Goal: Task Accomplishment & Management: Use online tool/utility

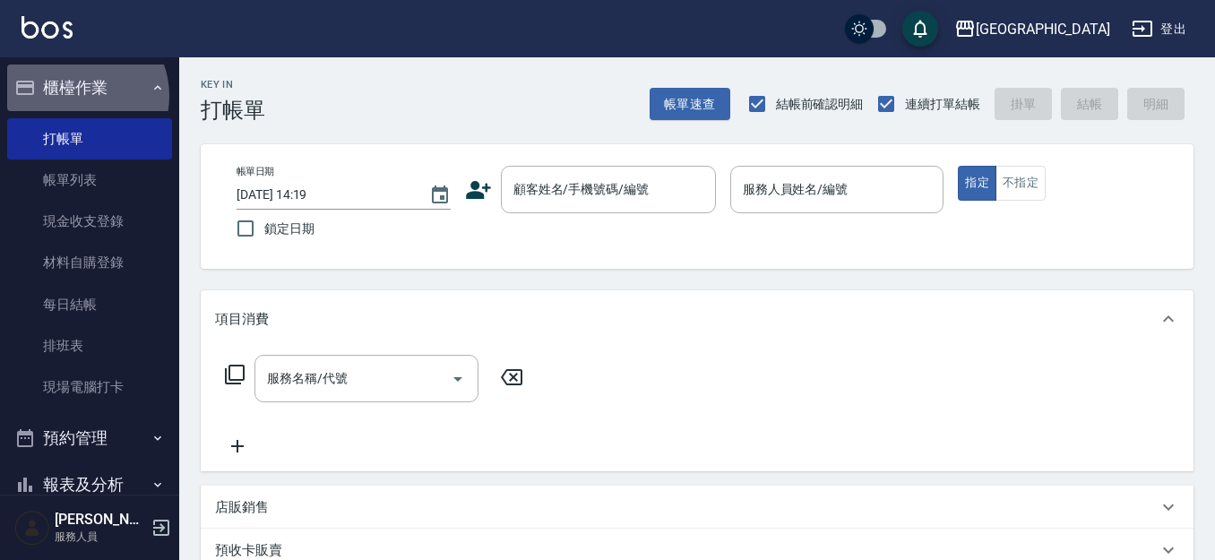
click at [75, 93] on button "櫃檯作業" at bounding box center [89, 88] width 165 height 47
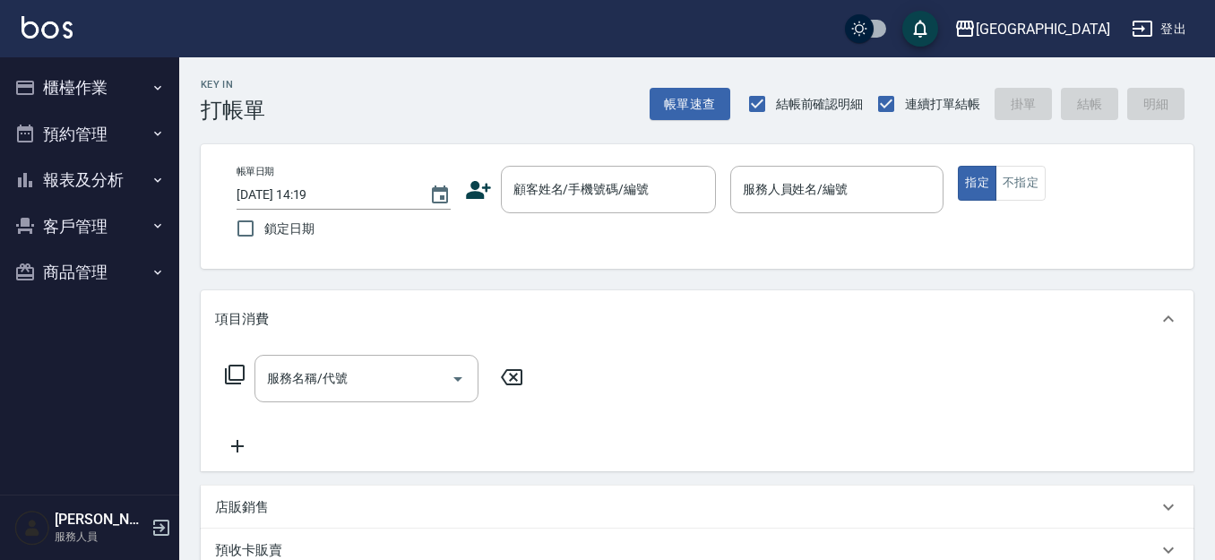
click at [90, 173] on button "報表及分析" at bounding box center [89, 180] width 165 height 47
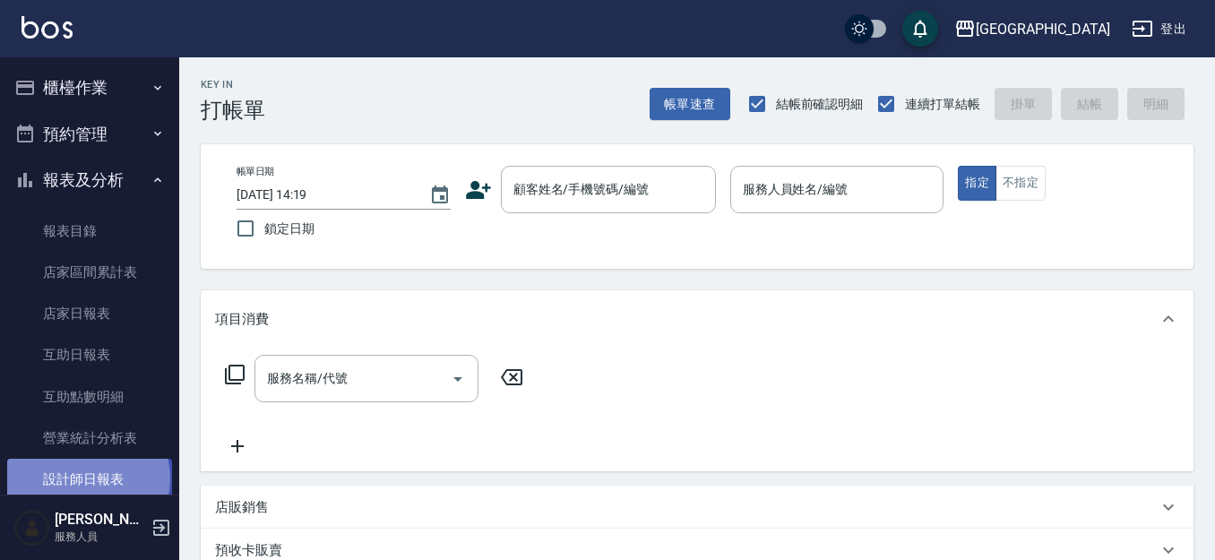
drag, startPoint x: 87, startPoint y: 478, endPoint x: 108, endPoint y: 474, distance: 22.0
click at [87, 478] on link "設計師日報表" at bounding box center [89, 479] width 165 height 41
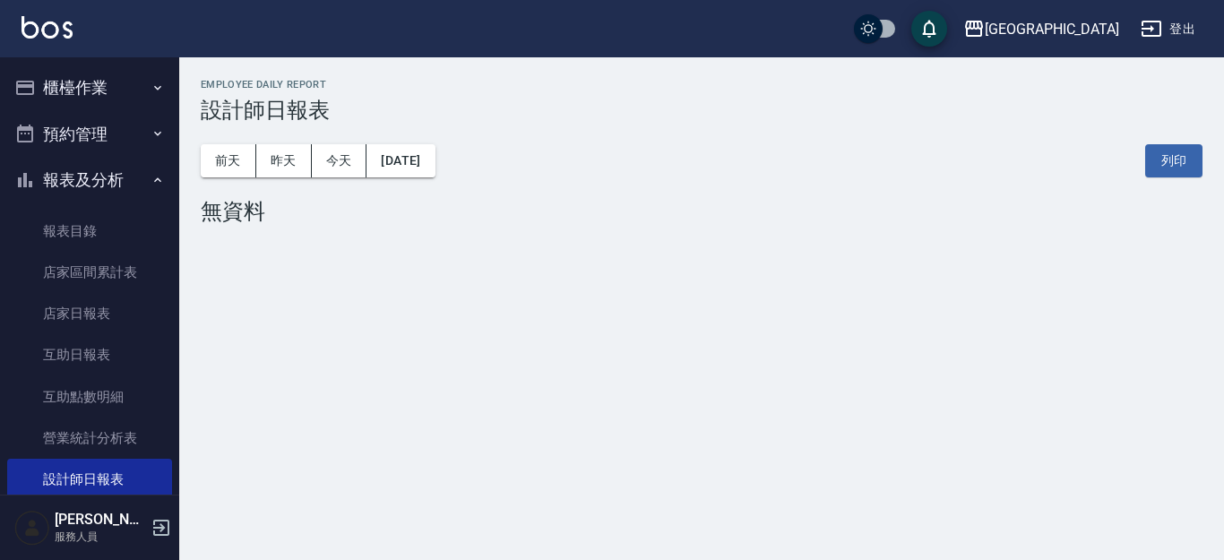
click at [89, 184] on button "報表及分析" at bounding box center [89, 180] width 165 height 47
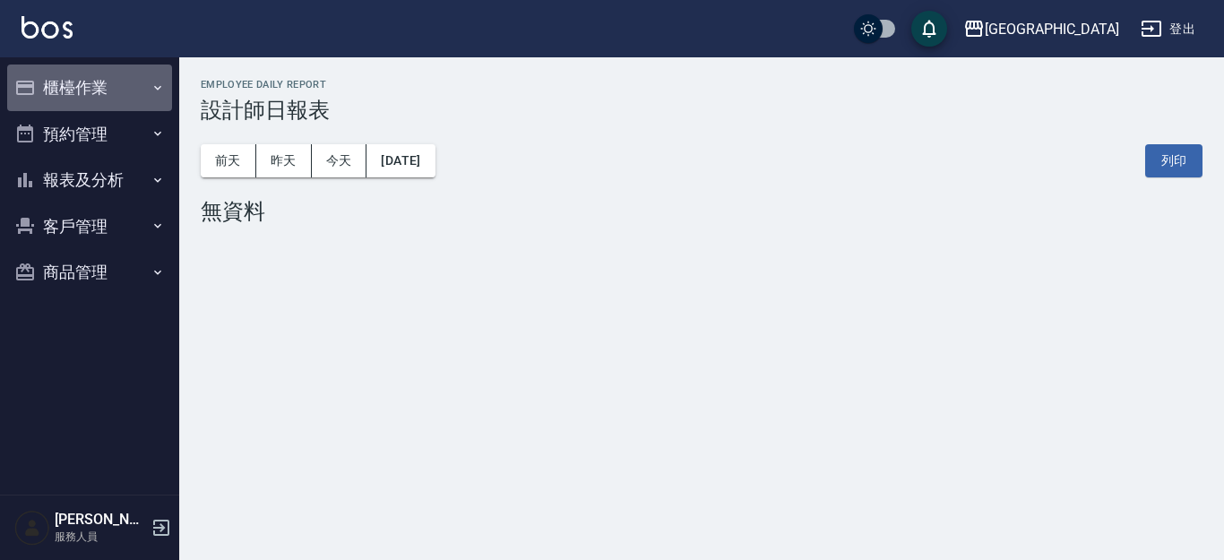
click at [87, 95] on button "櫃檯作業" at bounding box center [89, 88] width 165 height 47
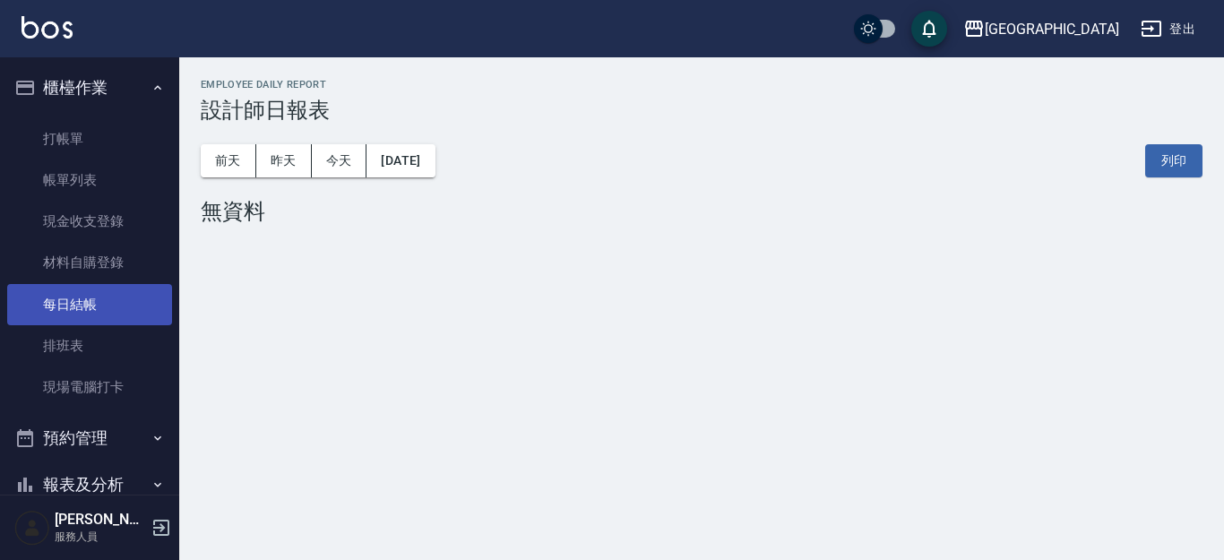
click at [81, 303] on link "每日結帳" at bounding box center [89, 304] width 165 height 41
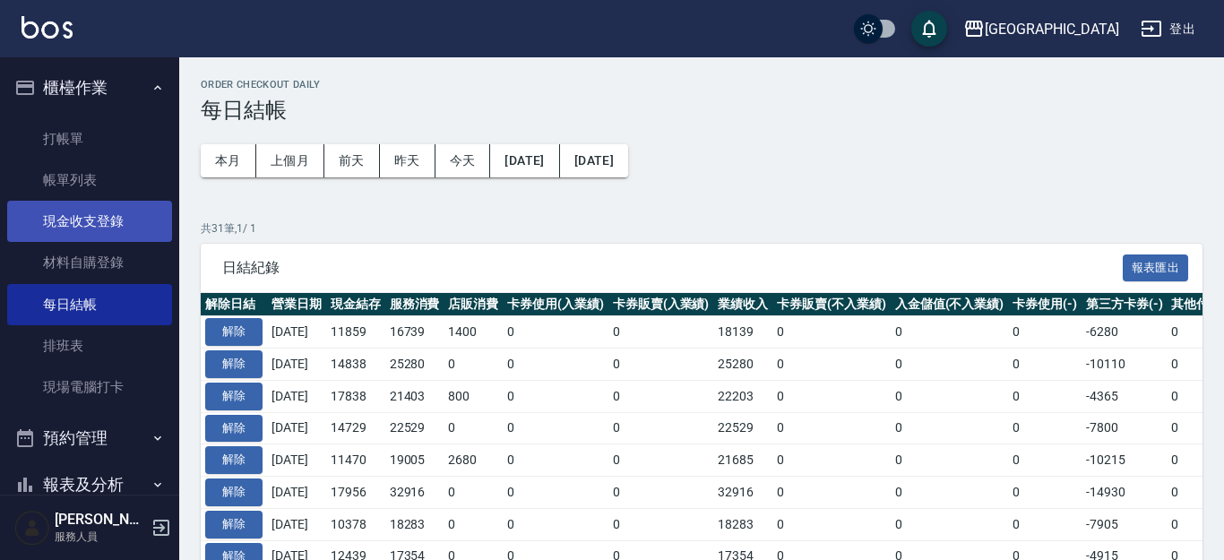
click at [108, 217] on link "現金收支登錄" at bounding box center [89, 221] width 165 height 41
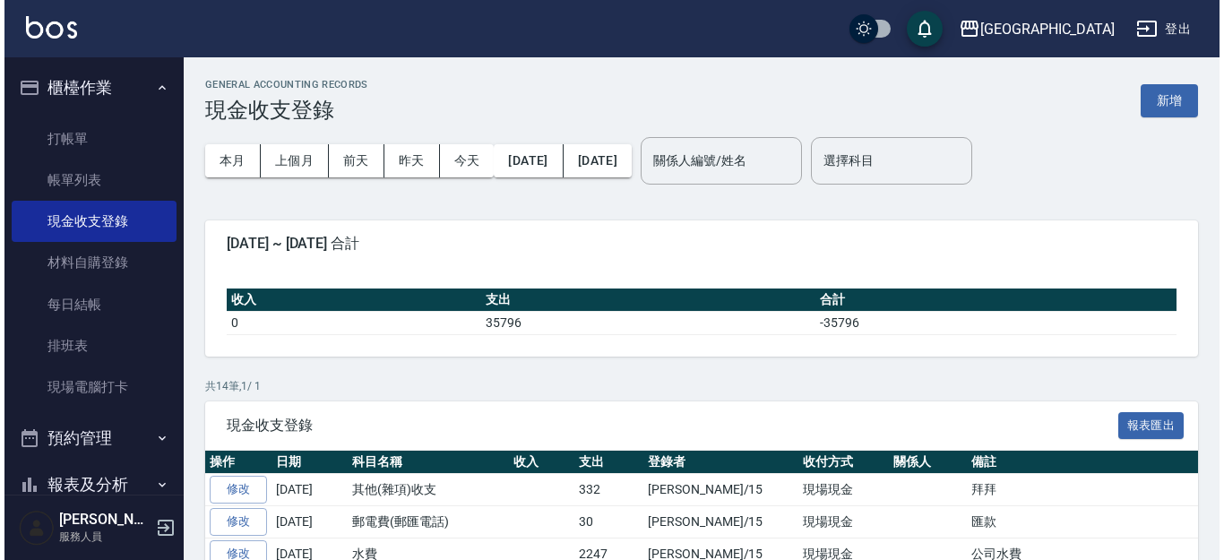
scroll to position [83, 0]
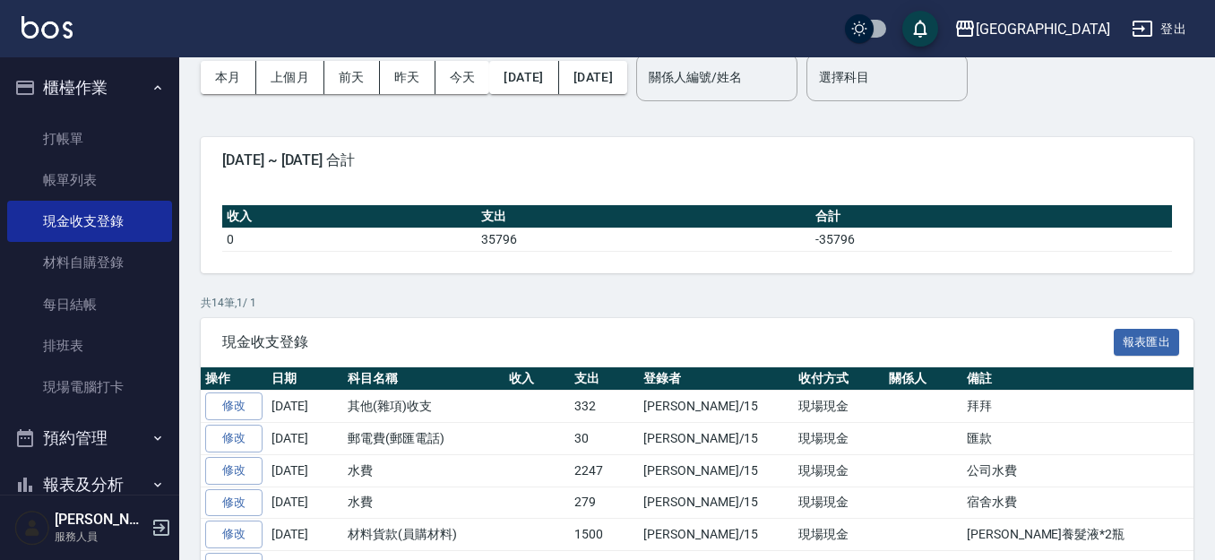
drag, startPoint x: 780, startPoint y: 278, endPoint x: 789, endPoint y: 279, distance: 9.0
drag, startPoint x: 789, startPoint y: 279, endPoint x: 613, endPoint y: 78, distance: 267.3
click at [613, 78] on button "[DATE]" at bounding box center [593, 77] width 68 height 33
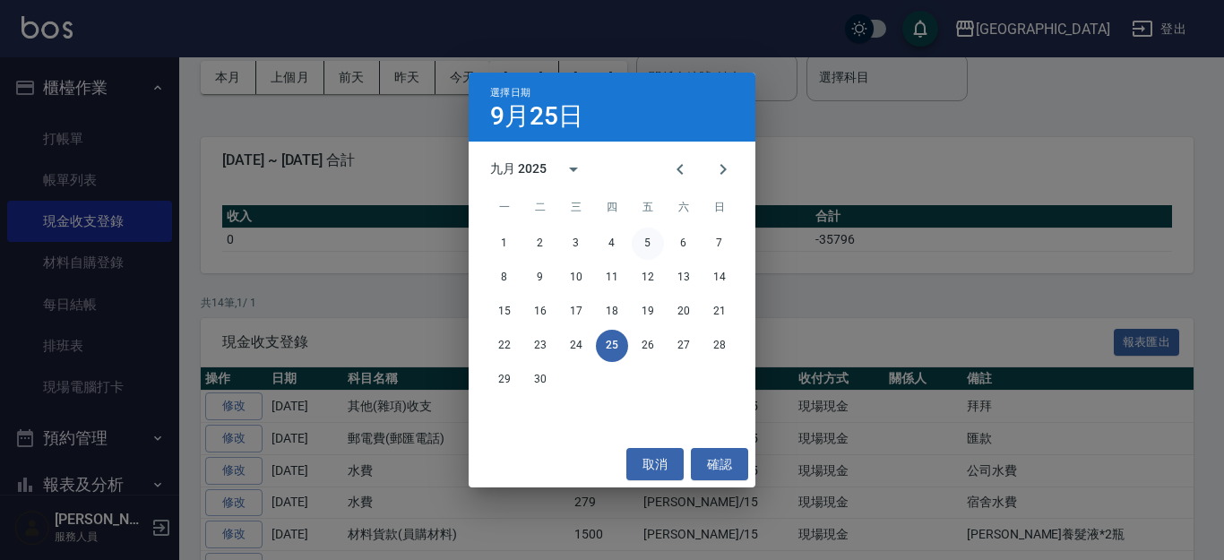
click at [641, 244] on button "5" at bounding box center [648, 244] width 32 height 32
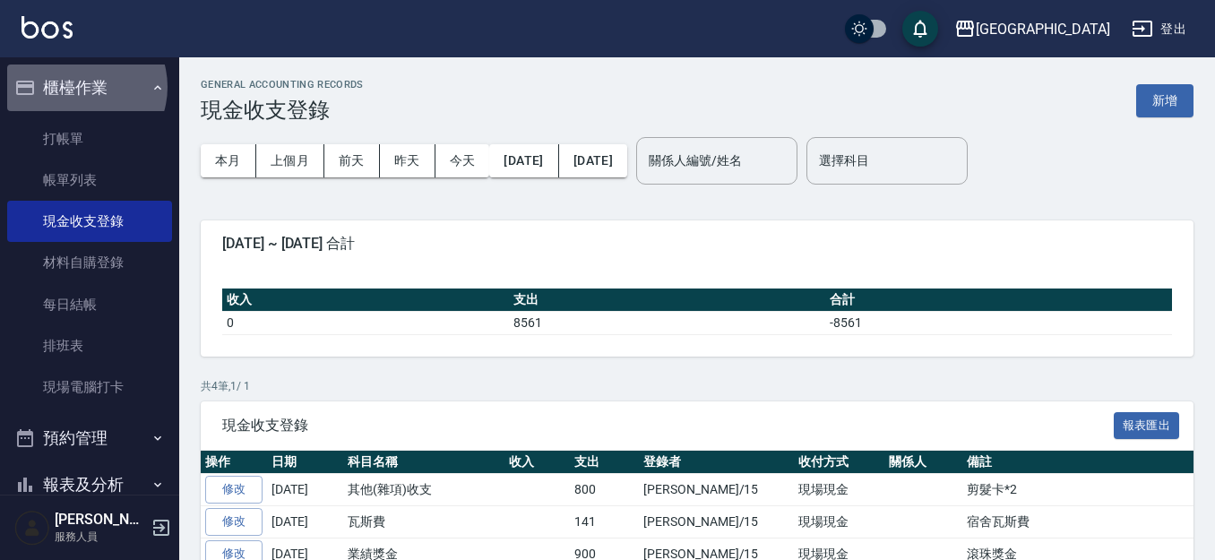
click at [78, 87] on button "櫃檯作業" at bounding box center [89, 88] width 165 height 47
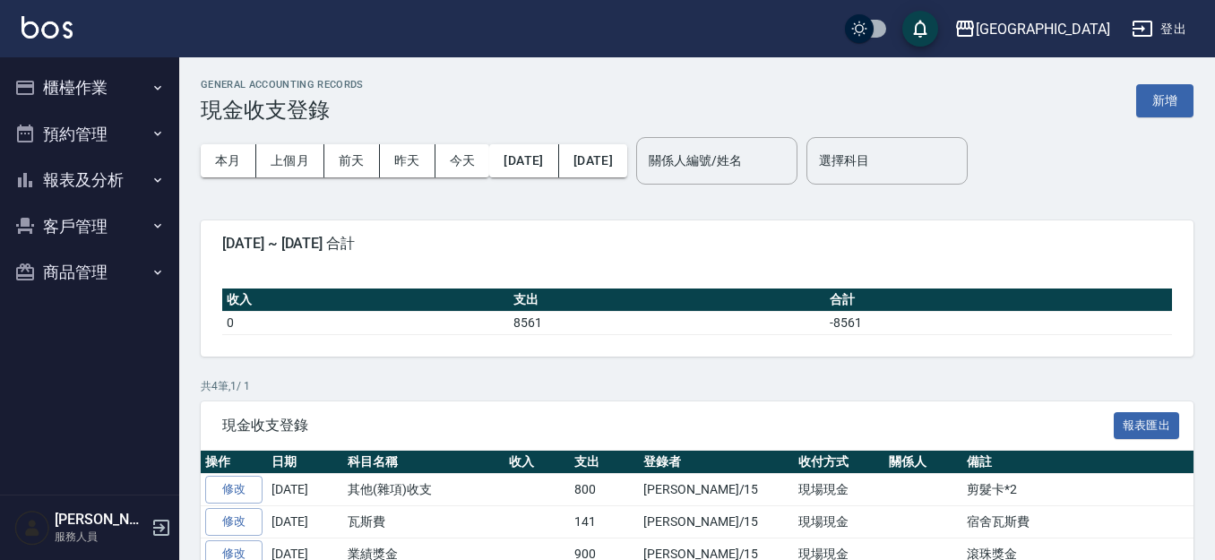
click at [95, 93] on button "櫃檯作業" at bounding box center [89, 88] width 165 height 47
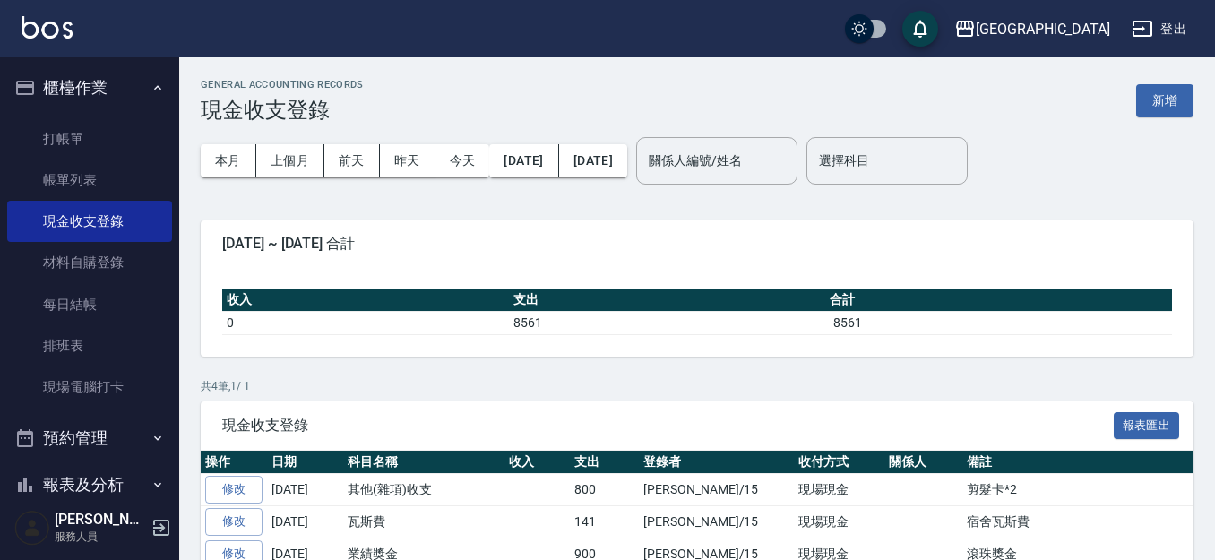
drag, startPoint x: 86, startPoint y: 177, endPoint x: 165, endPoint y: 151, distance: 83.0
click at [85, 177] on link "帳單列表" at bounding box center [89, 179] width 165 height 41
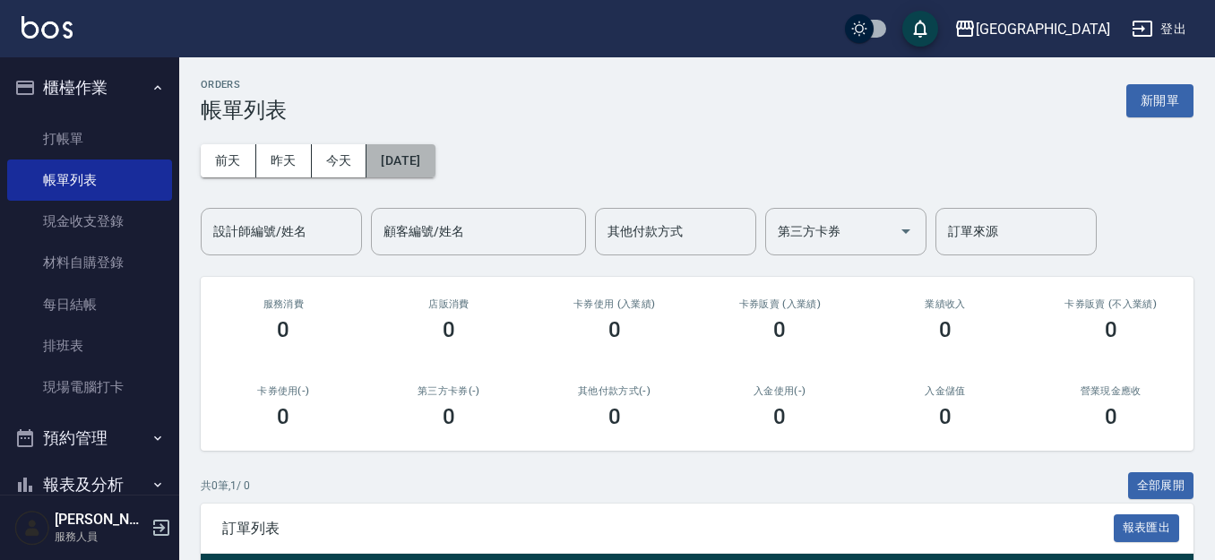
click at [423, 155] on button "[DATE]" at bounding box center [400, 160] width 68 height 33
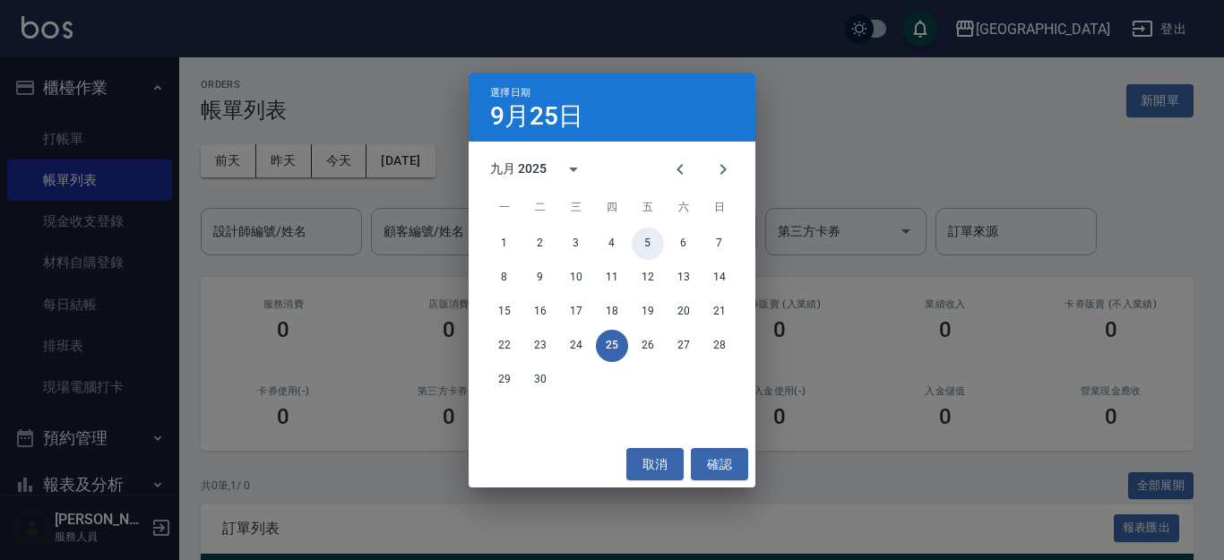
click at [660, 244] on button "5" at bounding box center [648, 244] width 32 height 32
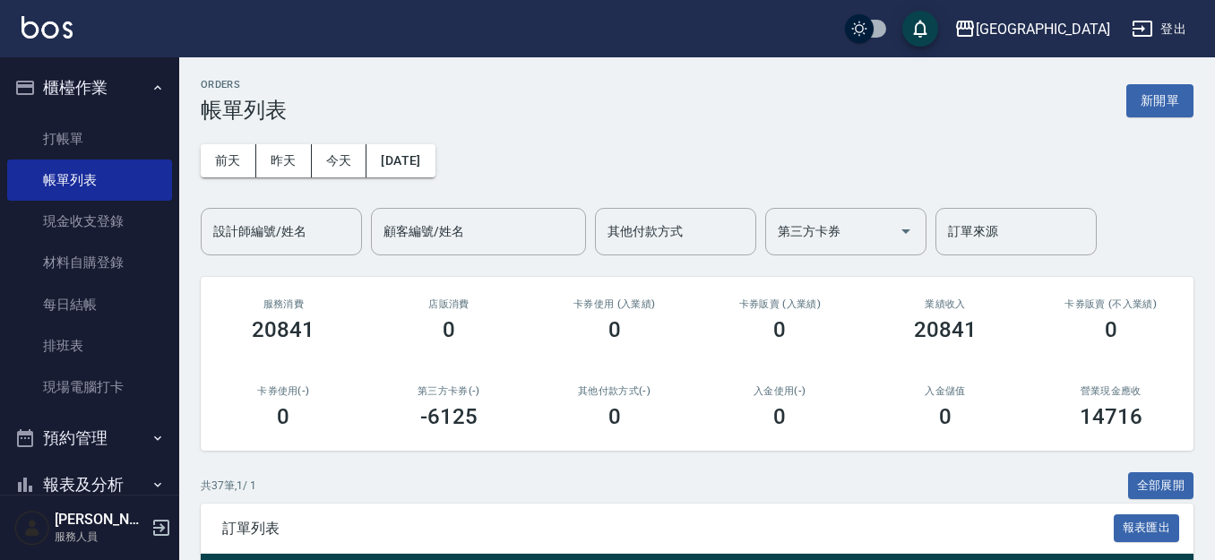
click at [99, 79] on button "櫃檯作業" at bounding box center [89, 88] width 165 height 47
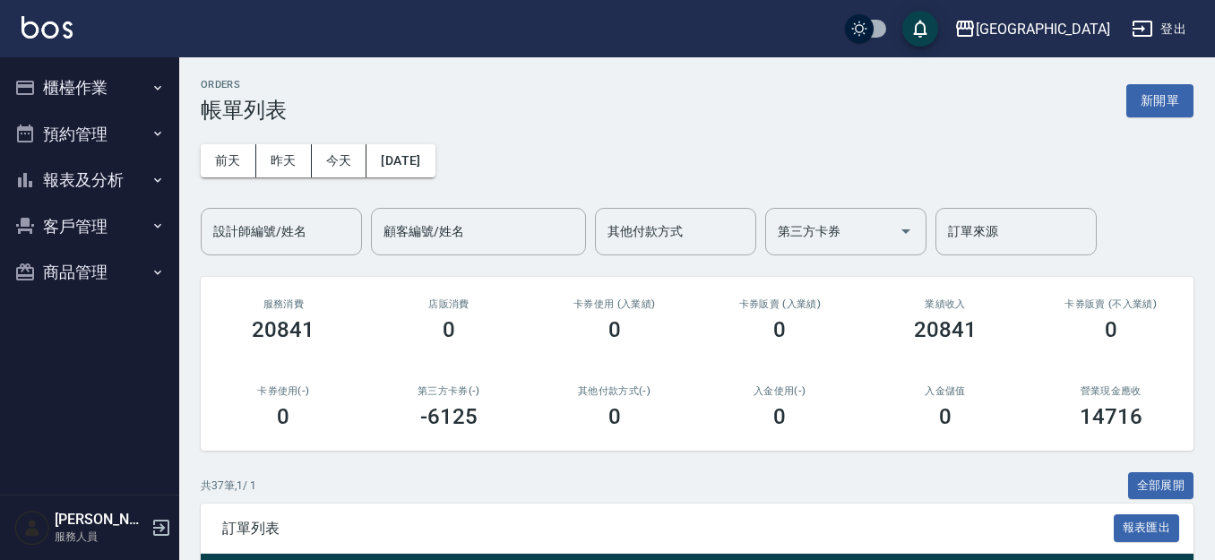
click at [82, 173] on button "報表及分析" at bounding box center [89, 180] width 165 height 47
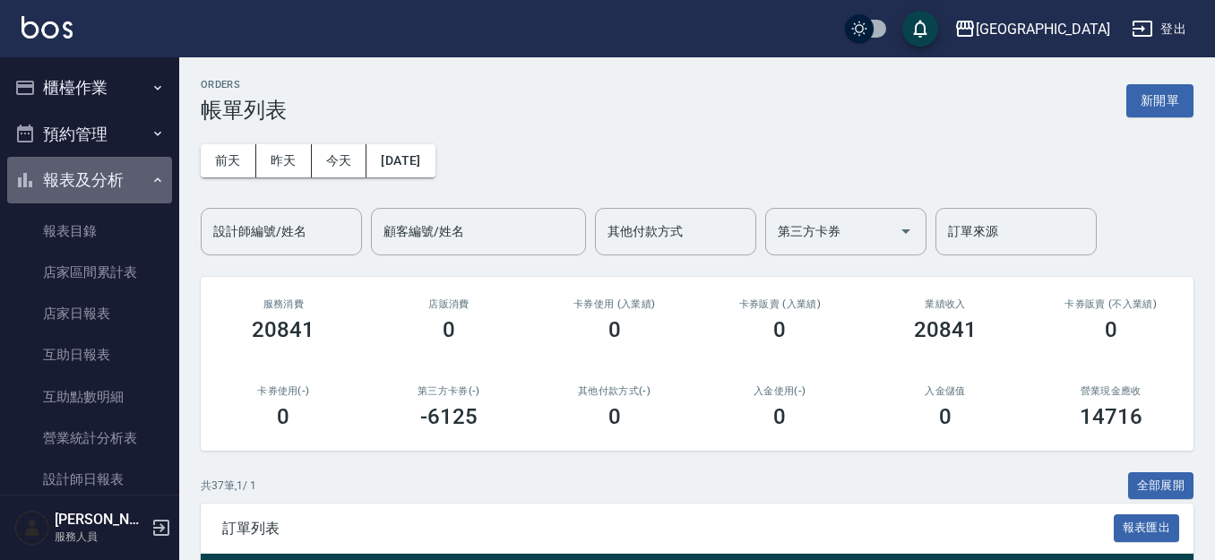
drag, startPoint x: 90, startPoint y: 176, endPoint x: 99, endPoint y: 134, distance: 42.4
click at [90, 171] on button "報表及分析" at bounding box center [89, 180] width 165 height 47
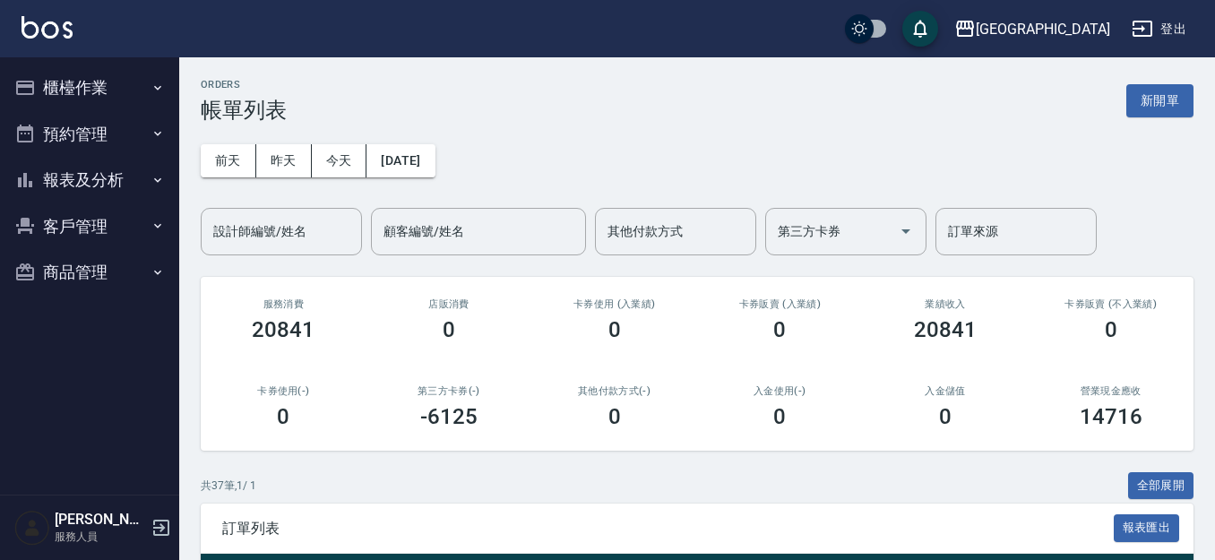
click at [113, 103] on button "櫃檯作業" at bounding box center [89, 88] width 165 height 47
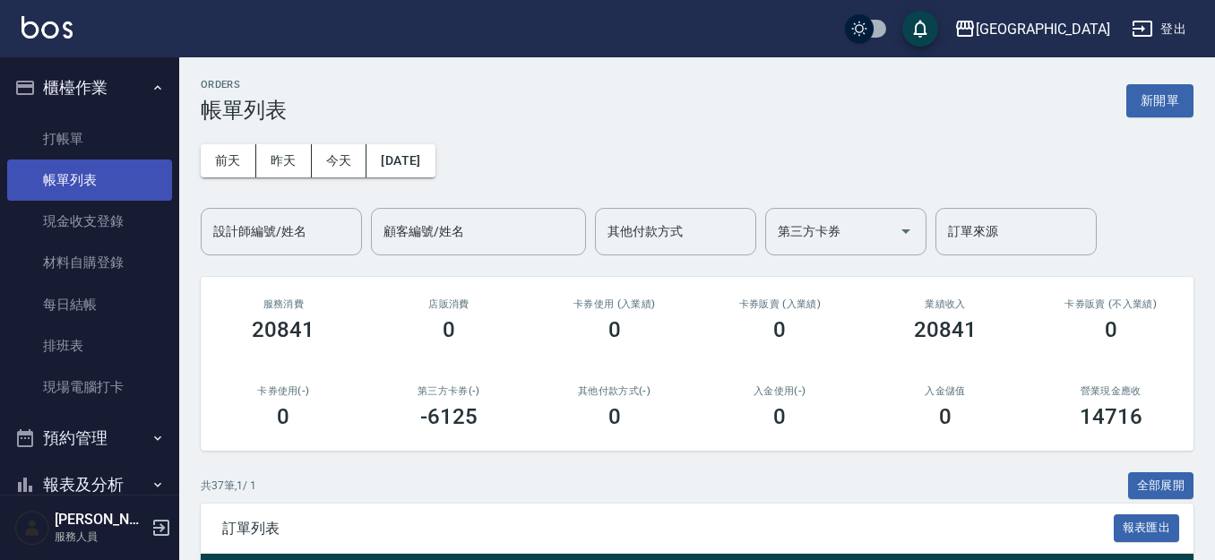
click at [120, 182] on link "帳單列表" at bounding box center [89, 179] width 165 height 41
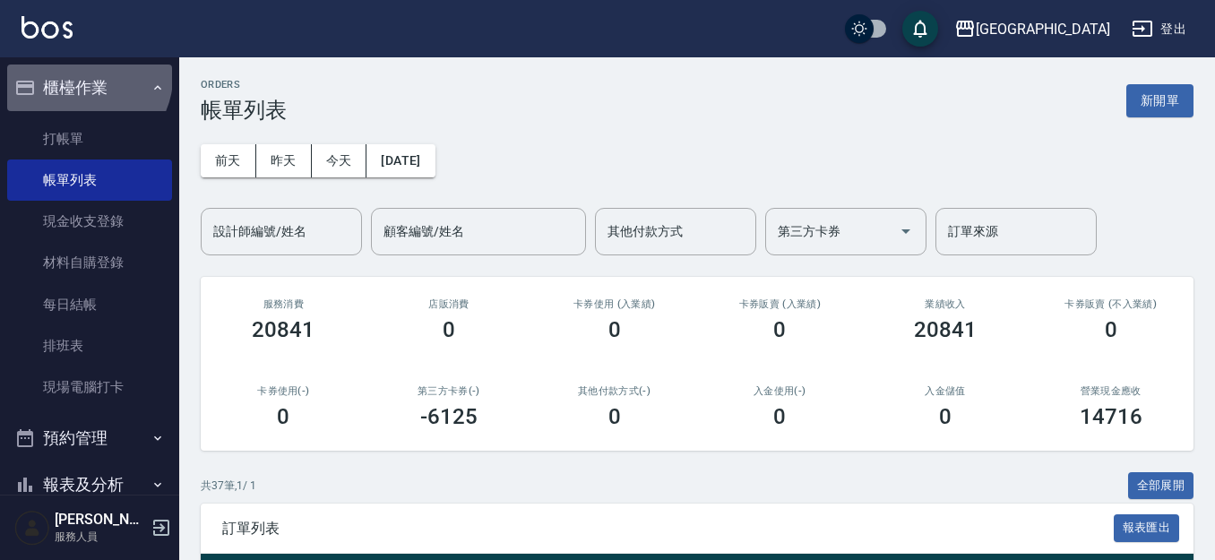
click at [86, 78] on button "櫃檯作業" at bounding box center [89, 88] width 165 height 47
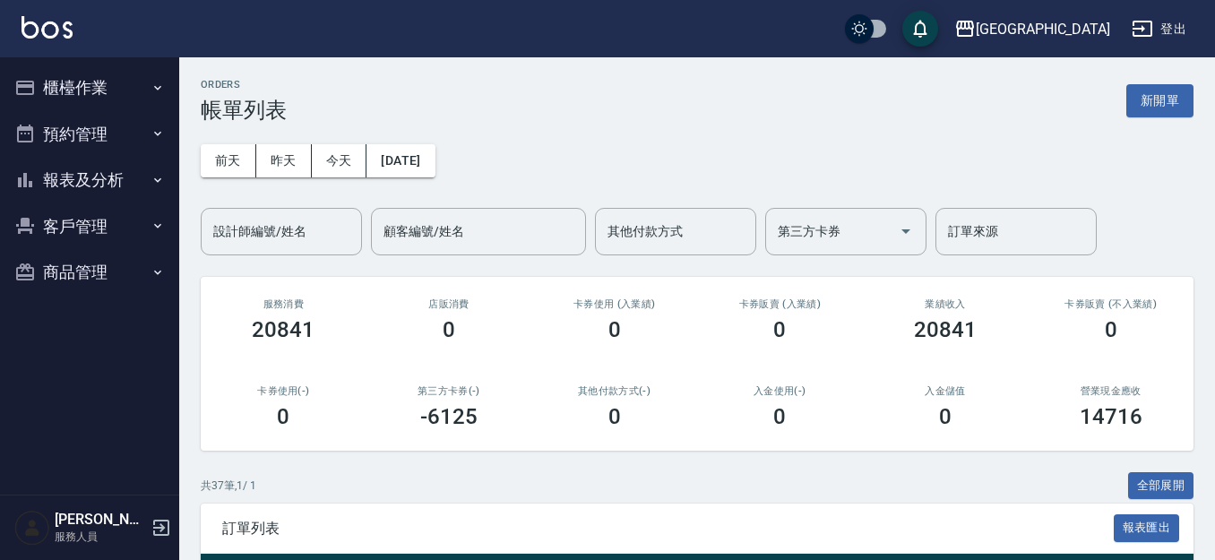
click at [82, 180] on button "報表及分析" at bounding box center [89, 180] width 165 height 47
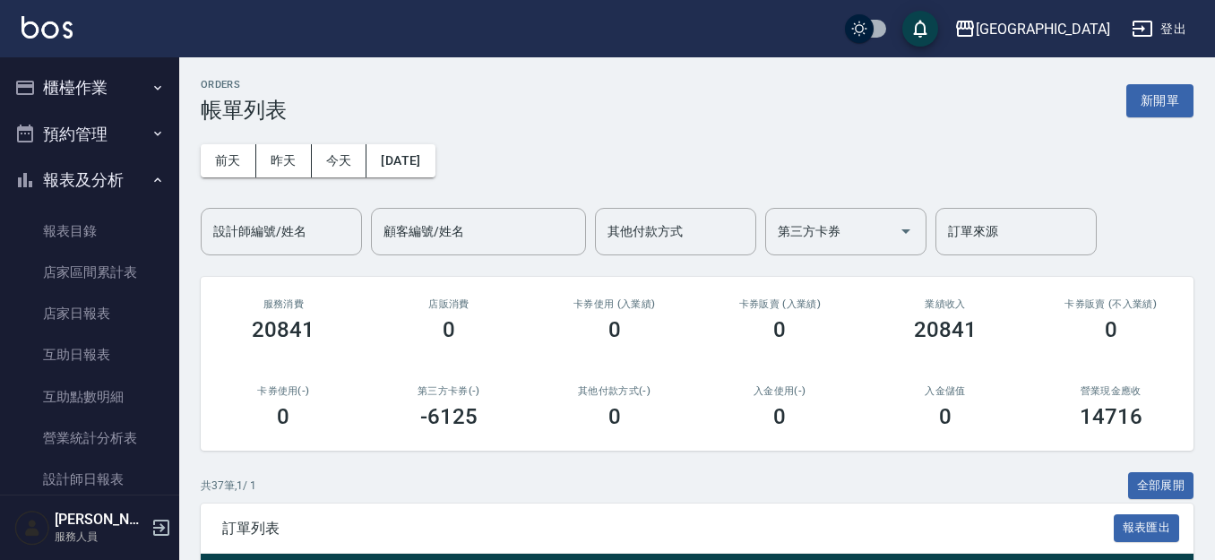
click at [106, 174] on button "報表及分析" at bounding box center [89, 180] width 165 height 47
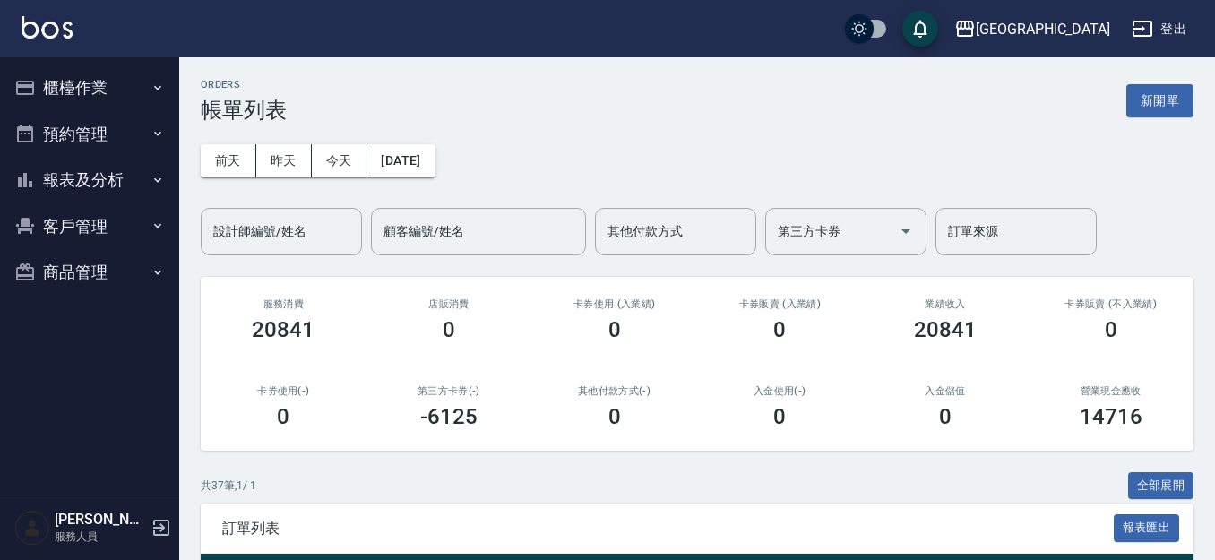
click at [91, 226] on button "客戶管理" at bounding box center [89, 226] width 165 height 47
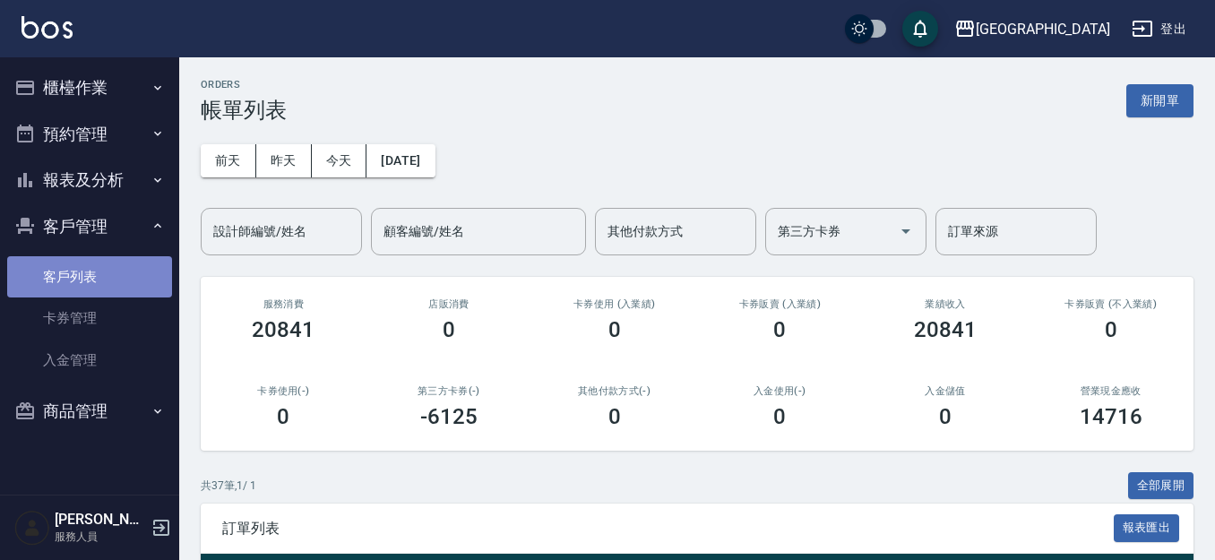
click at [65, 278] on link "客戶列表" at bounding box center [89, 276] width 165 height 41
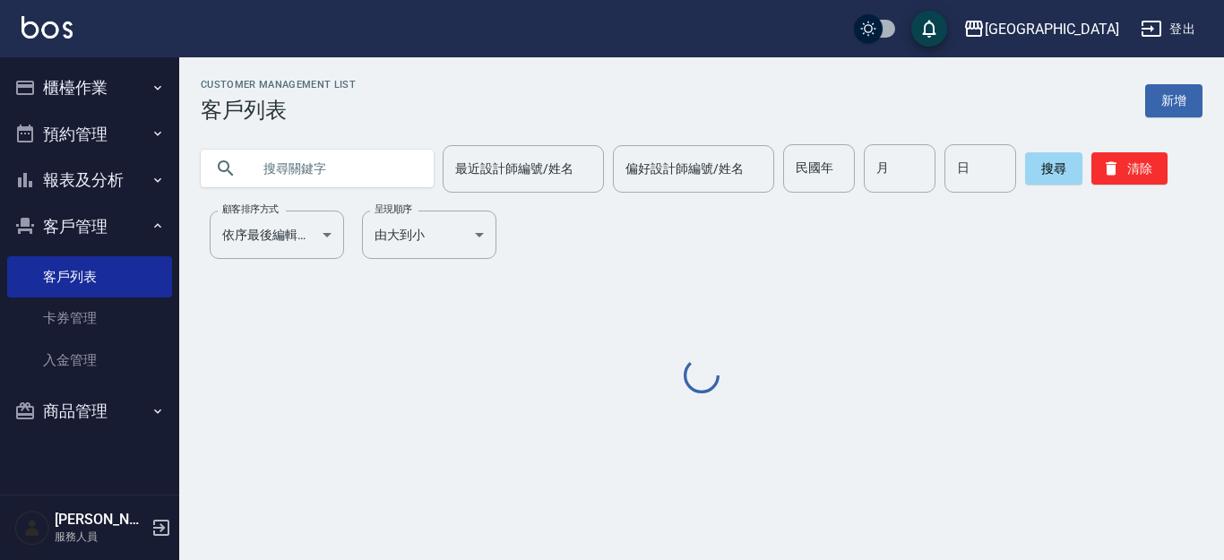
click at [274, 181] on input "text" at bounding box center [335, 168] width 168 height 48
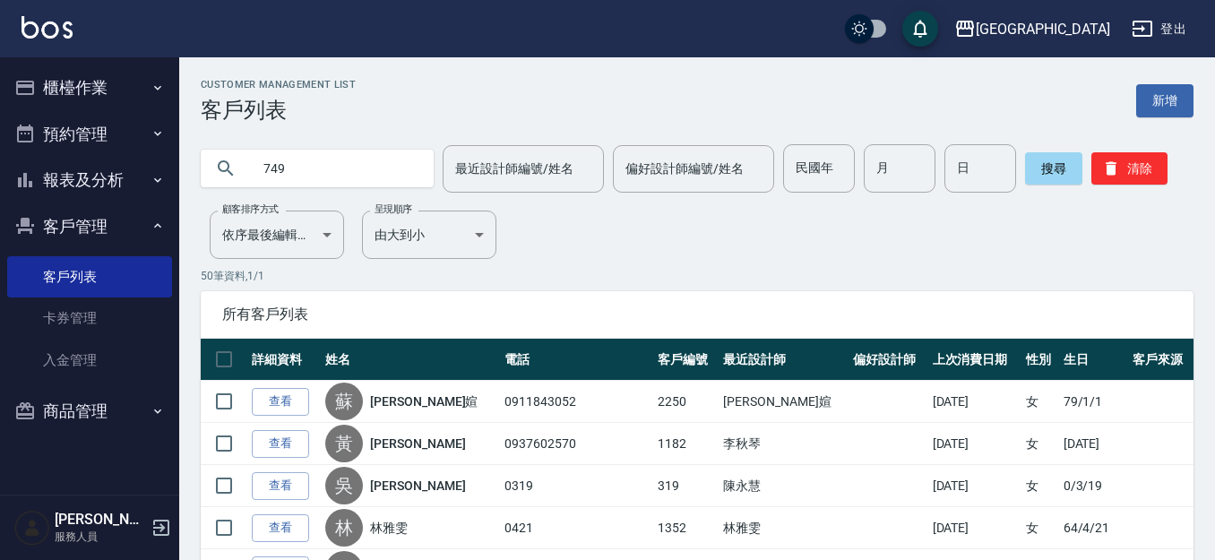
type input "749"
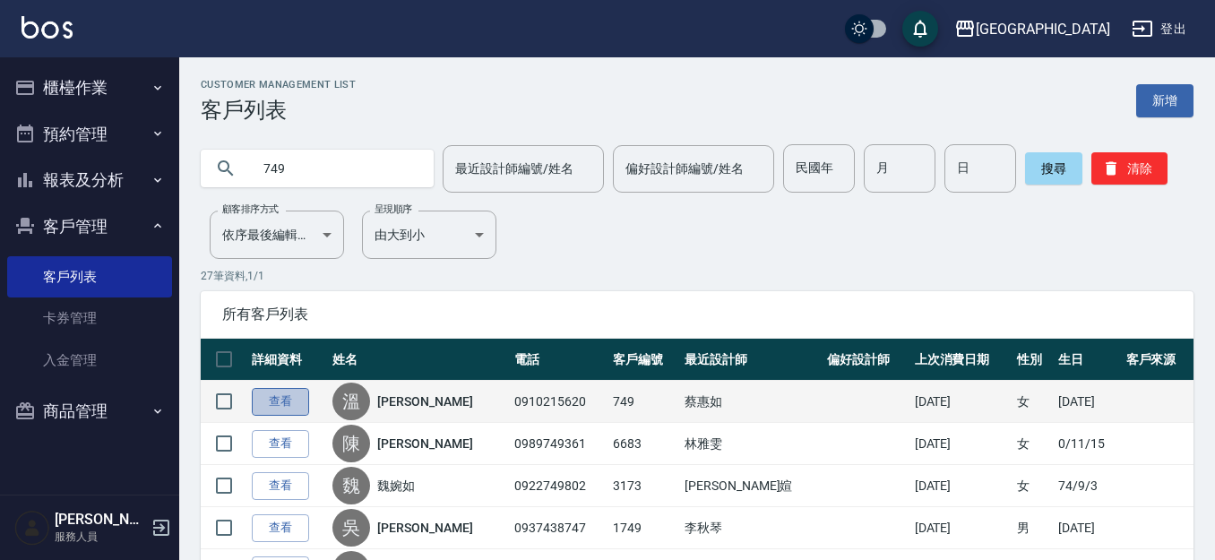
click at [275, 401] on link "查看" at bounding box center [280, 402] width 57 height 28
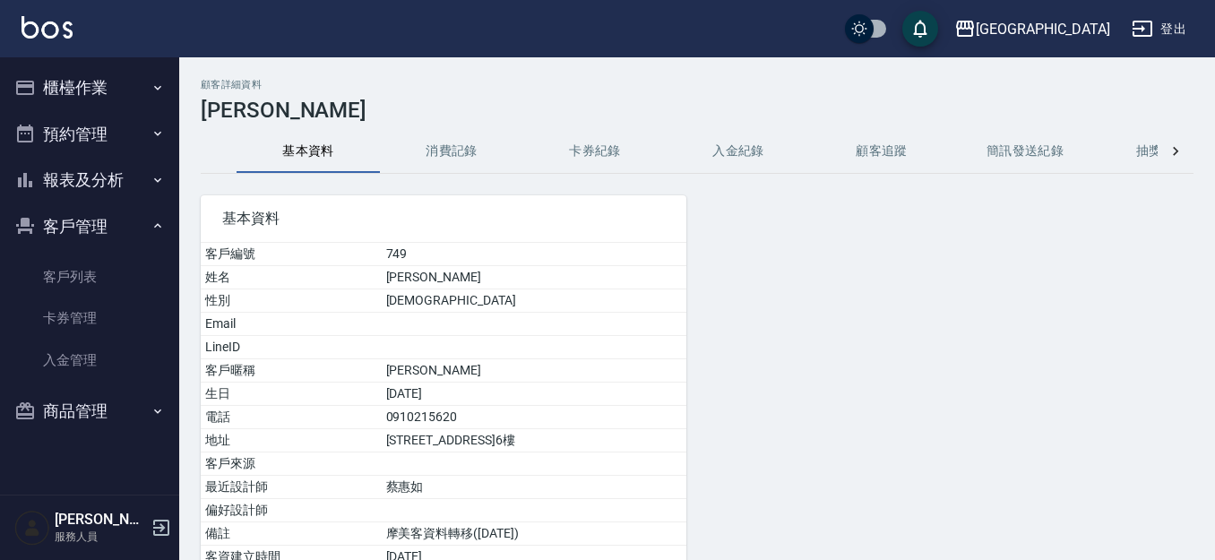
drag, startPoint x: 416, startPoint y: 157, endPoint x: 447, endPoint y: 194, distance: 49.0
click at [416, 156] on button "消費記錄" at bounding box center [451, 151] width 143 height 43
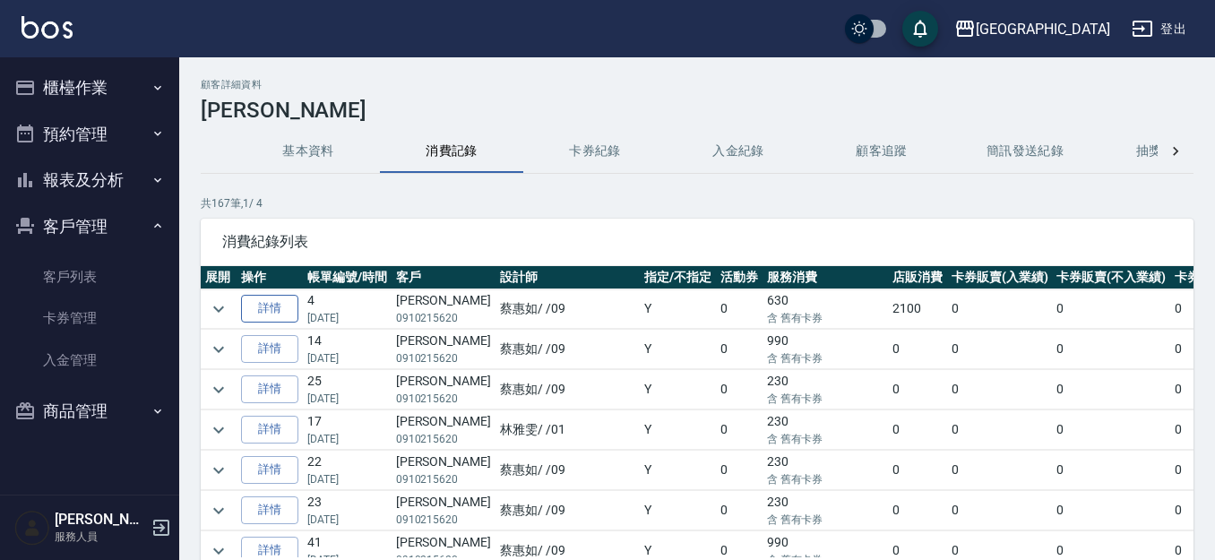
click at [264, 310] on link "詳情" at bounding box center [269, 309] width 57 height 28
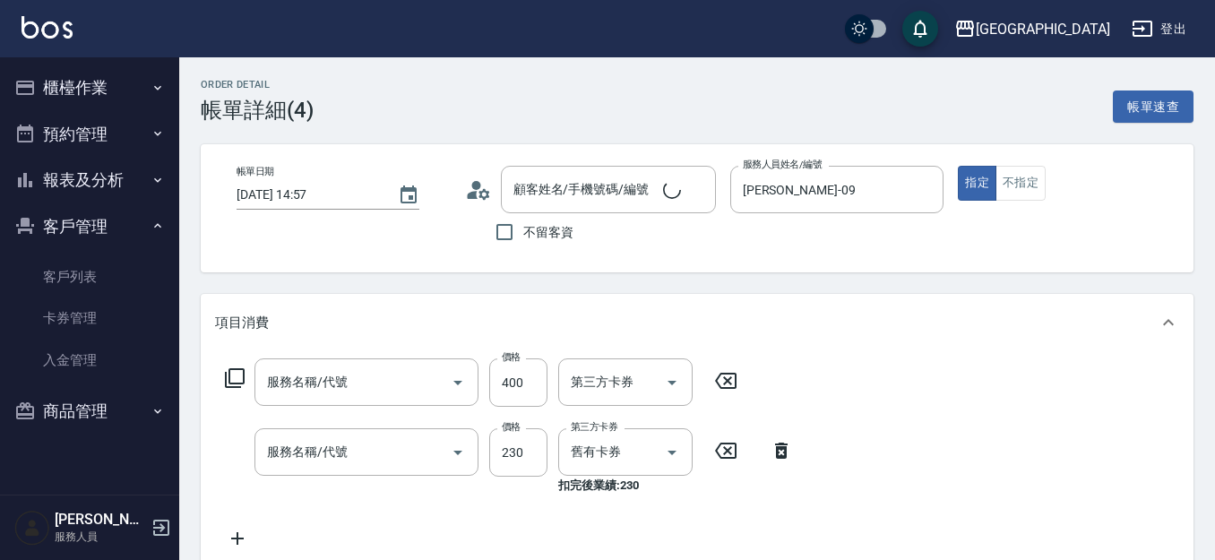
type input "[DATE] 14:57"
type input "[PERSON_NAME]-09"
type input "剪髮(400)(405)"
type input "洗髮(卡)230(224)"
type input "溫雅淳/0910215620/749"
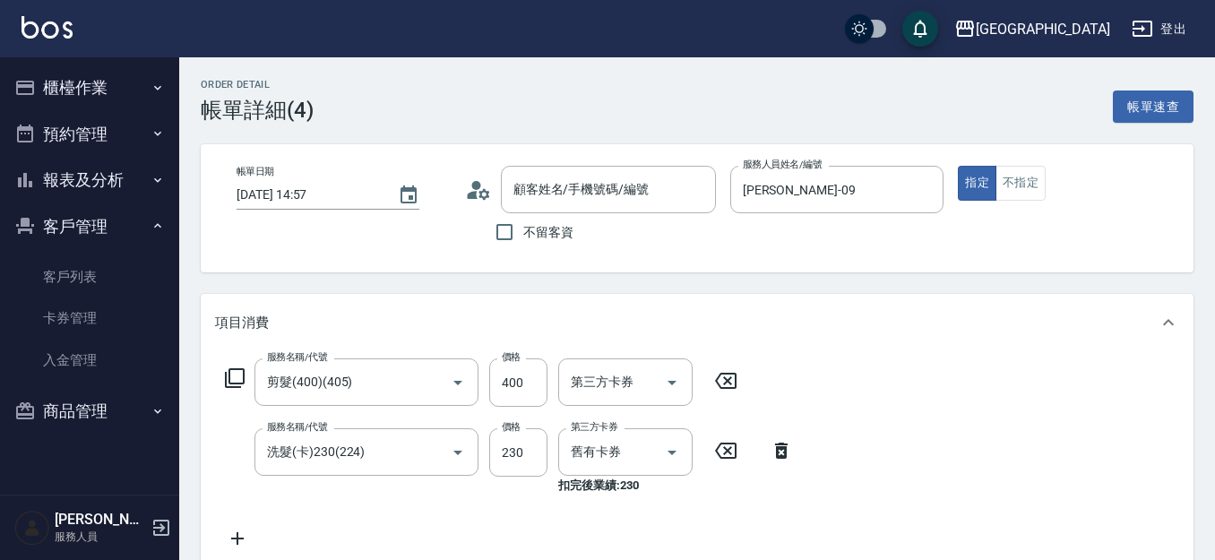
type input "TKO洗髮精(大)"
type input "威傑士(酷涼)護髮素"
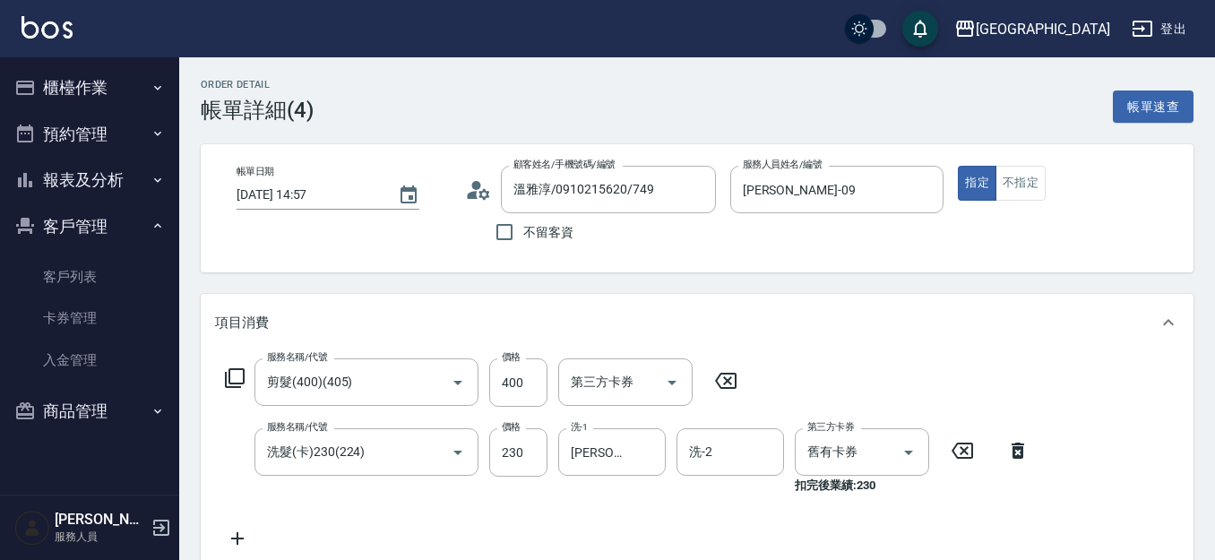
click at [83, 236] on button "客戶管理" at bounding box center [89, 226] width 165 height 47
click at [102, 177] on button "報表及分析" at bounding box center [89, 180] width 165 height 47
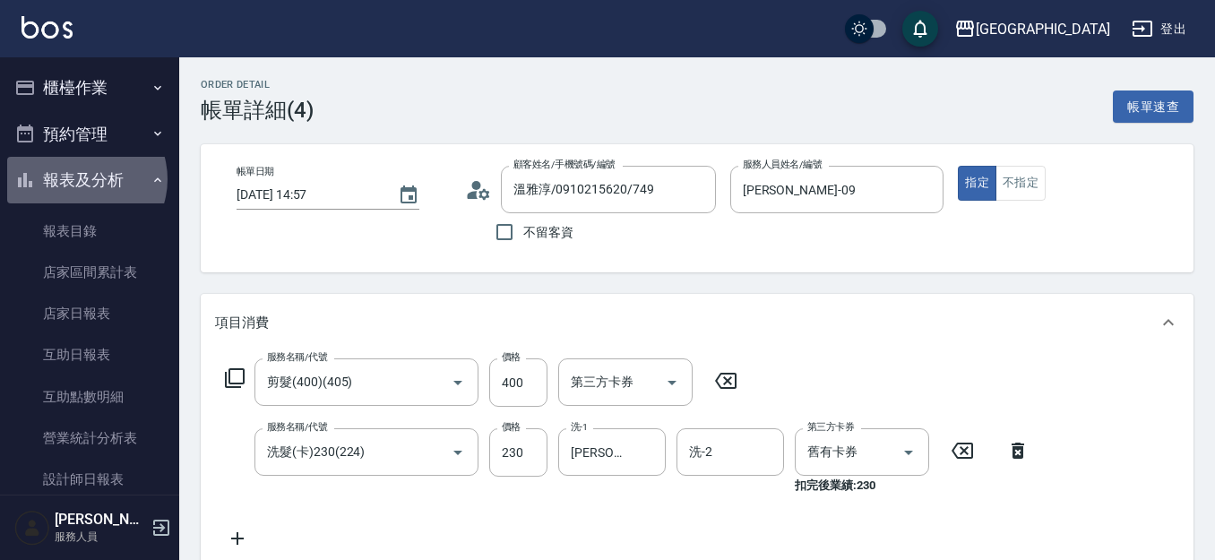
click at [81, 178] on button "報表及分析" at bounding box center [89, 180] width 165 height 47
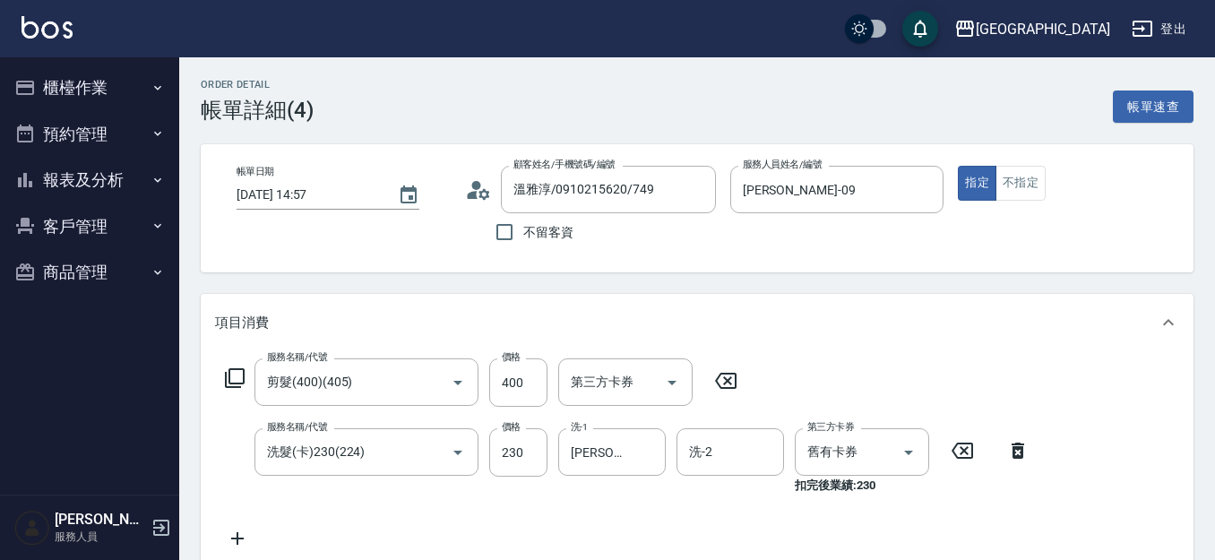
click at [79, 167] on button "報表及分析" at bounding box center [89, 180] width 165 height 47
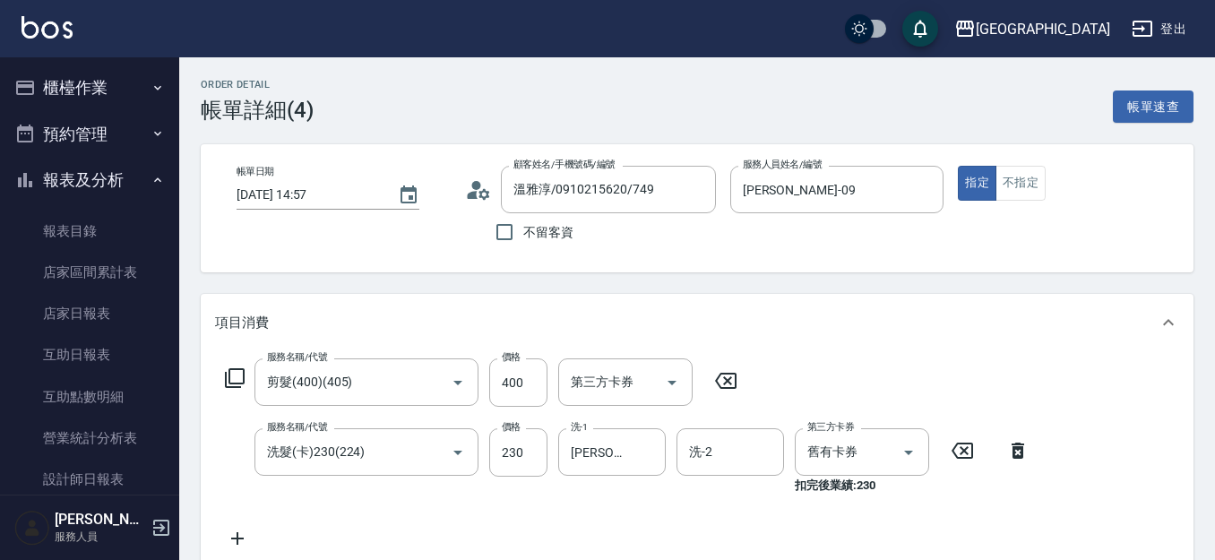
drag, startPoint x: 86, startPoint y: 176, endPoint x: 90, endPoint y: 145, distance: 31.7
click at [86, 175] on button "報表及分析" at bounding box center [89, 180] width 165 height 47
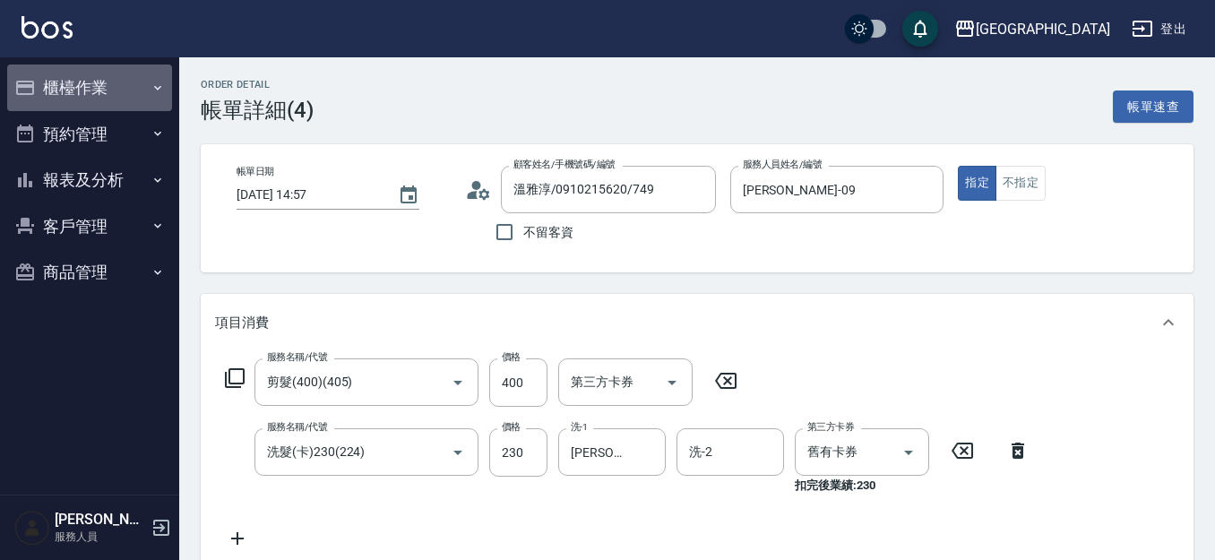
click at [98, 95] on button "櫃檯作業" at bounding box center [89, 88] width 165 height 47
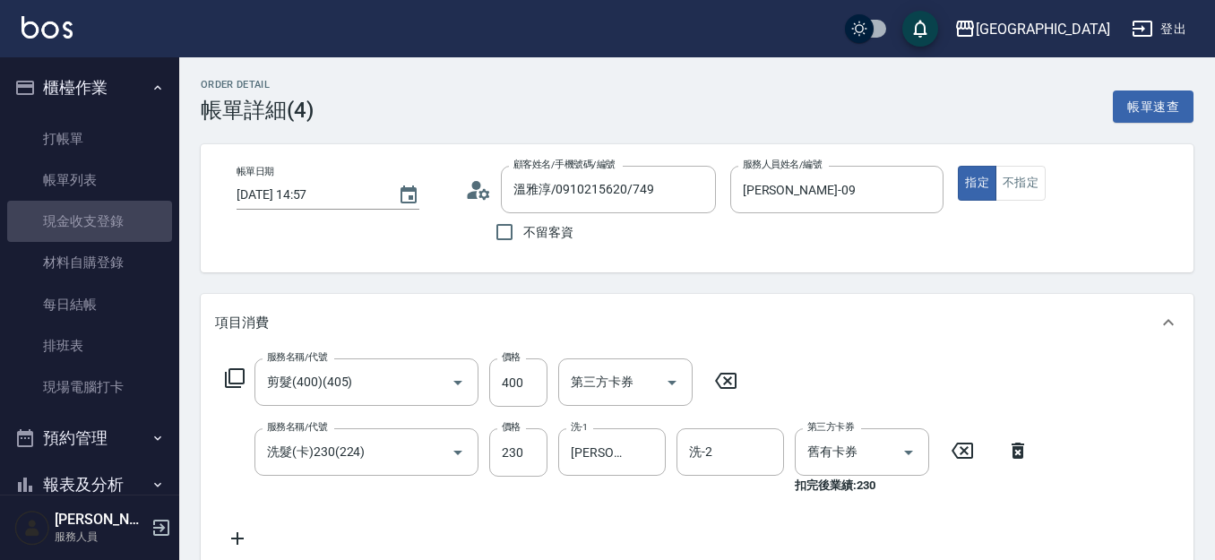
drag, startPoint x: 108, startPoint y: 223, endPoint x: 1218, endPoint y: 102, distance: 1116.6
click at [108, 221] on link "現金收支登錄" at bounding box center [89, 221] width 165 height 41
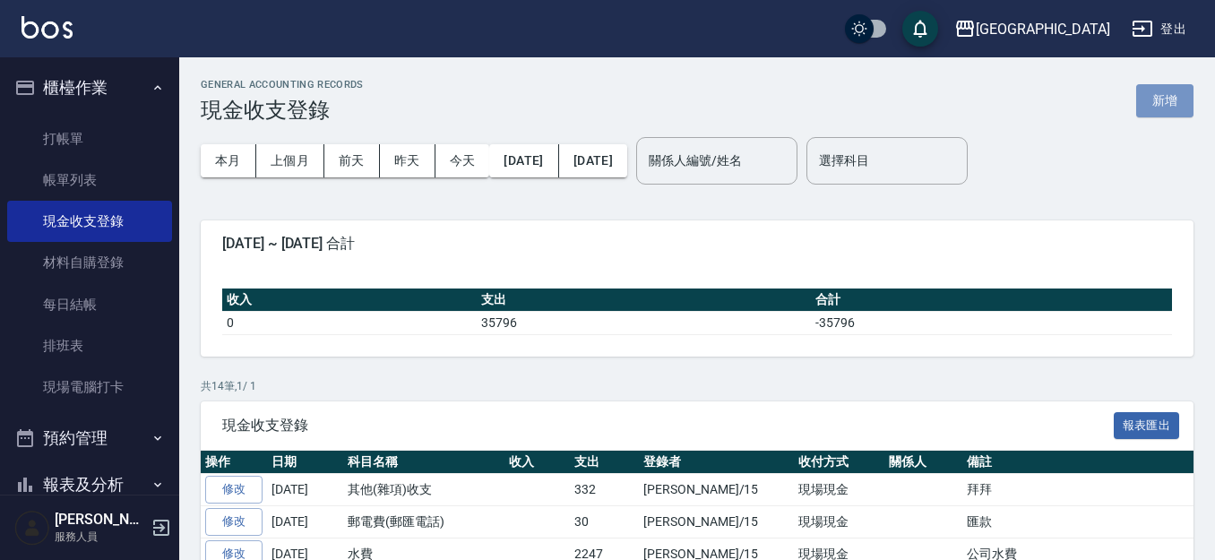
drag, startPoint x: 1156, startPoint y: 98, endPoint x: 1141, endPoint y: 106, distance: 17.2
click at [1157, 98] on button "新增" at bounding box center [1164, 100] width 57 height 33
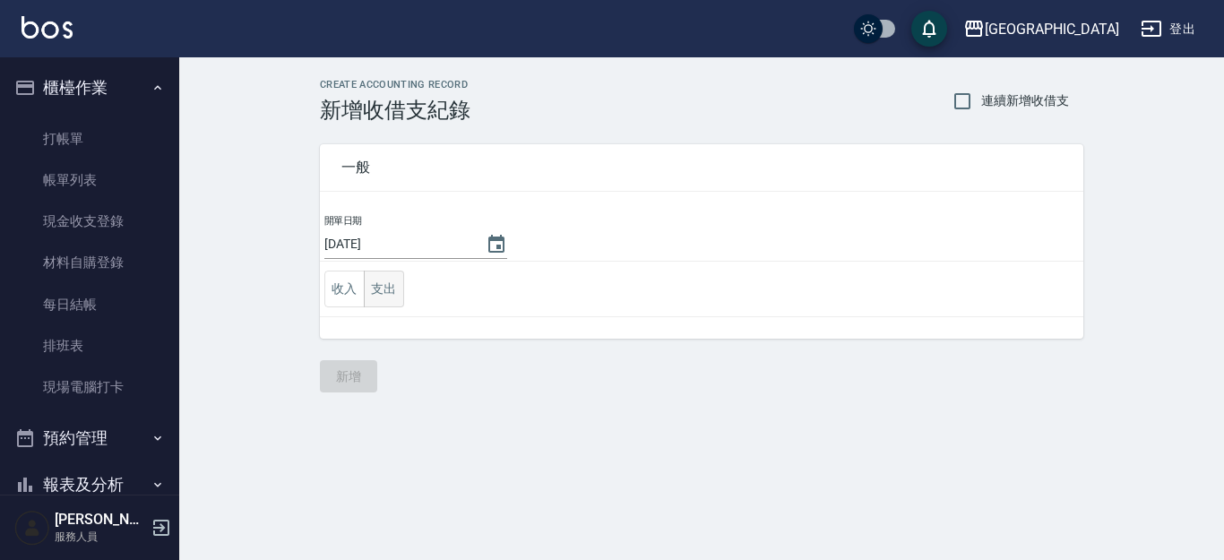
click at [385, 291] on button "支出" at bounding box center [384, 289] width 40 height 37
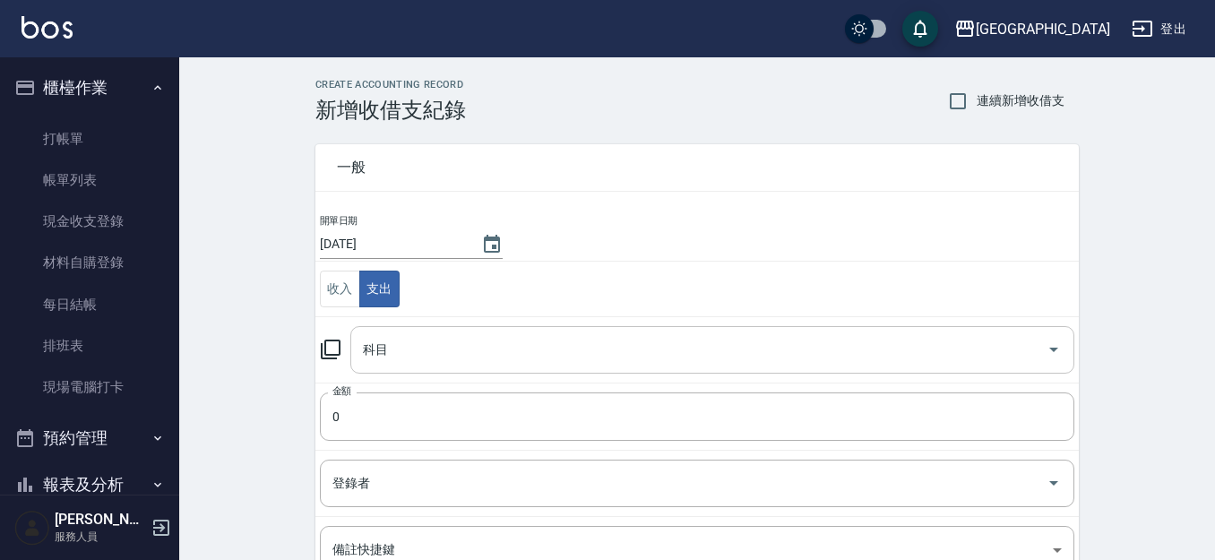
drag, startPoint x: 377, startPoint y: 352, endPoint x: 388, endPoint y: 345, distance: 12.9
click at [379, 350] on div "科目 科目" at bounding box center [712, 349] width 724 height 47
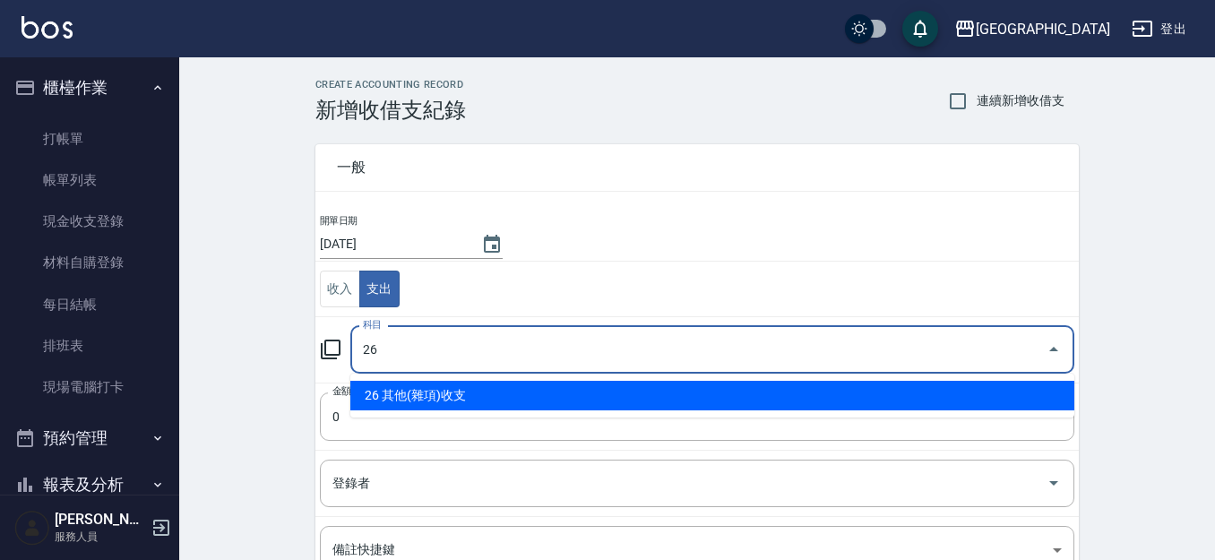
click at [462, 394] on li "26 其他(雜項)收支" at bounding box center [712, 396] width 724 height 30
type input "26 其他(雜項)收支"
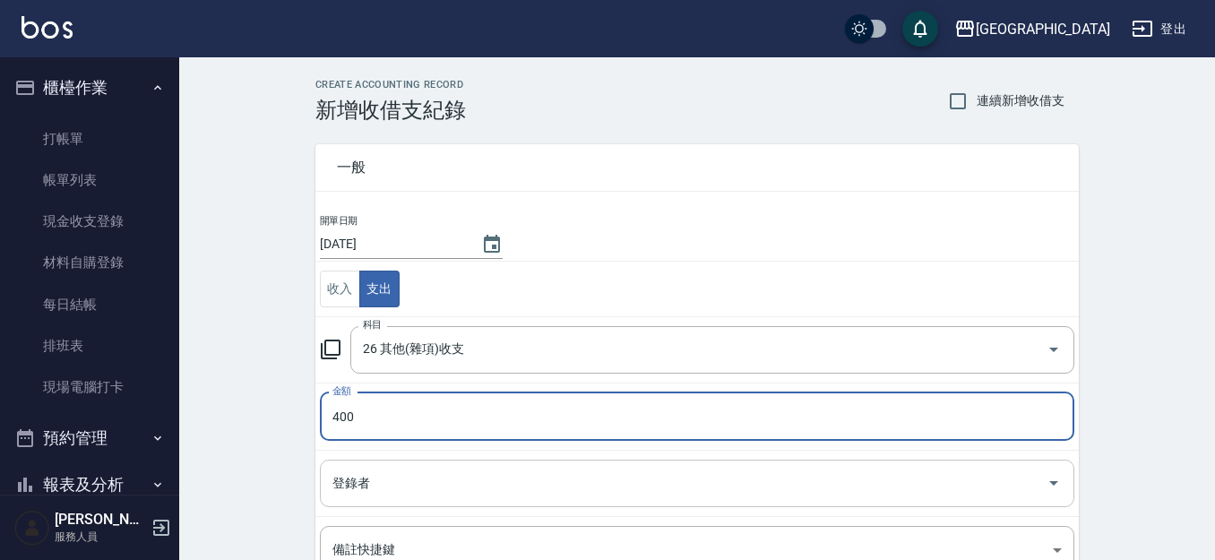
type input "400"
click at [367, 483] on div "登錄者 登錄者" at bounding box center [697, 483] width 754 height 47
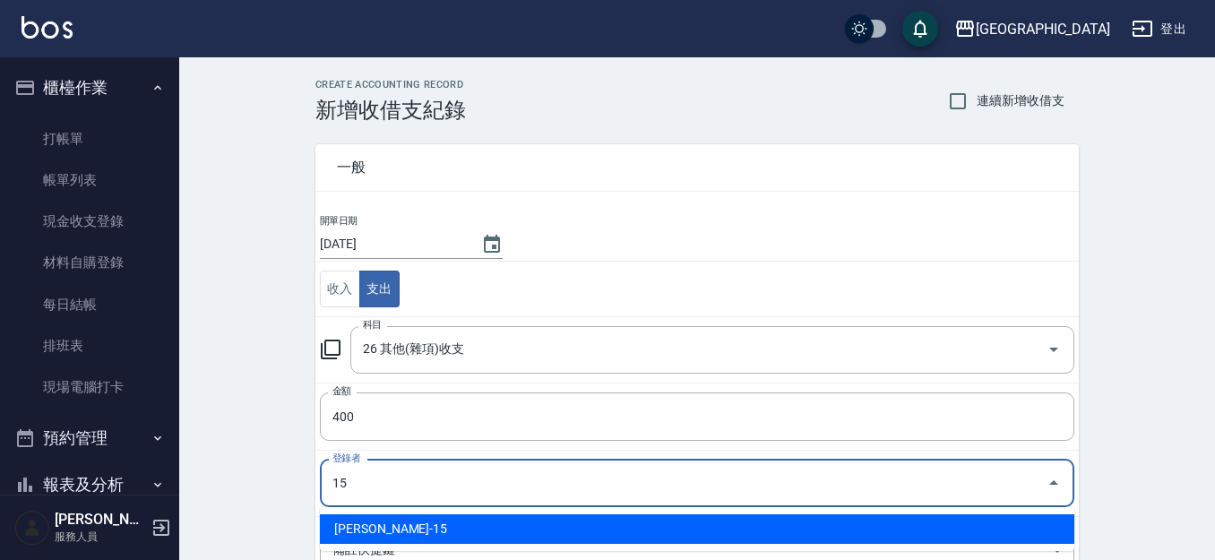
click at [349, 529] on li "[PERSON_NAME]-15" at bounding box center [697, 529] width 754 height 30
type input "[PERSON_NAME]-15"
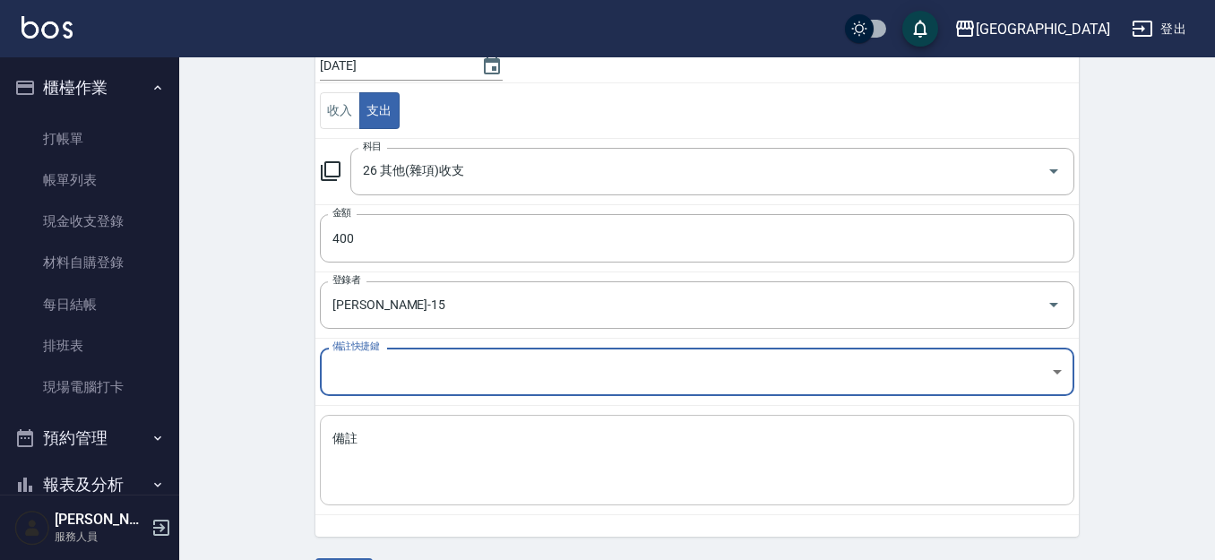
scroll to position [182, 0]
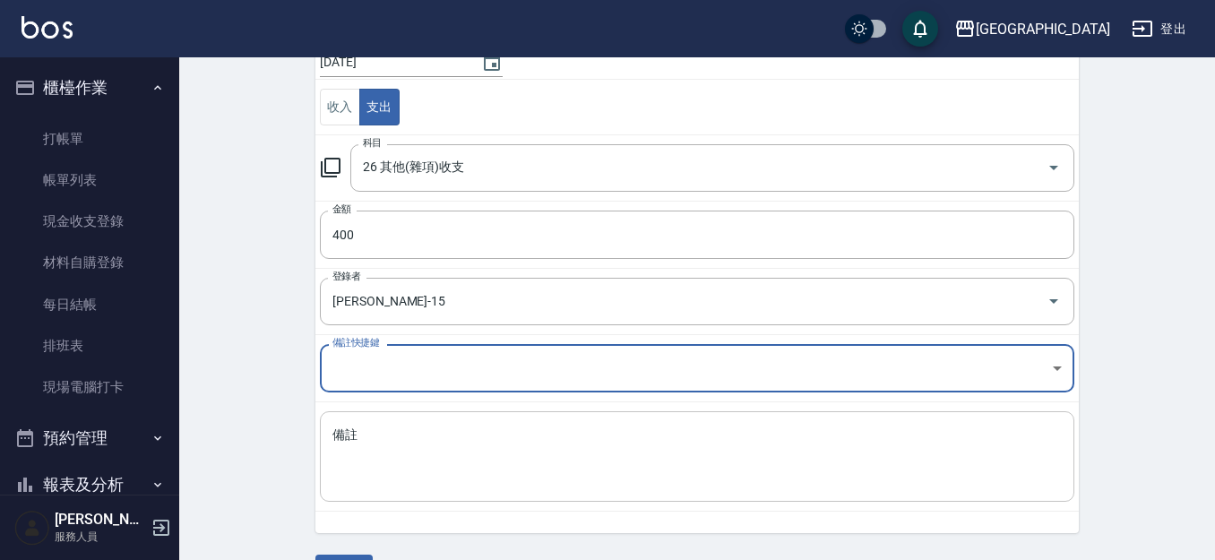
click at [336, 462] on textarea "備註" at bounding box center [696, 456] width 729 height 61
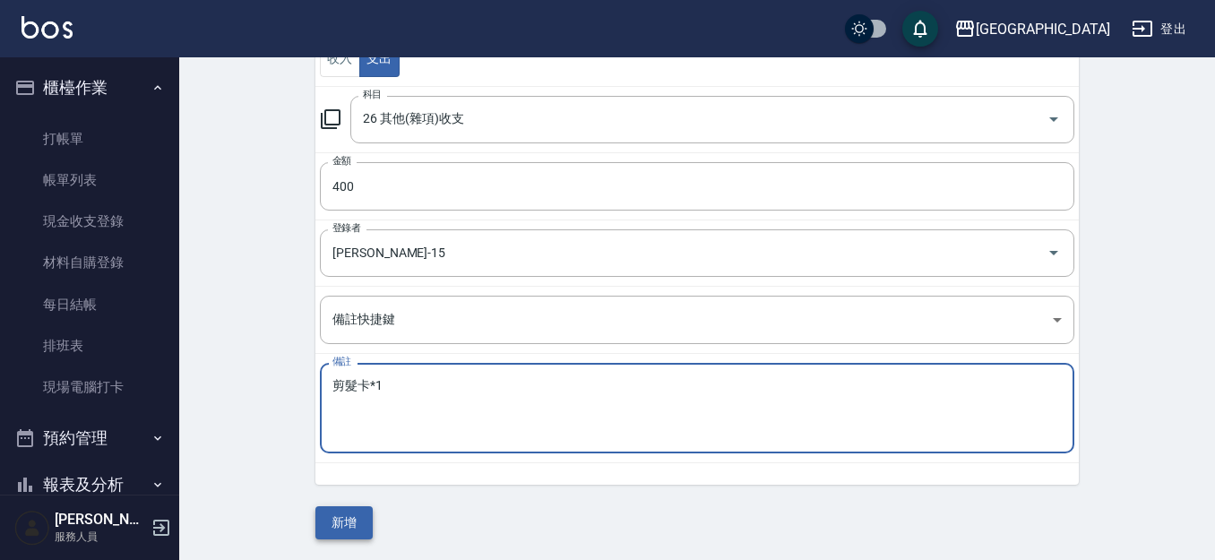
scroll to position [231, 0]
type textarea "剪髮卡*1"
click at [351, 523] on button "新增" at bounding box center [343, 521] width 57 height 33
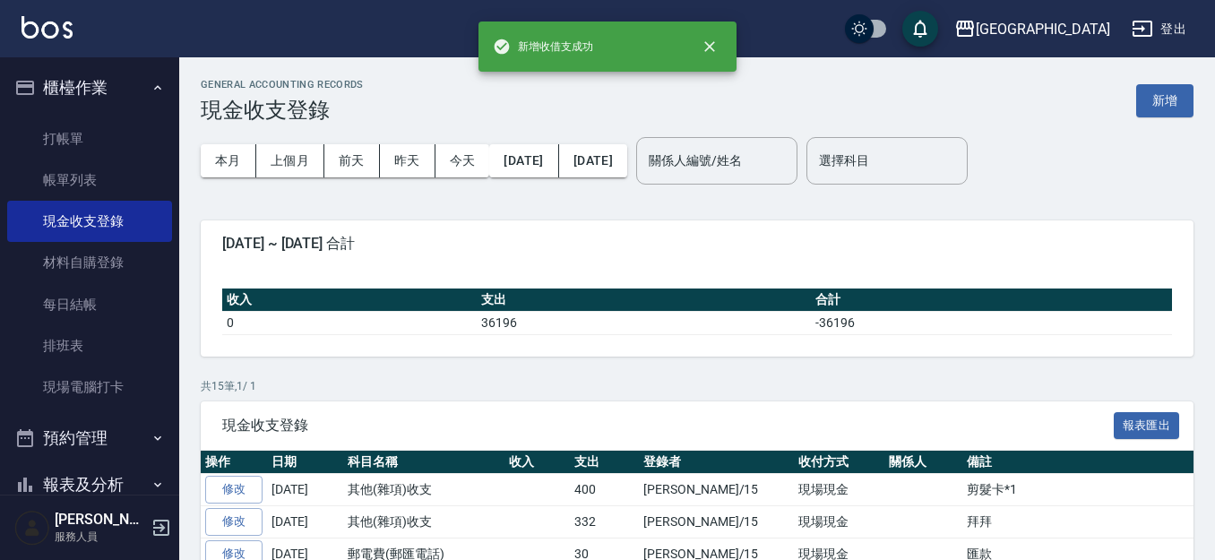
click at [79, 96] on button "櫃檯作業" at bounding box center [89, 88] width 165 height 47
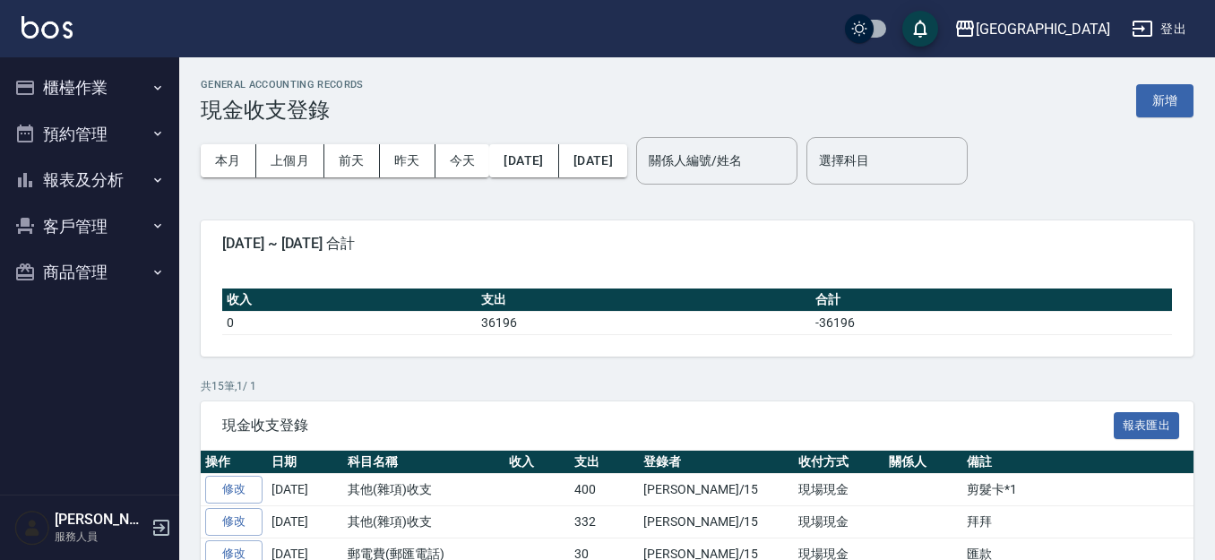
click at [79, 90] on button "櫃檯作業" at bounding box center [89, 88] width 165 height 47
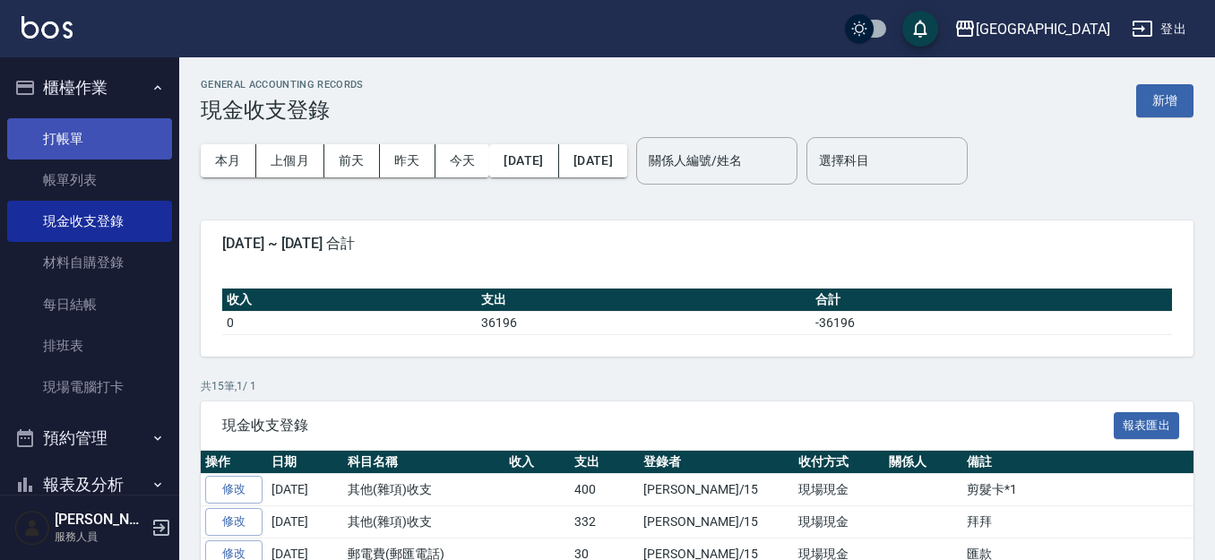
click at [54, 128] on link "打帳單" at bounding box center [89, 138] width 165 height 41
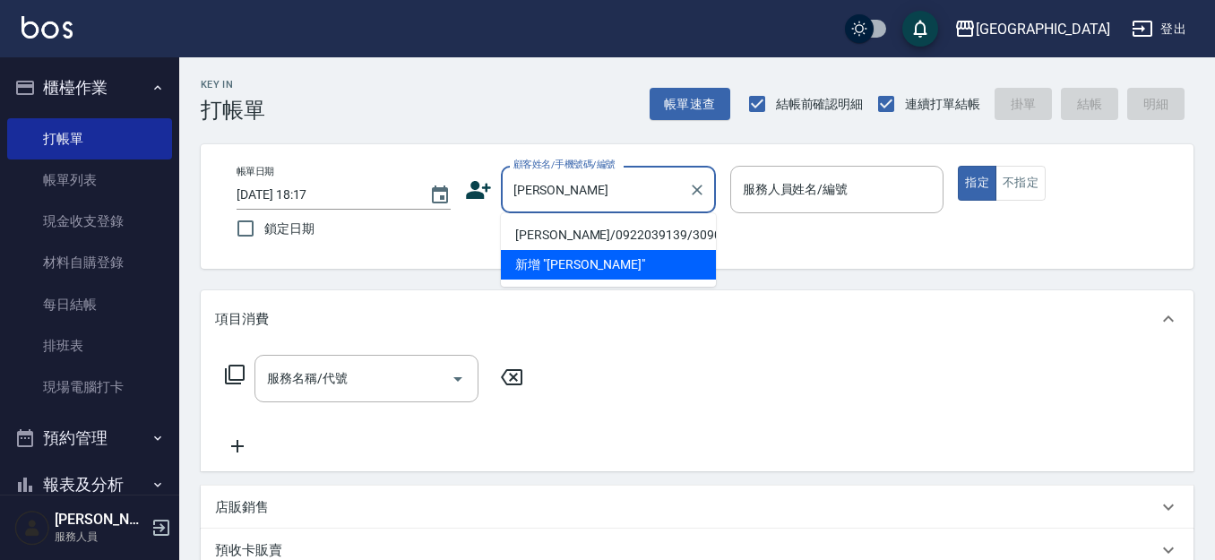
type input "曾"
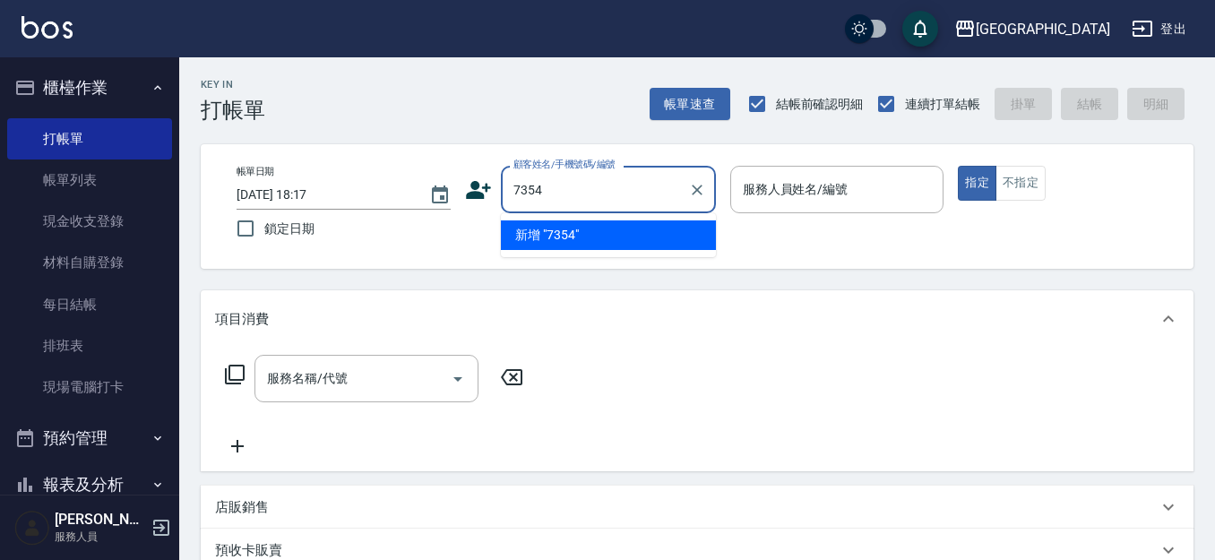
type input "7354"
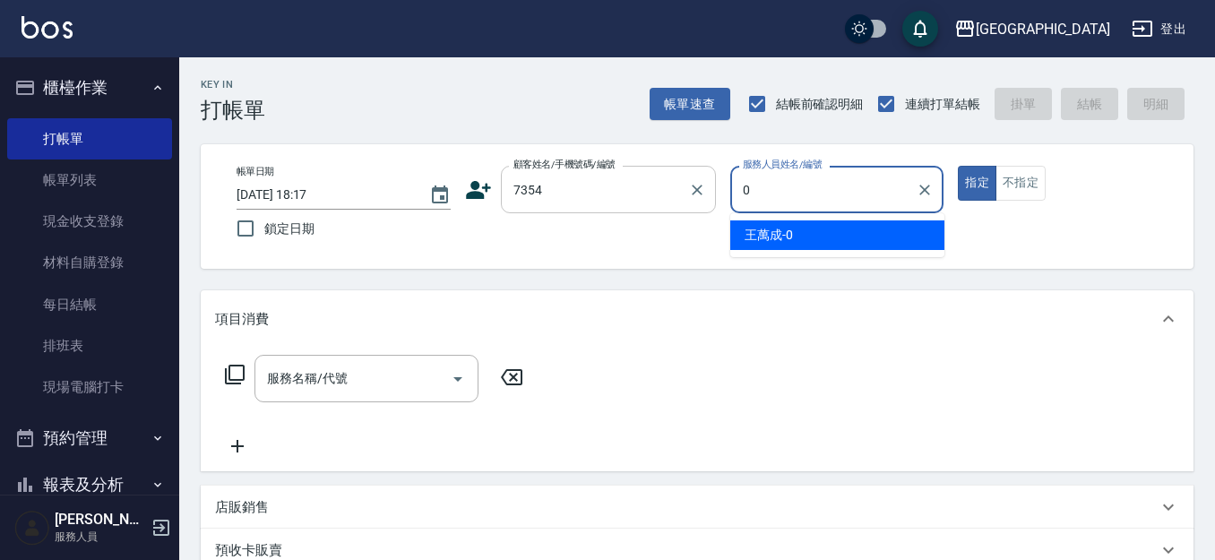
type input "0"
click at [578, 180] on input "7354" at bounding box center [595, 189] width 172 height 31
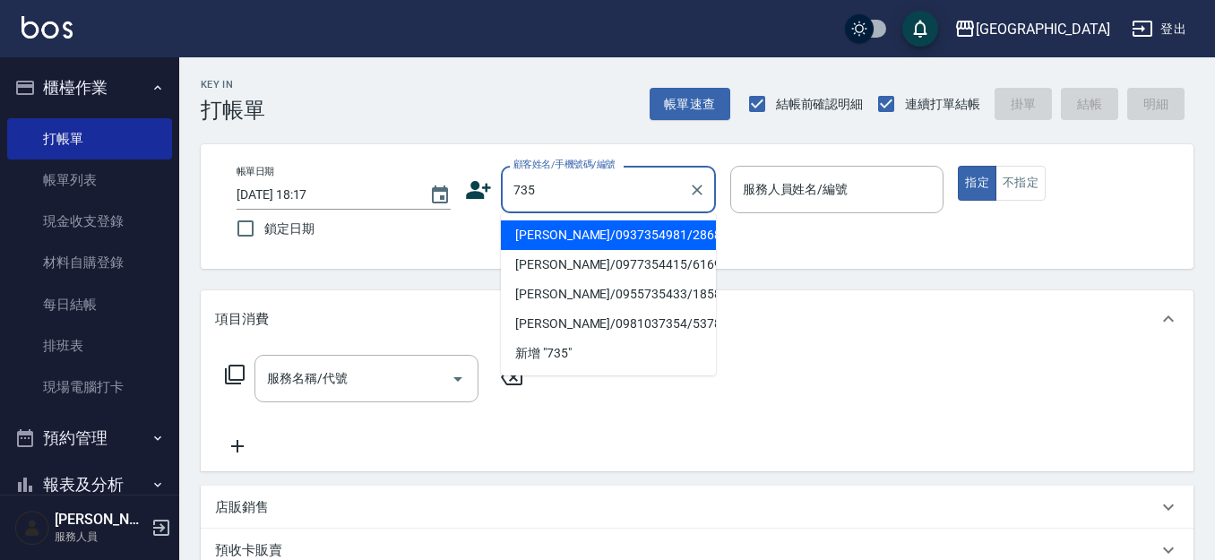
type input "[PERSON_NAME]/0937354981/2868"
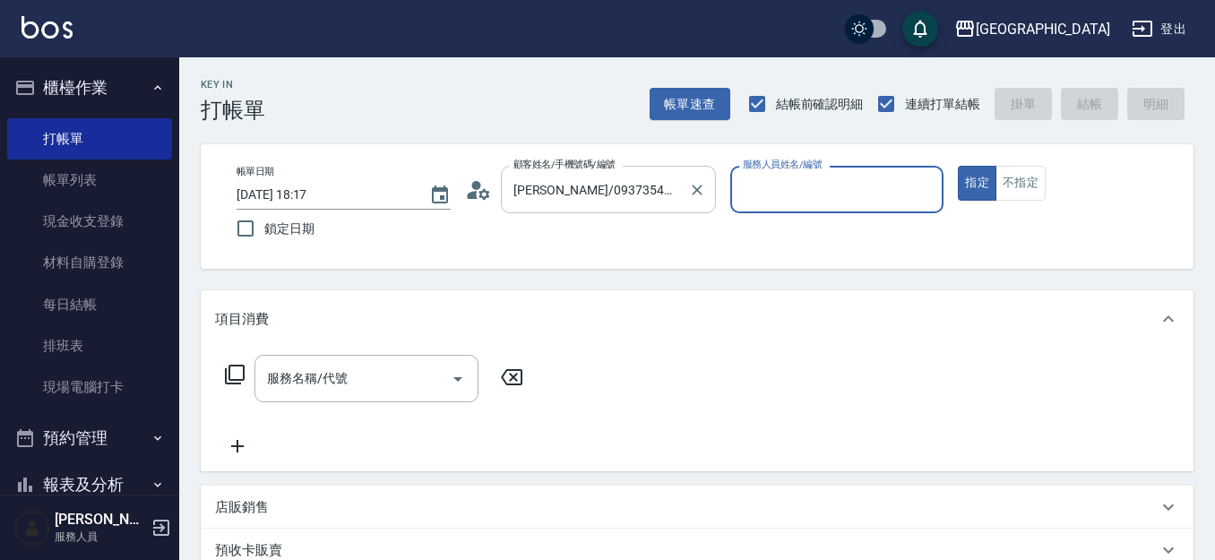
type input "0"
type input "[PERSON_NAME]/ 0958338986/735"
type input "[PERSON_NAME]-09"
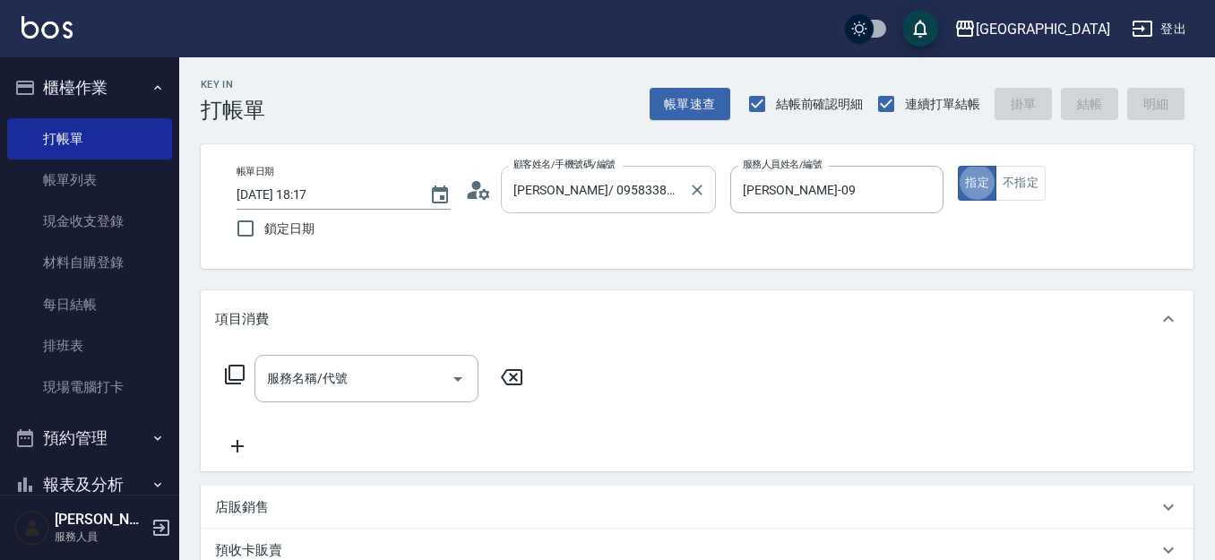
type button "true"
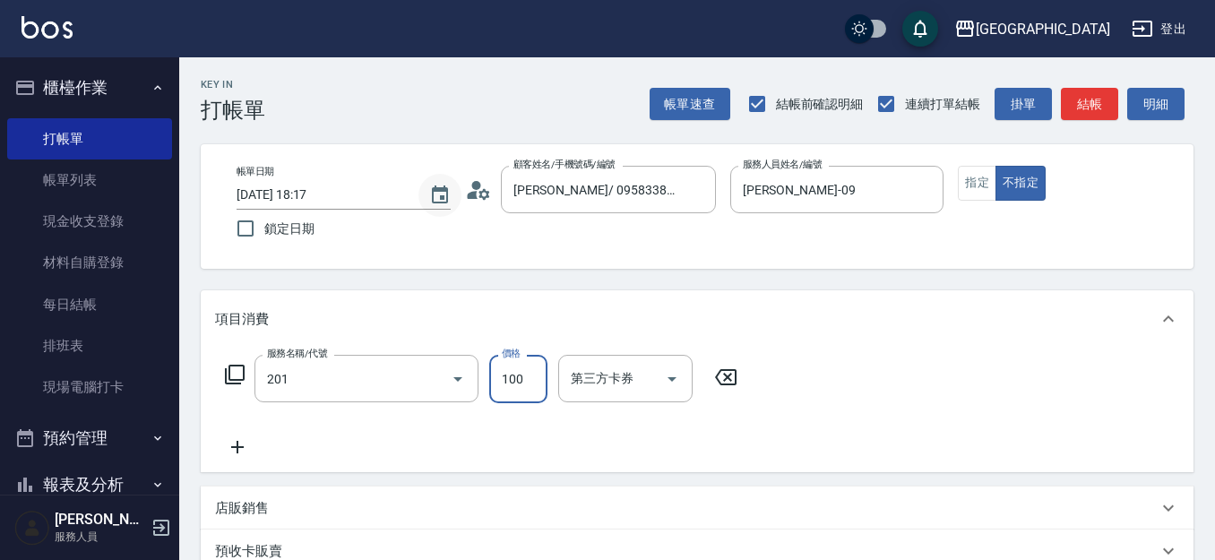
type input "洗髮[100](201)"
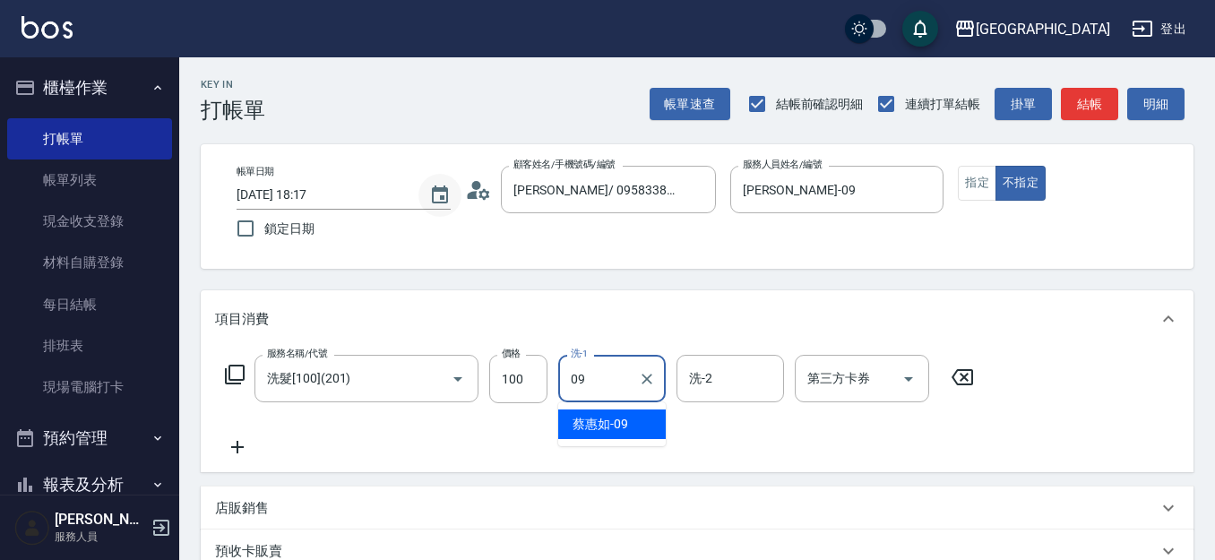
type input "[PERSON_NAME]-09"
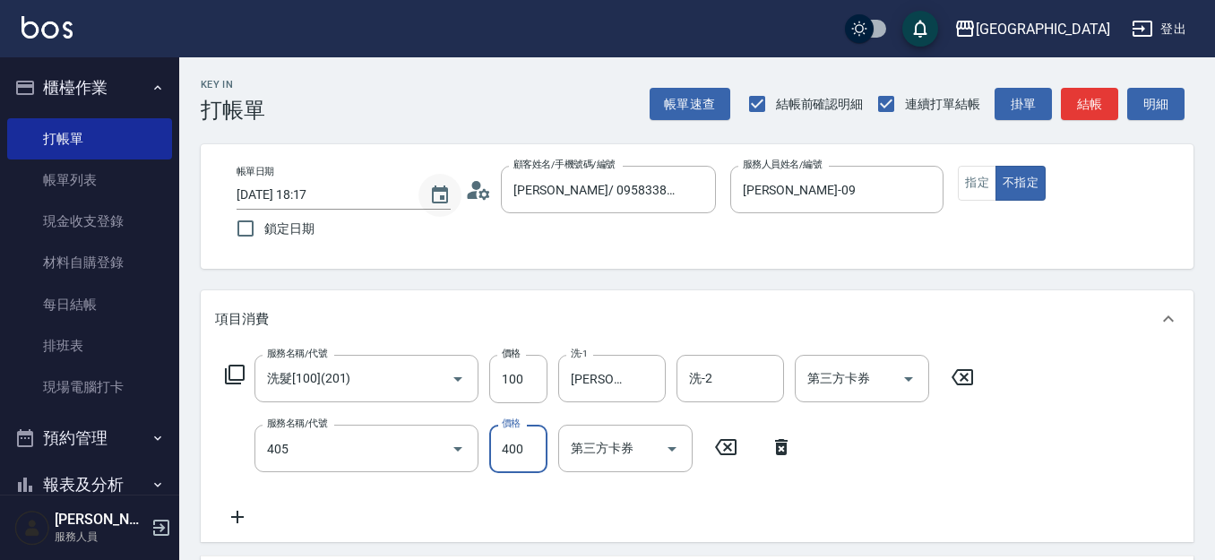
type input "剪髮(400)(405)"
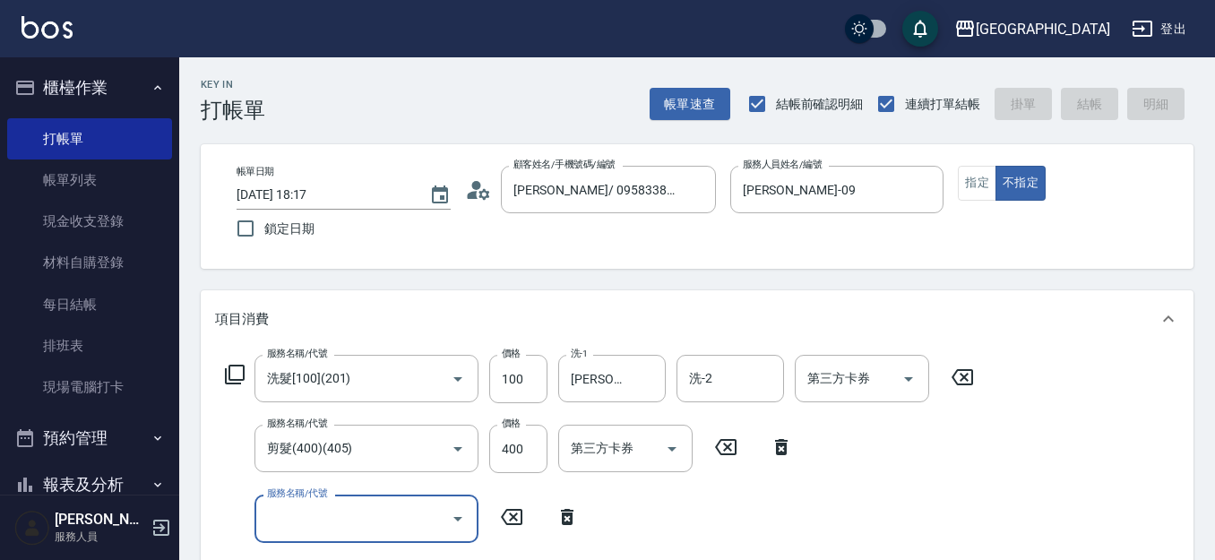
type input "[DATE] 18:26"
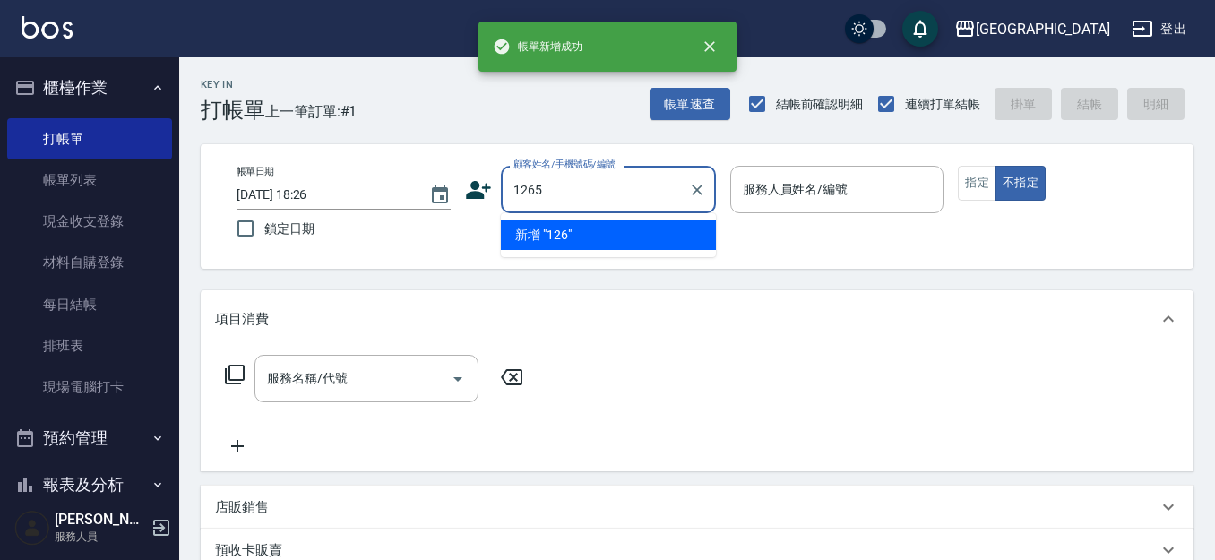
type input "1265"
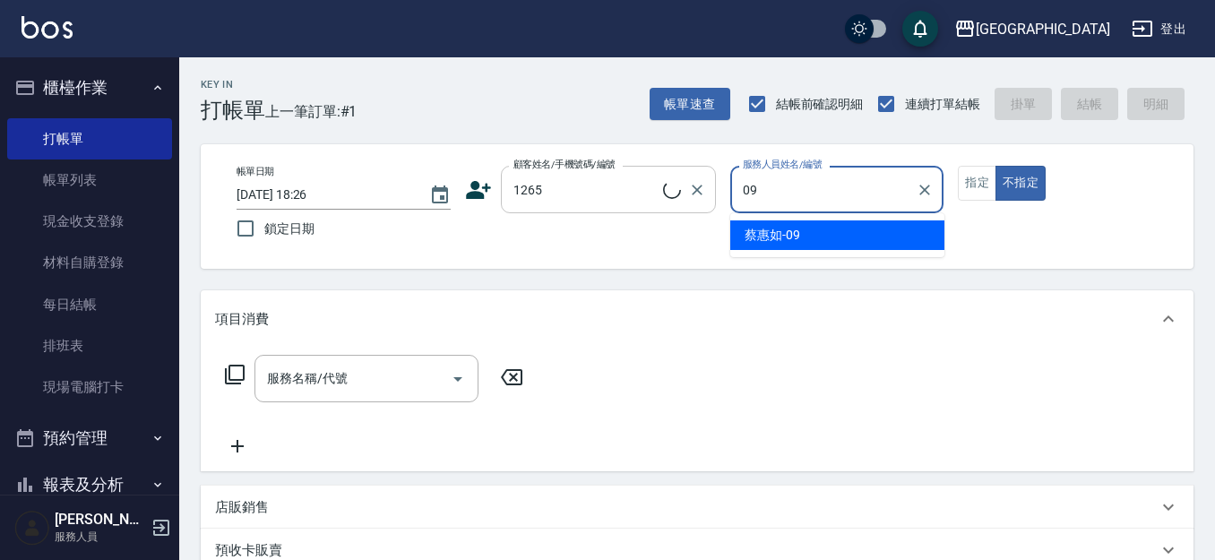
type input "09"
type button "false"
type input "[PERSON_NAME]/0989769207/1265"
type input "[PERSON_NAME]-09"
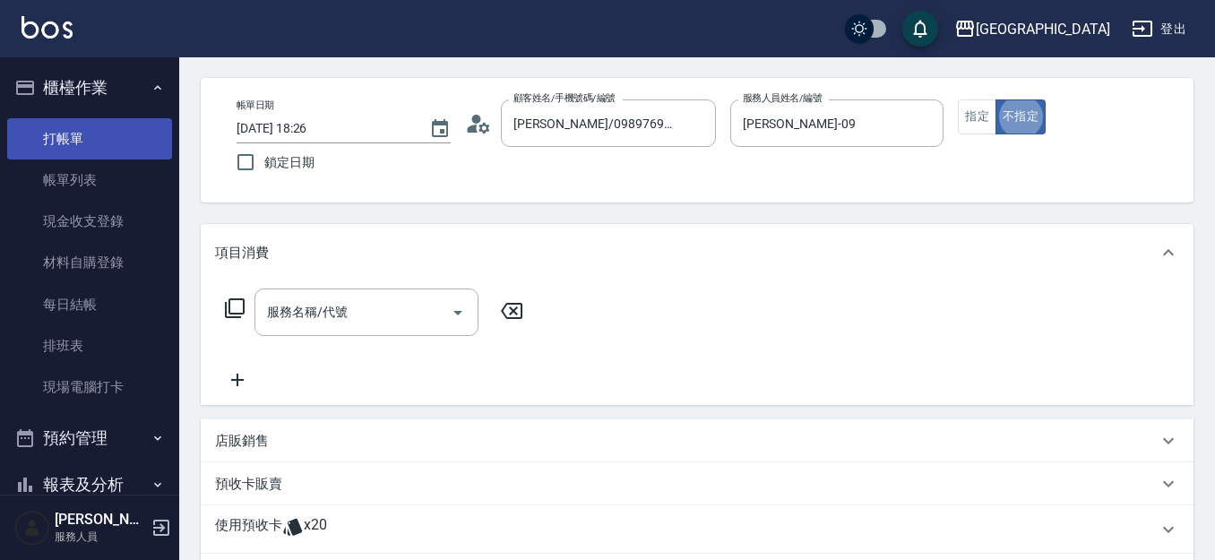
scroll to position [70, 0]
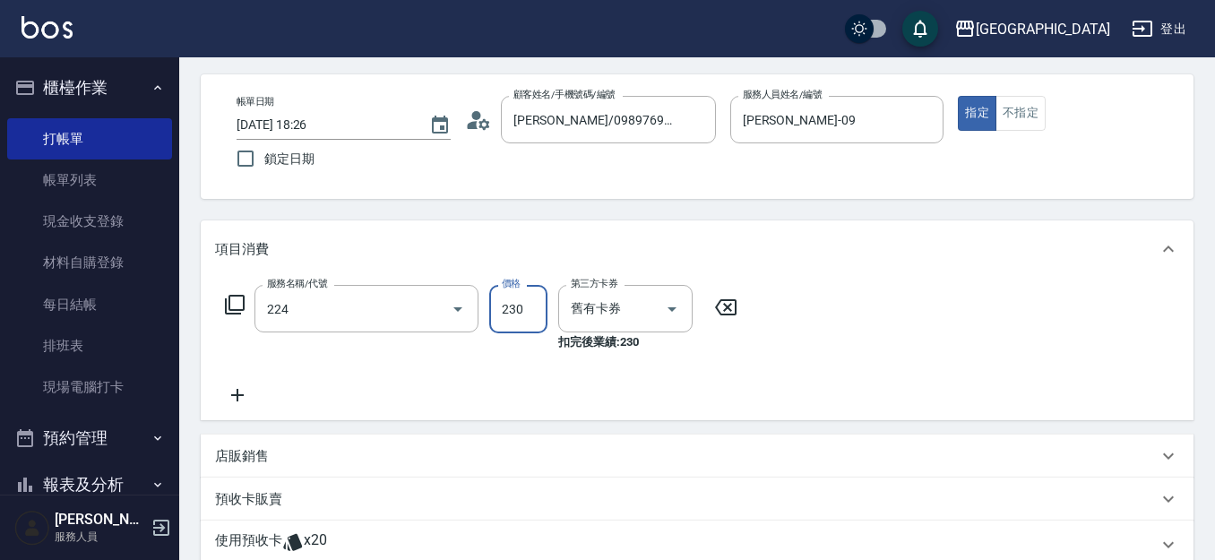
type input "洗髮(卡)230(224)"
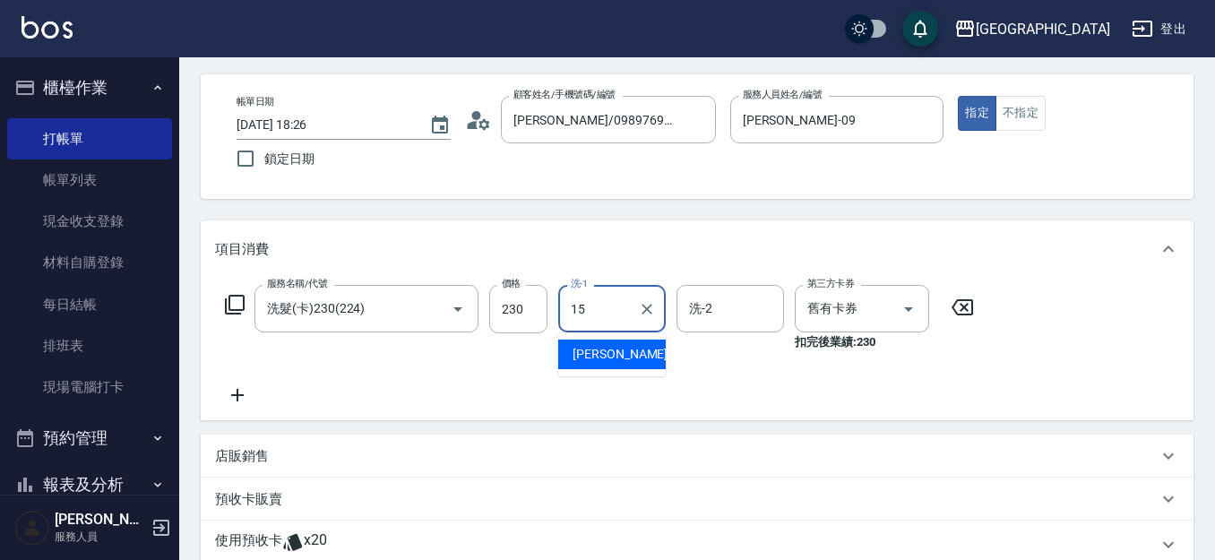
type input "[PERSON_NAME]-15"
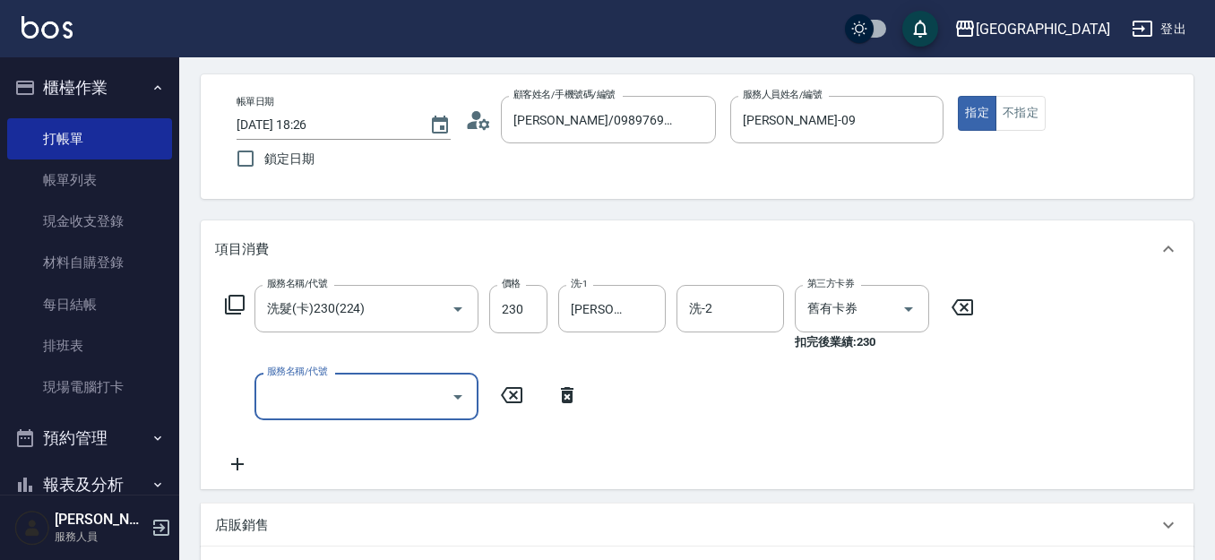
type input "[DATE] 18:27"
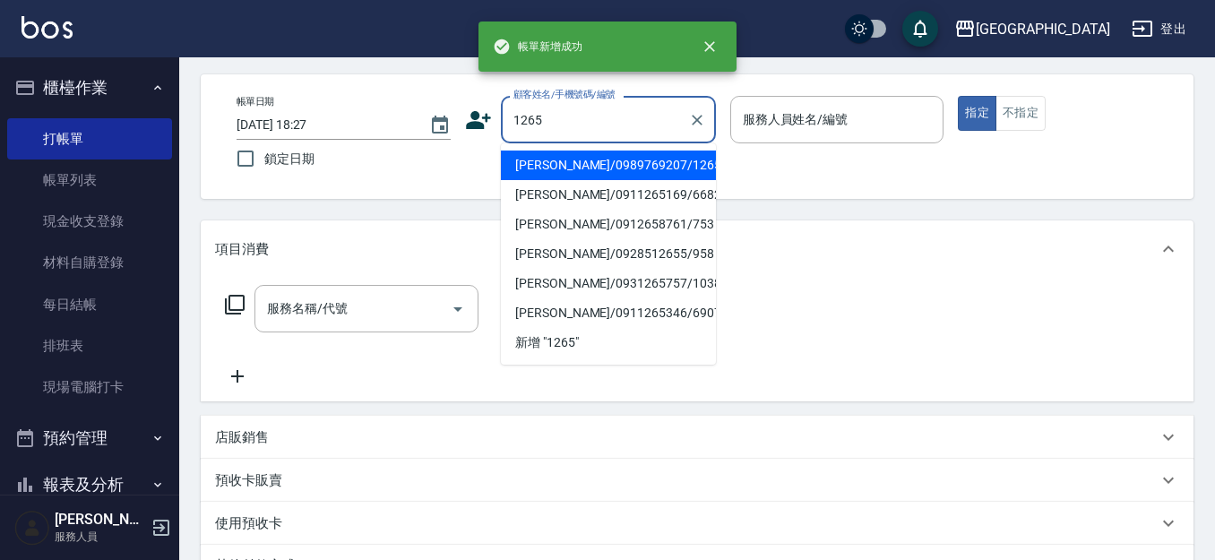
type input "1265"
type input "09"
type input "[PERSON_NAME]/0989769207/1265"
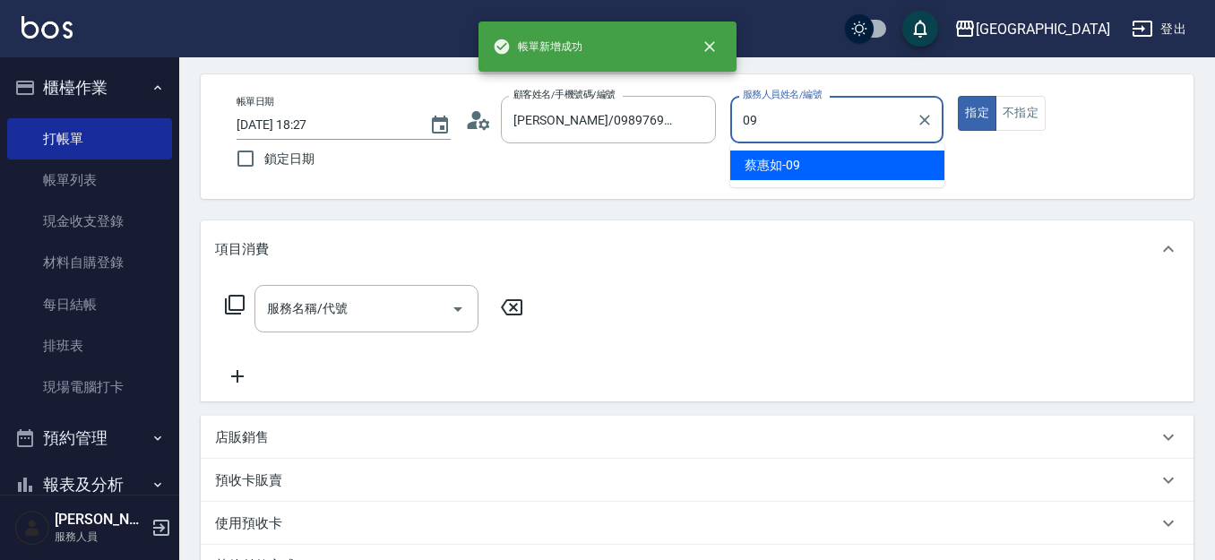
type input "[PERSON_NAME]-09"
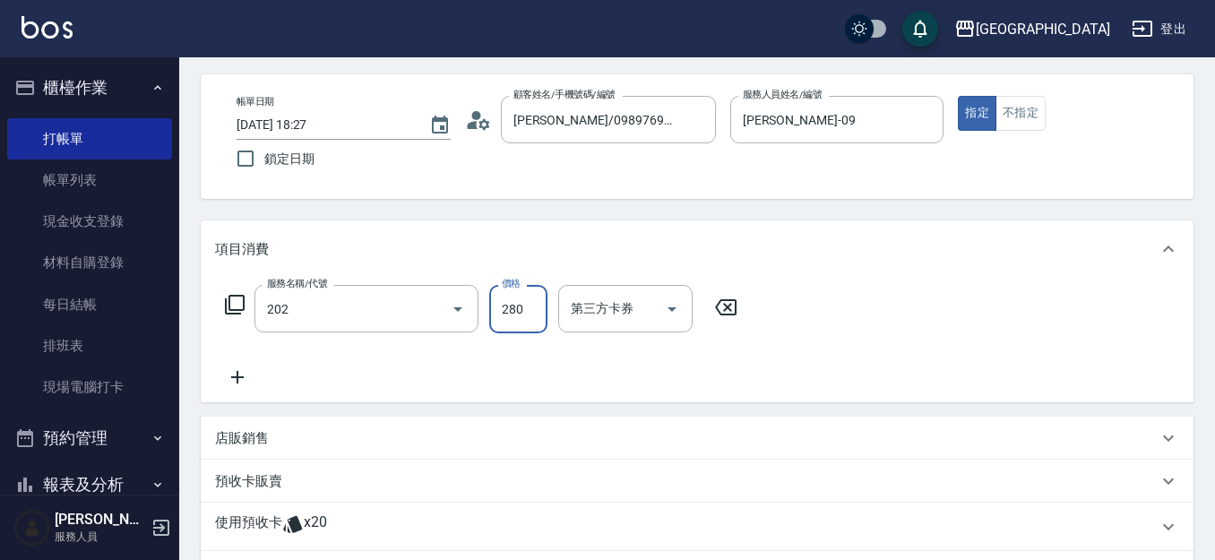
type input "洗髮[280](202)"
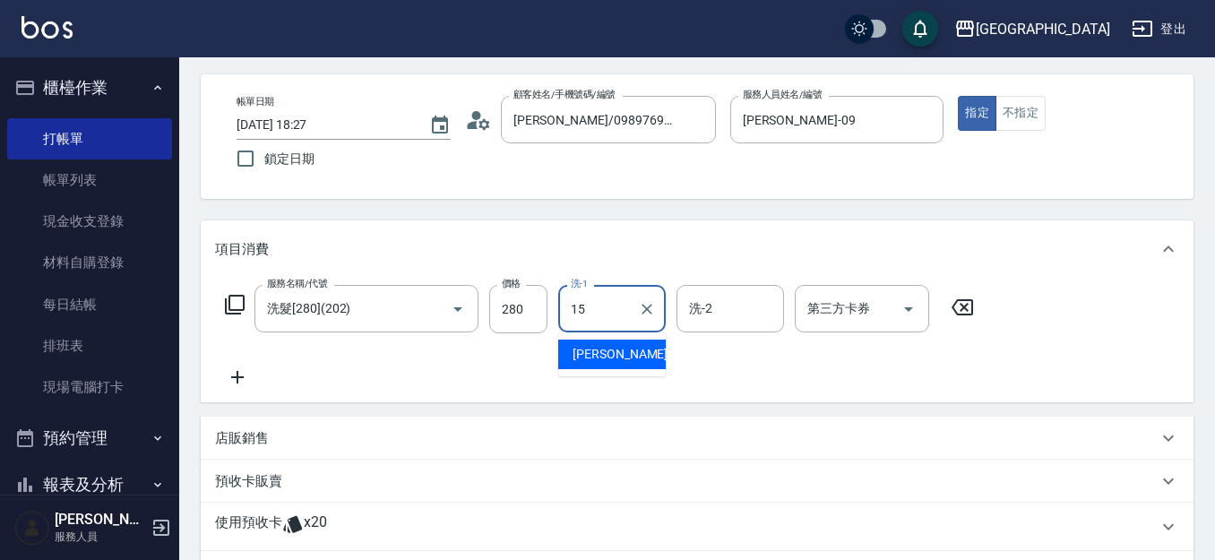
type input "[PERSON_NAME]-15"
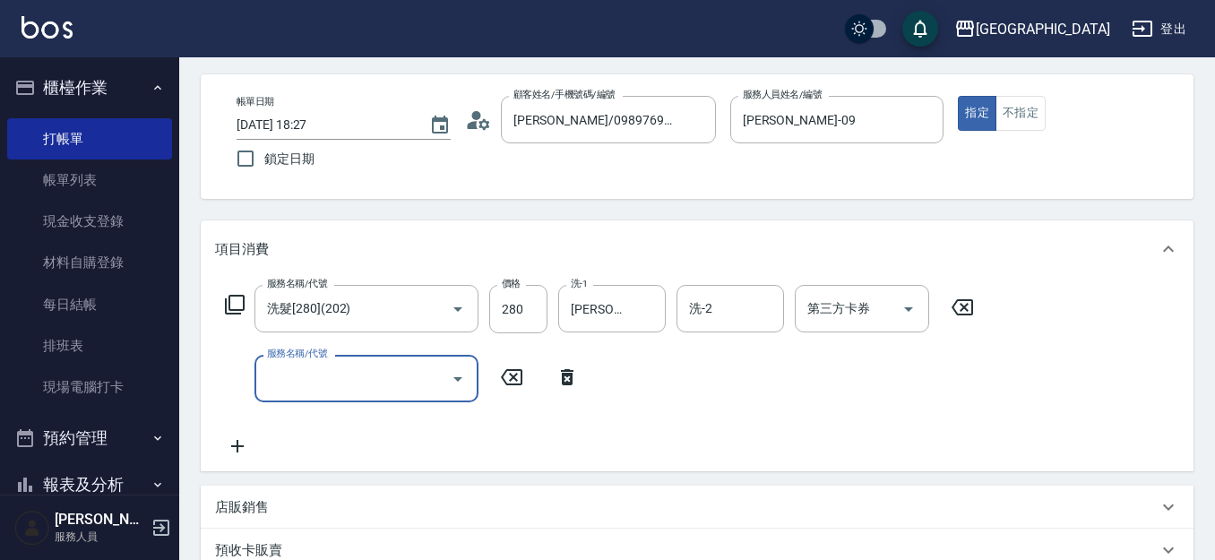
type input "[DATE] 18:28"
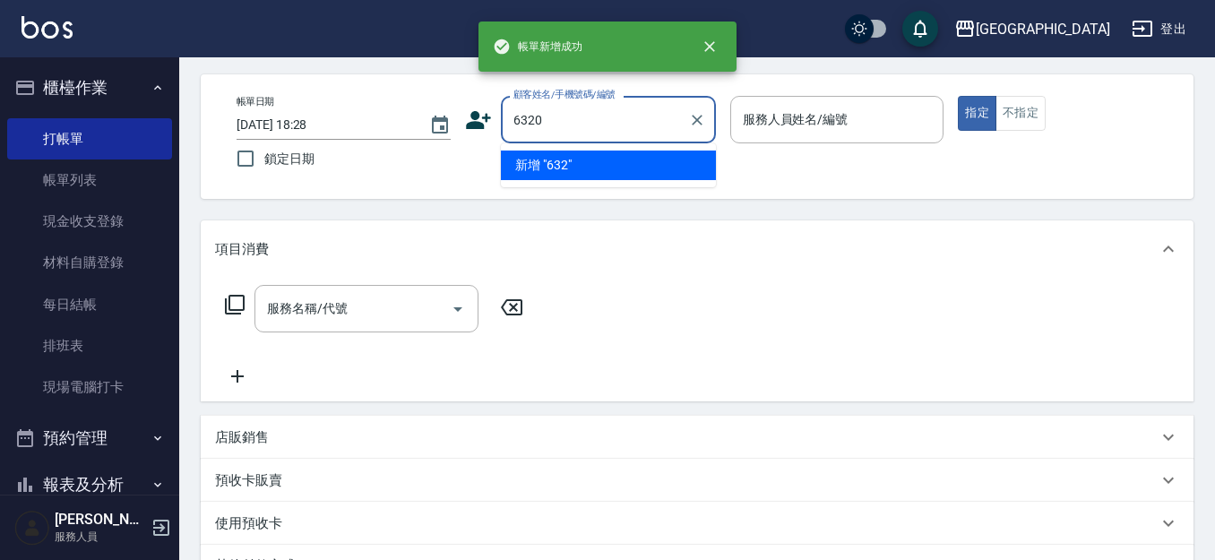
type input "6320"
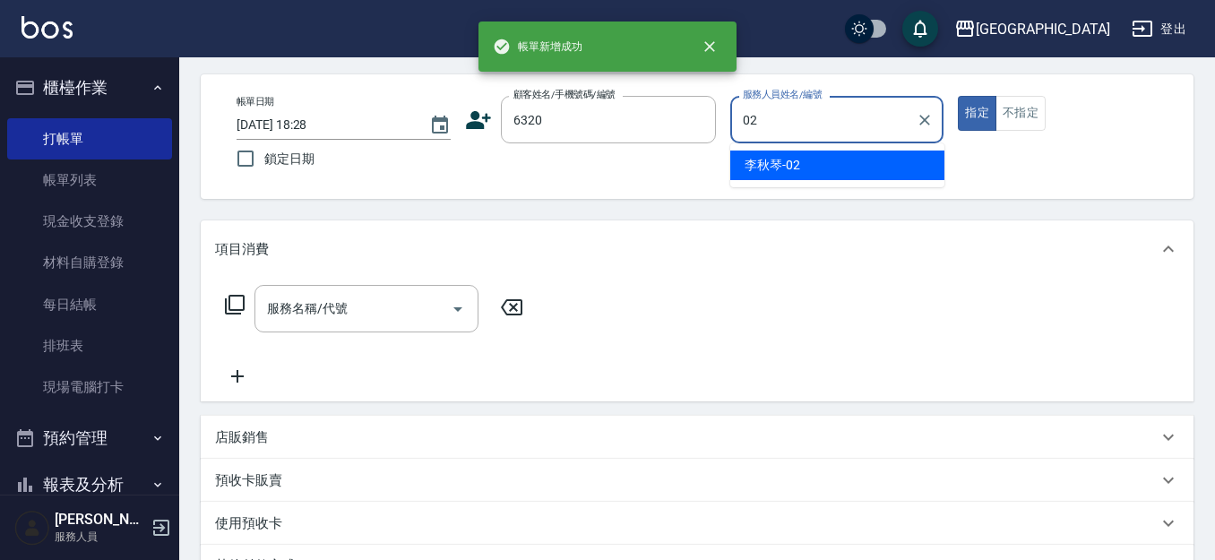
type input "[PERSON_NAME]-02"
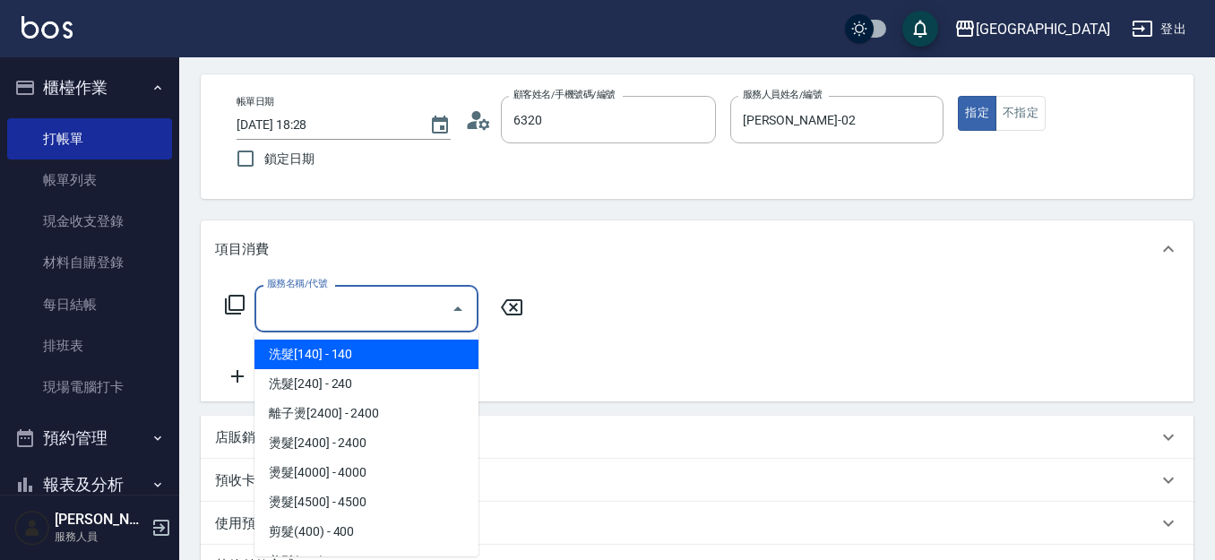
type input "[PERSON_NAME]/0986709600/6320"
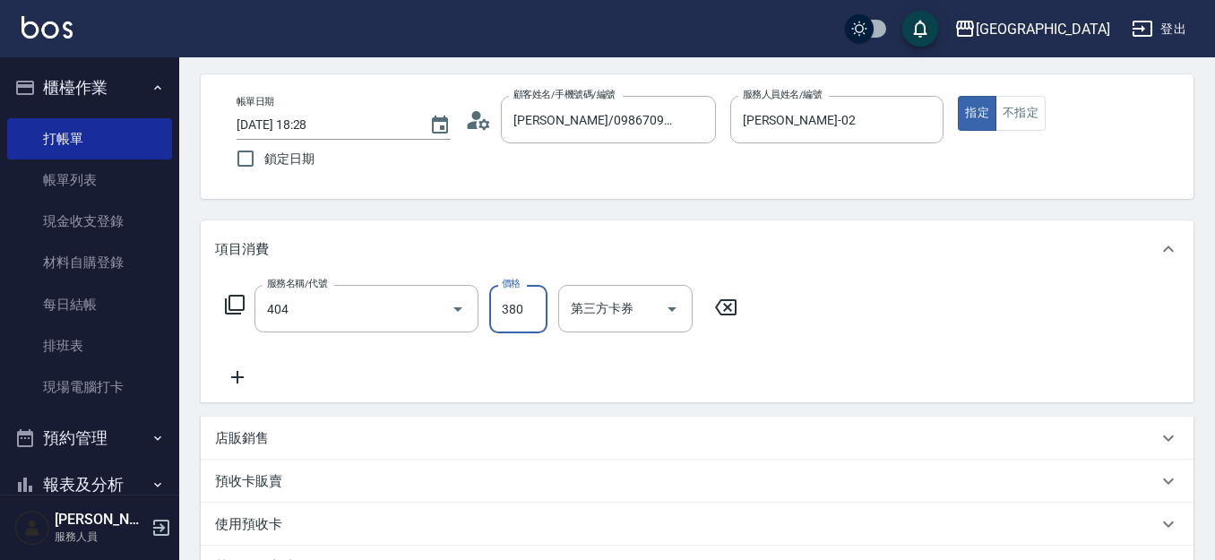
type input "剪髮(380)(404)"
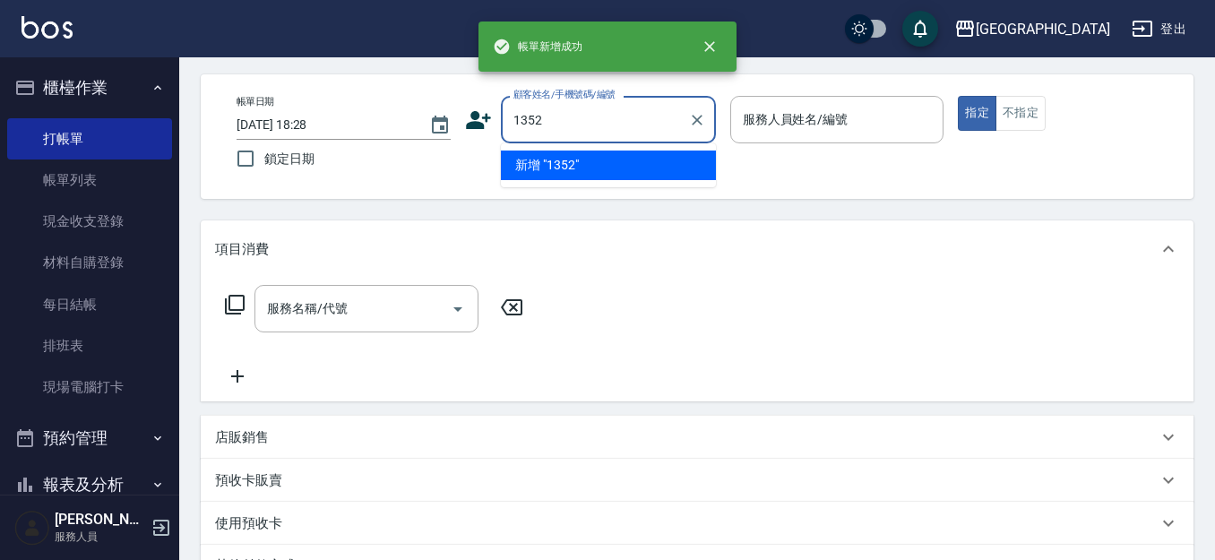
type input "1352"
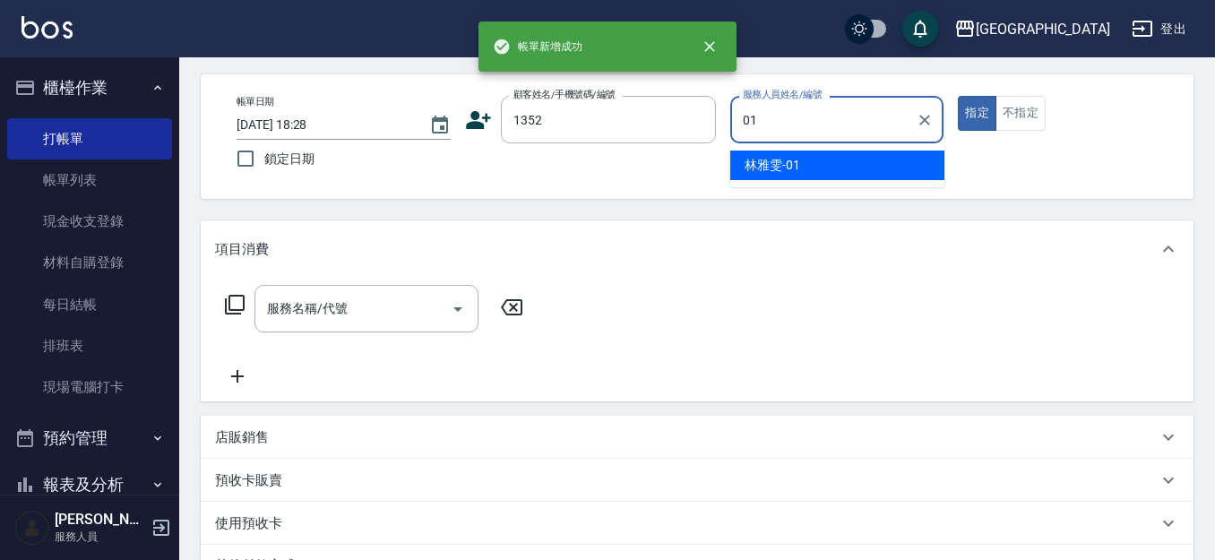
type input "[PERSON_NAME]-01"
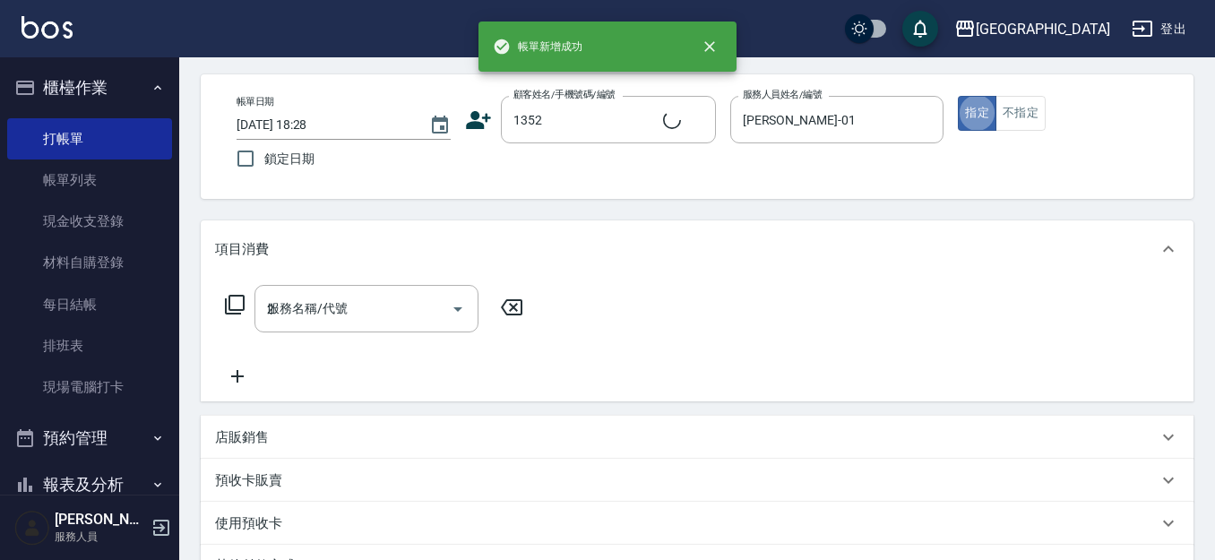
type input "20"
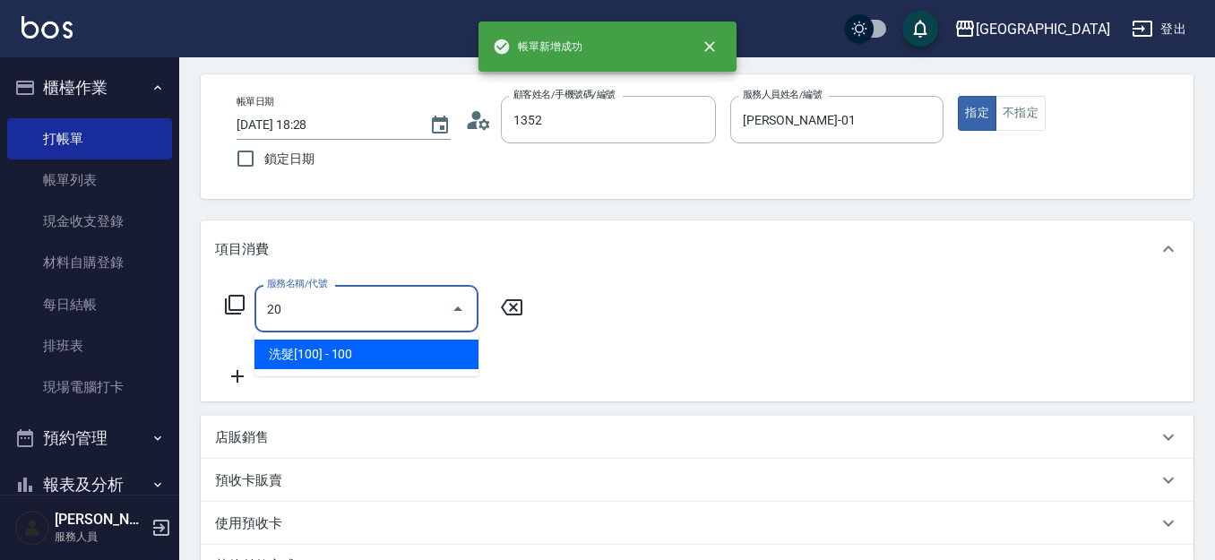
type input "林雅雯/0421/1352"
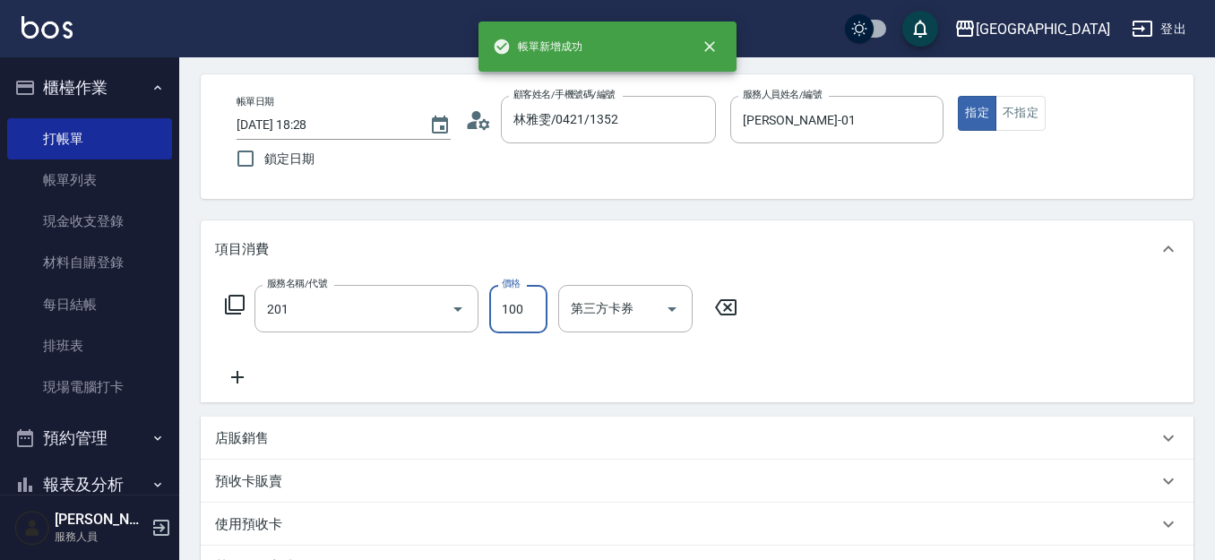
type input "洗髮[100](201)"
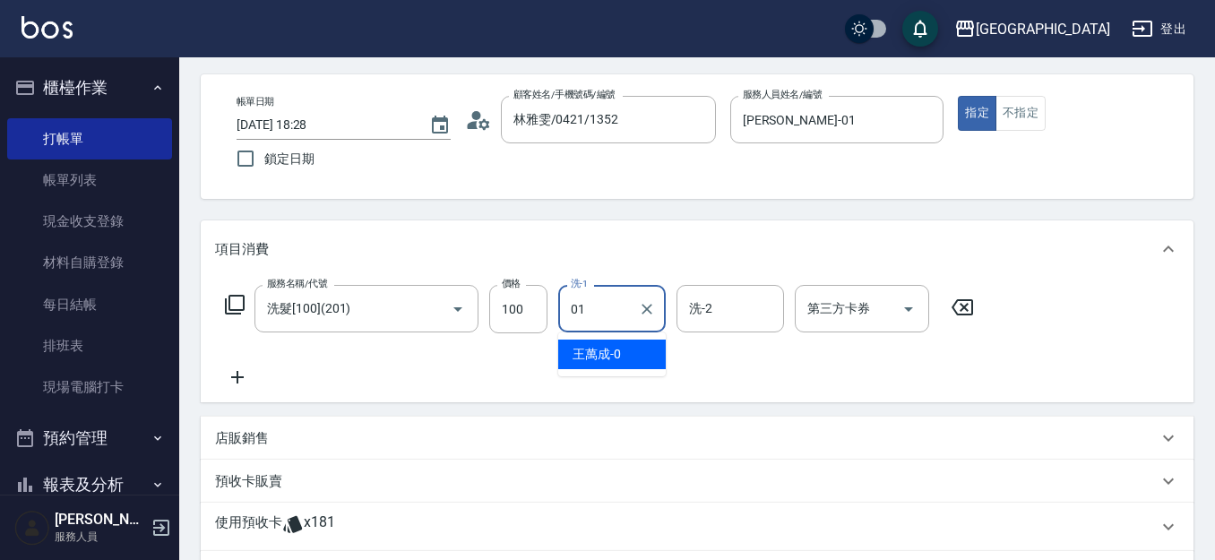
type input "[PERSON_NAME]-01"
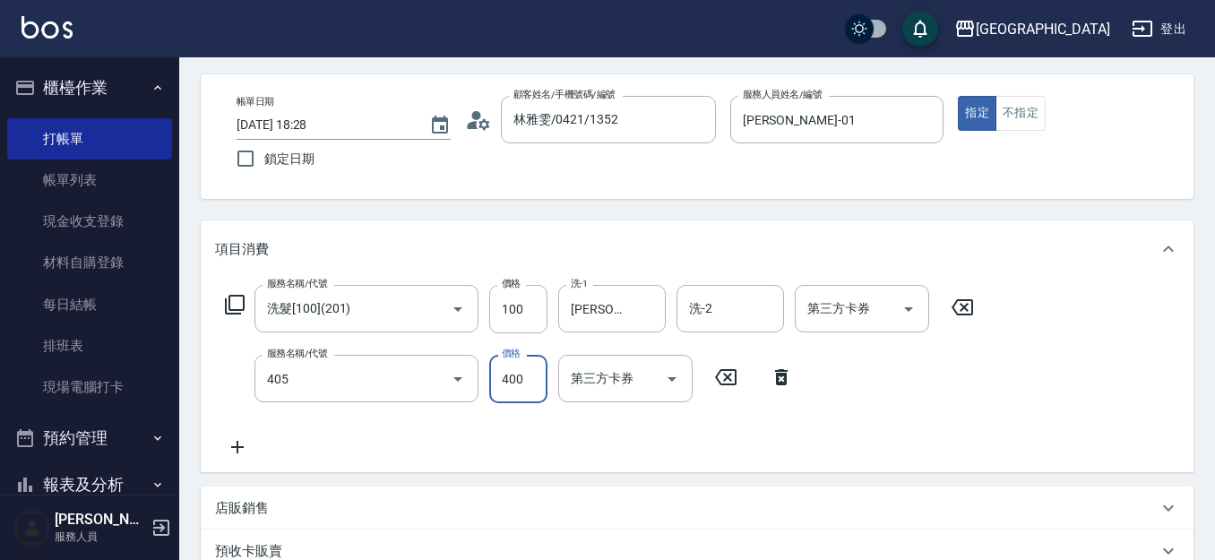
type input "剪髮(400)(405)"
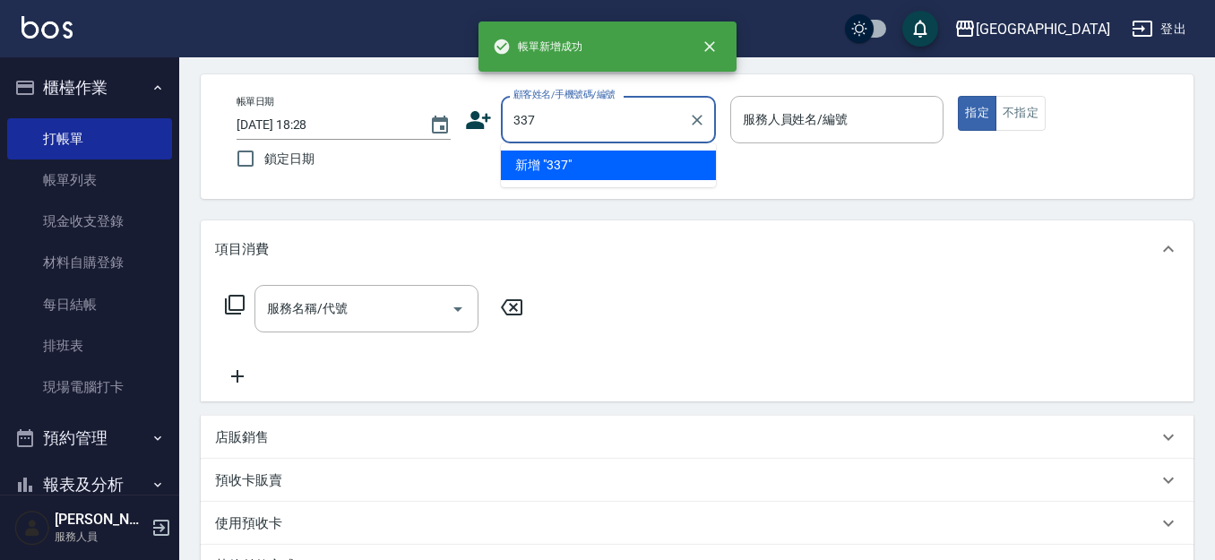
type input "337"
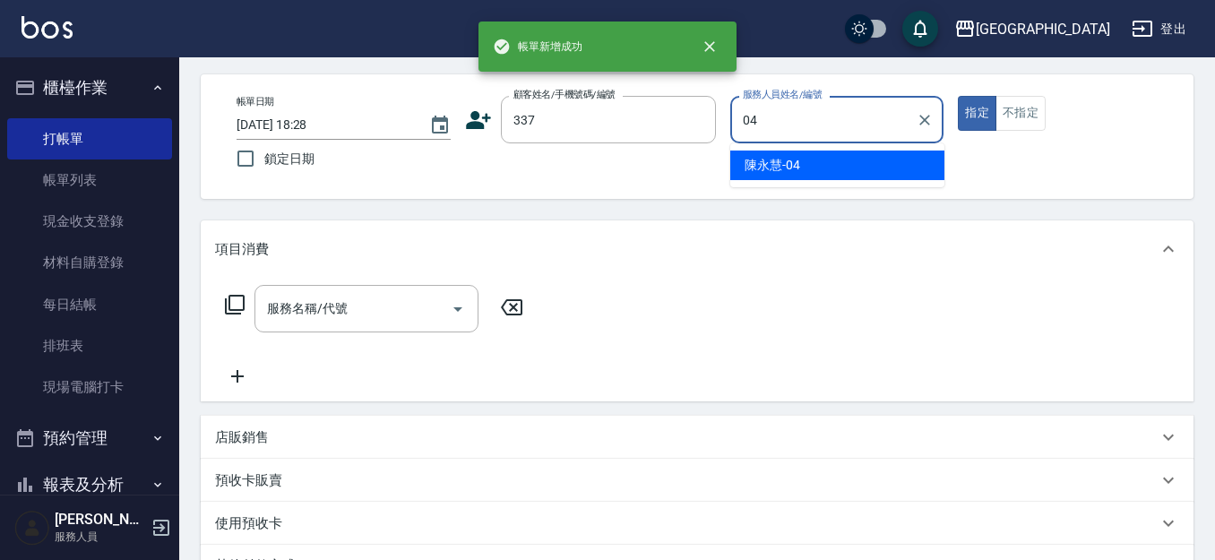
type input "[PERSON_NAME]-04"
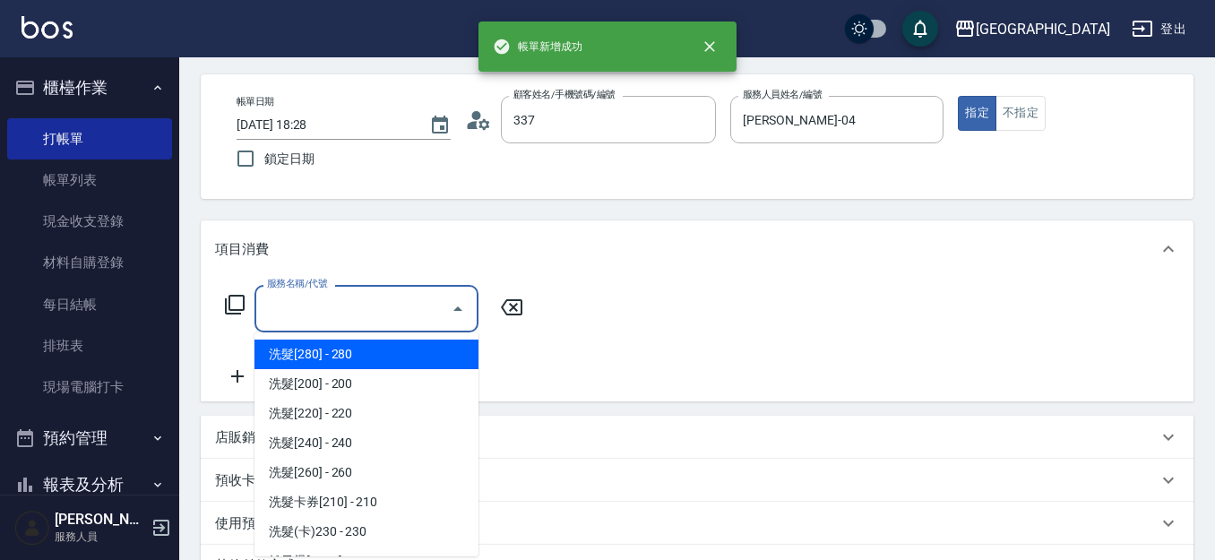
type input "[PERSON_NAME]/0910006073/337"
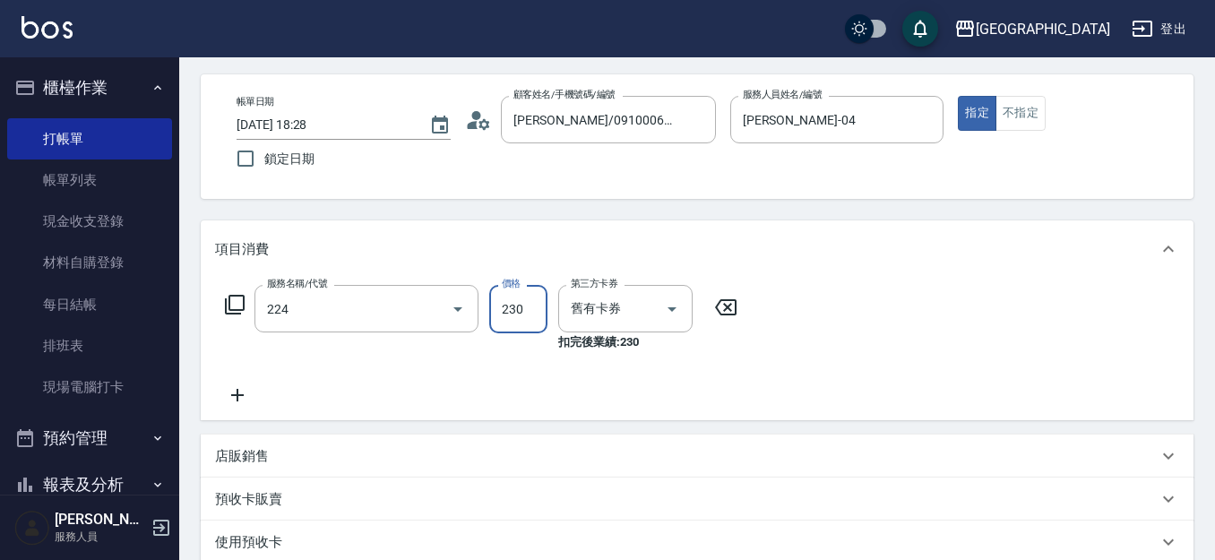
type input "洗髮(卡)230(224)"
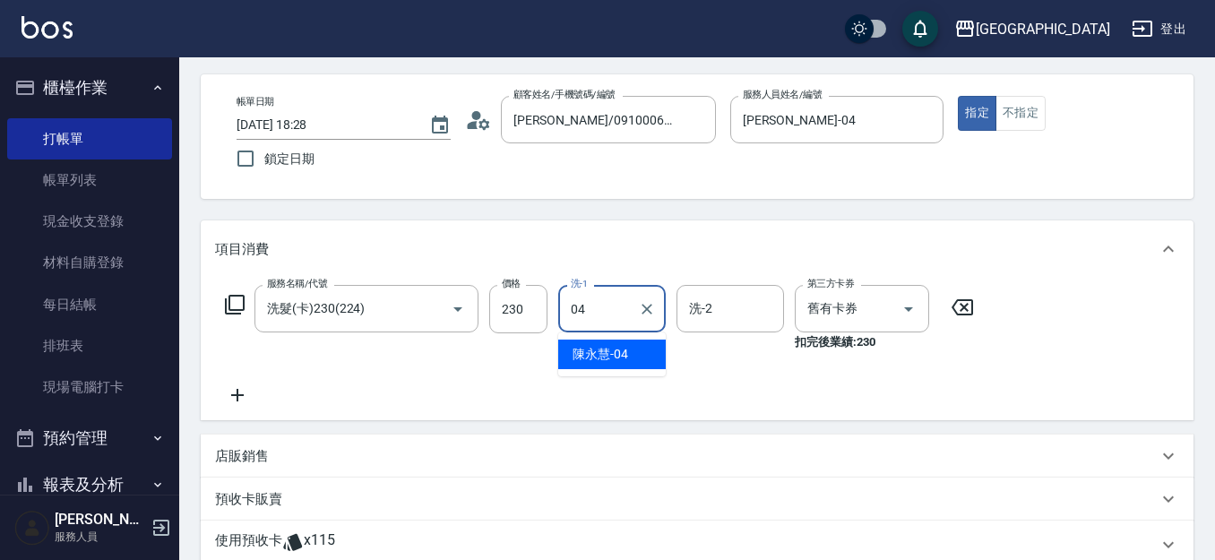
type input "[PERSON_NAME]-04"
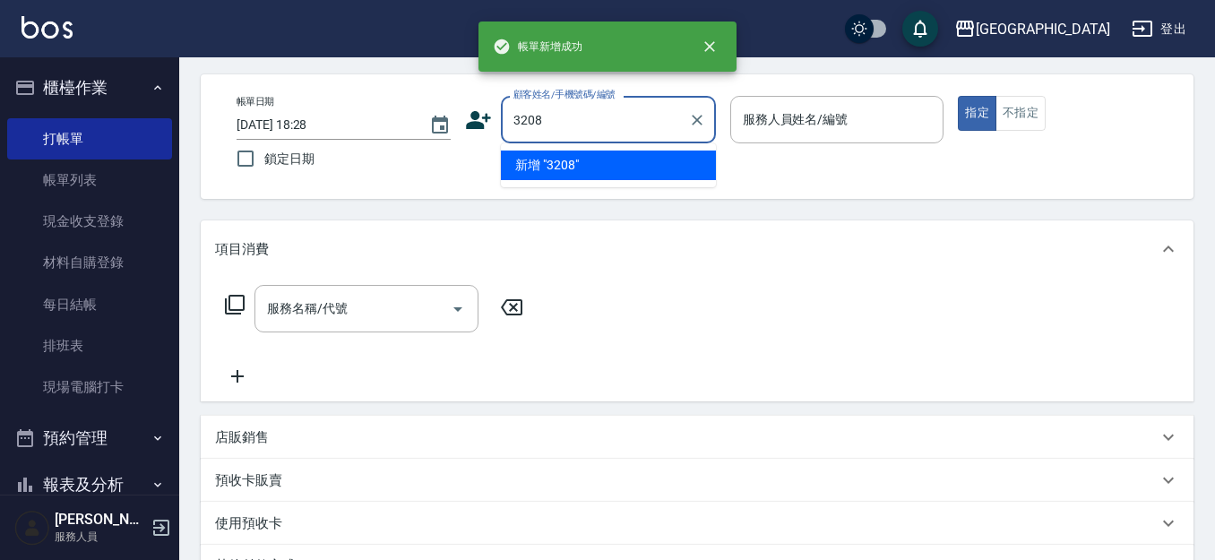
type input "3208"
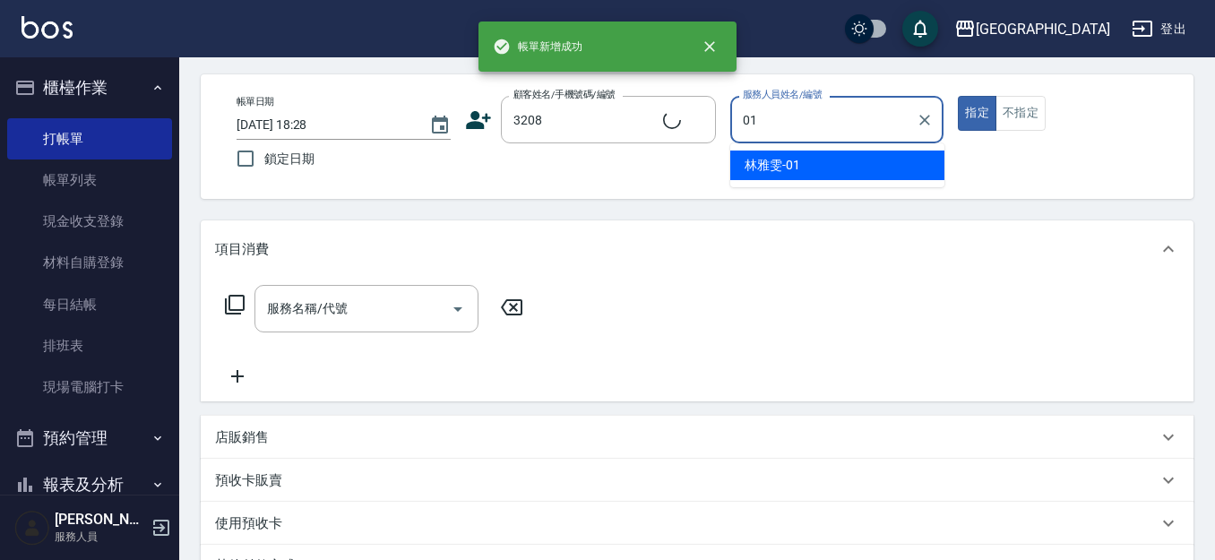
type input "[PERSON_NAME]-01"
type input "[PERSON_NAME]/0981792638/3208"
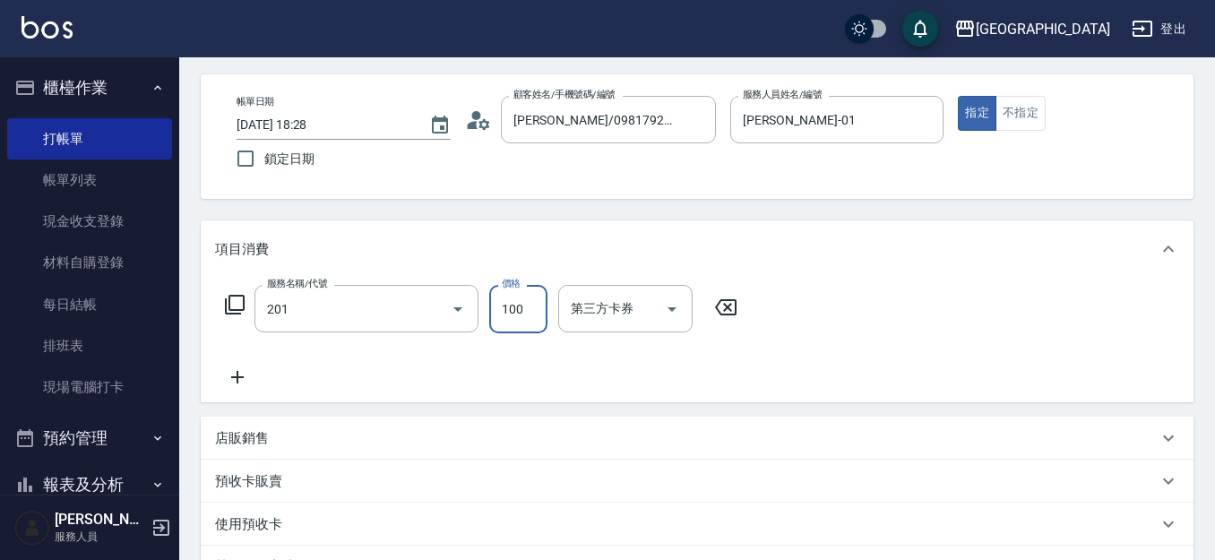
type input "洗髮[100](201)"
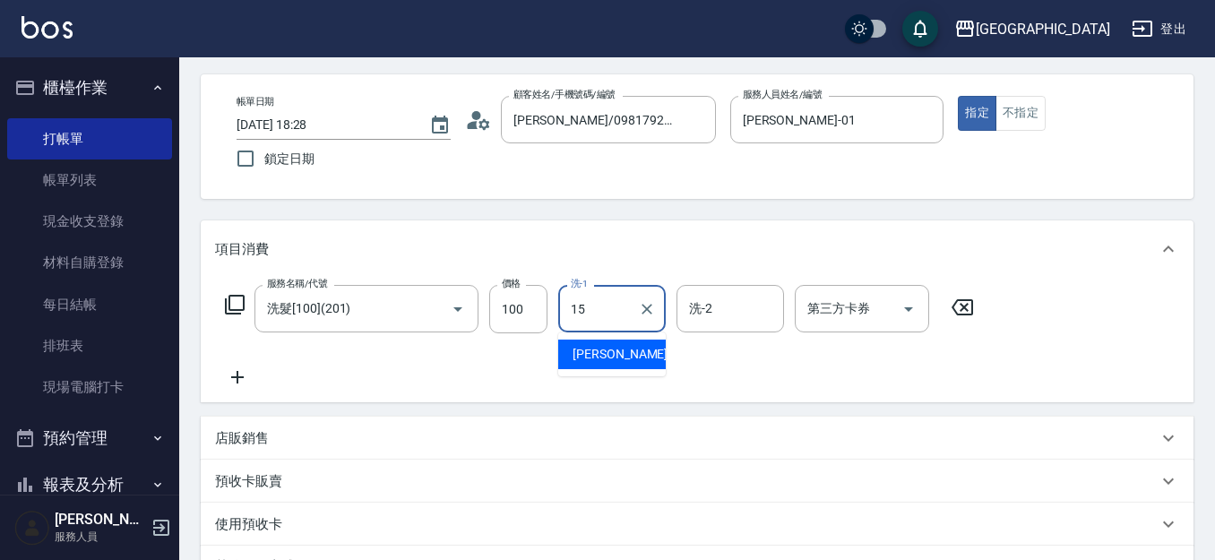
type input "[PERSON_NAME]-15"
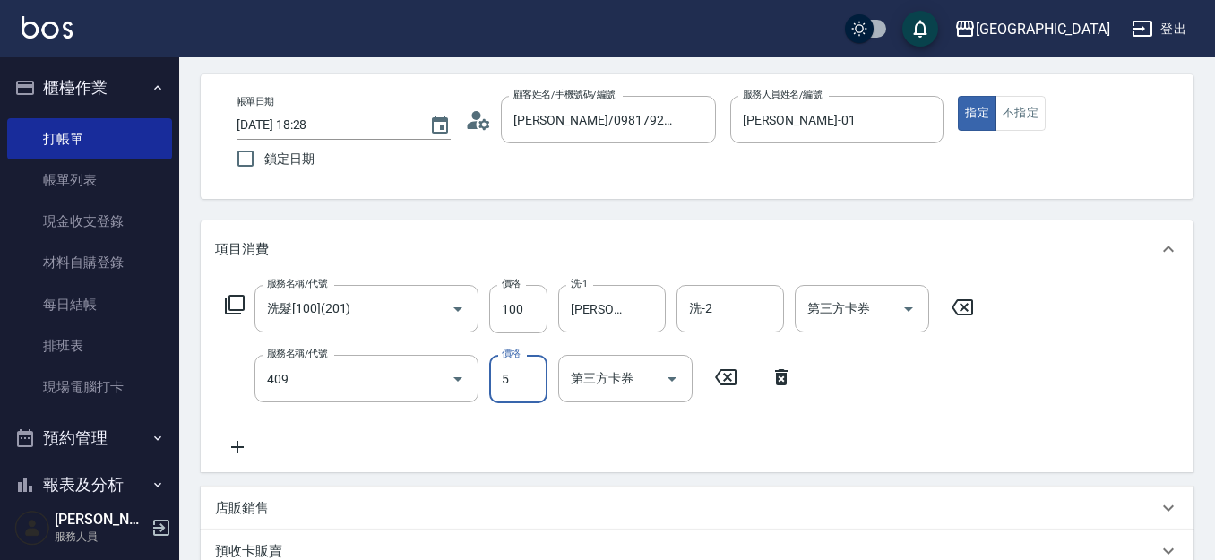
type input "剪髮(550)(409)"
type input "580"
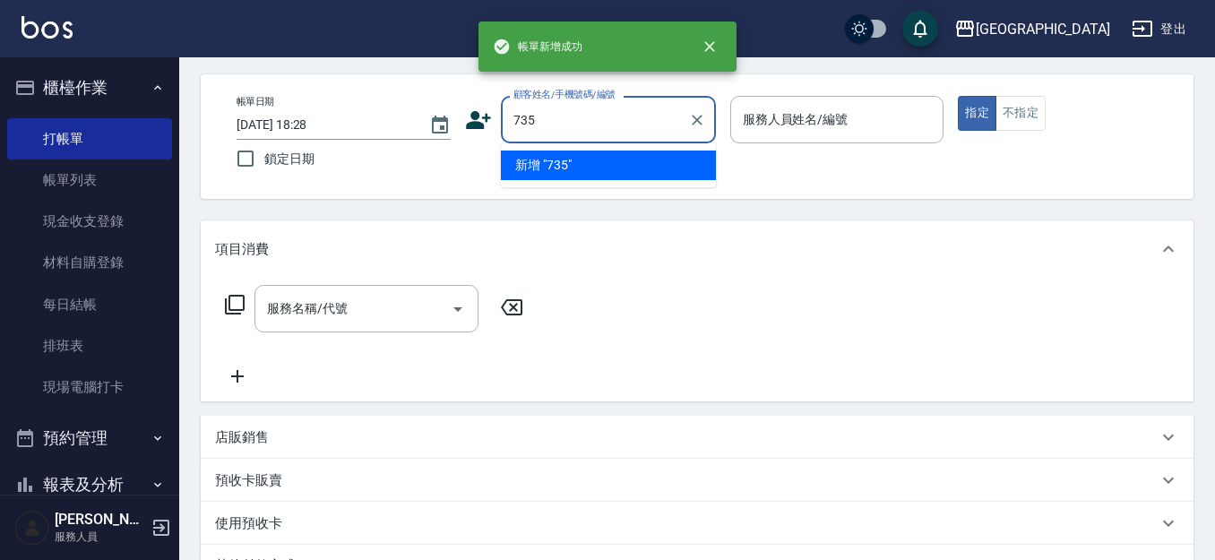
type input "735"
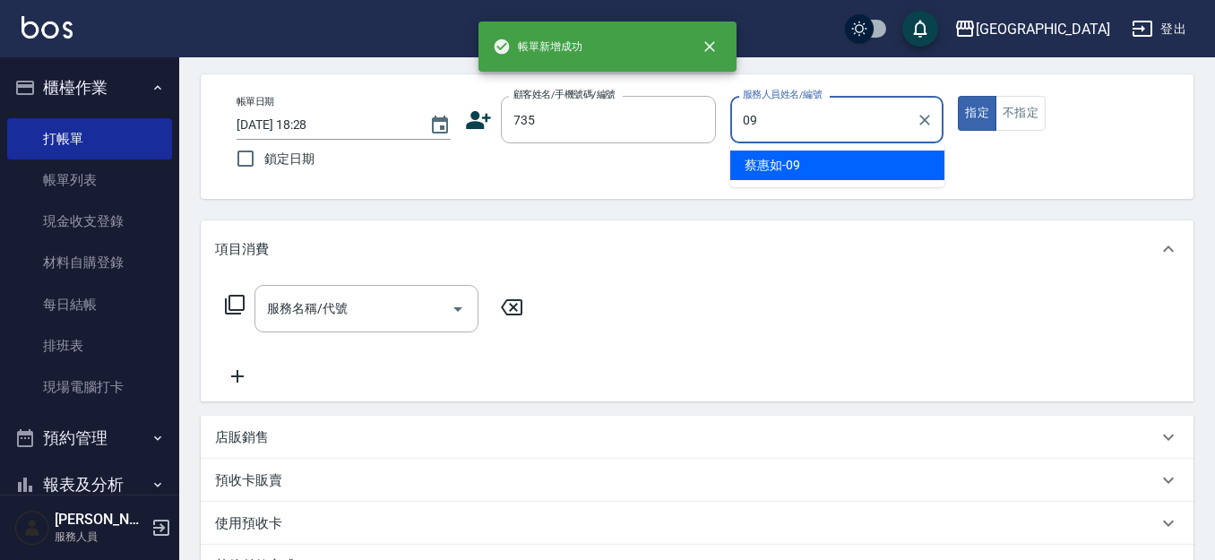
type input "[PERSON_NAME]-09"
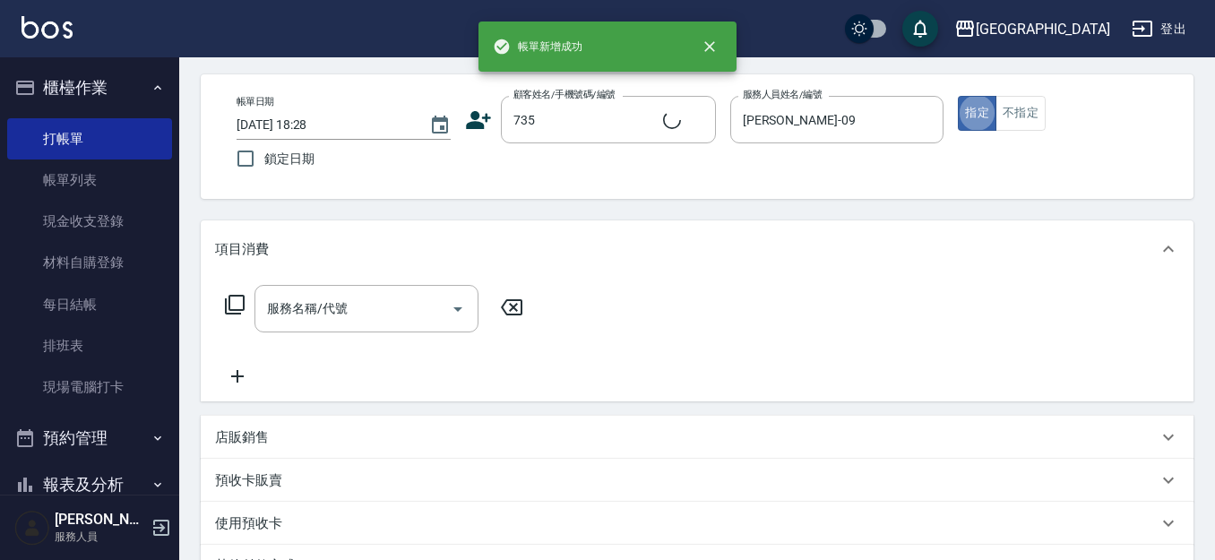
type input "2"
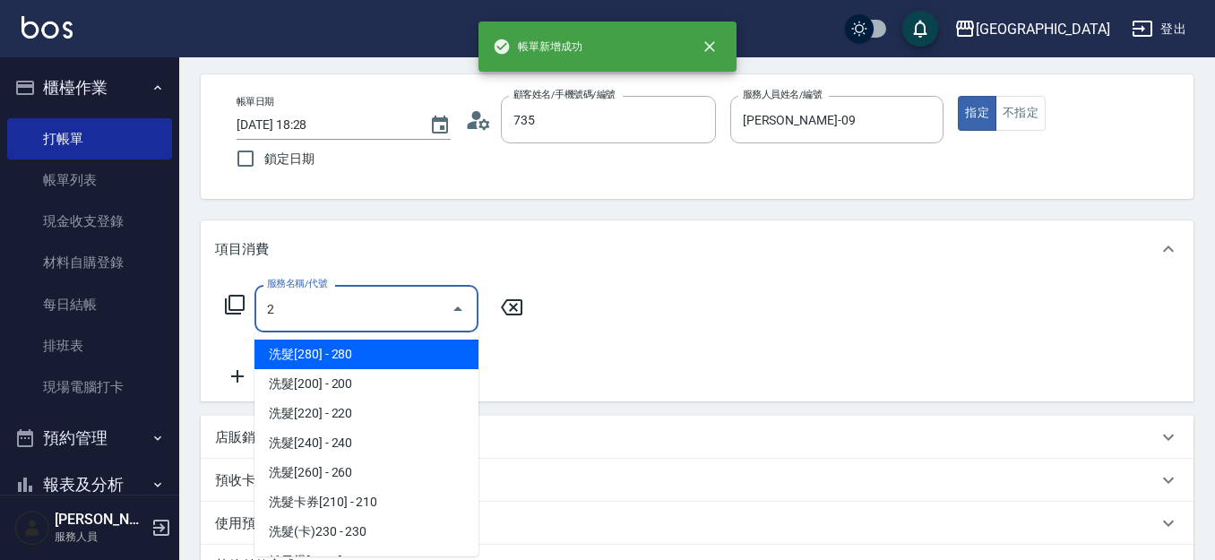
type input "[PERSON_NAME]/ 0958338986/735"
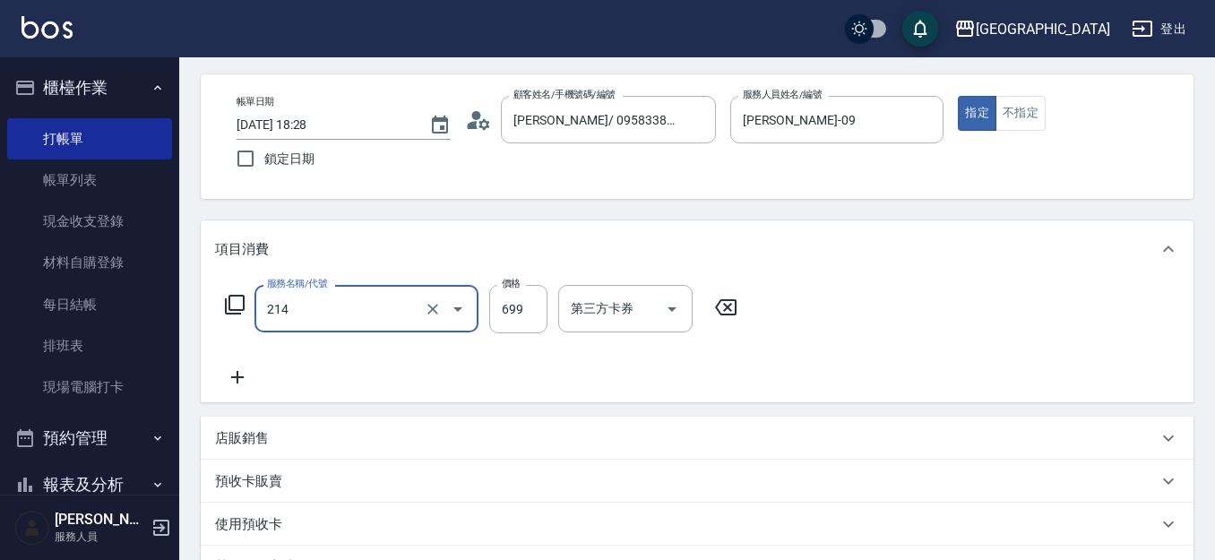
type input "滾珠洗髪699(214)"
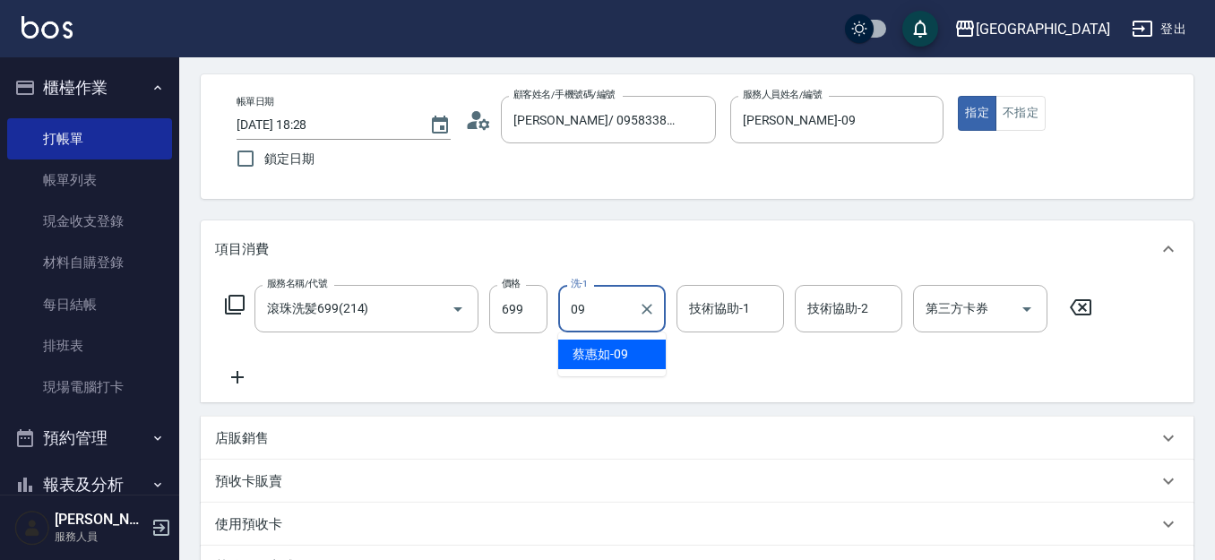
type input "[PERSON_NAME]-09"
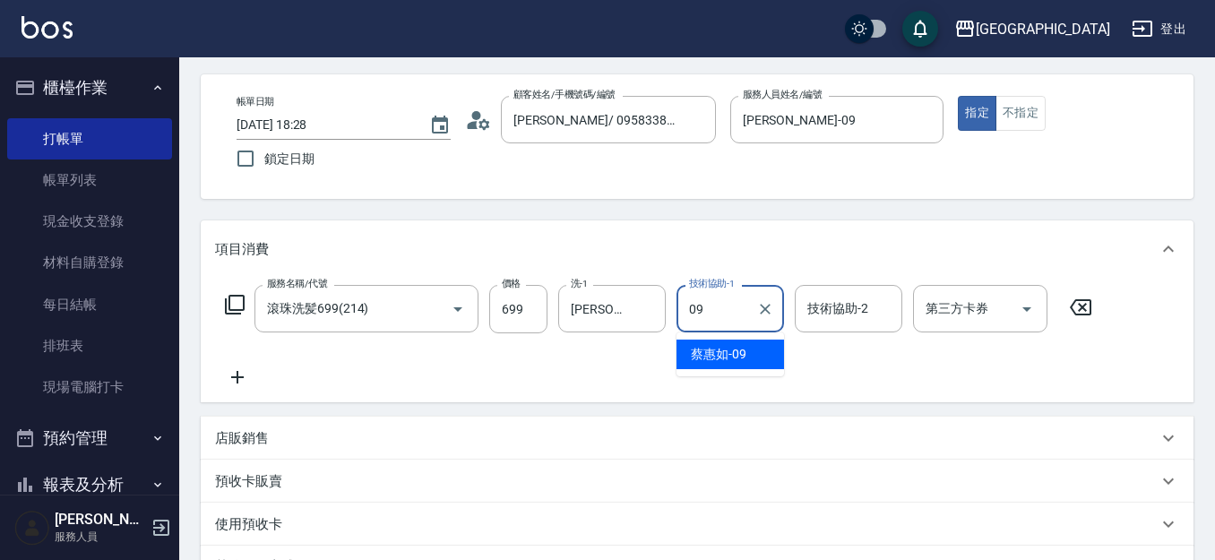
type input "[PERSON_NAME]-09"
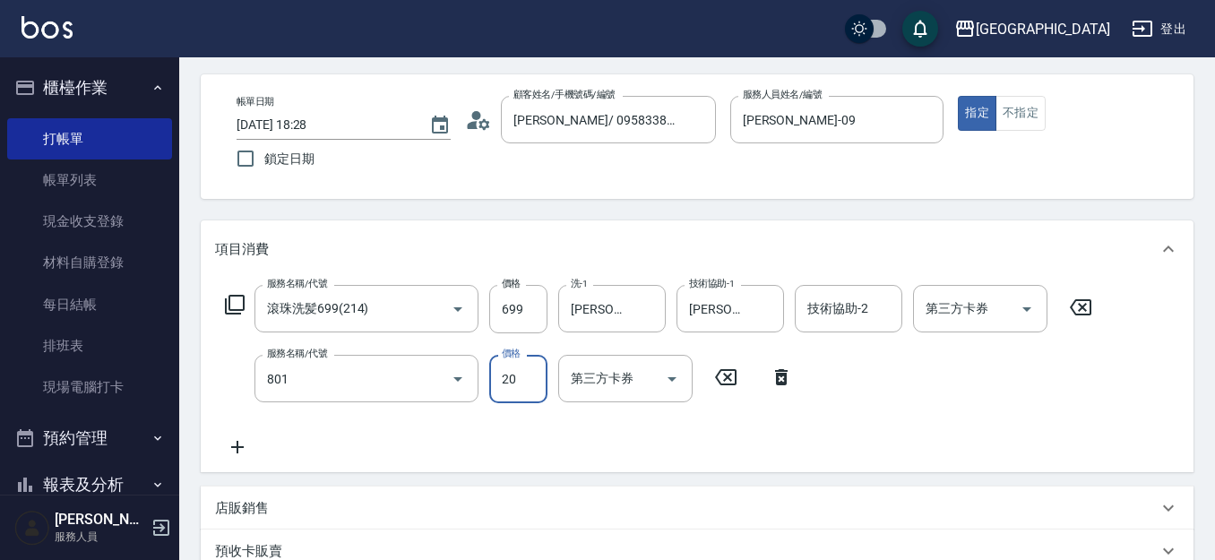
type input "潤絲(801)"
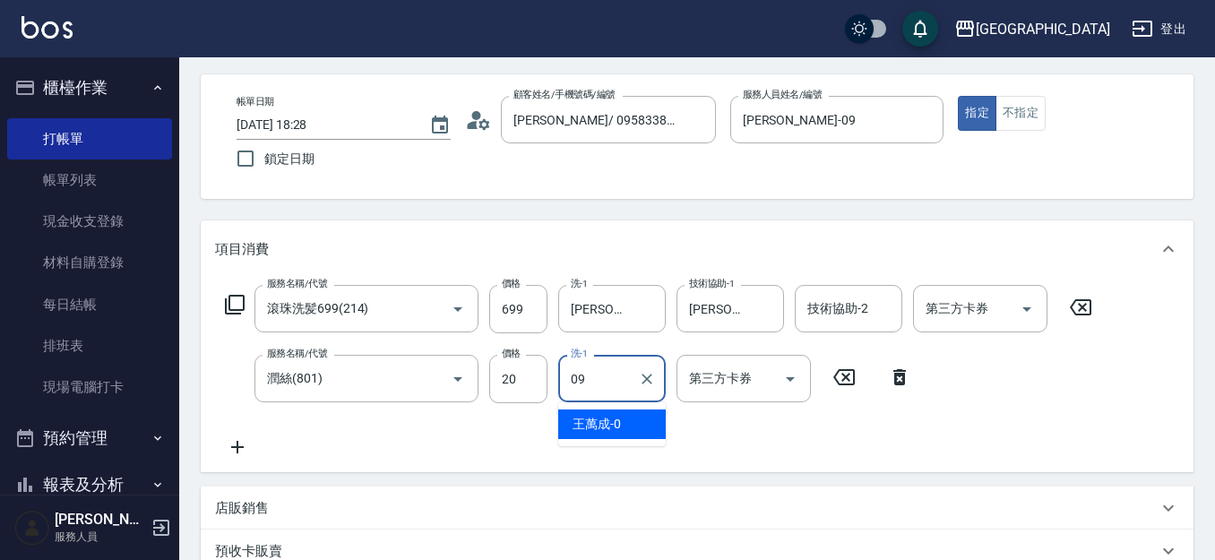
type input "[PERSON_NAME]-09"
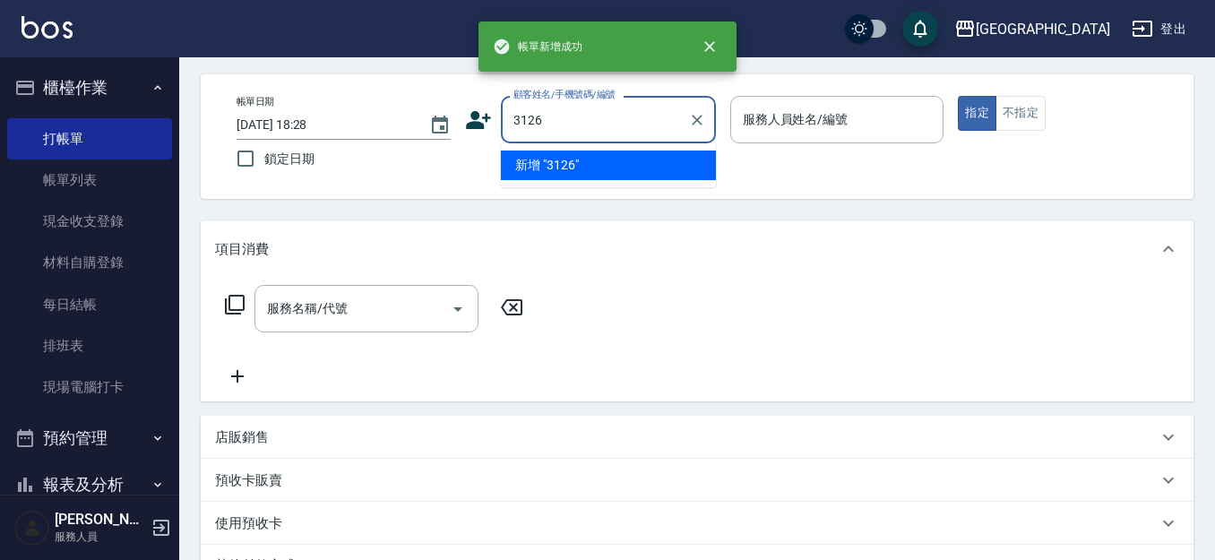
type input "3126"
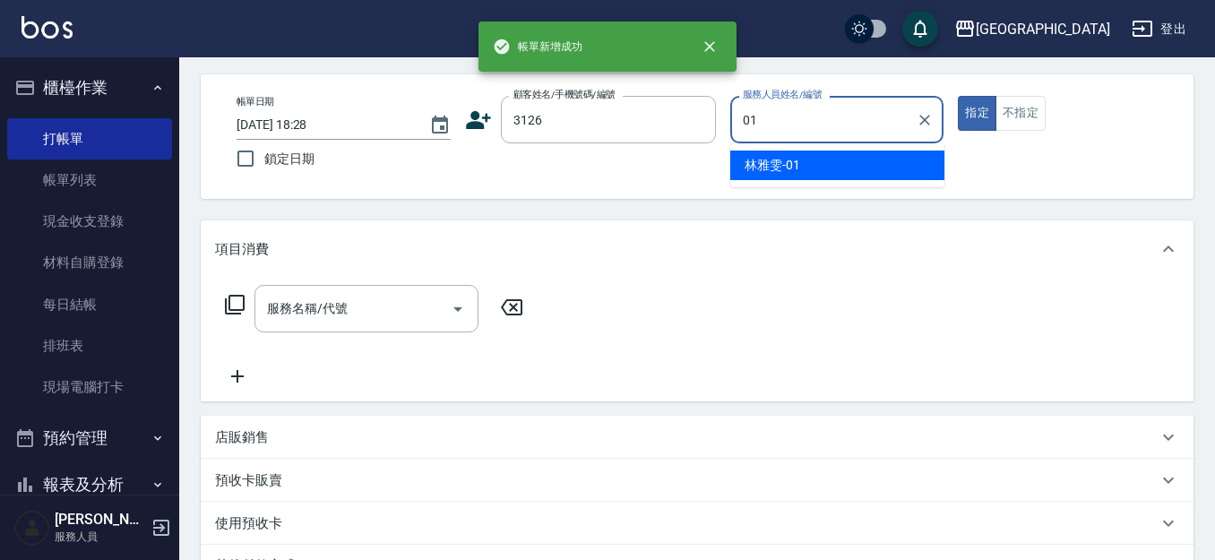
type input "[PERSON_NAME]-01"
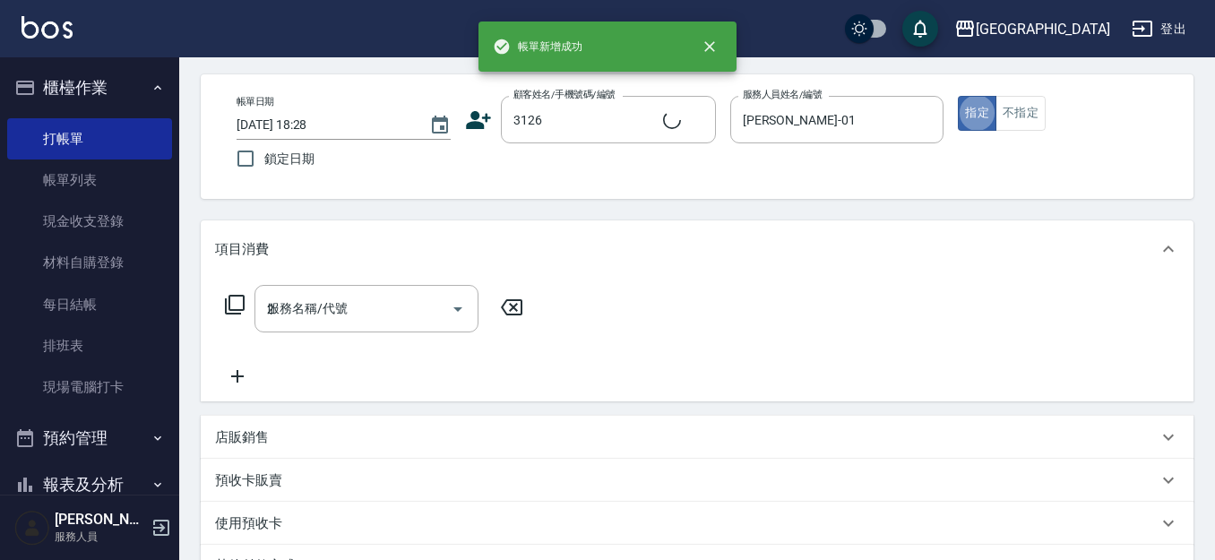
type input "22"
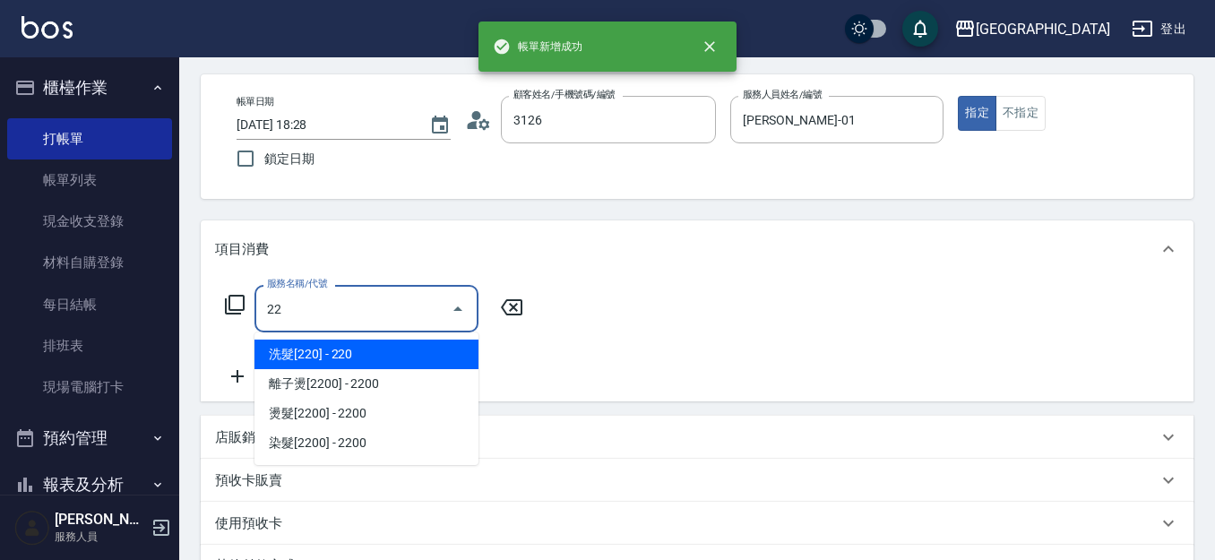
type input "[PERSON_NAME]/0939936367/3126"
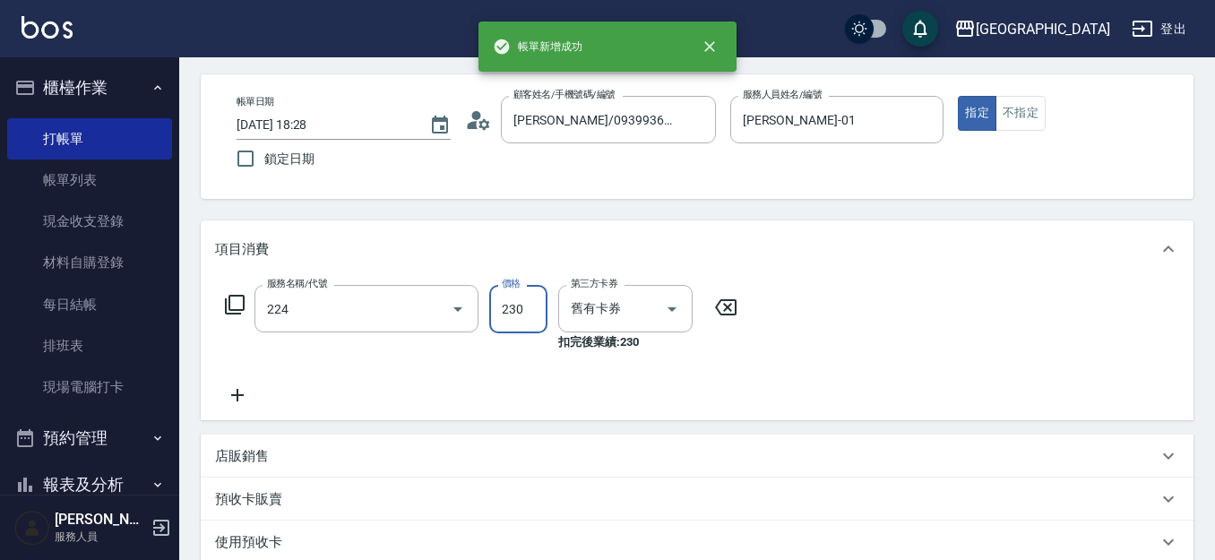
type input "洗髮(卡)230(224)"
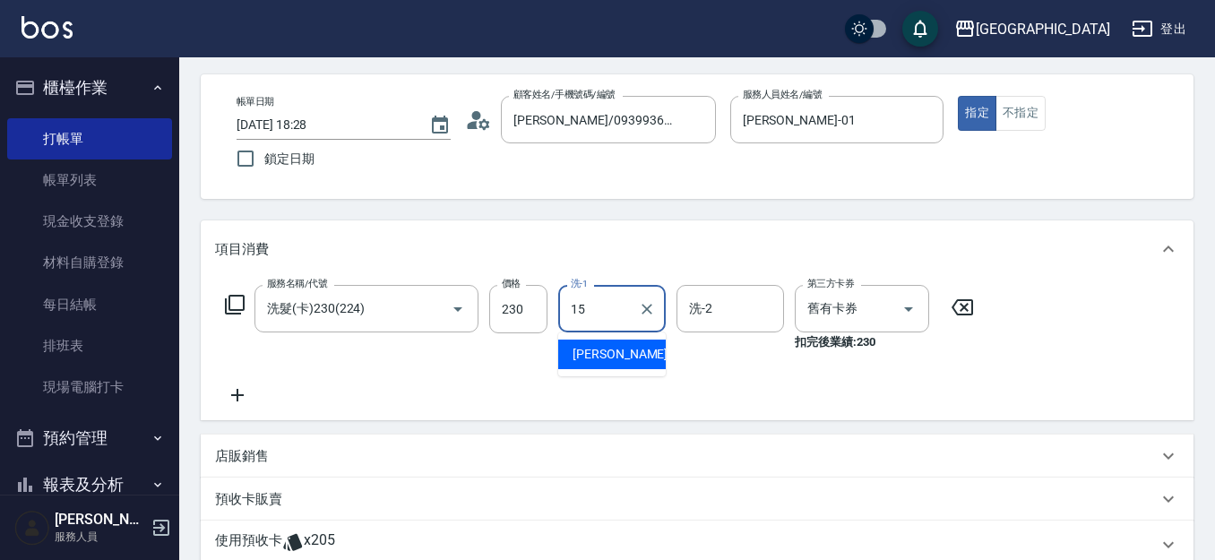
type input "[PERSON_NAME]-15"
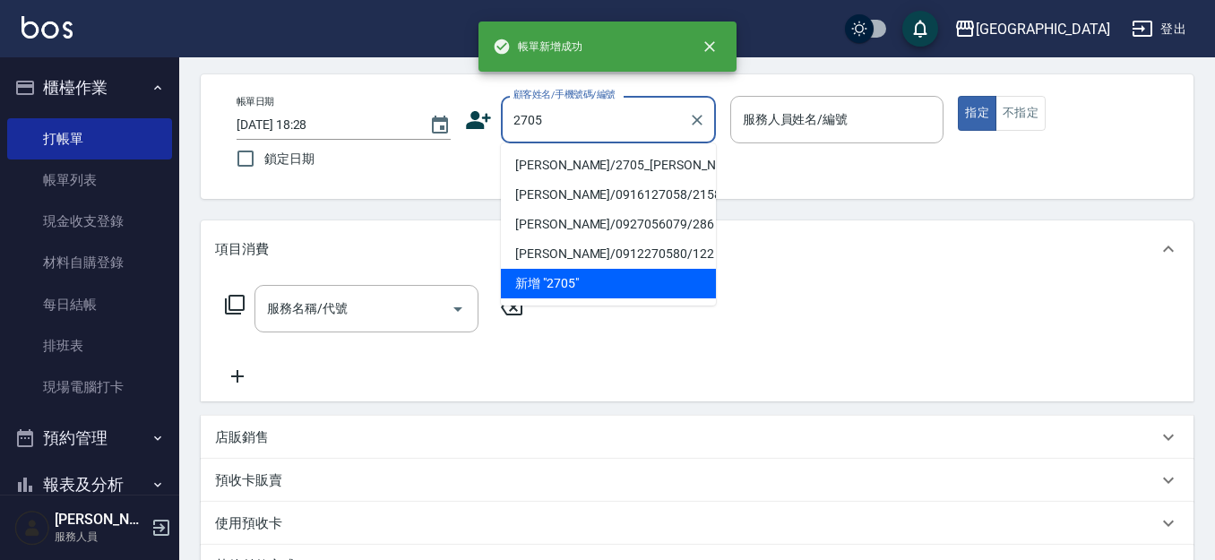
type input "[PERSON_NAME]/2705_[PERSON_NAME]/2705"
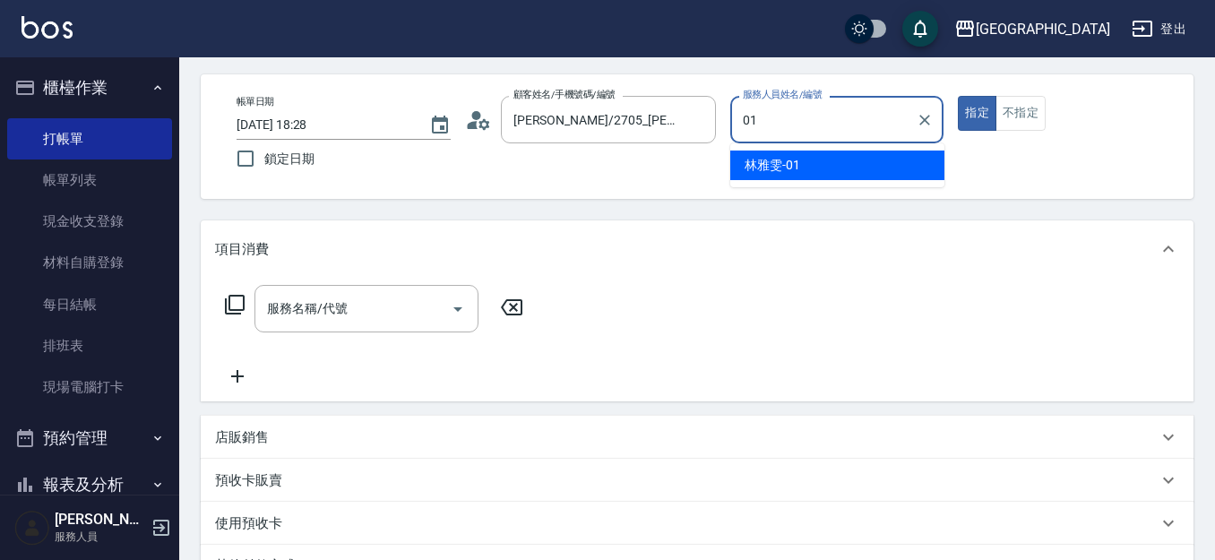
type input "[PERSON_NAME]-01"
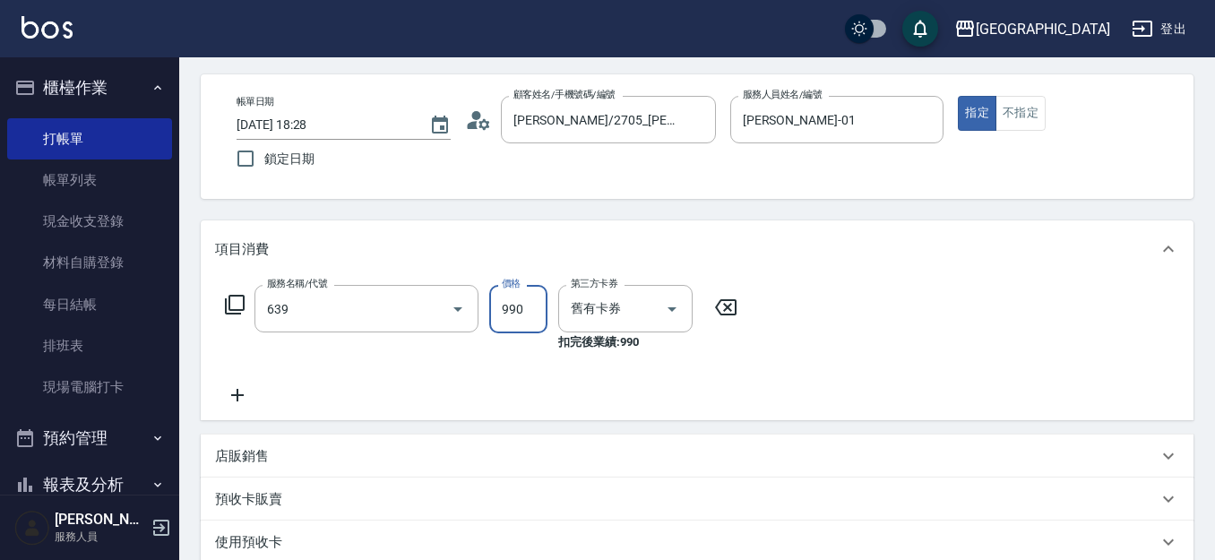
type input "(芙)蘆薈髮膜套卡(自材)(639)"
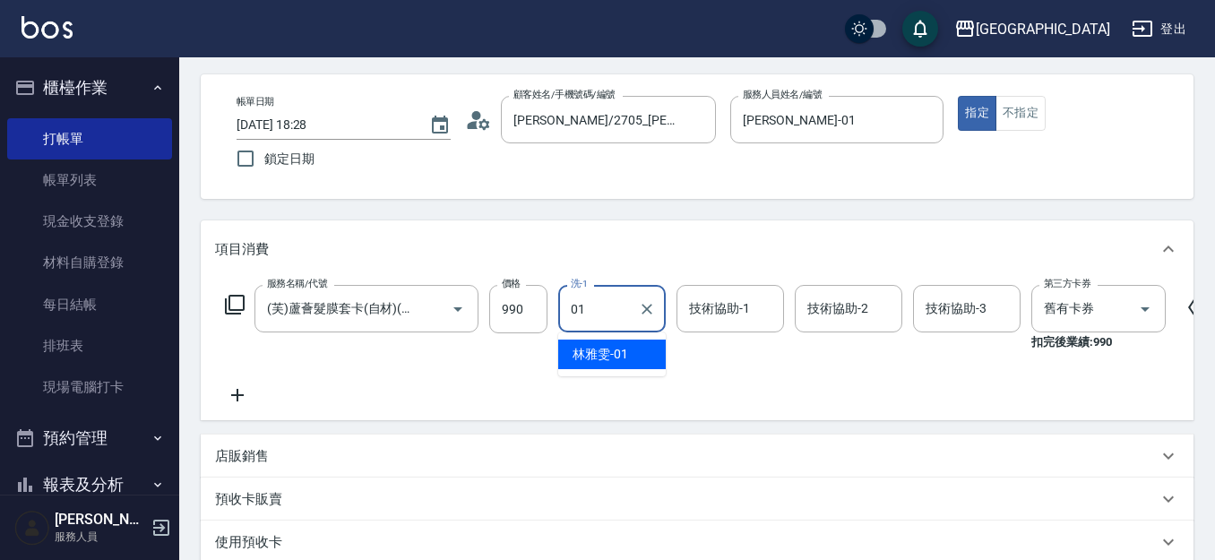
type input "[PERSON_NAME]-01"
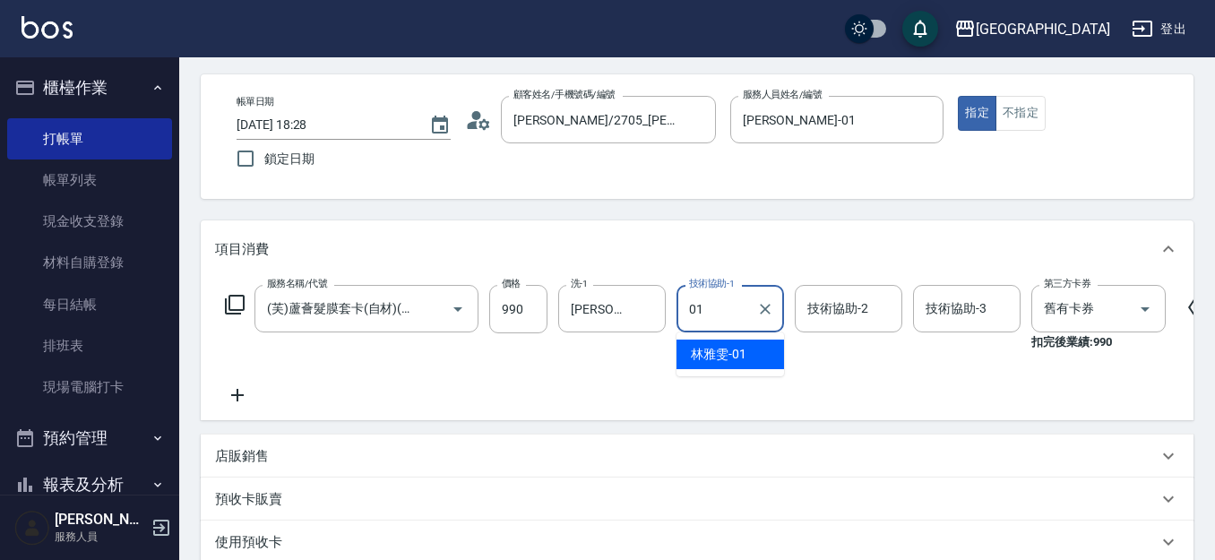
type input "[PERSON_NAME]-01"
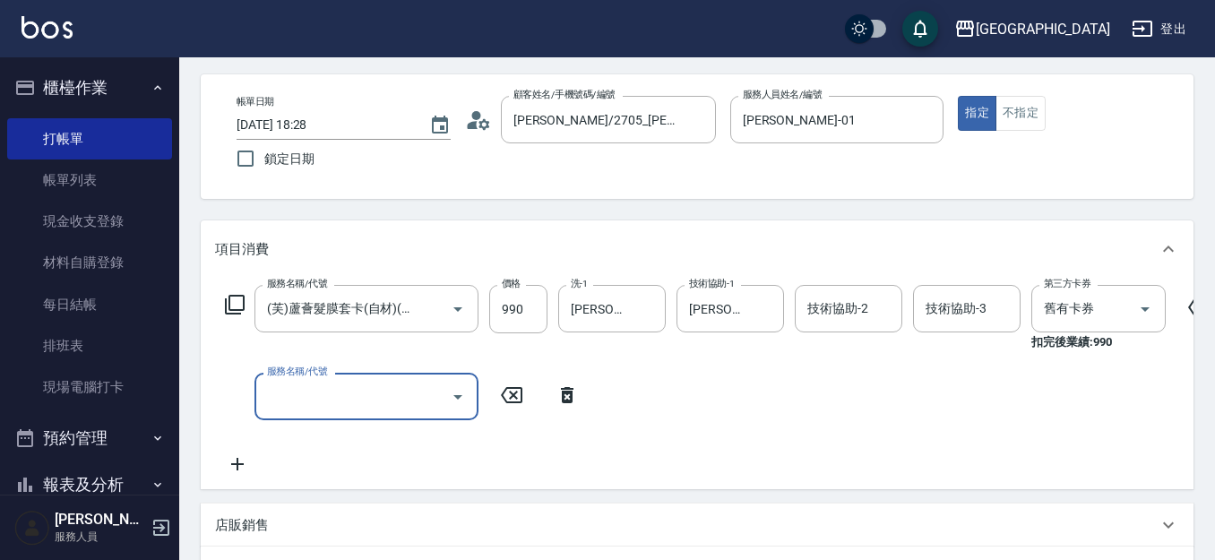
scroll to position [0, 0]
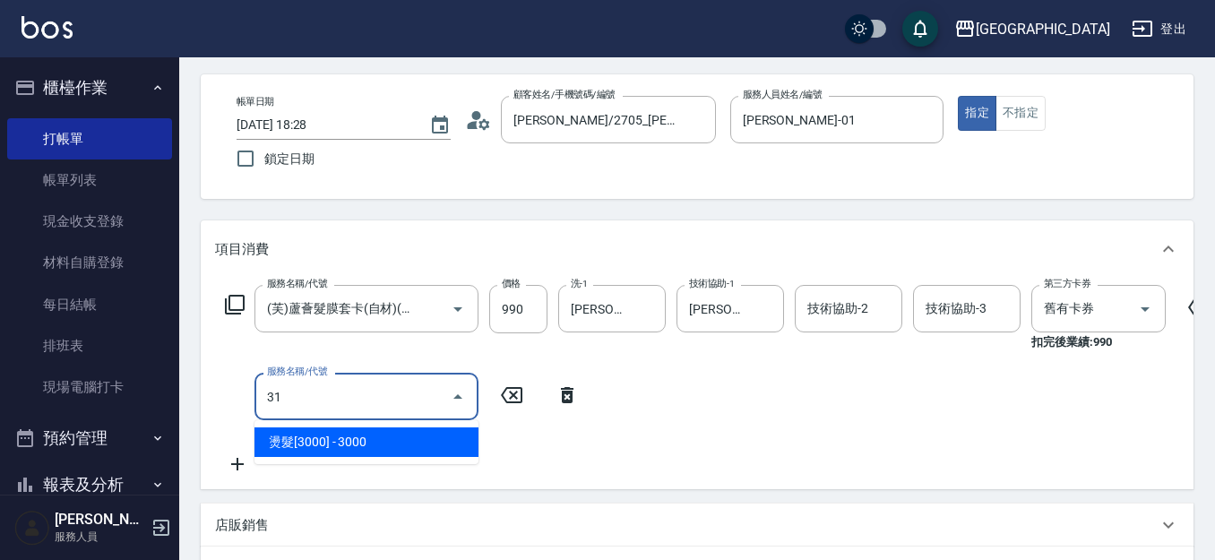
type input "3"
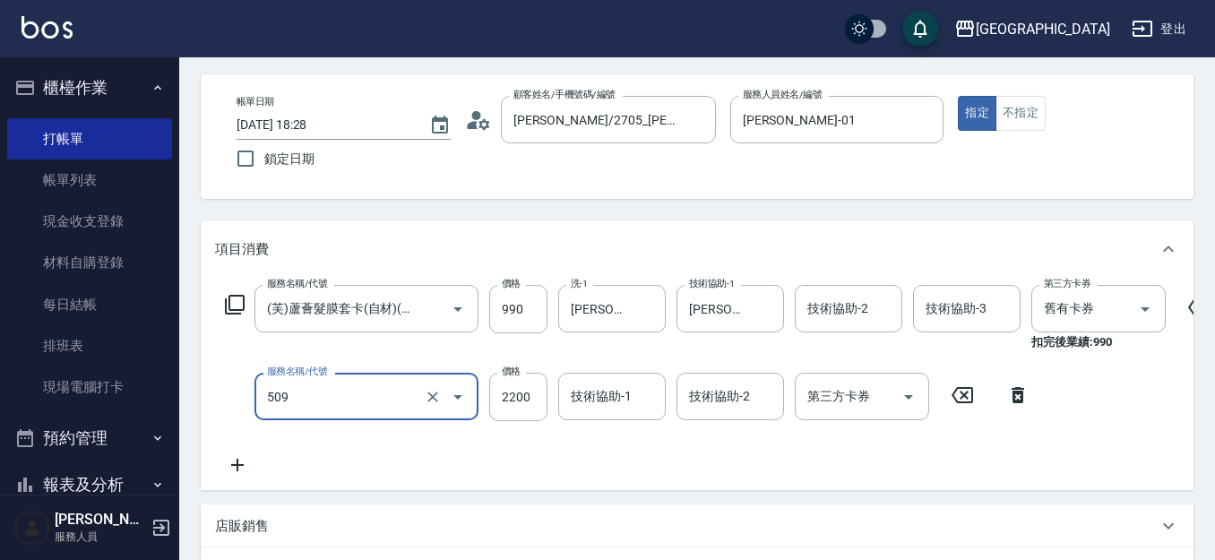
type input "染髮[2200](509)"
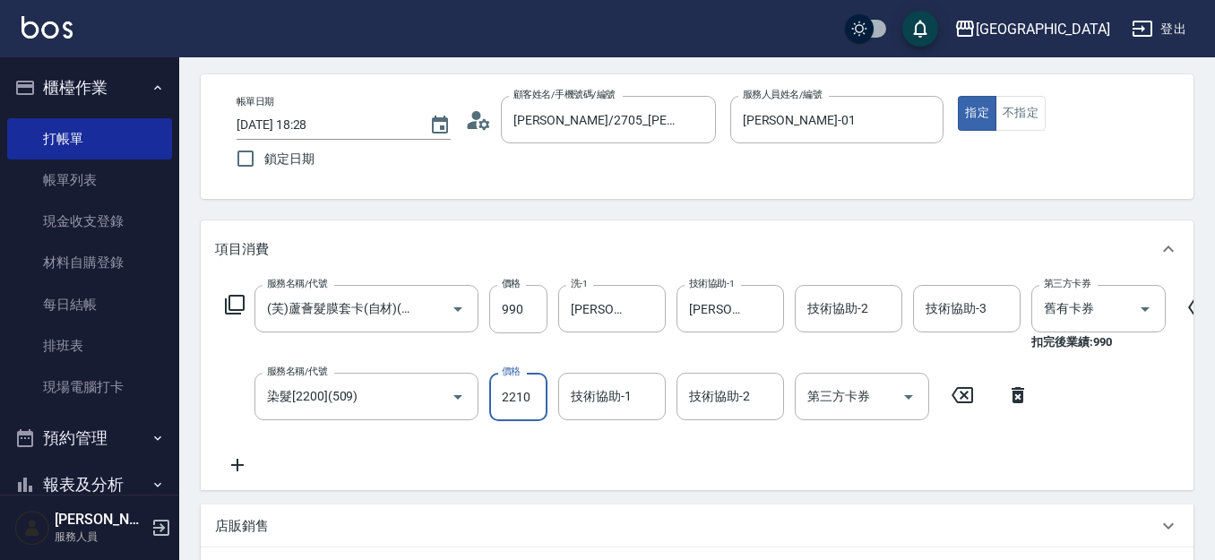
type input "2210"
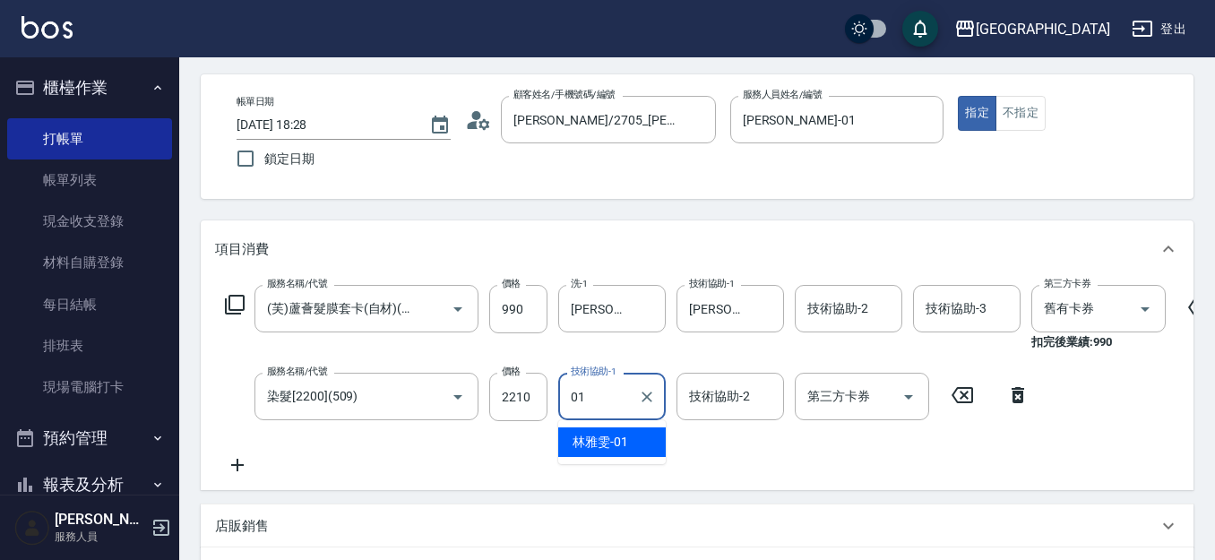
type input "[PERSON_NAME]-01"
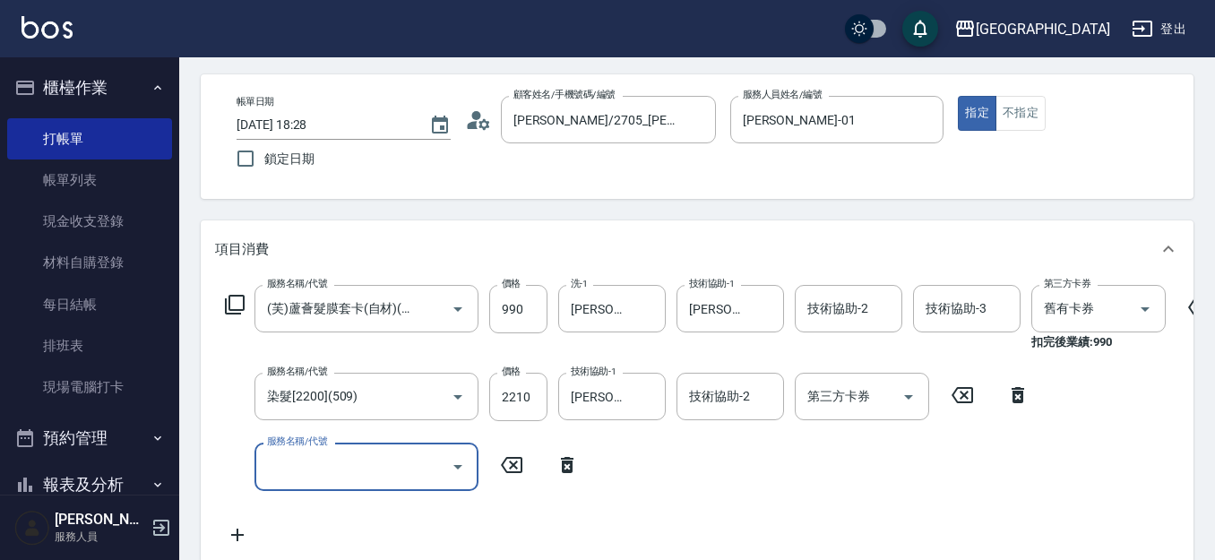
type input "[DATE] 18:29"
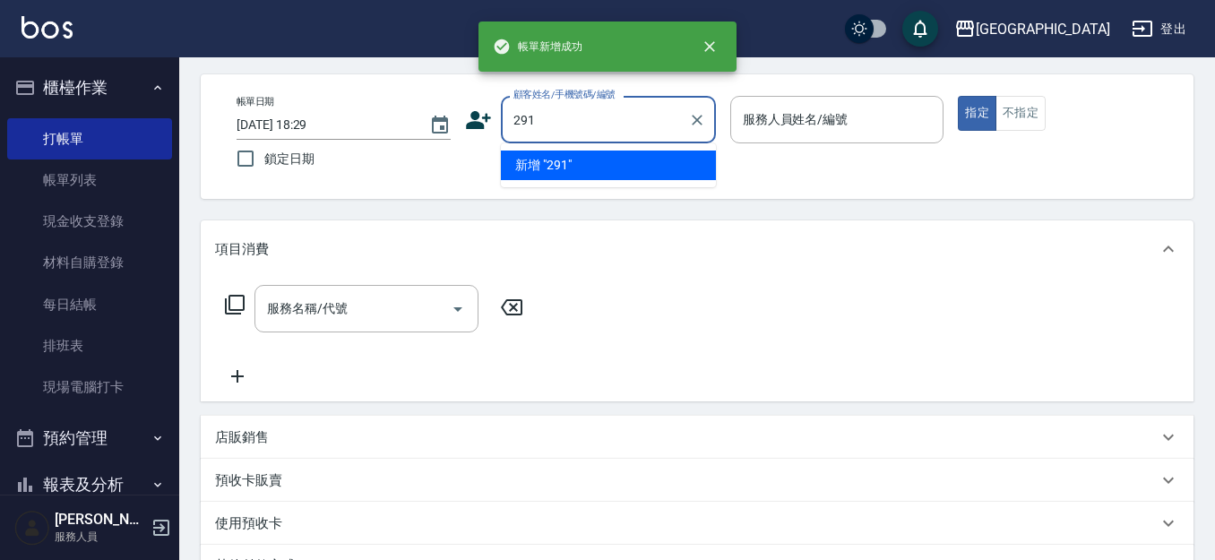
type input "291"
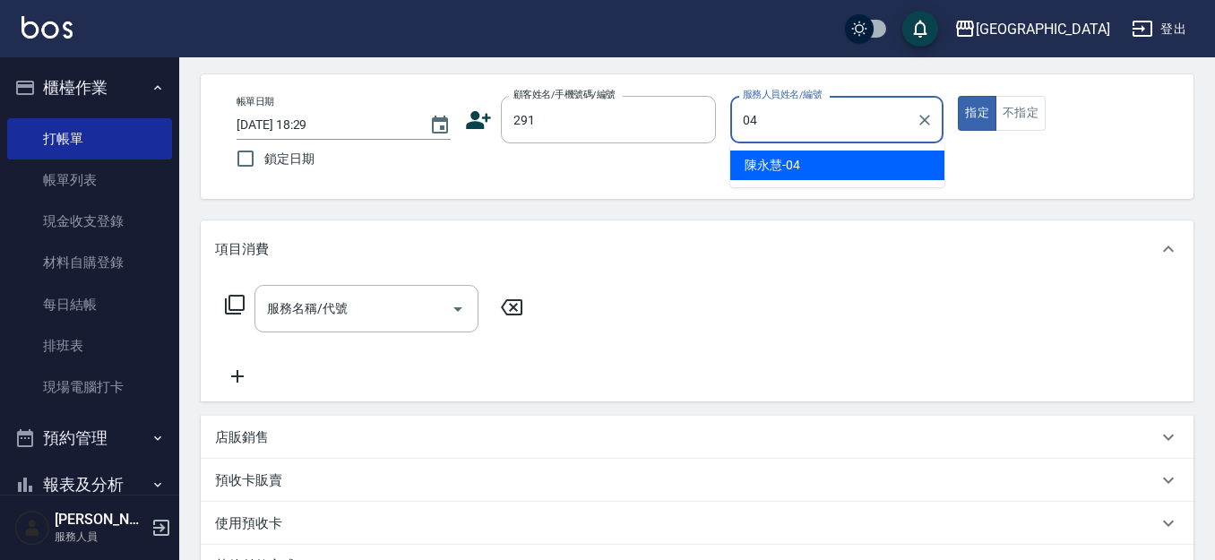
type input "[PERSON_NAME]-04"
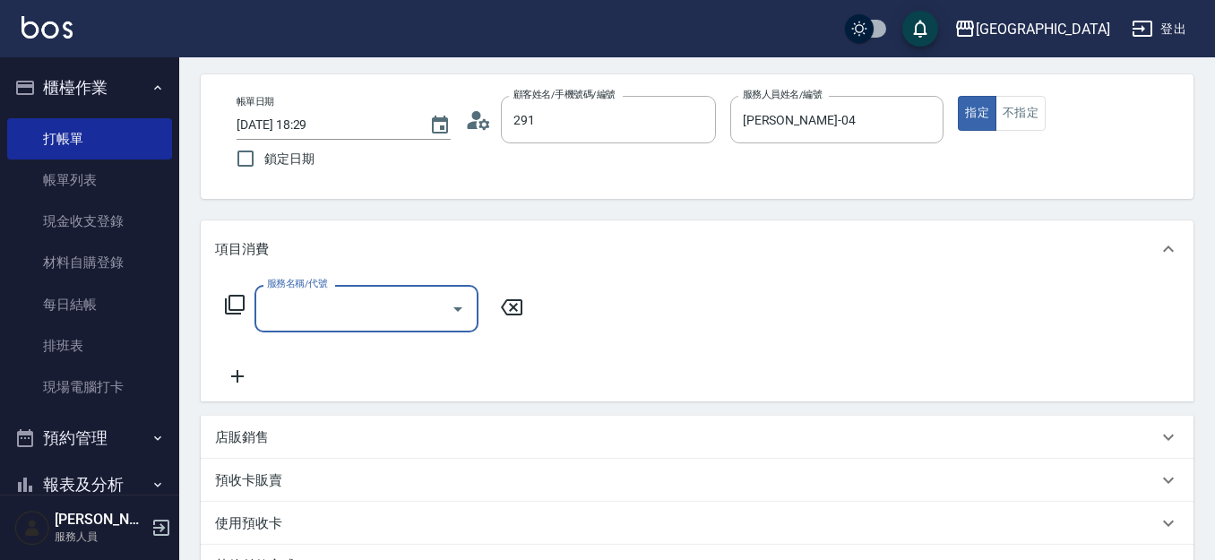
type input "陳永慧/291/291"
type input "洗髮[280](202)"
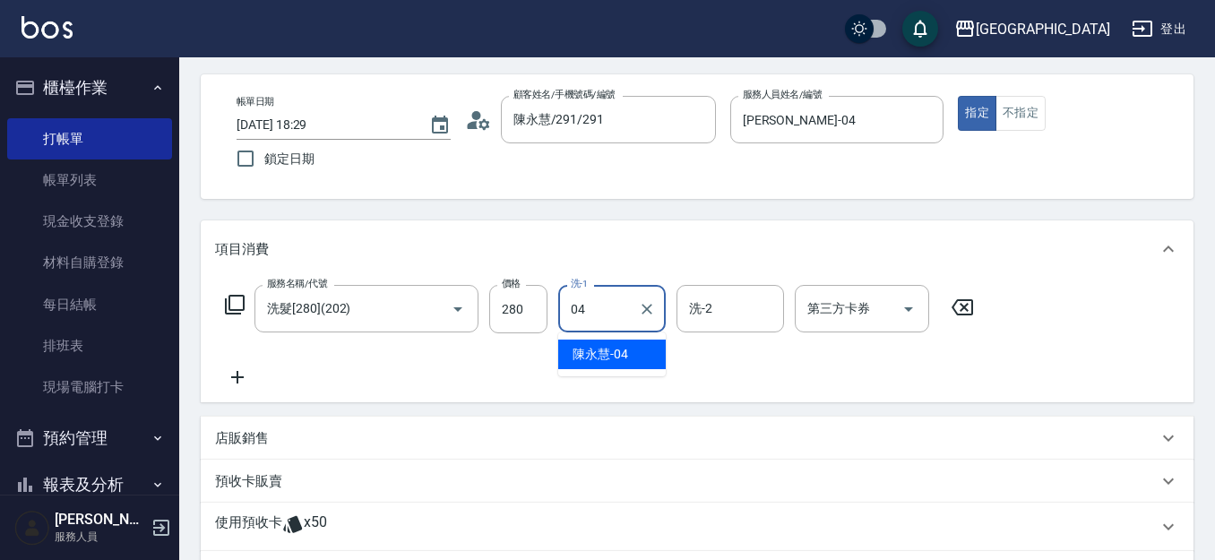
type input "[PERSON_NAME]-04"
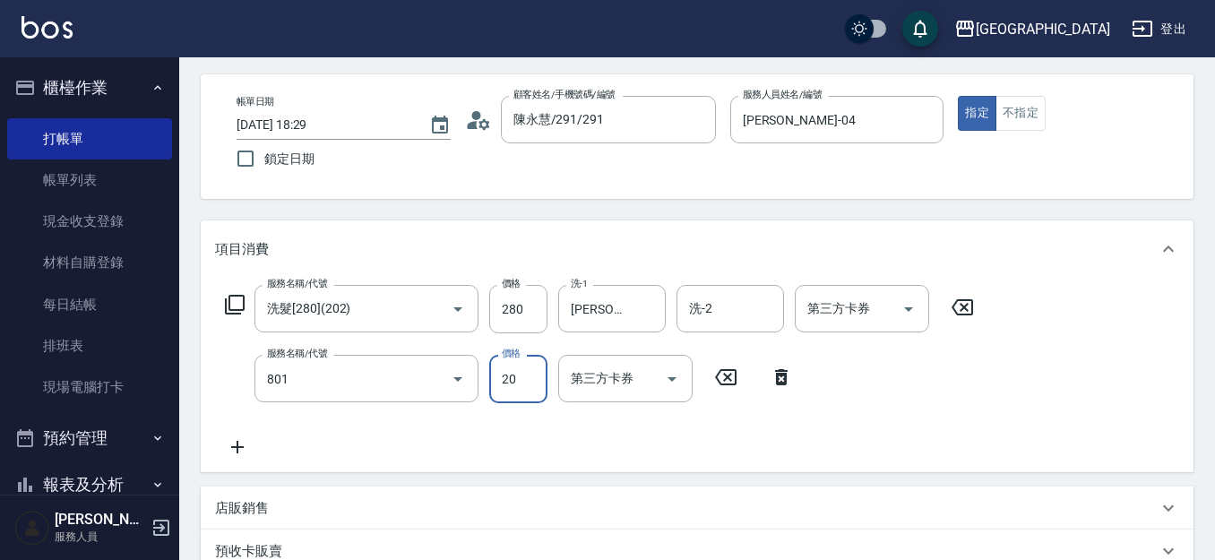
type input "潤絲(801)"
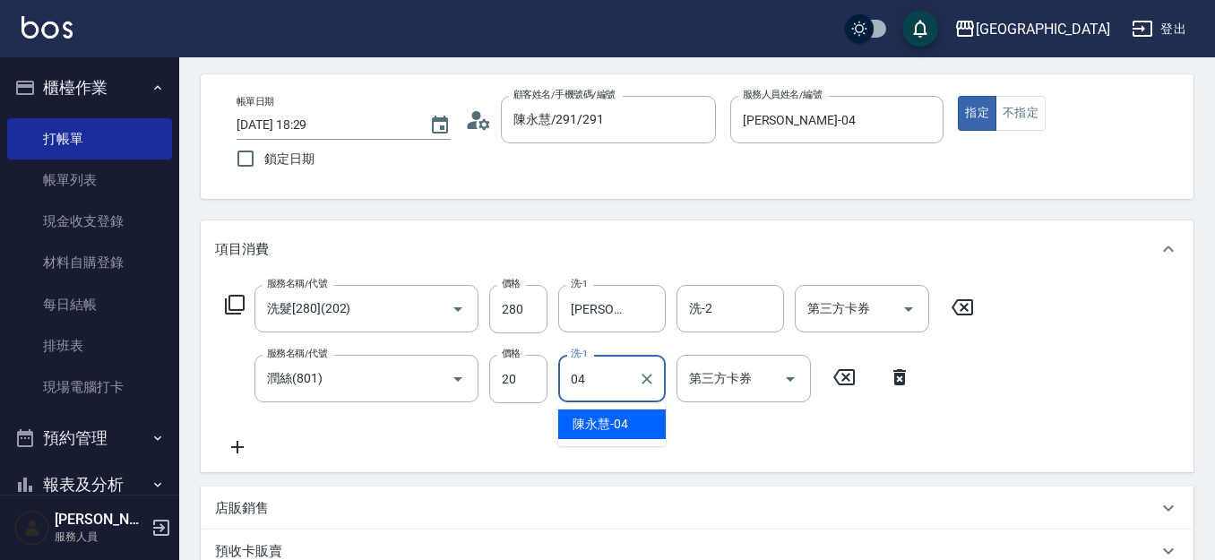
type input "[PERSON_NAME]-04"
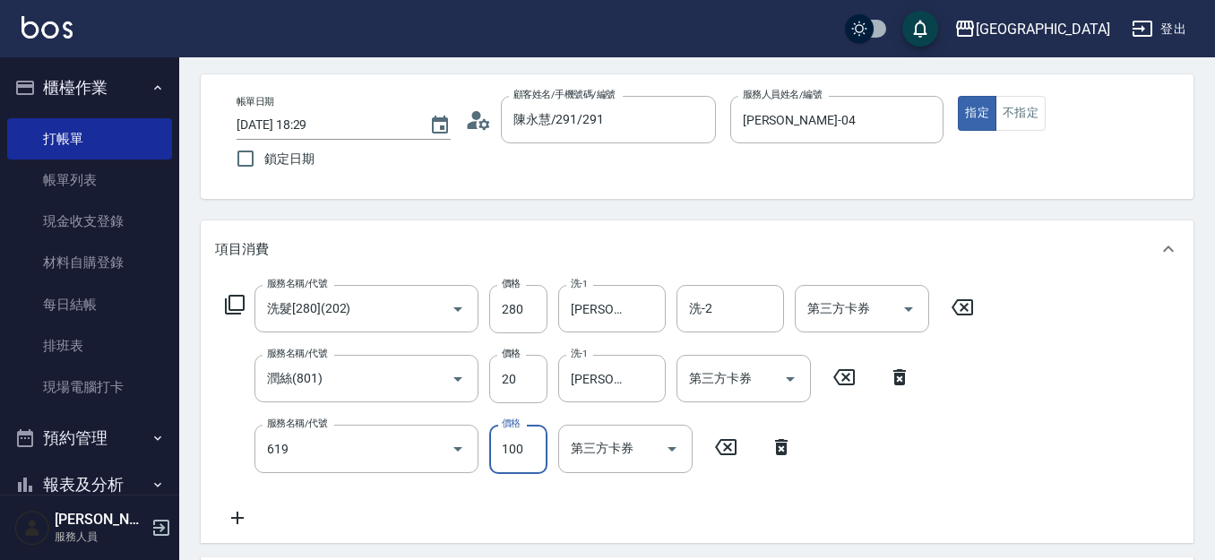
type input "煥彩.玻酸.晶膜.水療(619)"
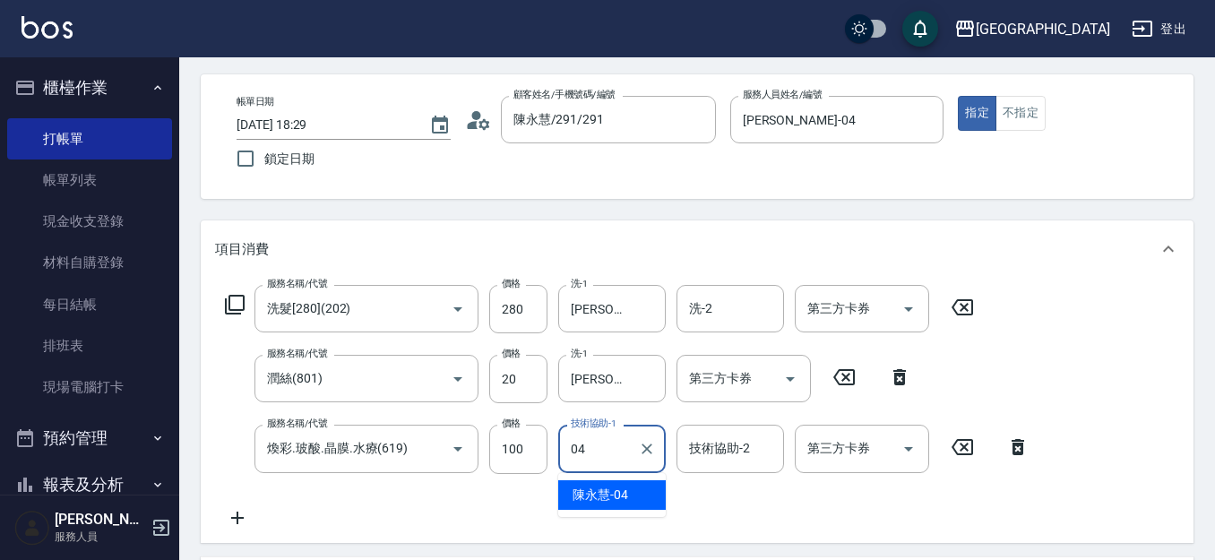
type input "[PERSON_NAME]-04"
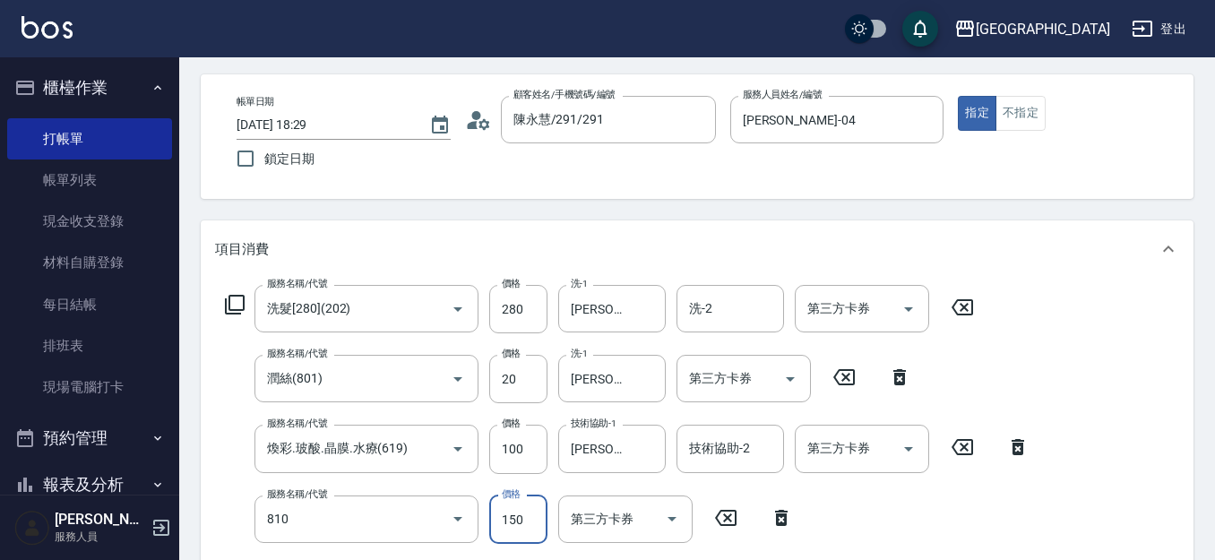
type input "單梳(810)"
type input "100"
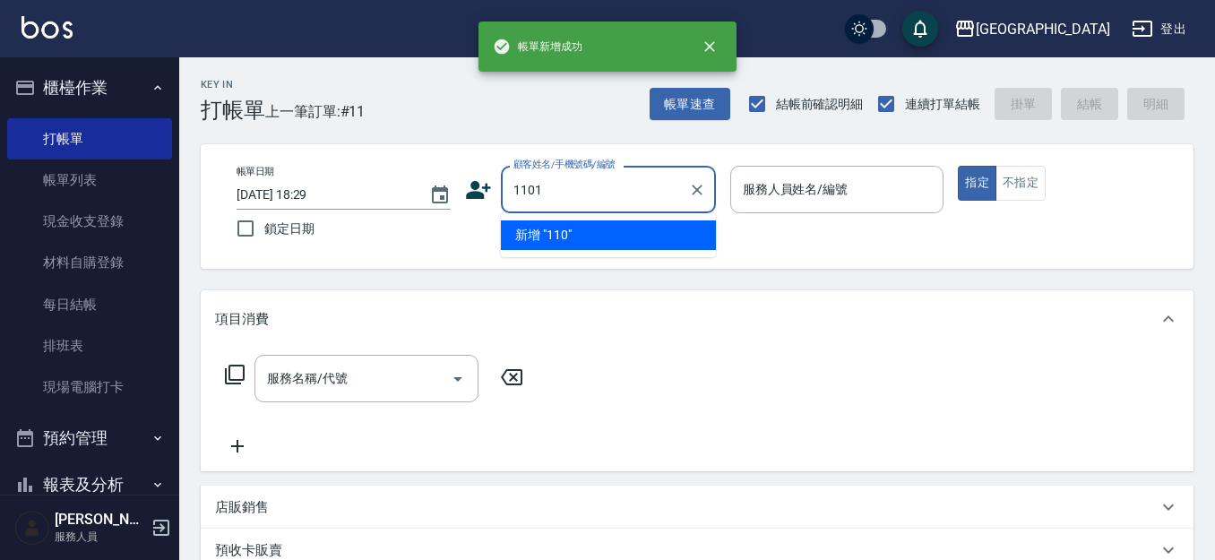
type input "1101"
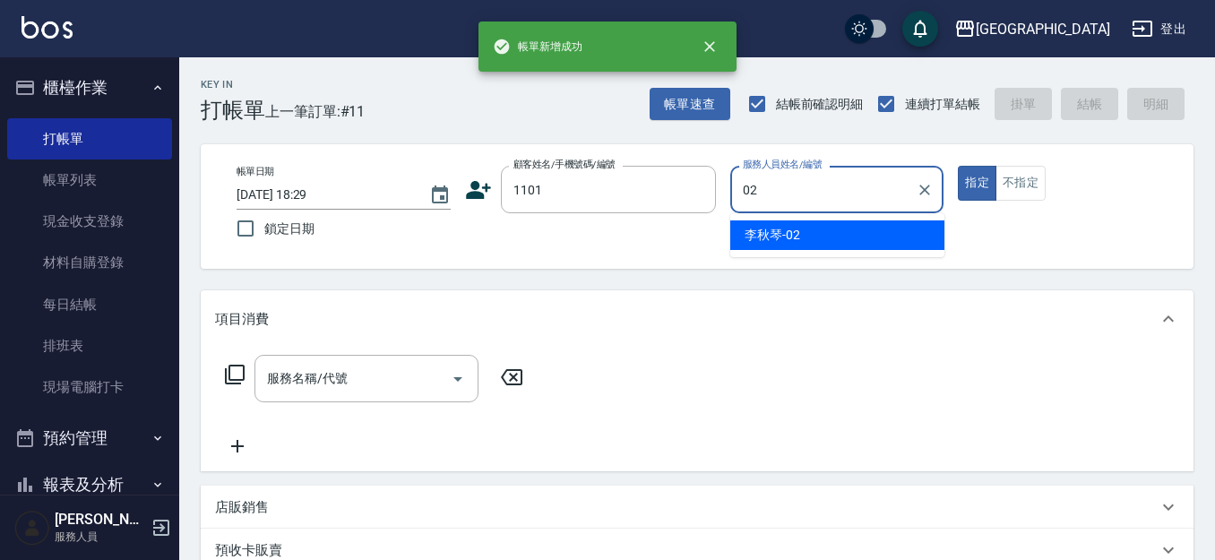
type input "[PERSON_NAME]-02"
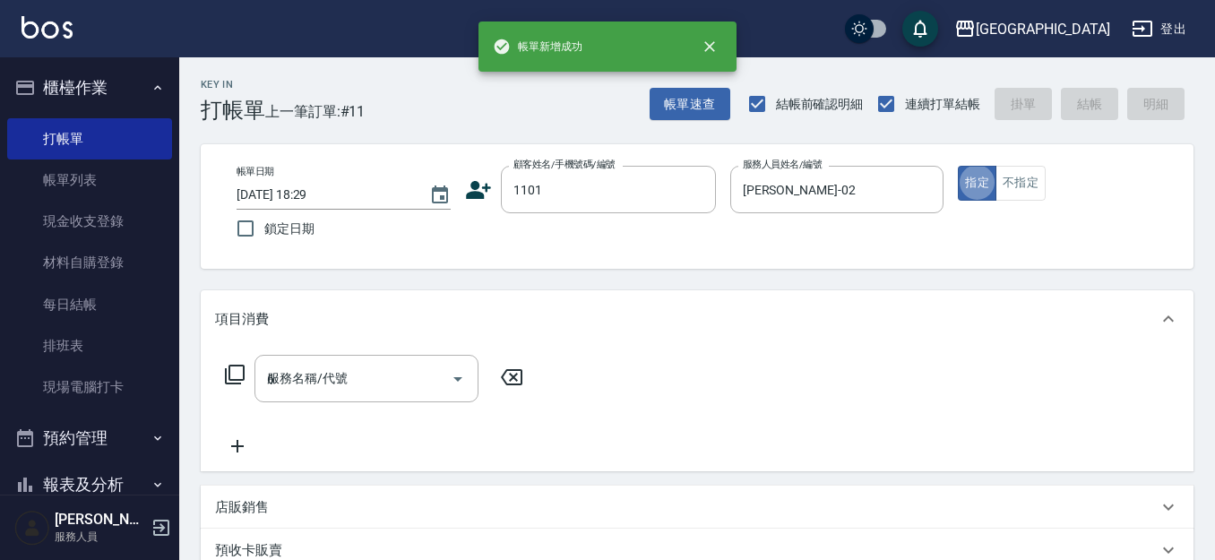
type input "63"
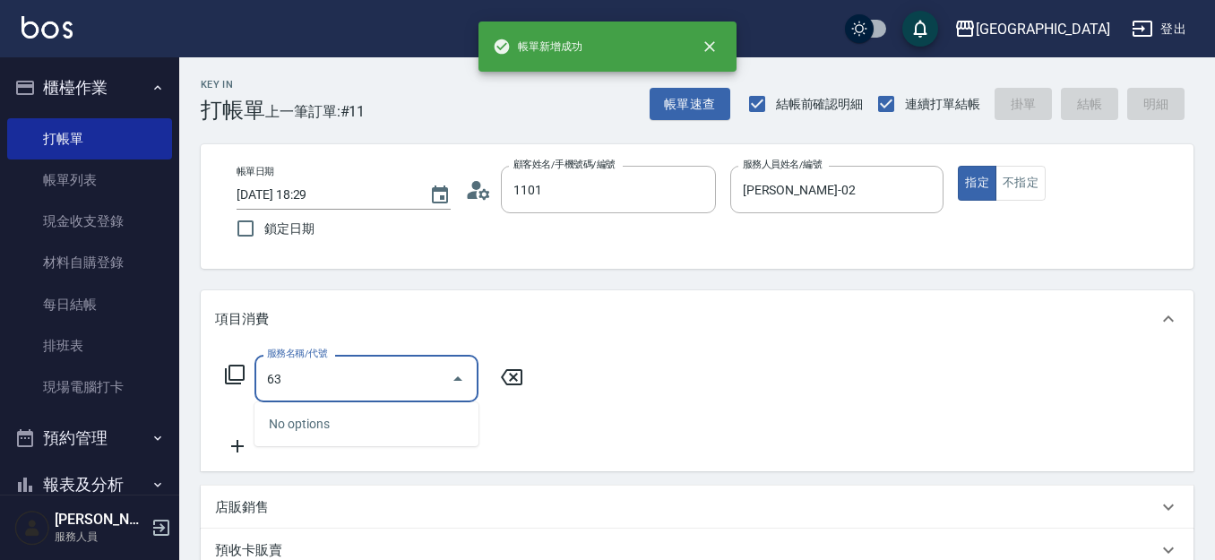
type input "[PERSON_NAME]/1101_[PERSON_NAME]/1101"
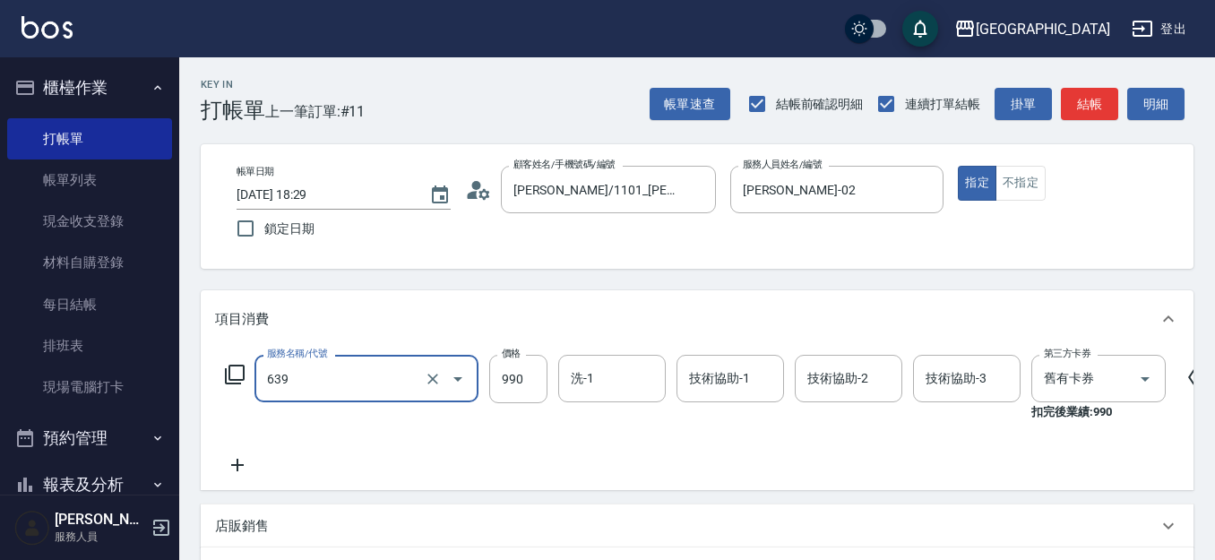
type input "(芙)蘆薈髮膜套卡(自材)(639)"
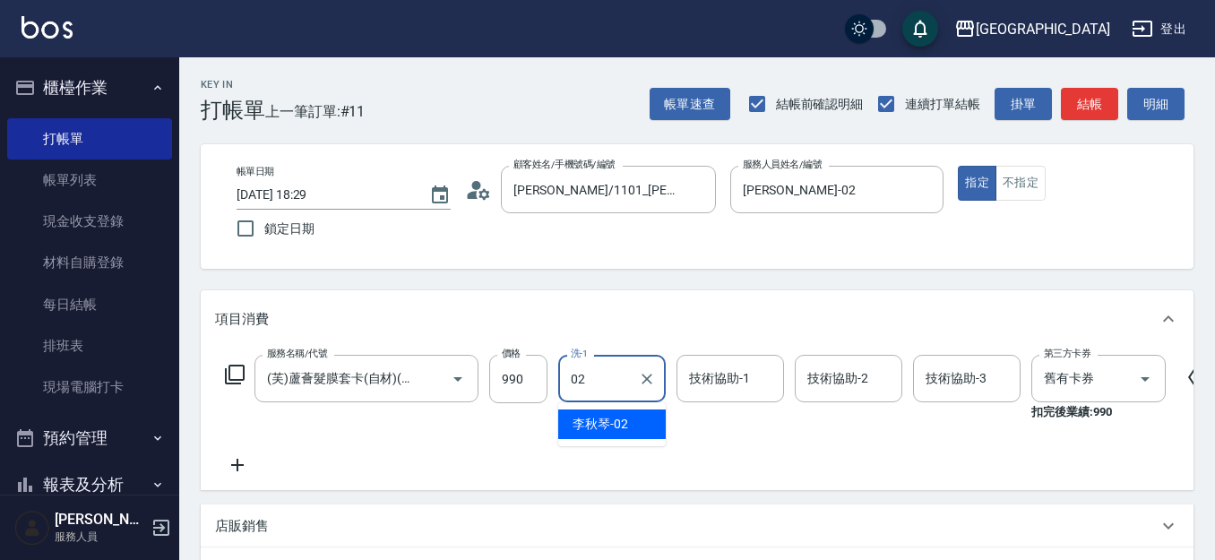
type input "[PERSON_NAME]-02"
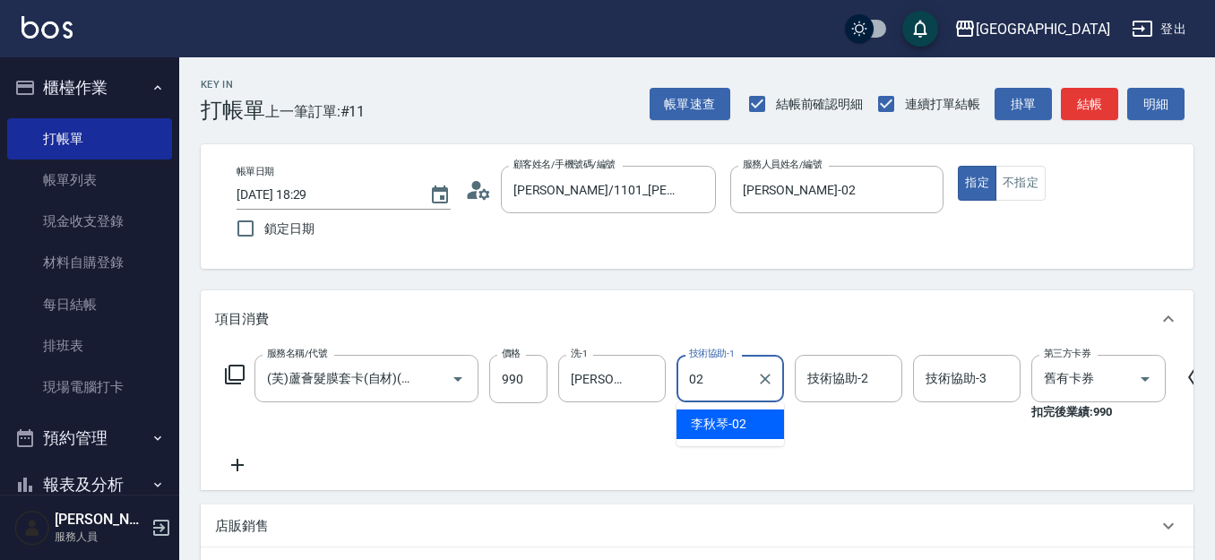
type input "[PERSON_NAME]-02"
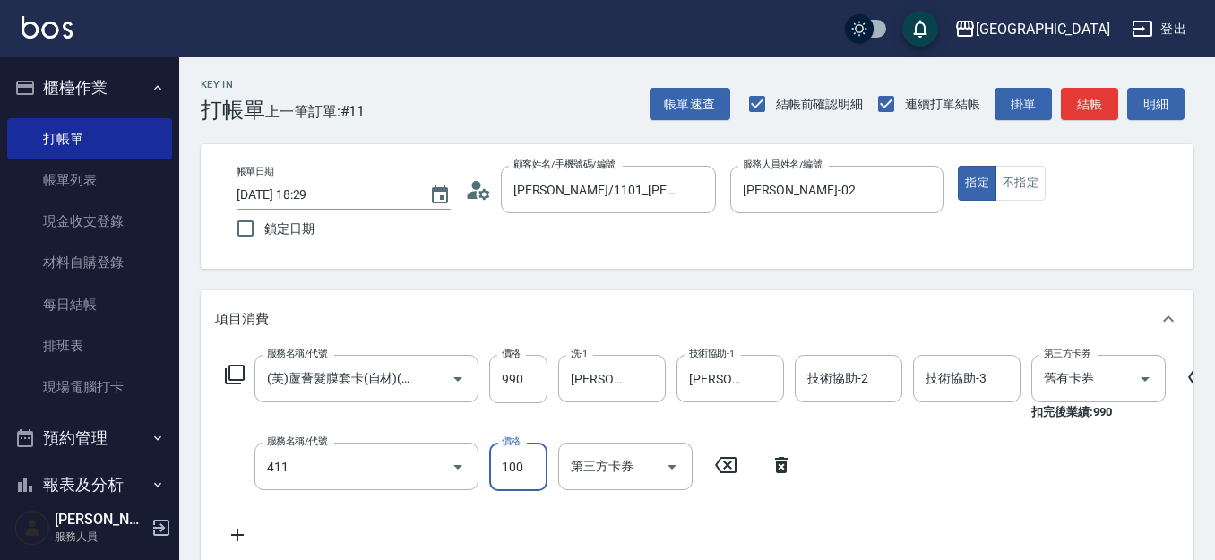
type input "剪髮(100)(411)"
type input "110"
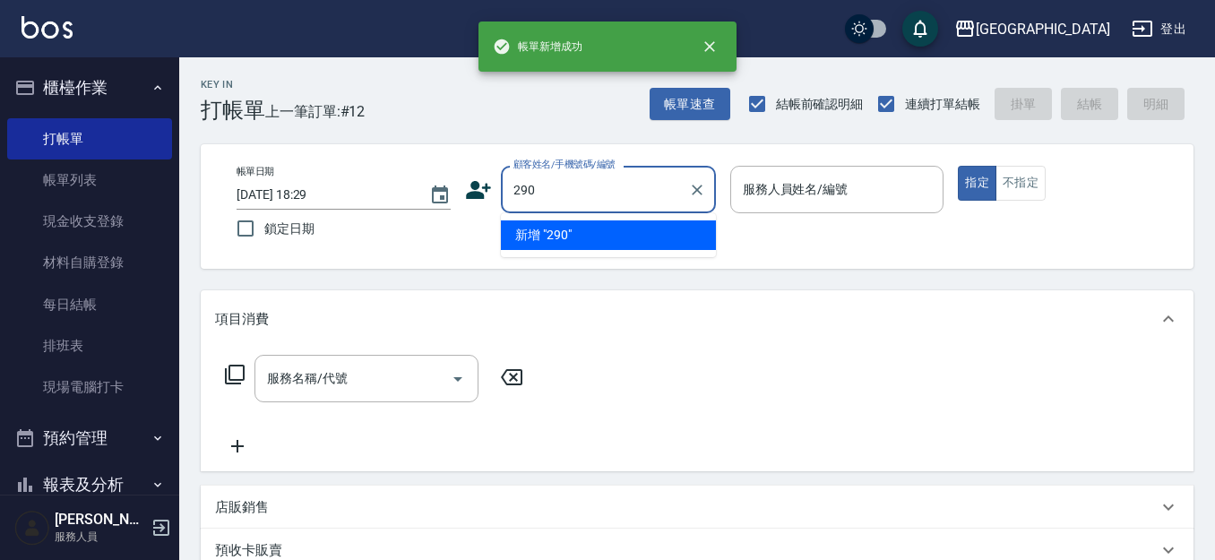
type input "290"
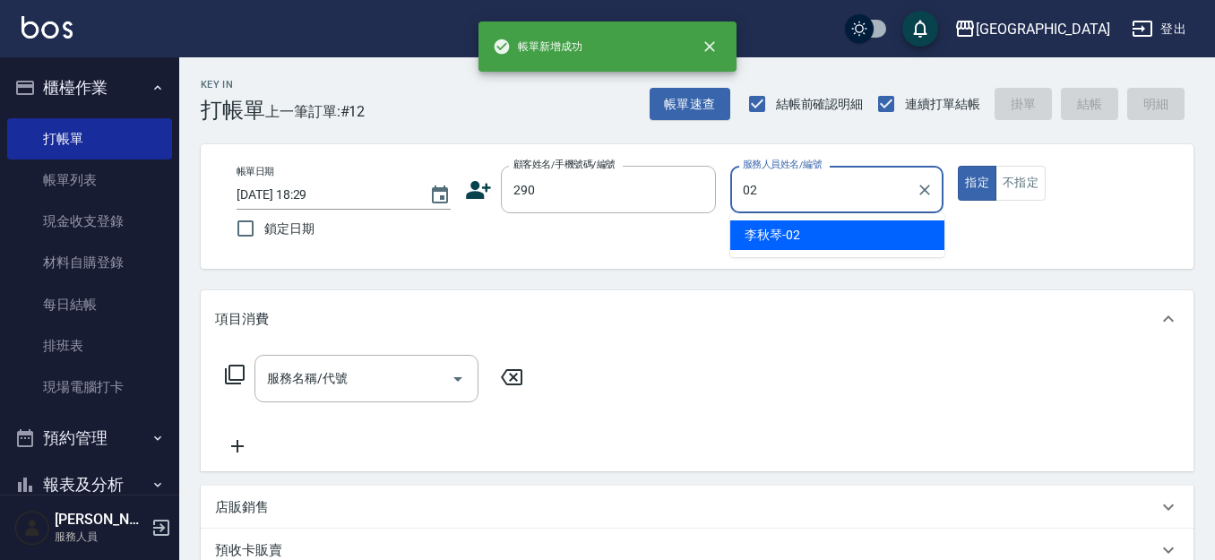
type input "[PERSON_NAME]-02"
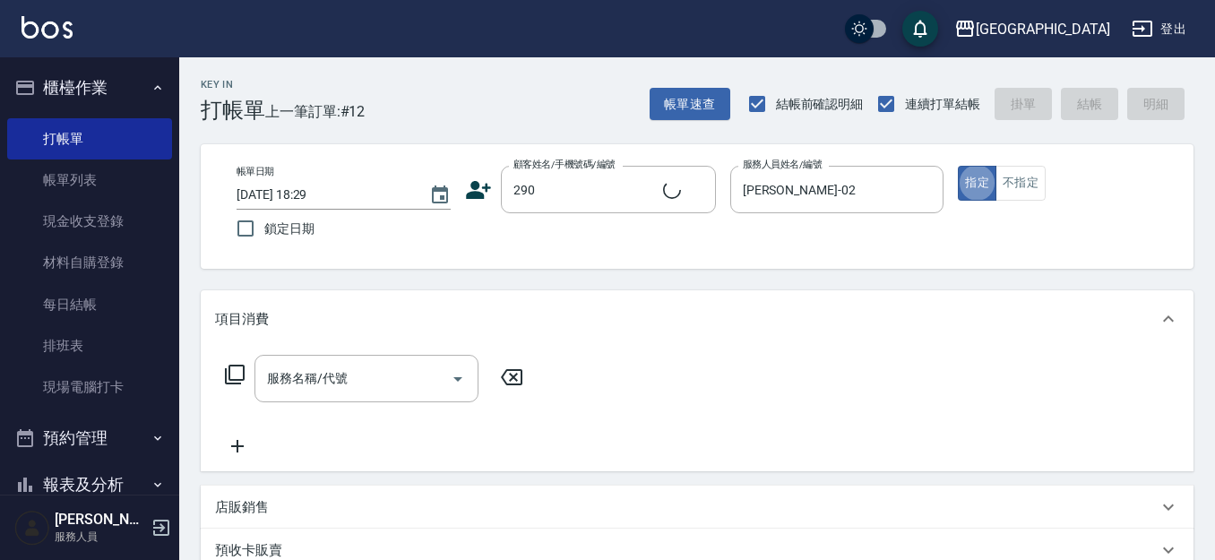
type input "2"
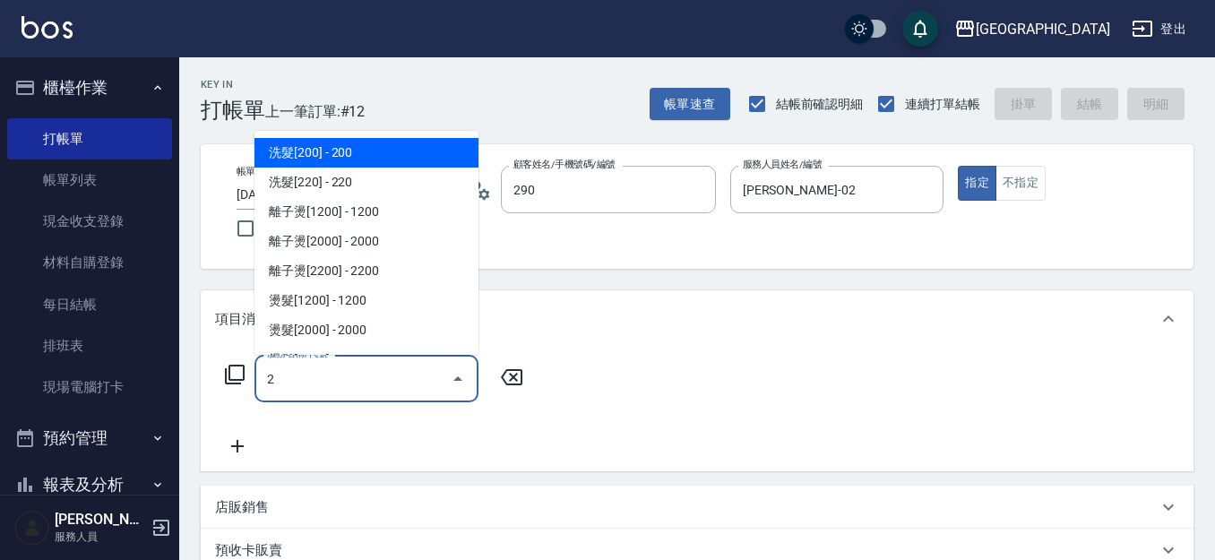
type input "[PERSON_NAME]/0989688802/290"
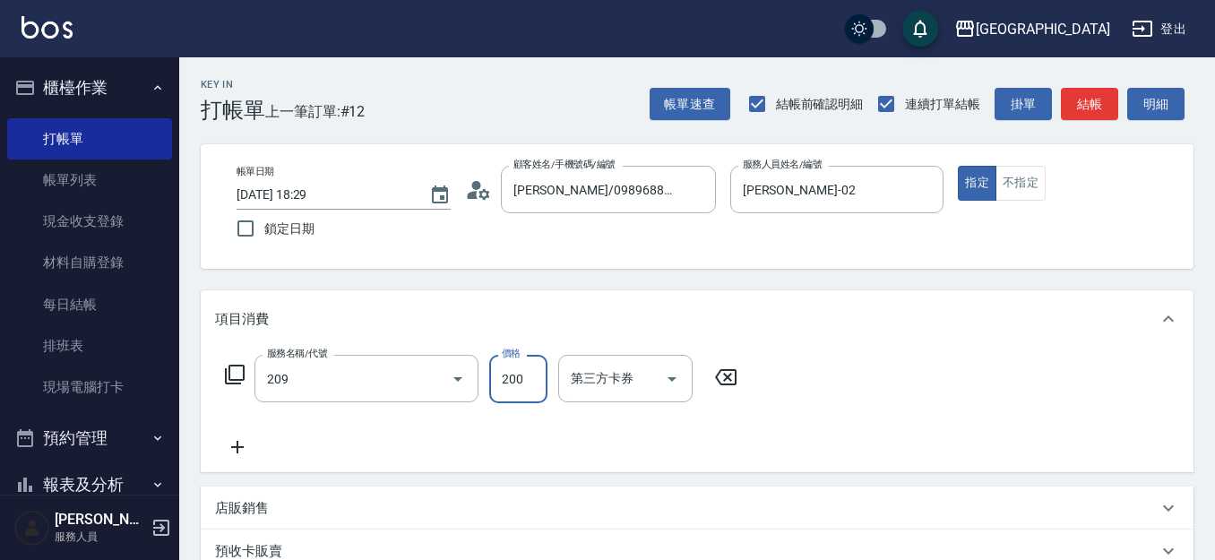
type input "洗髮[200](209)"
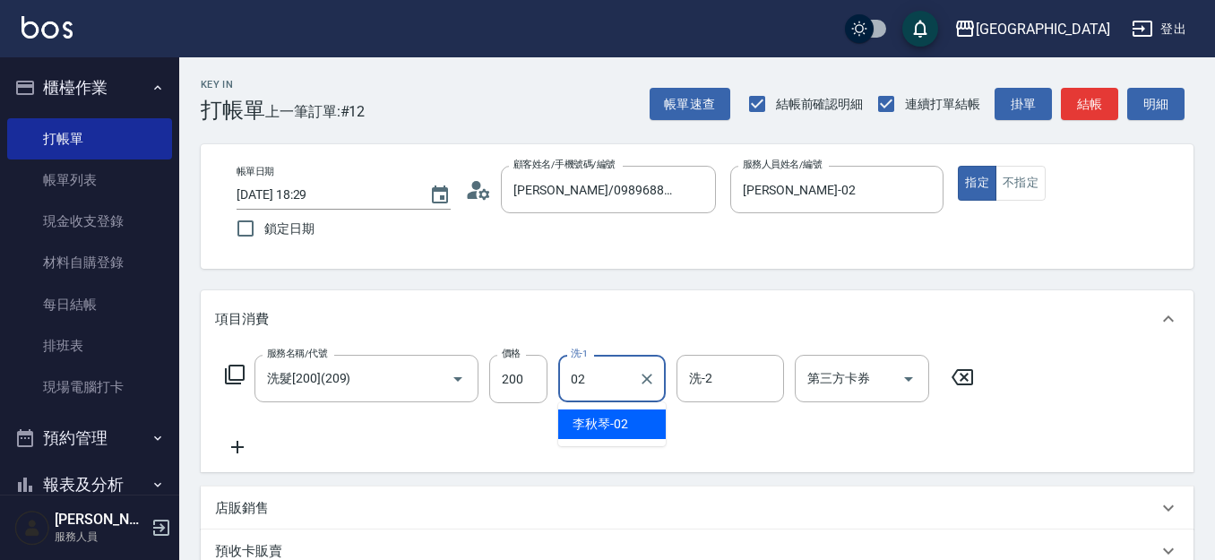
type input "[PERSON_NAME]-02"
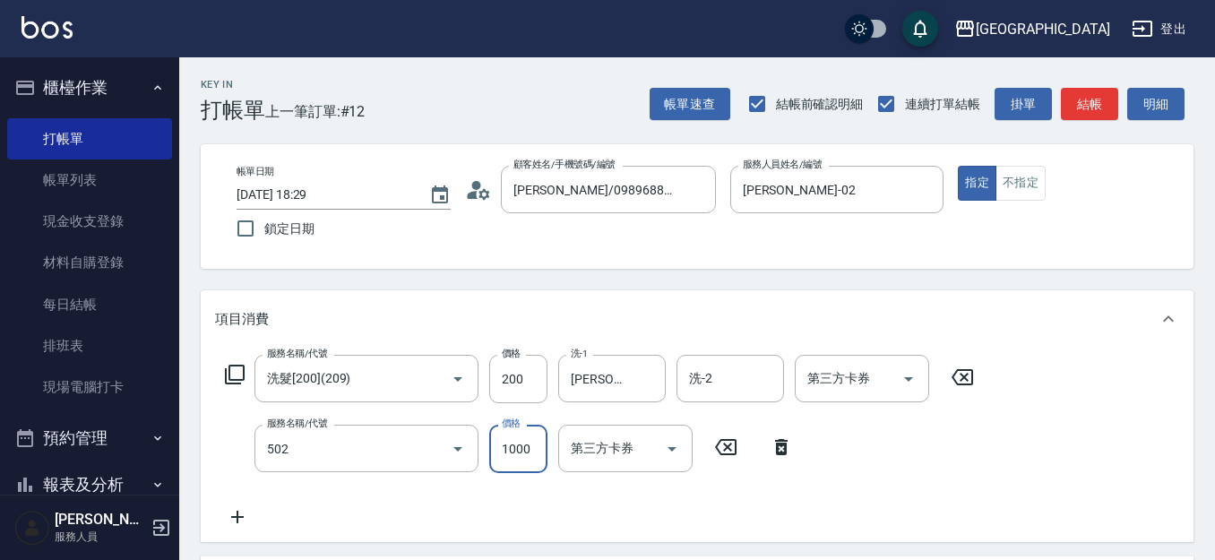
type input "染髮[1000](502)"
click at [373, 449] on input "染髮[1000](502)" at bounding box center [342, 448] width 158 height 31
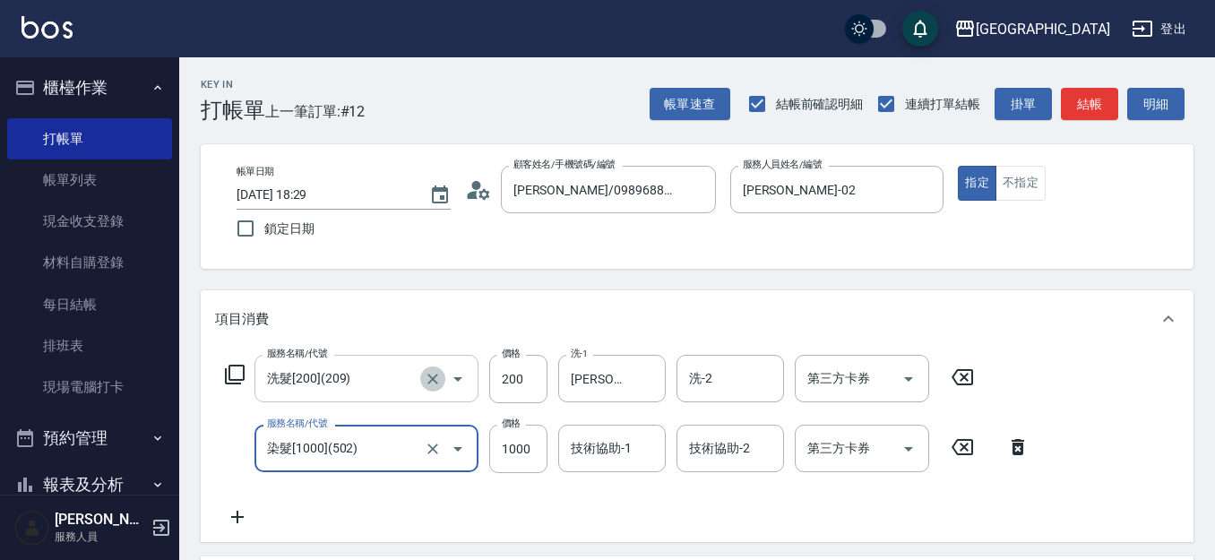
click at [436, 378] on icon "Clear" at bounding box center [433, 379] width 18 height 18
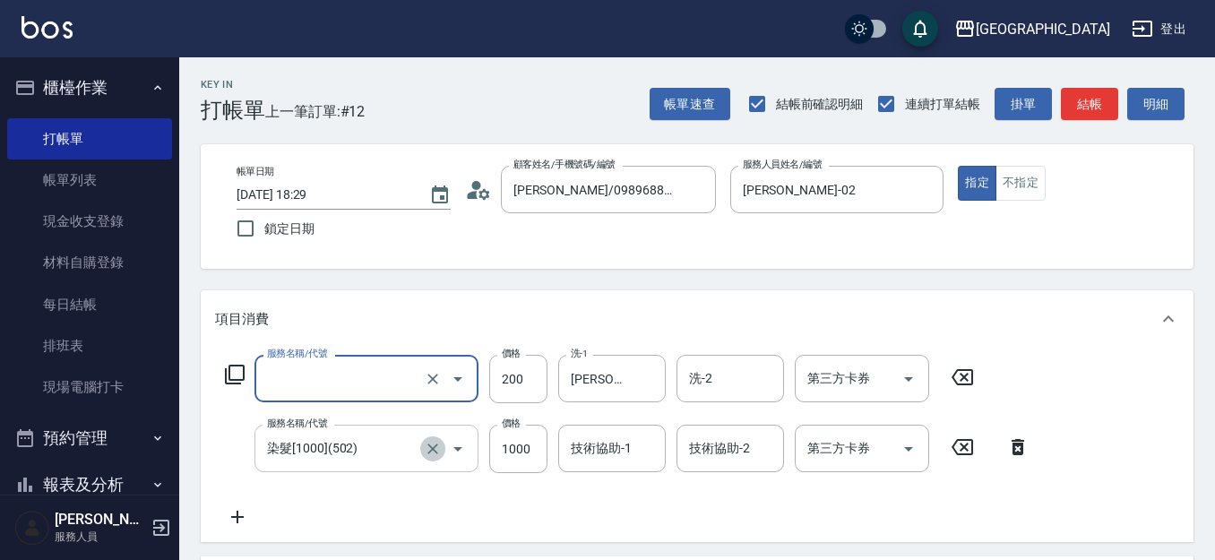
click at [427, 448] on icon "Clear" at bounding box center [433, 449] width 18 height 18
type input "洗髮[200](209)"
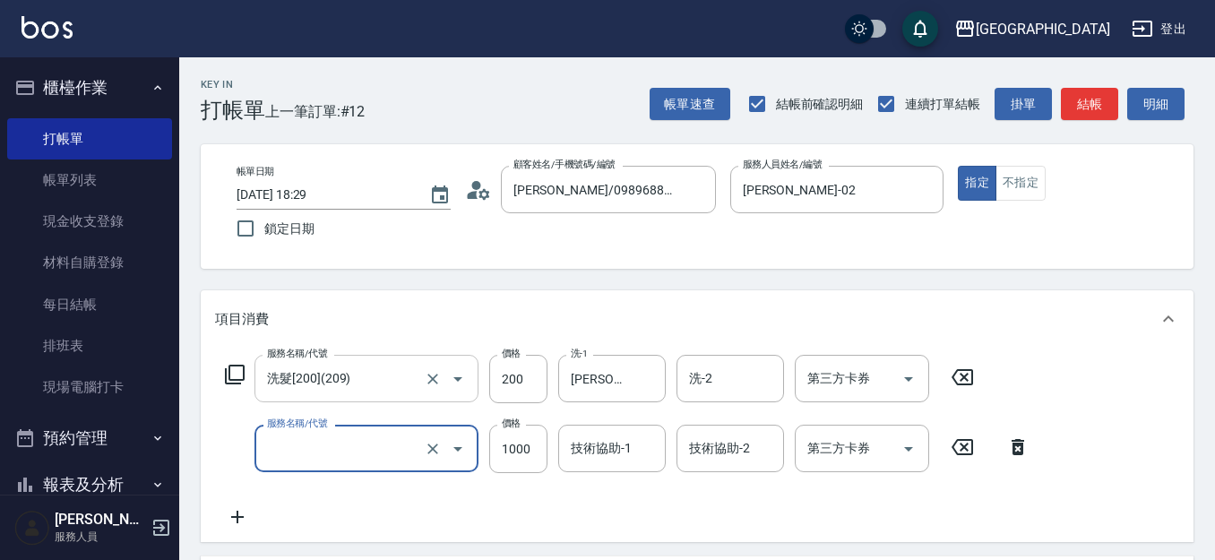
type input "染髮[1000](502)"
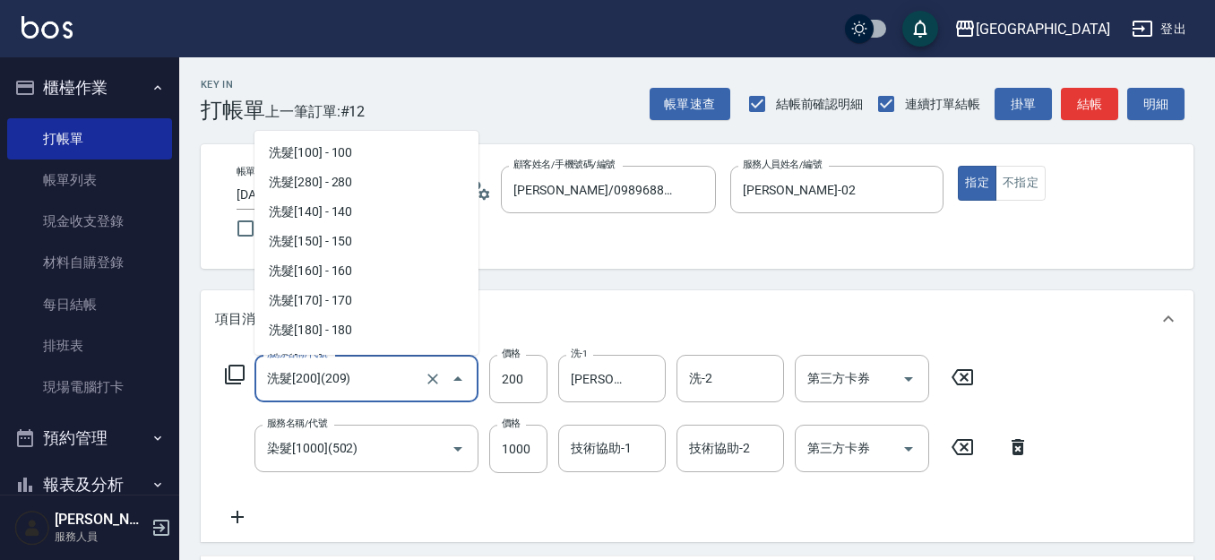
click at [366, 380] on input "洗髮[200](209)" at bounding box center [342, 378] width 158 height 31
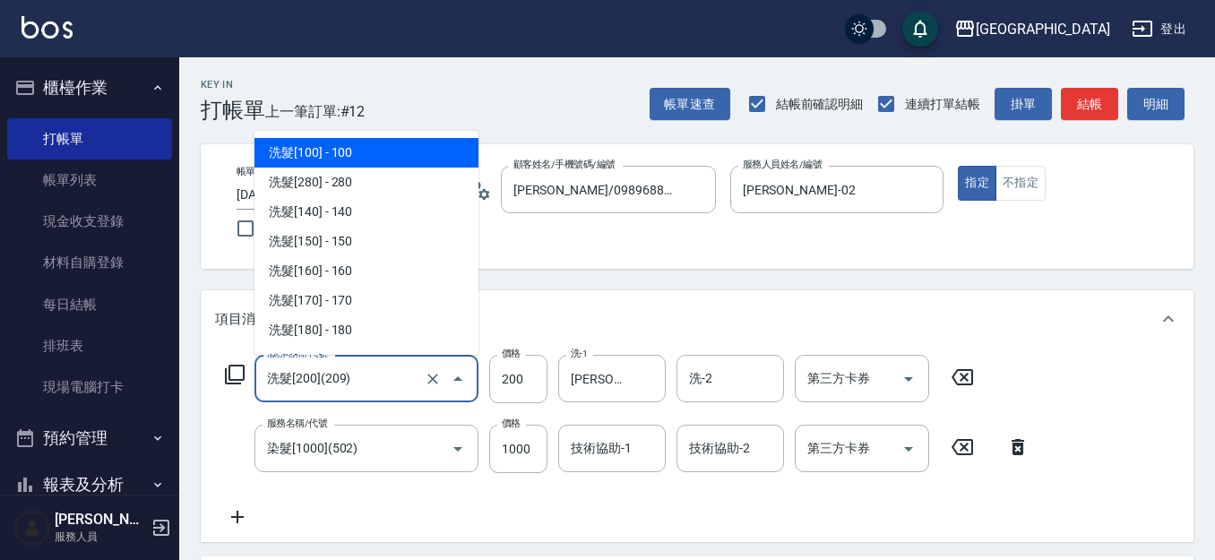
click at [394, 153] on span "洗髮[100] - 100" at bounding box center [366, 153] width 224 height 30
type input "洗髮[100](201)"
type input "100"
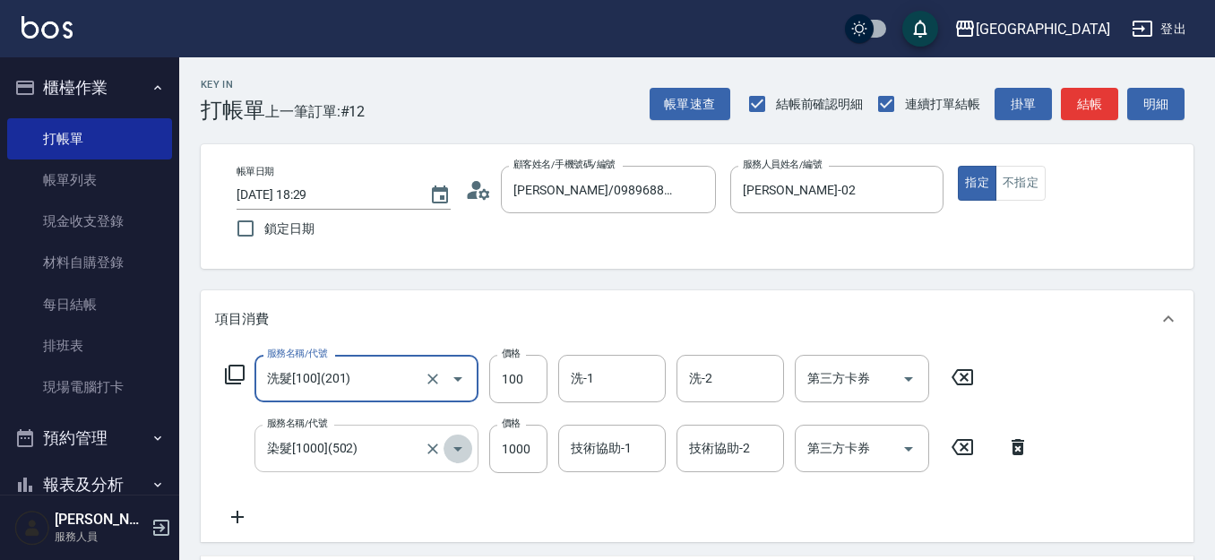
click at [448, 446] on icon "Open" at bounding box center [458, 449] width 22 height 22
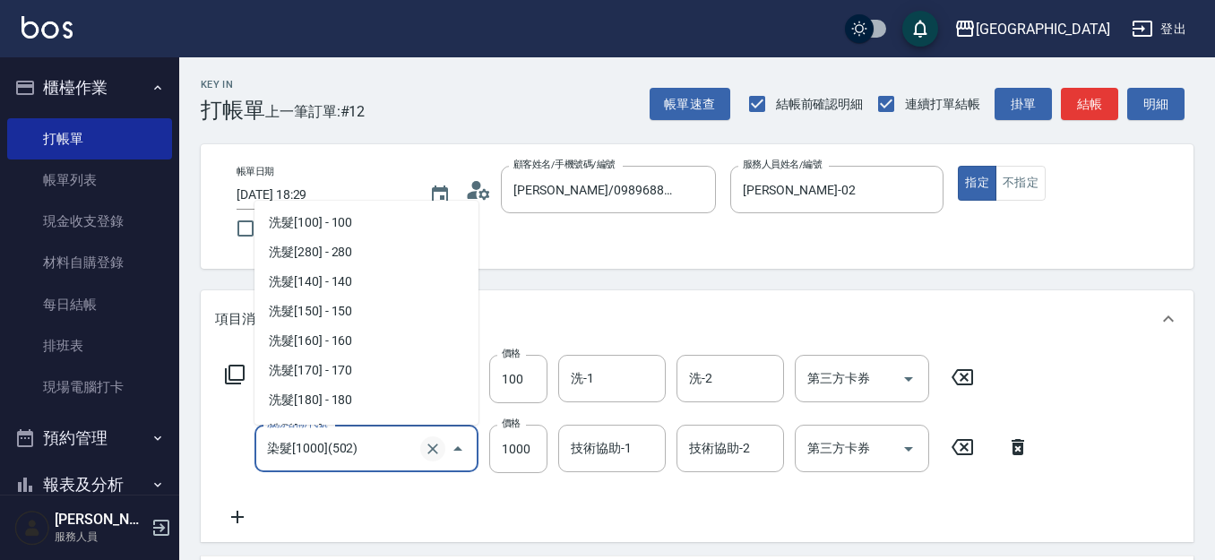
scroll to position [1439, 0]
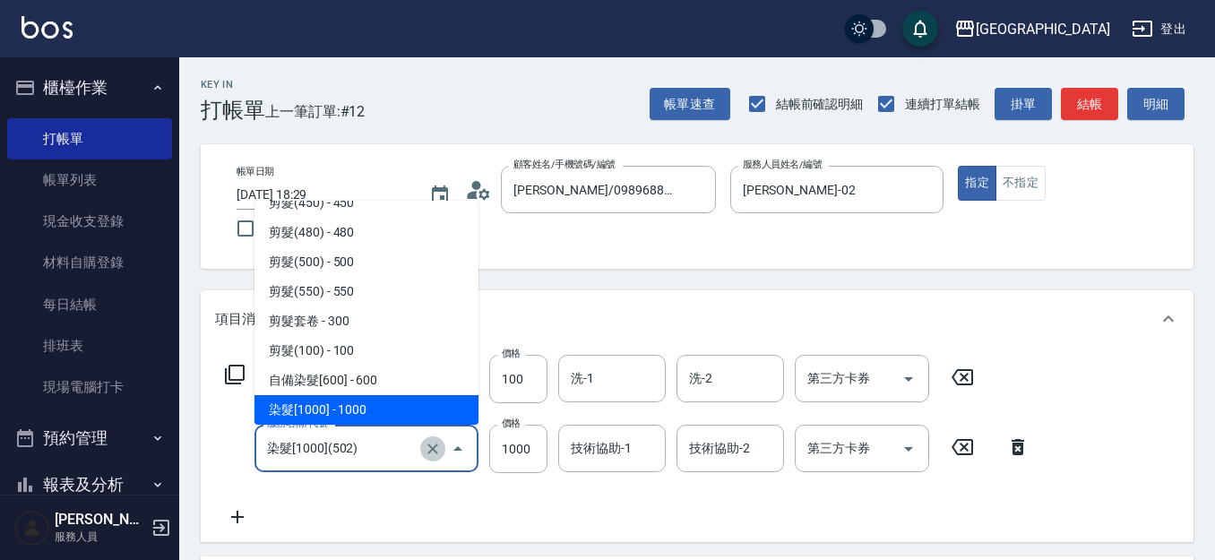
click at [432, 451] on icon "Clear" at bounding box center [433, 449] width 18 height 18
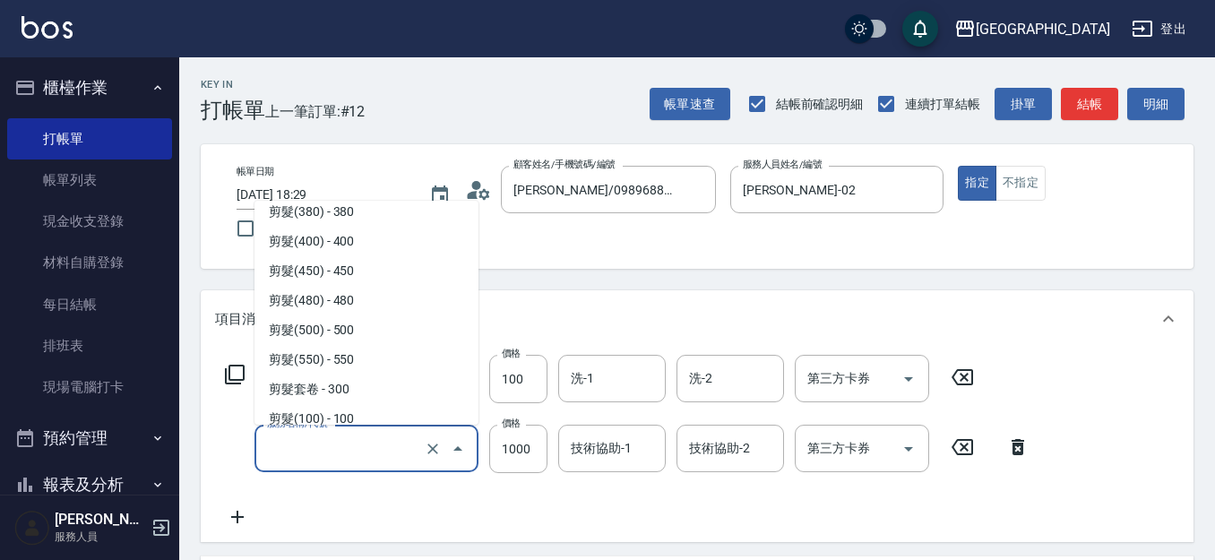
scroll to position [1372, 0]
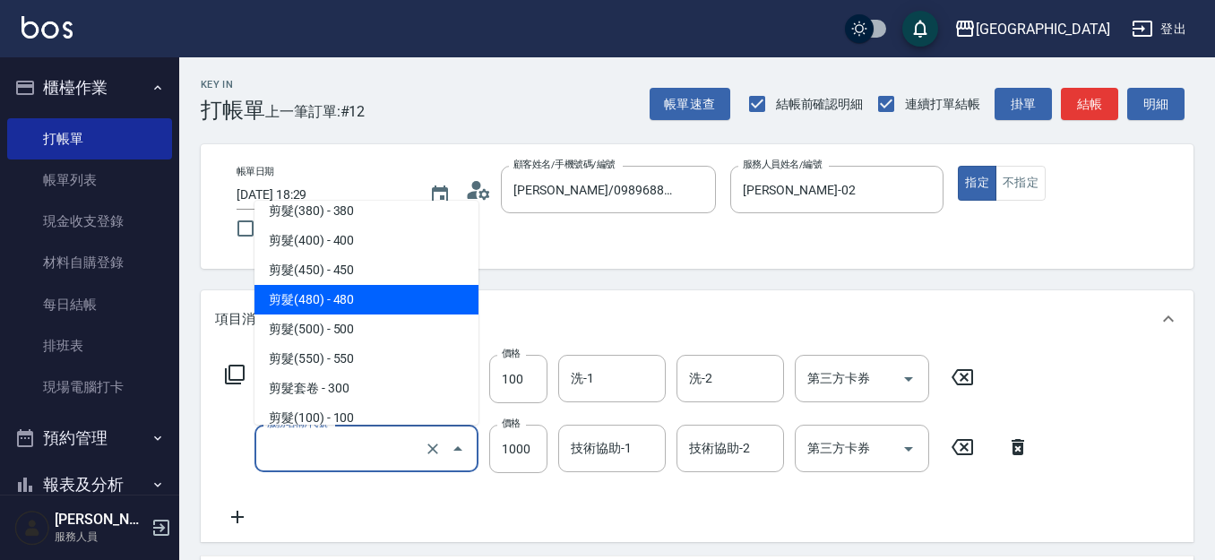
click at [392, 306] on span "剪髮(480) - 480" at bounding box center [366, 300] width 224 height 30
type input "剪髮(480)(407)"
type input "480"
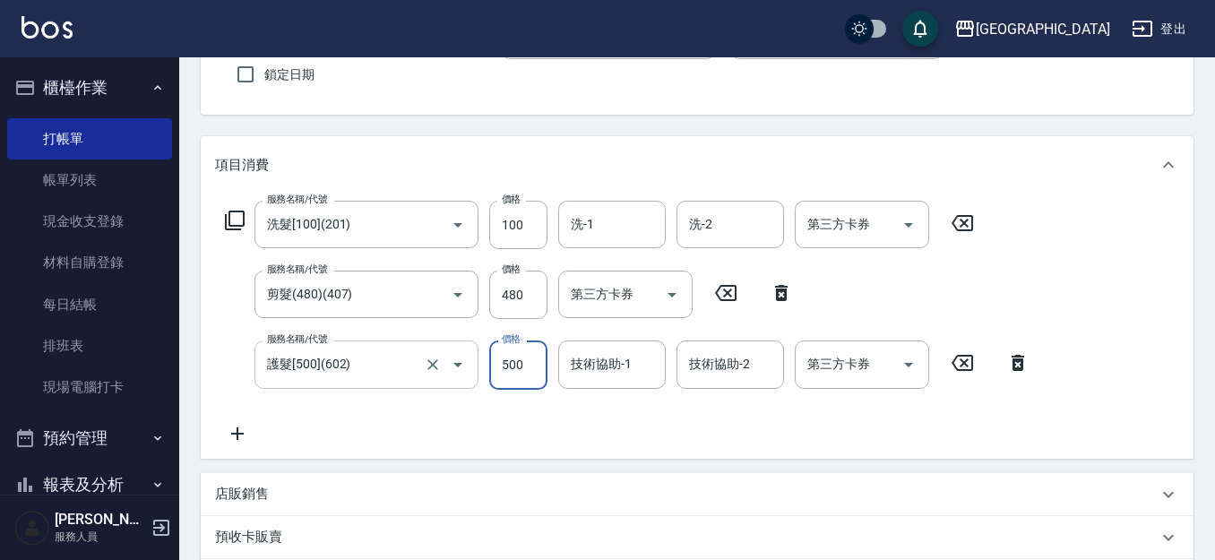
scroll to position [154, 0]
click at [420, 367] on button "Clear" at bounding box center [432, 364] width 25 height 25
type input "護髮[500](602)"
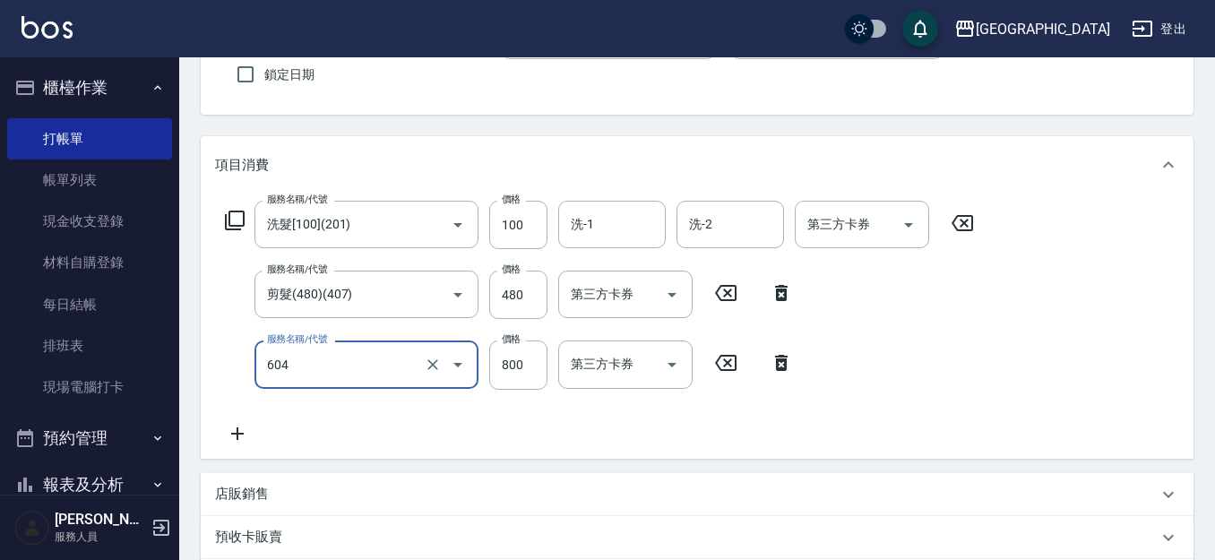
type input "護髮[800](604)"
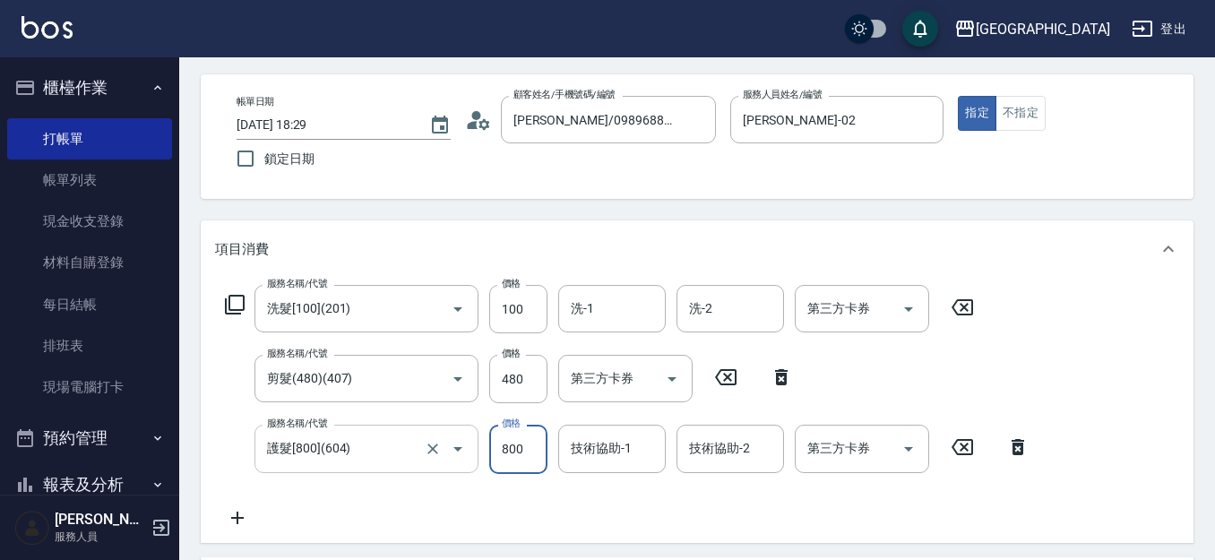
scroll to position [70, 0]
click at [393, 379] on input "剪髮(480)(407)" at bounding box center [342, 378] width 158 height 31
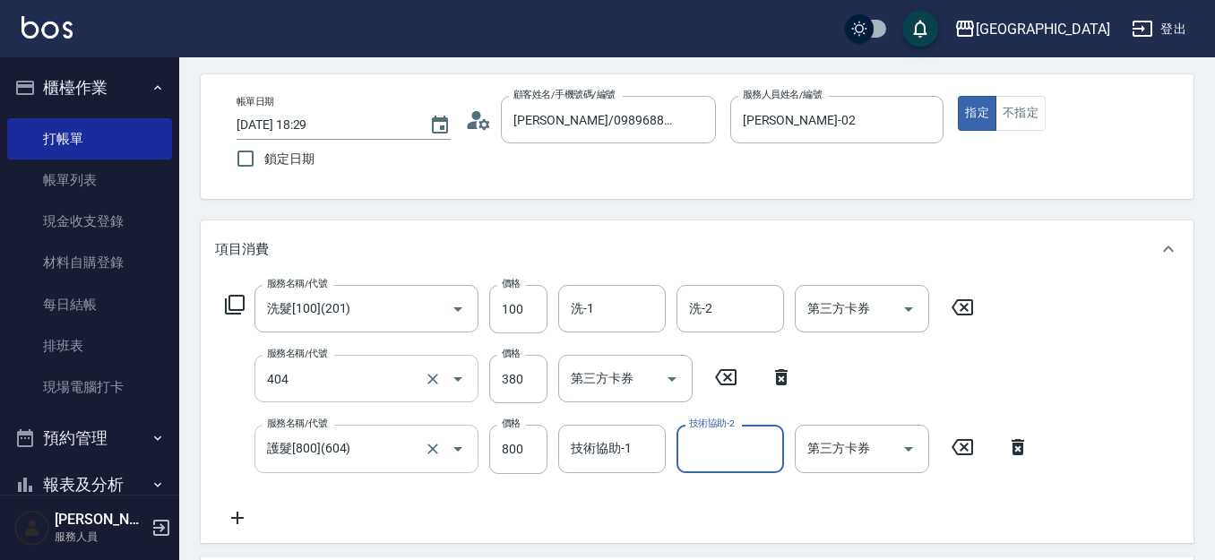
type input "剪髮(380)(404)"
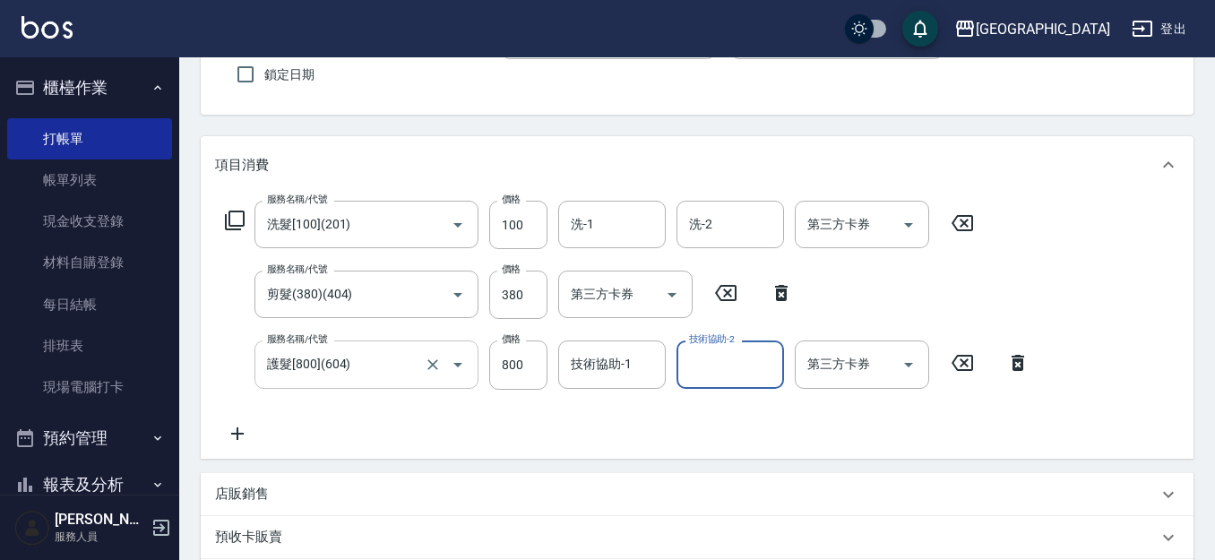
scroll to position [154, 0]
click at [387, 302] on input "剪髮(380)(404)" at bounding box center [342, 294] width 158 height 31
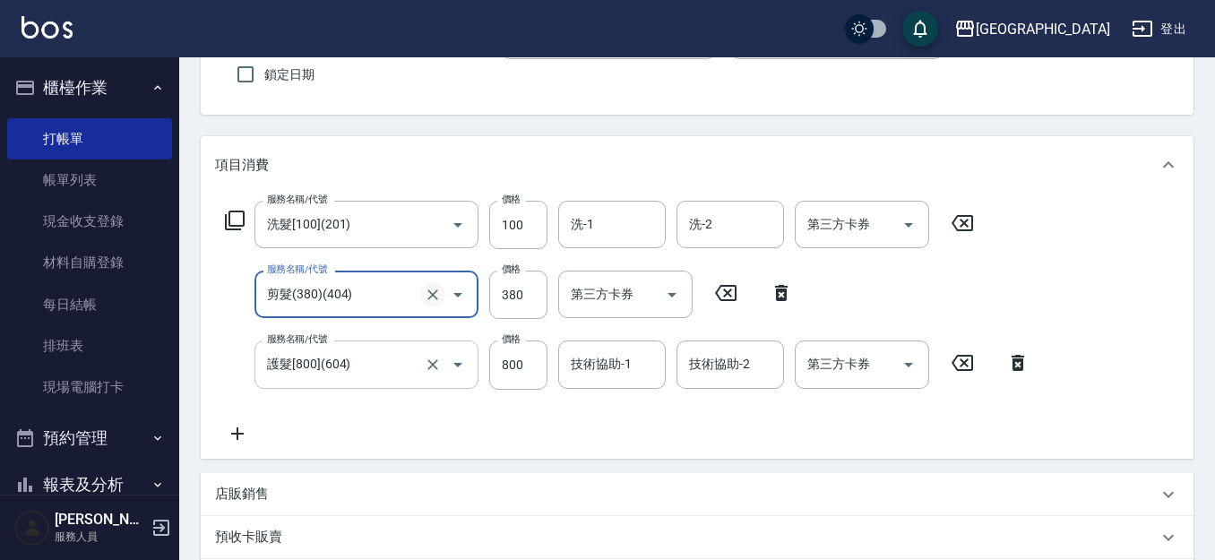
click at [430, 291] on icon "Clear" at bounding box center [432, 294] width 11 height 11
click at [408, 293] on input "服務名稱/代號" at bounding box center [342, 294] width 158 height 31
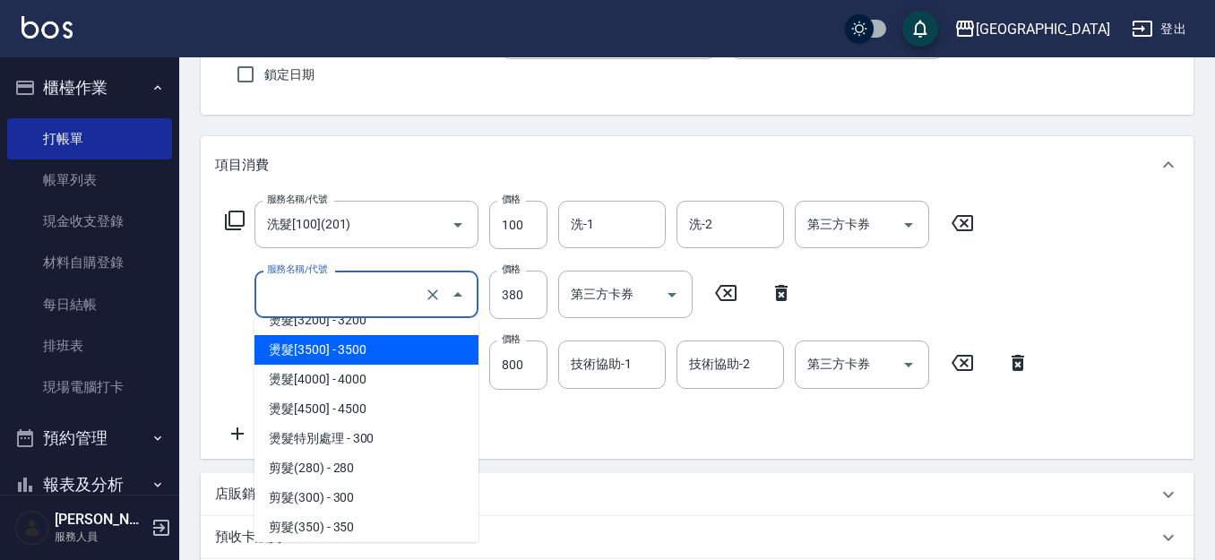
scroll to position [1139, 0]
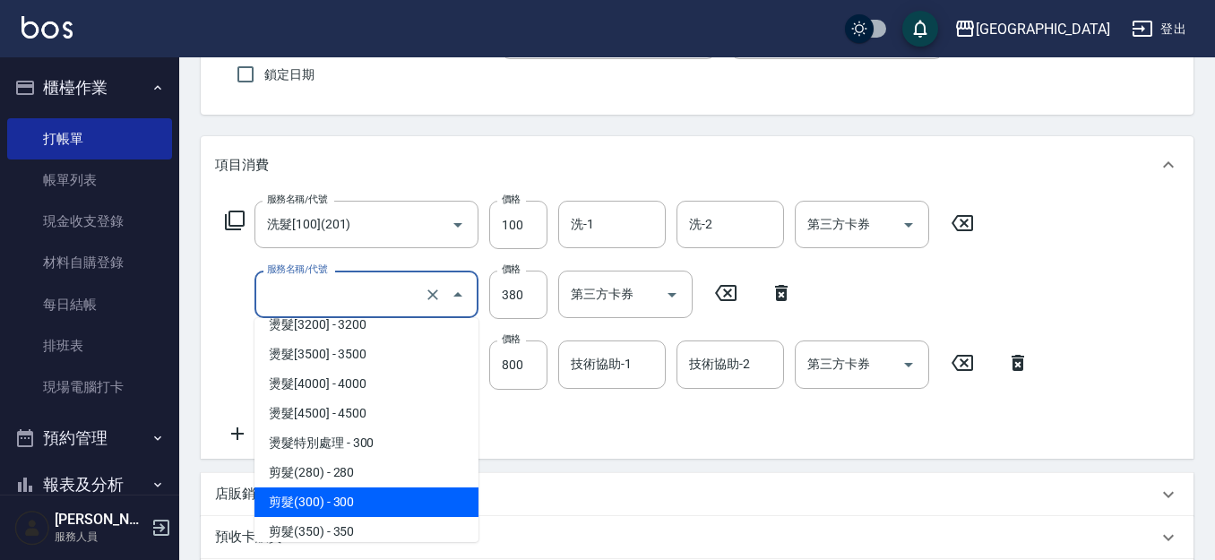
click at [392, 498] on span "剪髮(300) - 300" at bounding box center [366, 502] width 224 height 30
type input "剪髮(300)(402)"
type input "300"
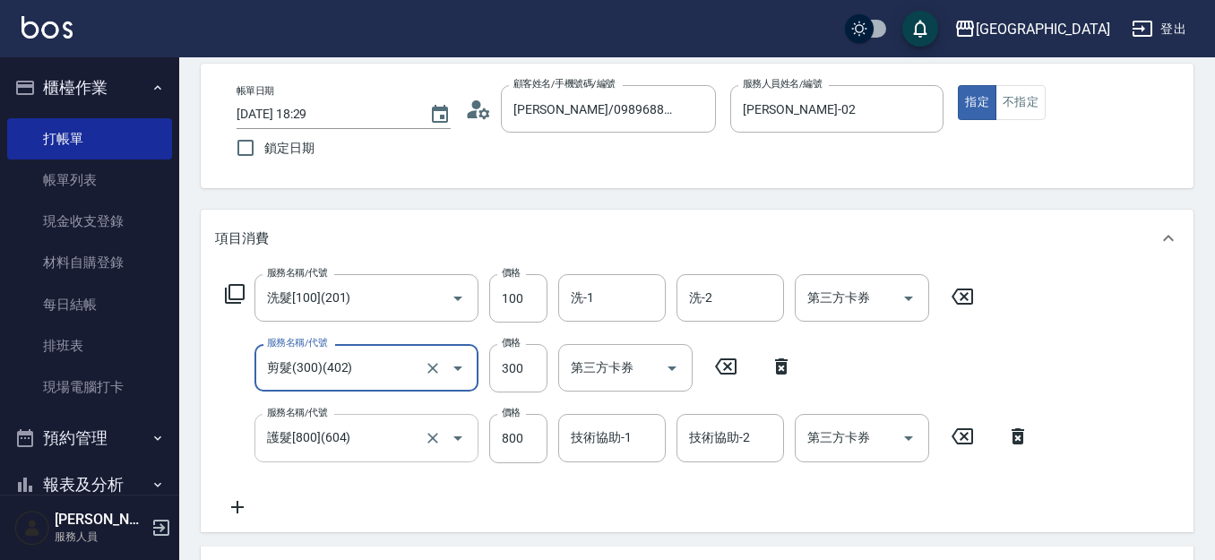
scroll to position [70, 0]
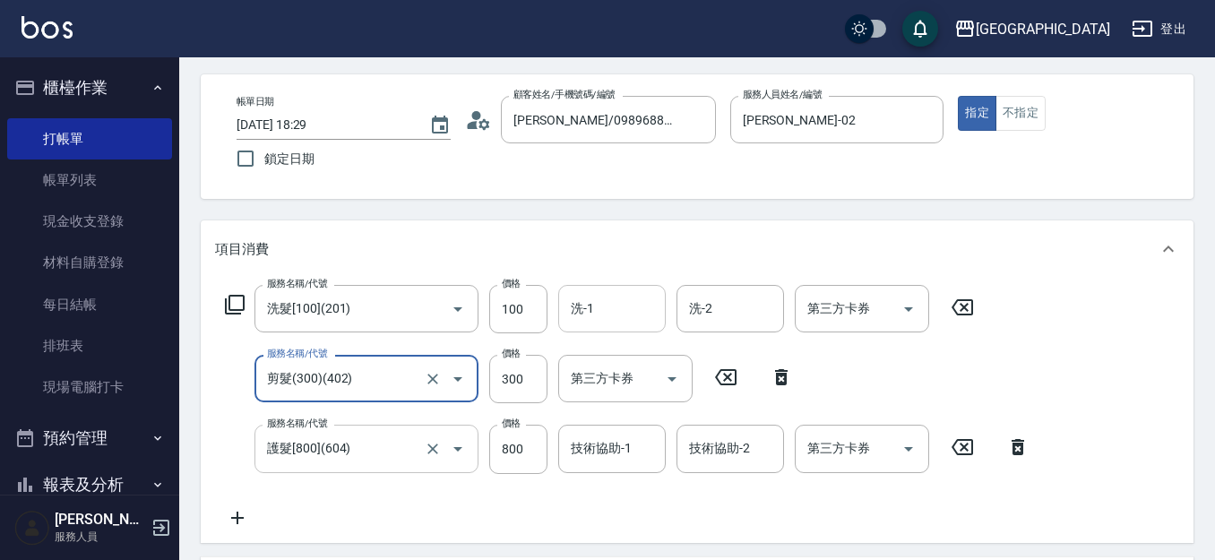
click at [607, 312] on input "洗-1" at bounding box center [611, 308] width 91 height 31
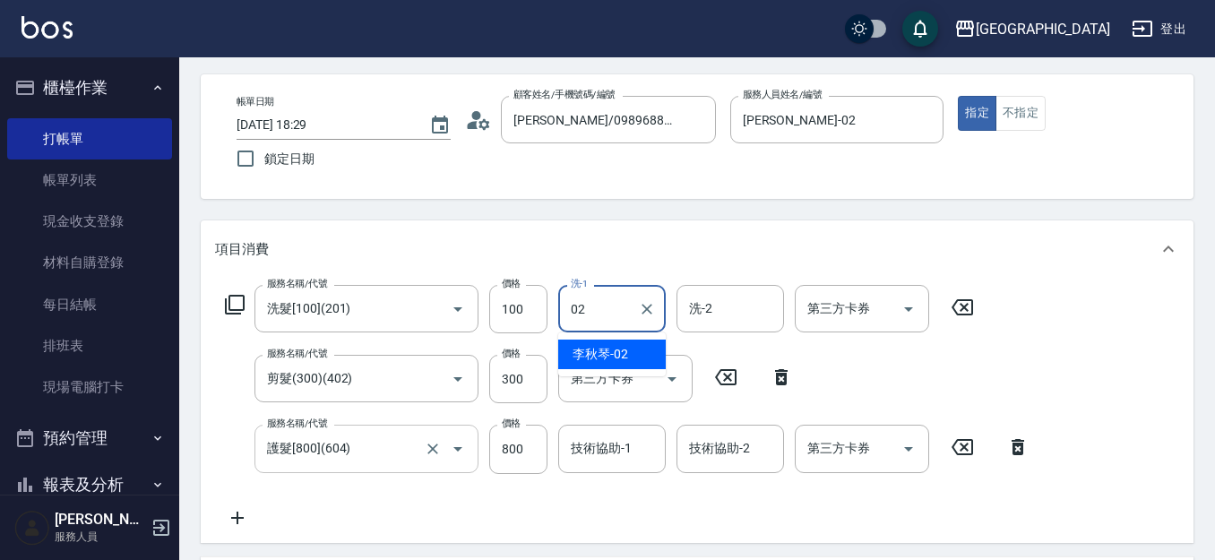
type input "[PERSON_NAME]-02"
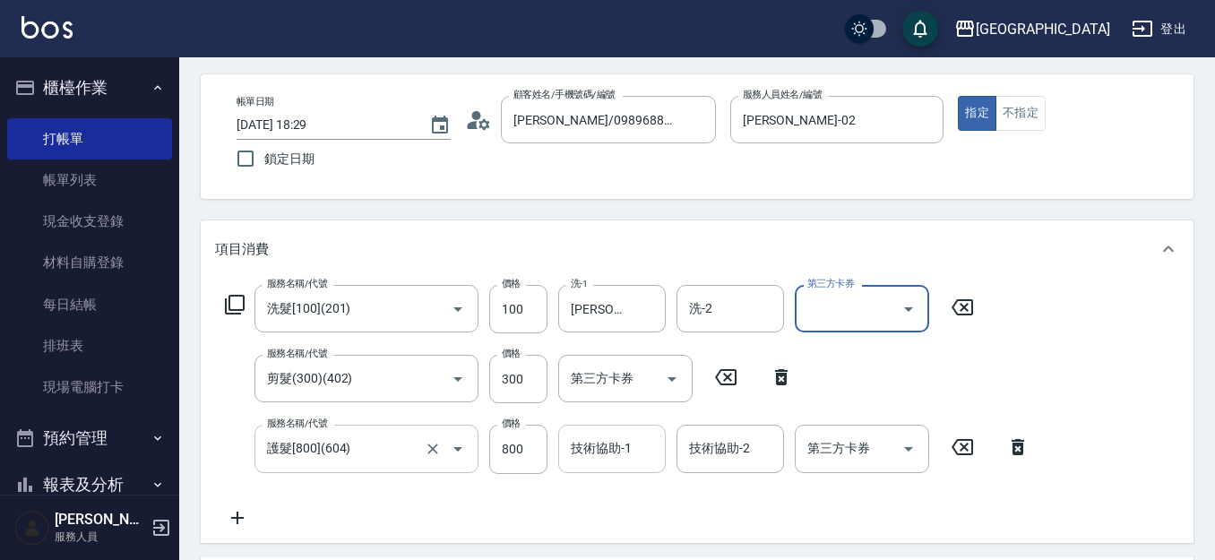
click at [602, 437] on input "技術協助-1" at bounding box center [611, 448] width 91 height 31
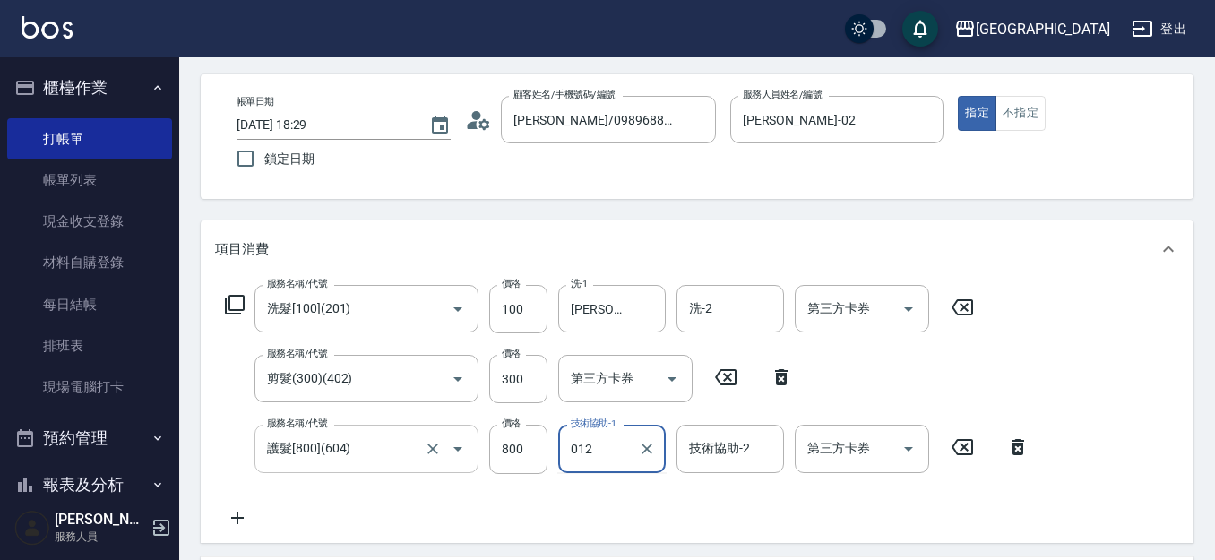
type input "012"
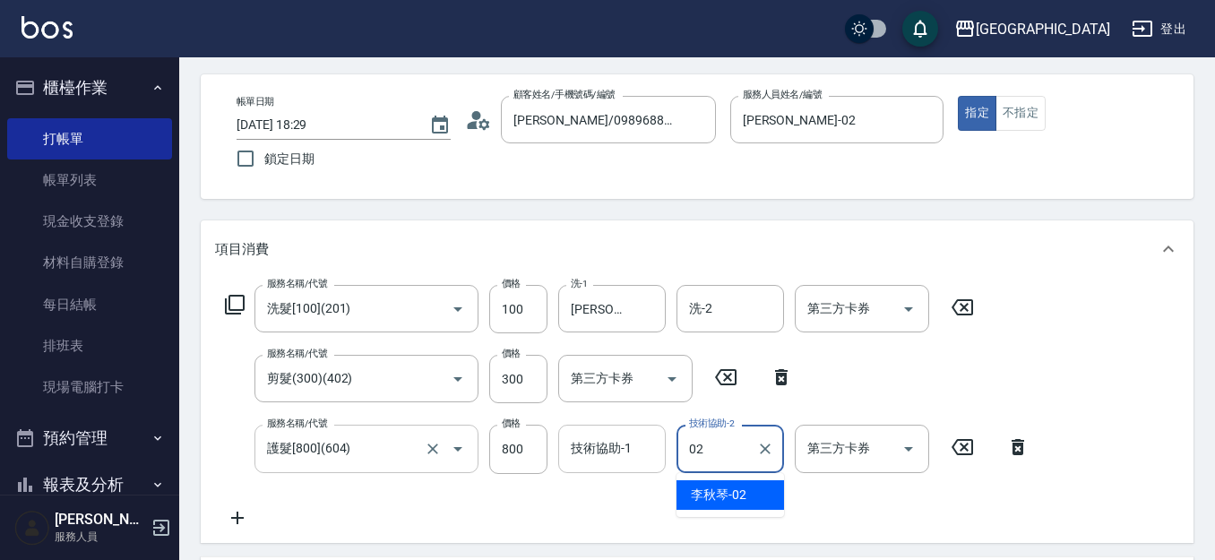
type input "0"
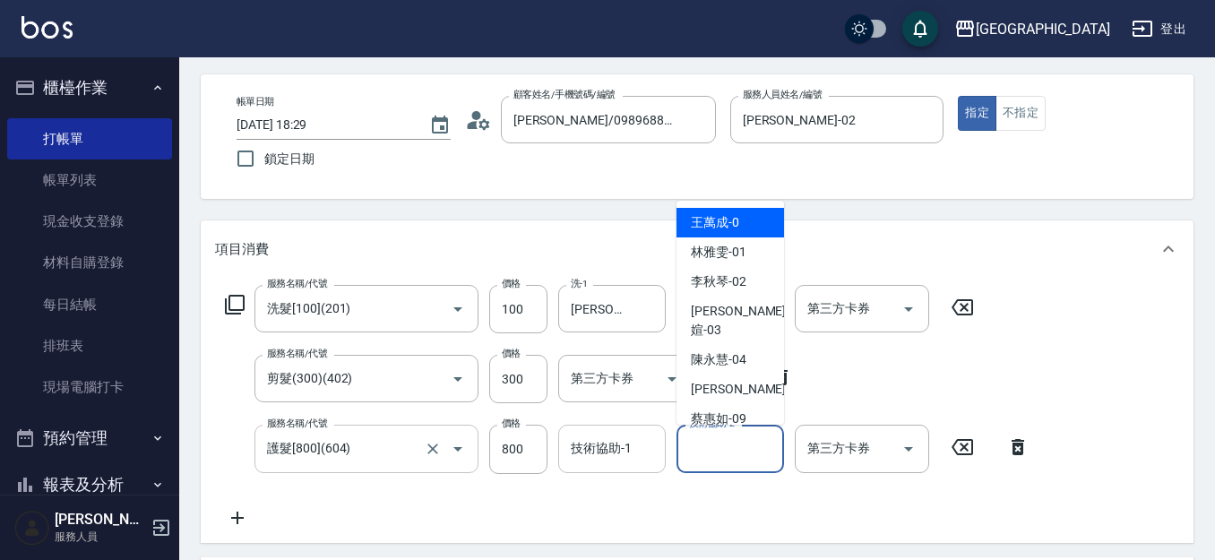
click at [602, 437] on input "技術協助-1" at bounding box center [611, 448] width 91 height 31
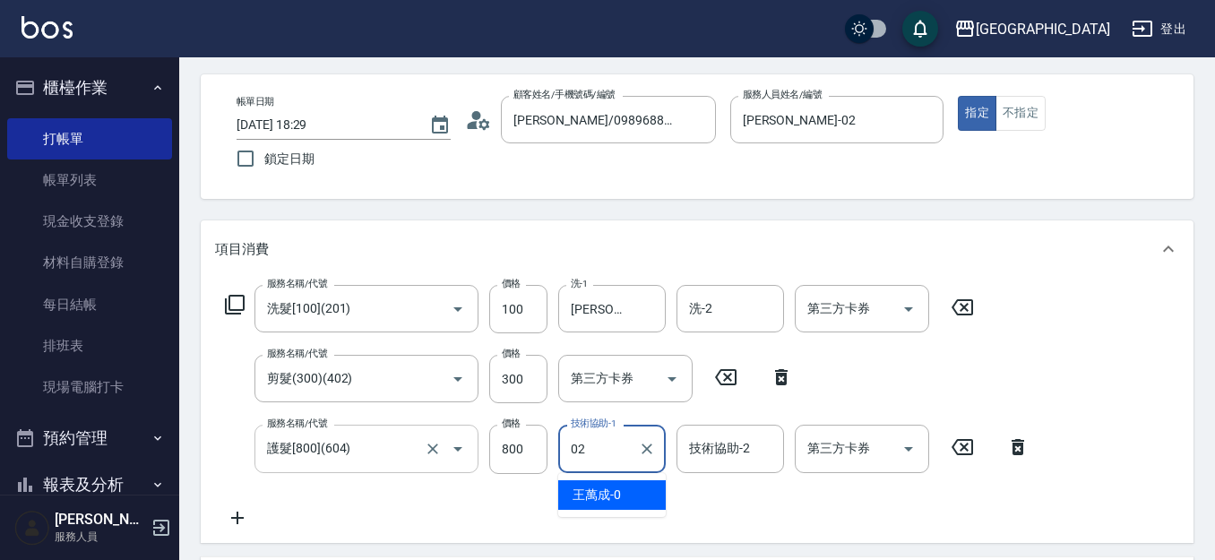
type input "[PERSON_NAME]-02"
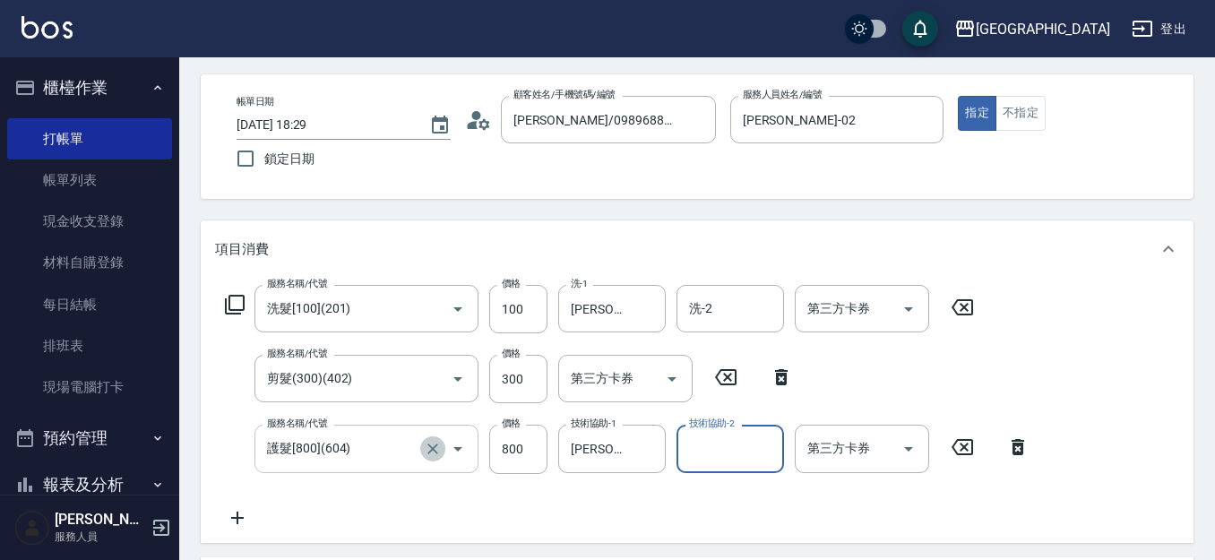
click at [435, 452] on icon "Clear" at bounding box center [433, 449] width 18 height 18
type input "護髮[800](604)"
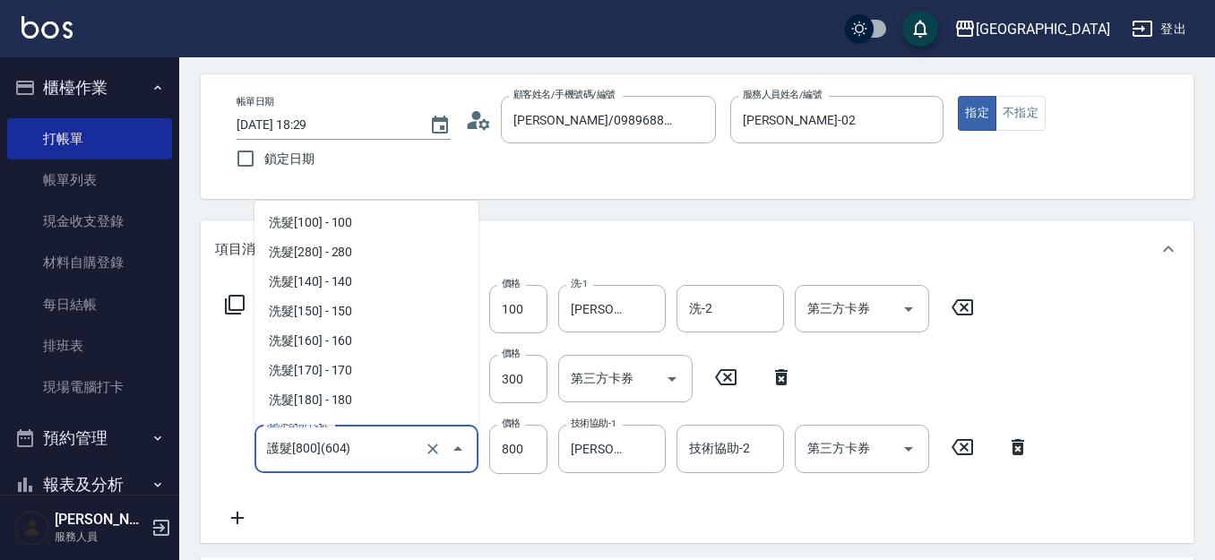
scroll to position [2001, 0]
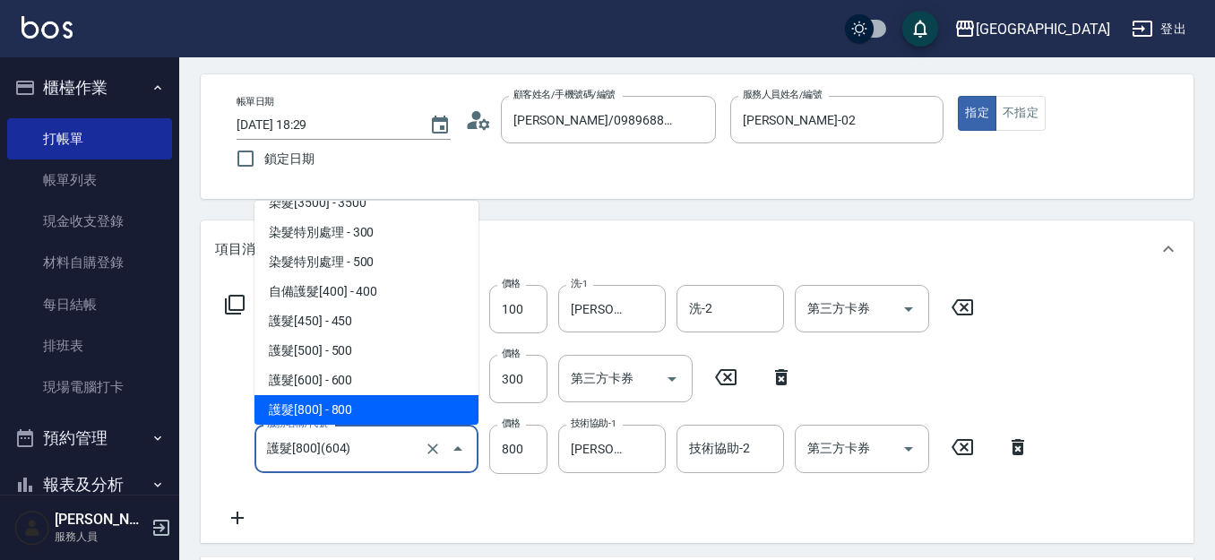
drag, startPoint x: 400, startPoint y: 449, endPoint x: 177, endPoint y: 444, distance: 223.1
click at [183, 446] on div "Key In 打帳單 上一筆訂單:#12 帳單速查 結帳前確認明細 連續打單結帳 掛單 結帳 明細 帳單日期 [DATE] 18:29 鎖定日期 顧客姓名/手…" at bounding box center [697, 479] width 1036 height 985
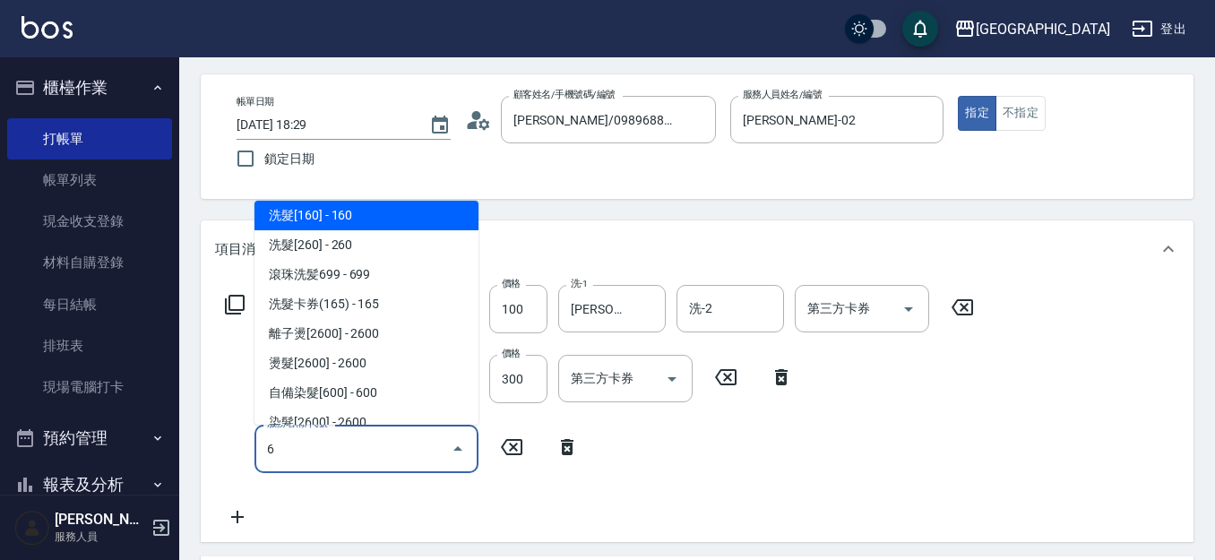
scroll to position [0, 0]
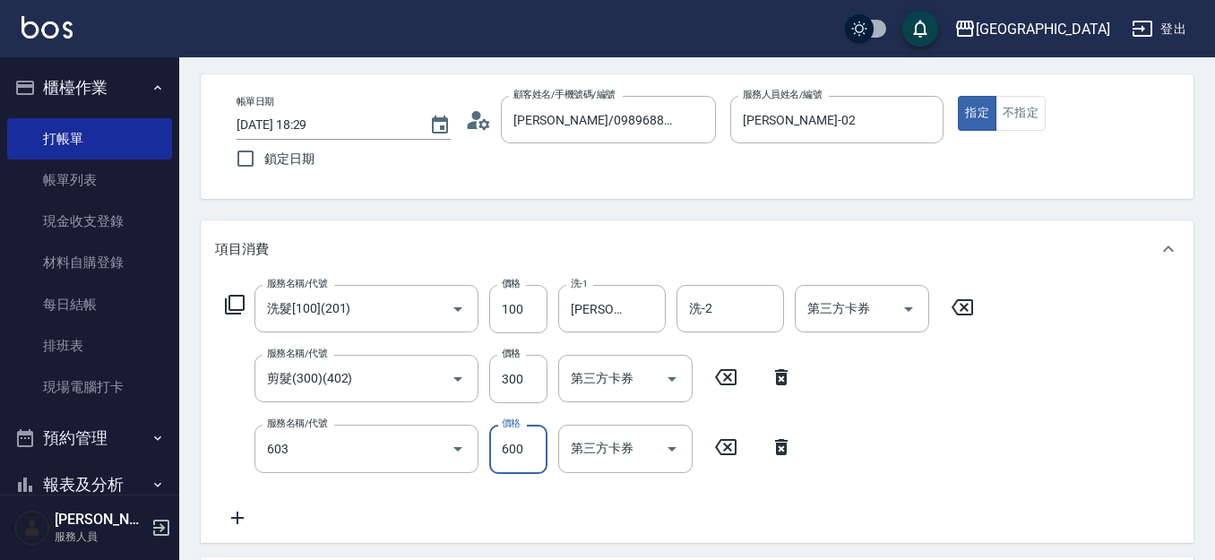
type input "護髮[600](603)"
click at [601, 448] on div "技術協助-1 技術協助-1" at bounding box center [612, 448] width 108 height 47
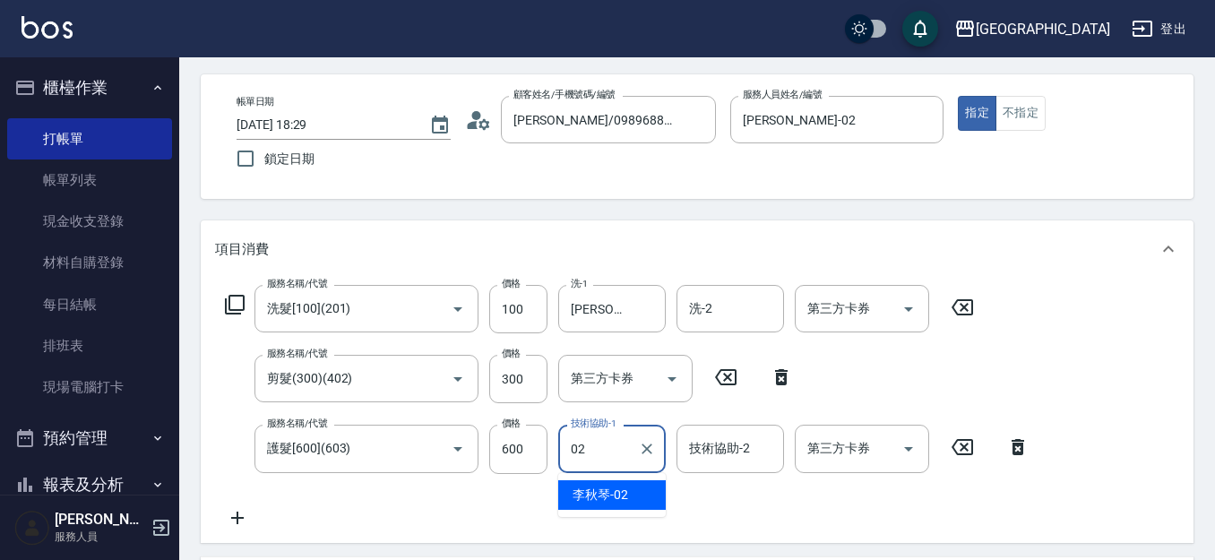
type input "[PERSON_NAME]-02"
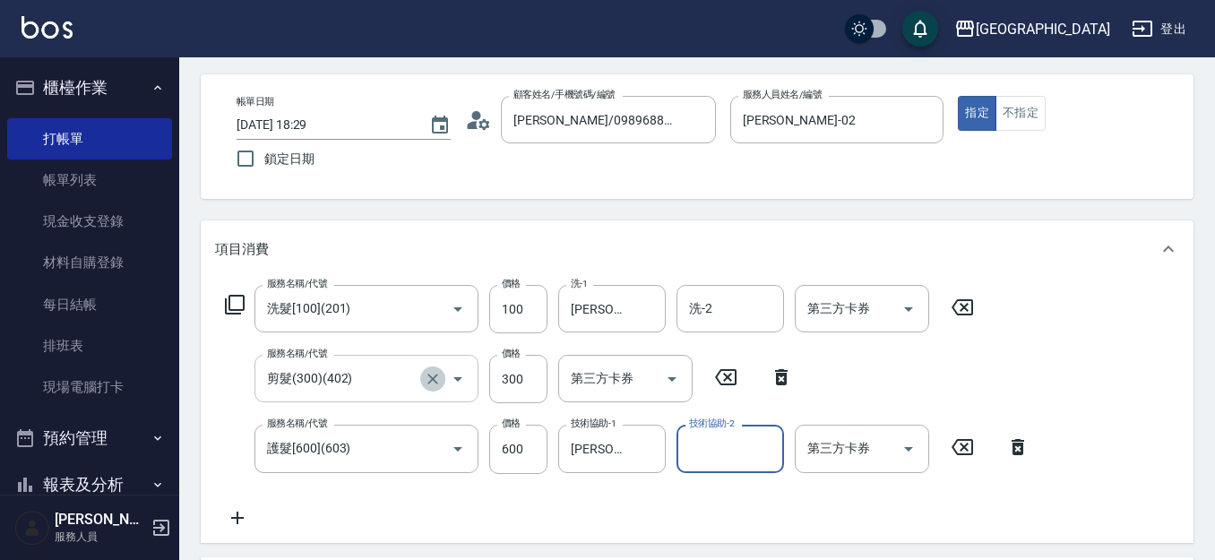
click at [424, 380] on icon "Clear" at bounding box center [433, 379] width 18 height 18
type input "剪髮(300)(402)"
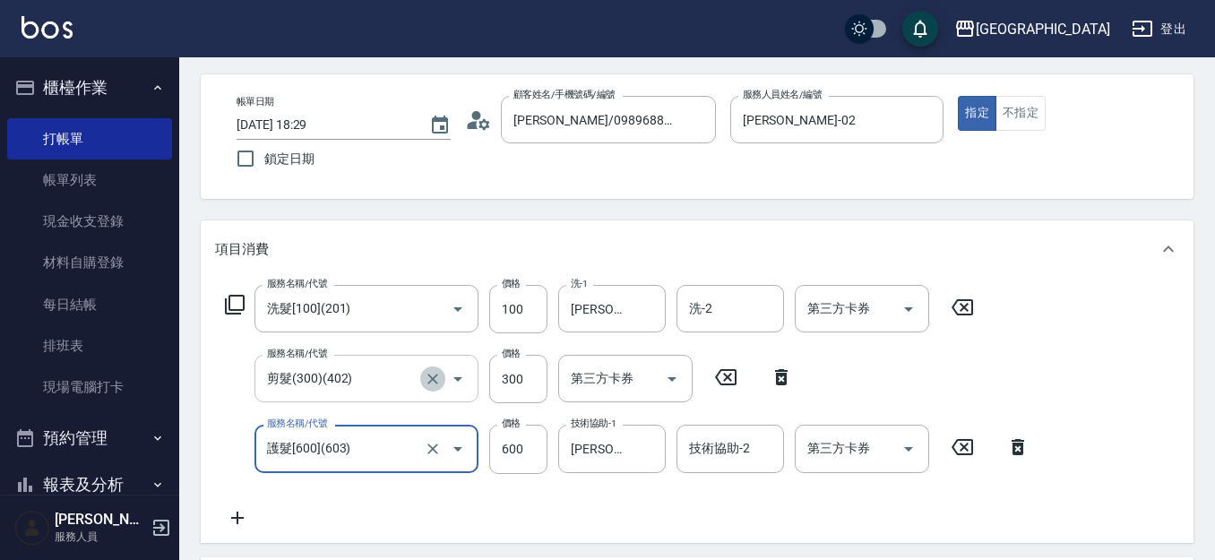
click at [423, 379] on button "Clear" at bounding box center [432, 378] width 25 height 25
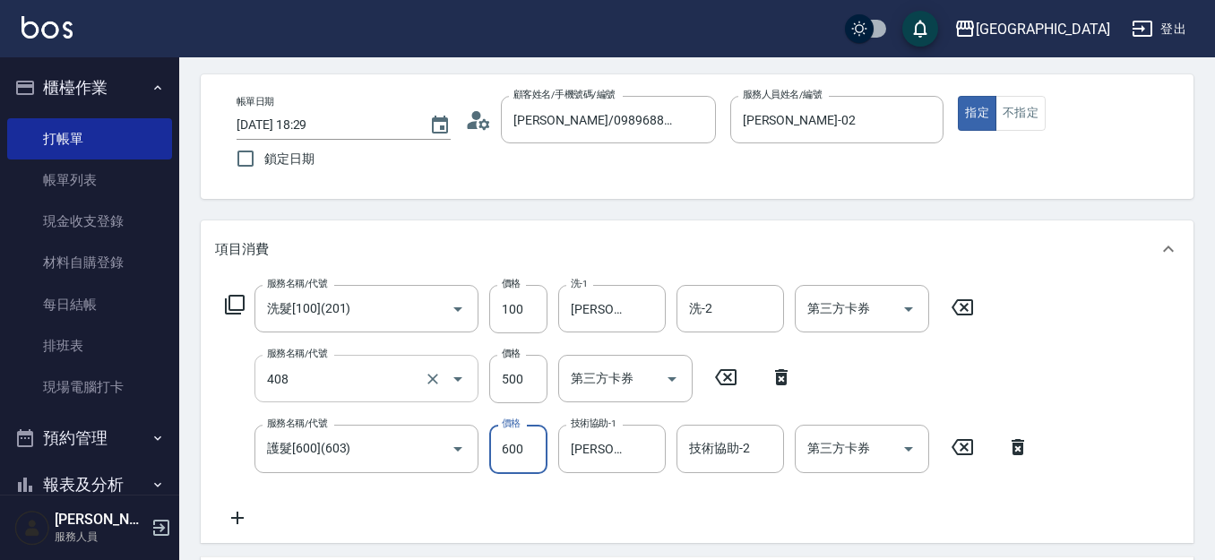
type input "剪髮(500)(408)"
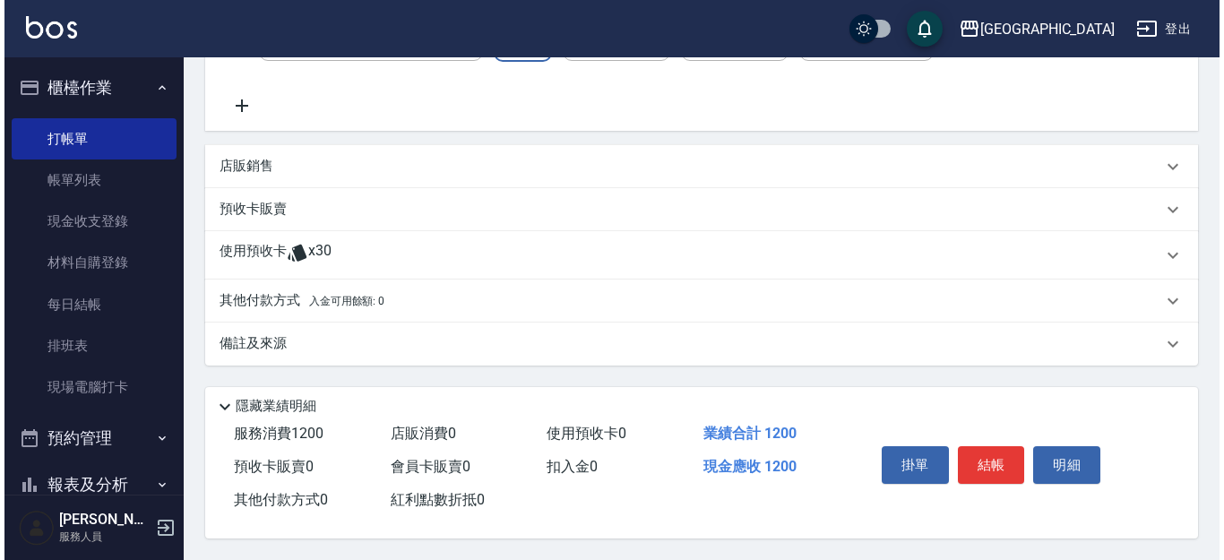
scroll to position [490, 0]
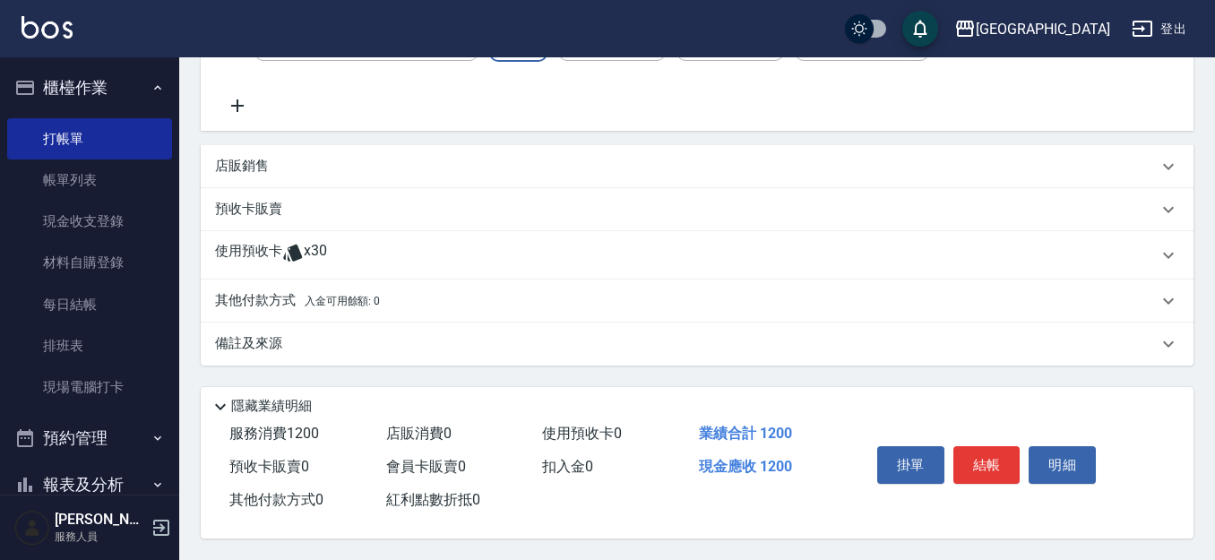
drag, startPoint x: 968, startPoint y: 457, endPoint x: 874, endPoint y: 435, distance: 96.7
click at [968, 454] on button "結帳" at bounding box center [986, 465] width 67 height 38
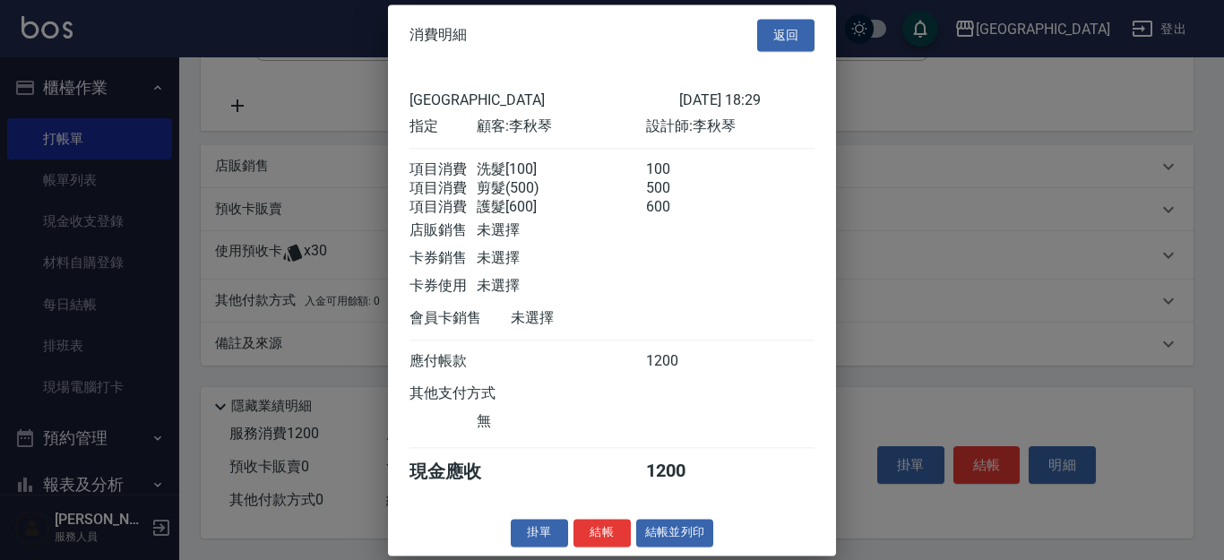
scroll to position [27, 0]
drag, startPoint x: 585, startPoint y: 536, endPoint x: 570, endPoint y: 533, distance: 15.5
click at [576, 536] on button "結帳" at bounding box center [601, 533] width 57 height 28
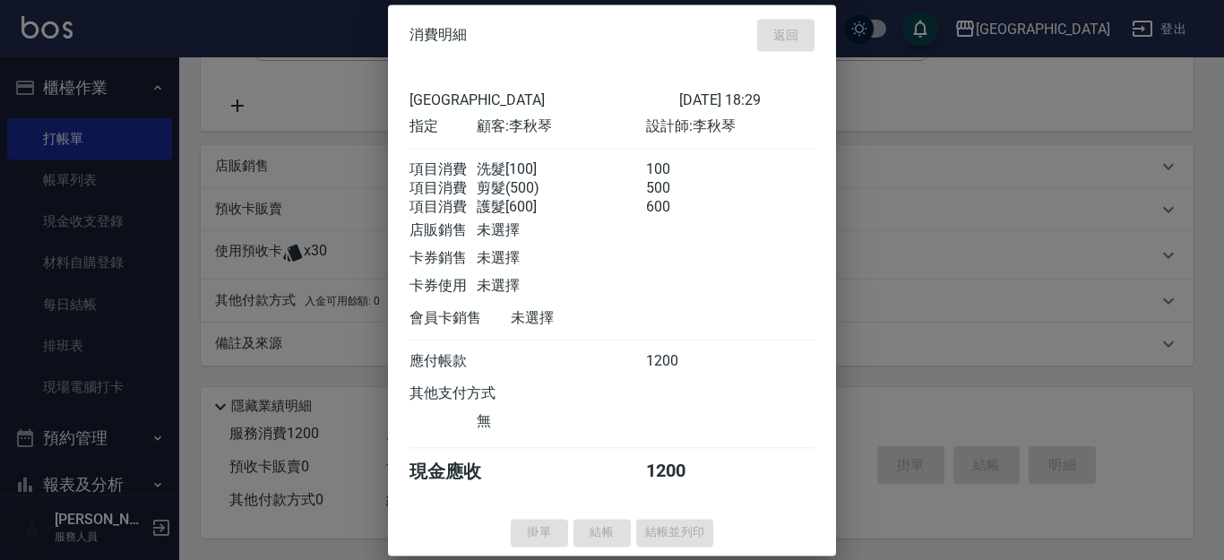
type input "[DATE] 18:31"
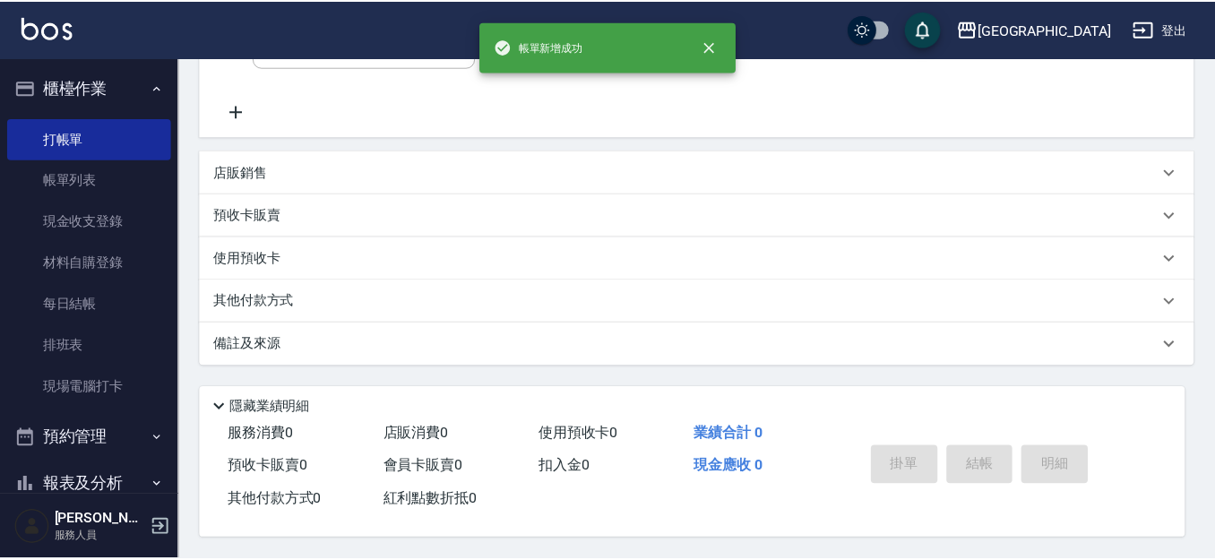
scroll to position [0, 0]
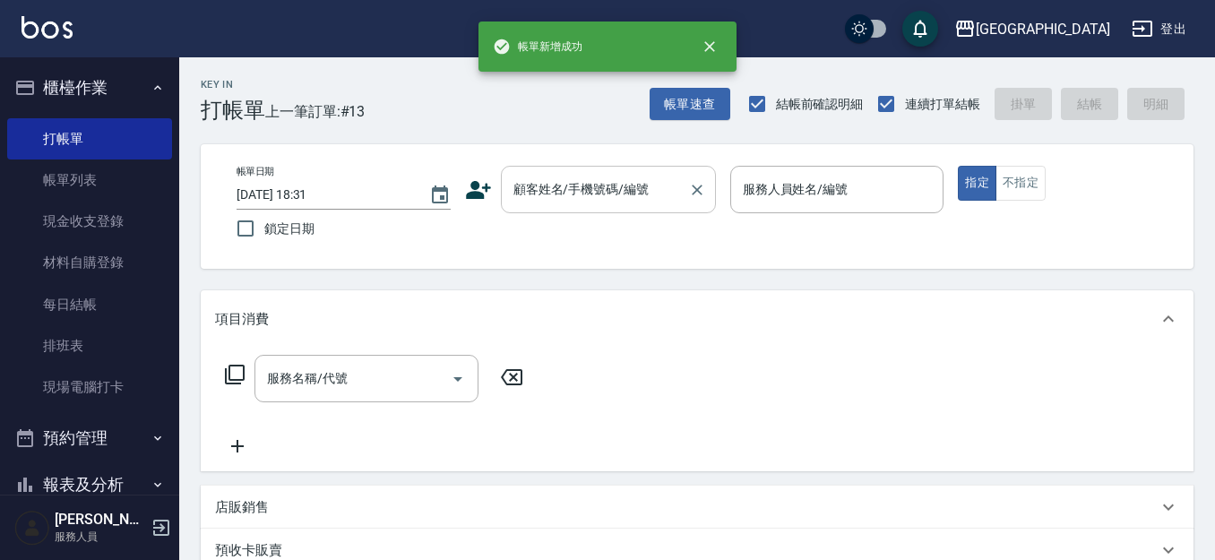
click at [564, 194] on input "顧客姓名/手機號碼/編號" at bounding box center [595, 189] width 172 height 31
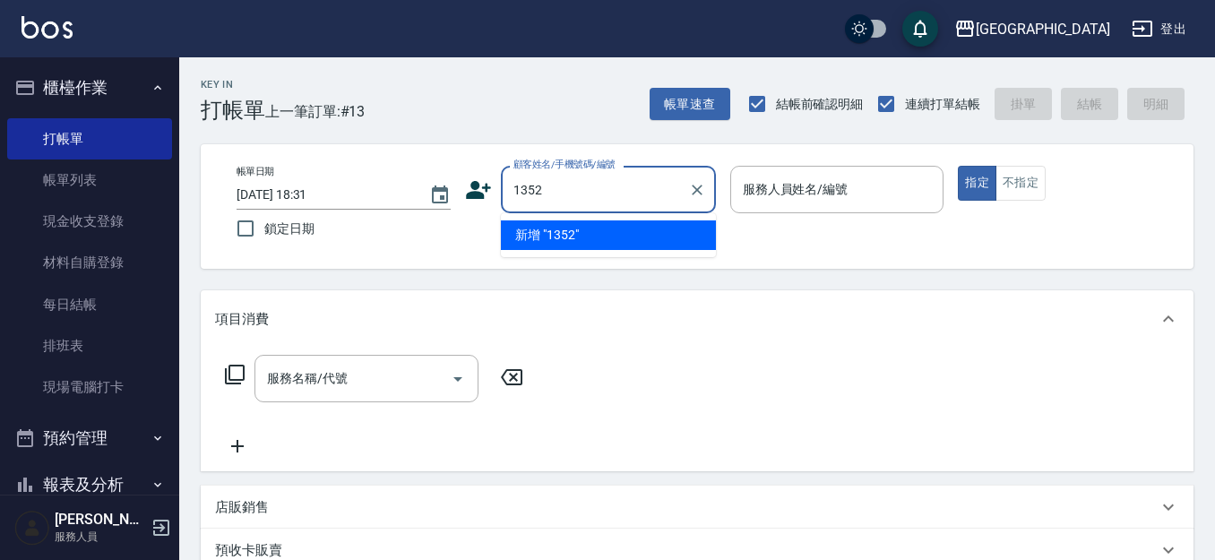
type input "1352"
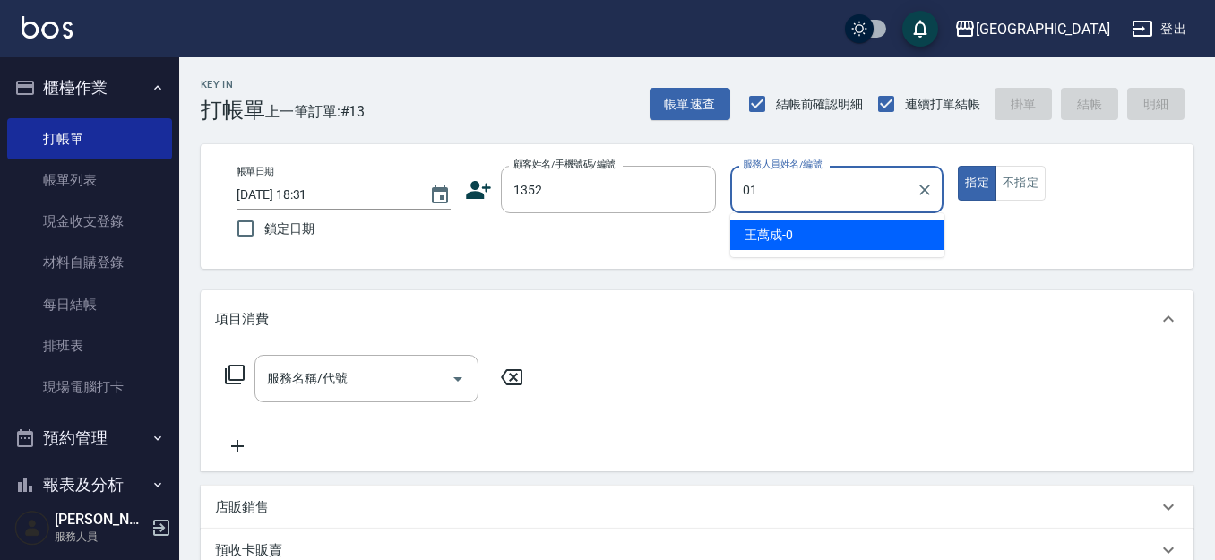
type input "[PERSON_NAME]-01"
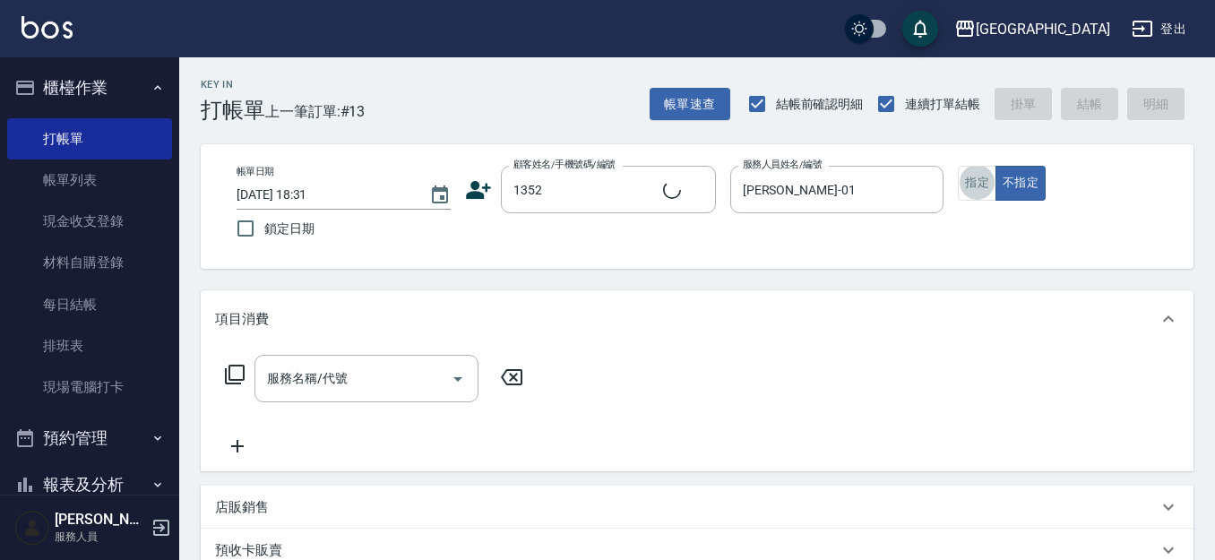
type input "2"
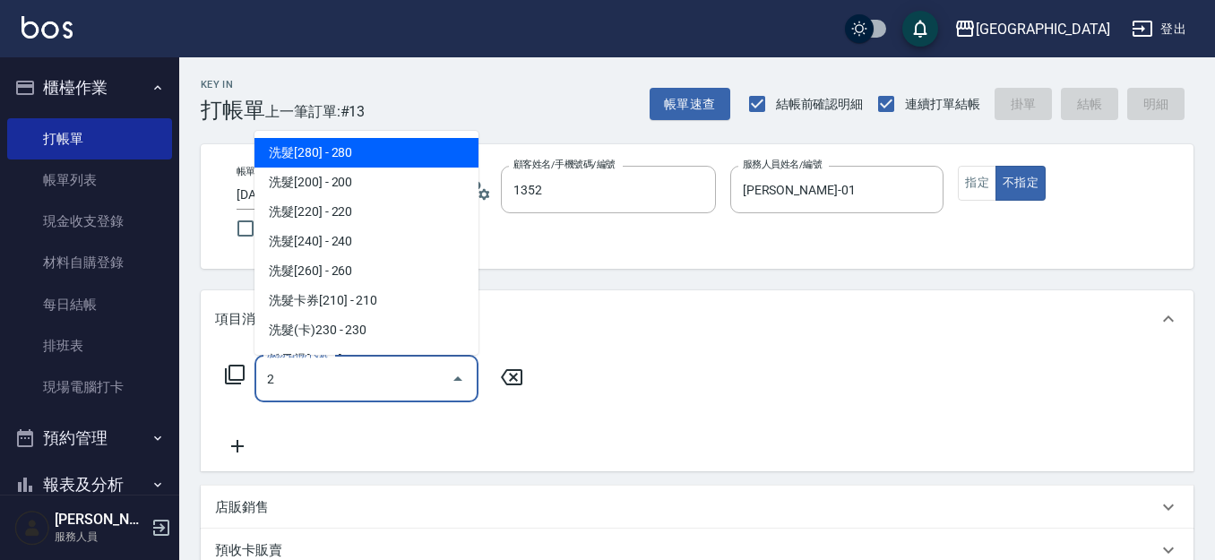
type input "林雅雯/0421/1352"
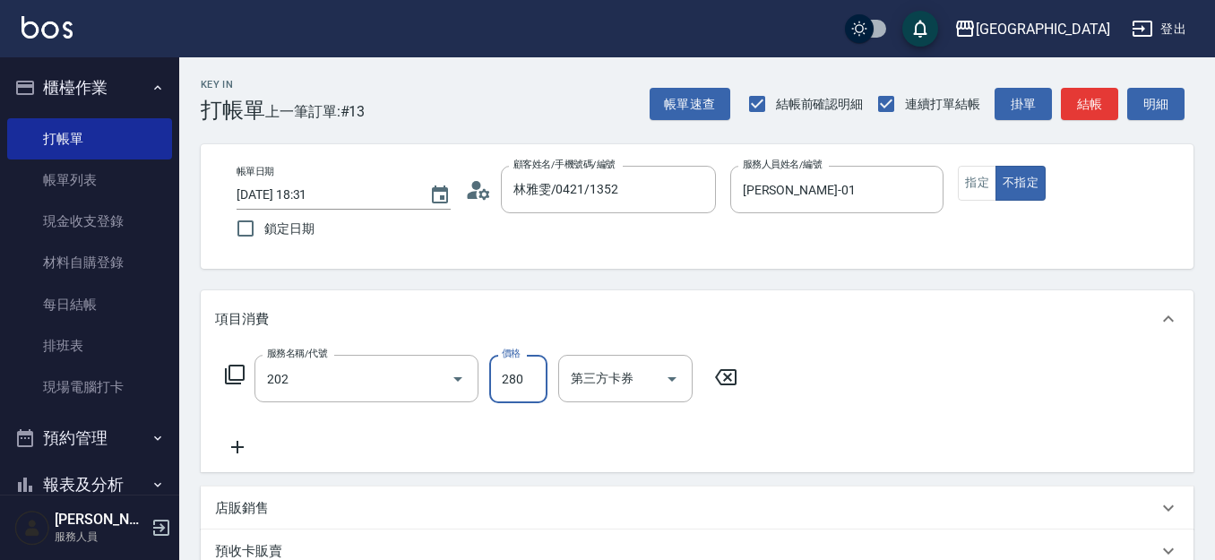
type input "洗髮[280](202)"
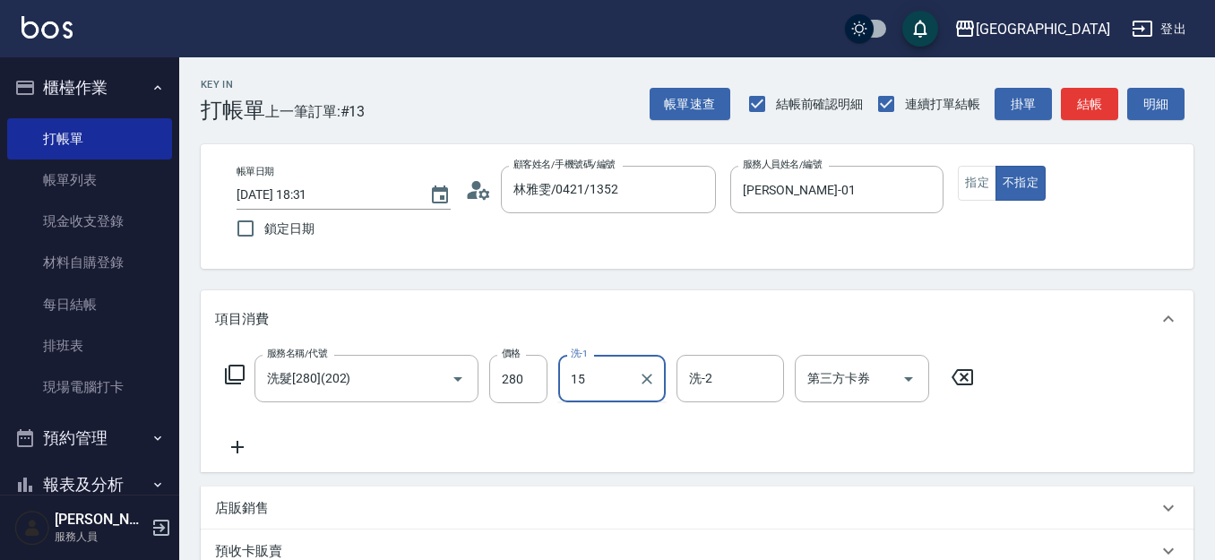
type input "[PERSON_NAME]-15"
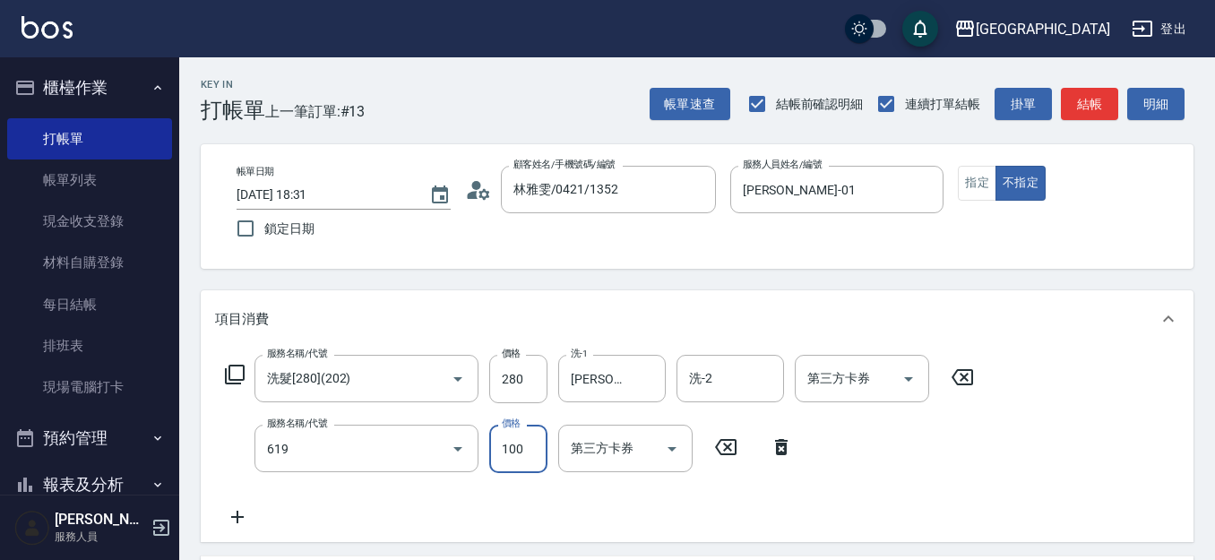
type input "煥彩.玻酸.晶膜.水療(619)"
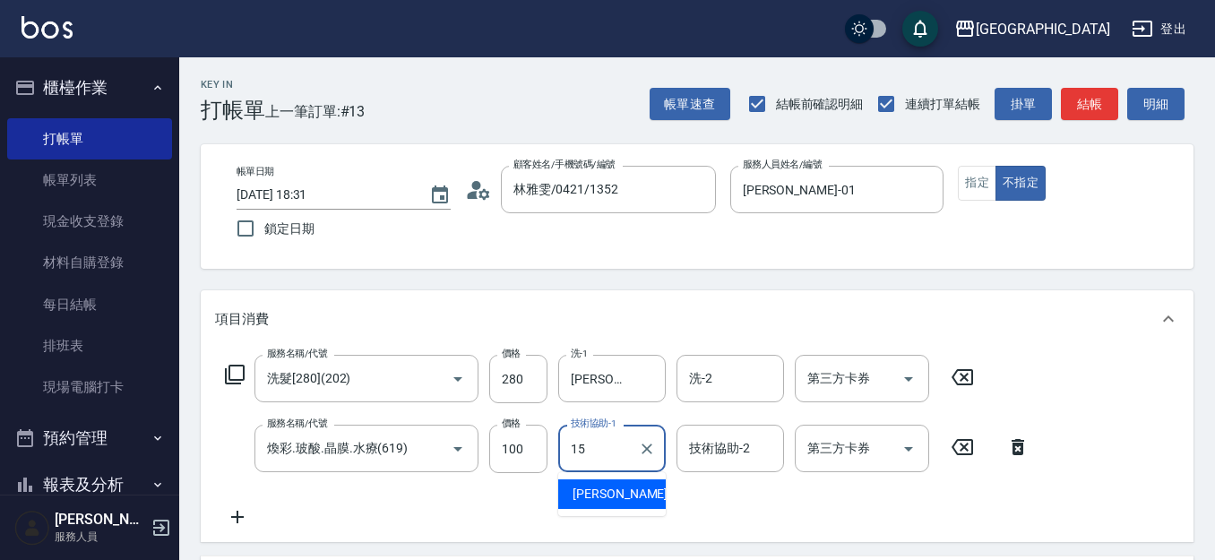
type input "[PERSON_NAME]-15"
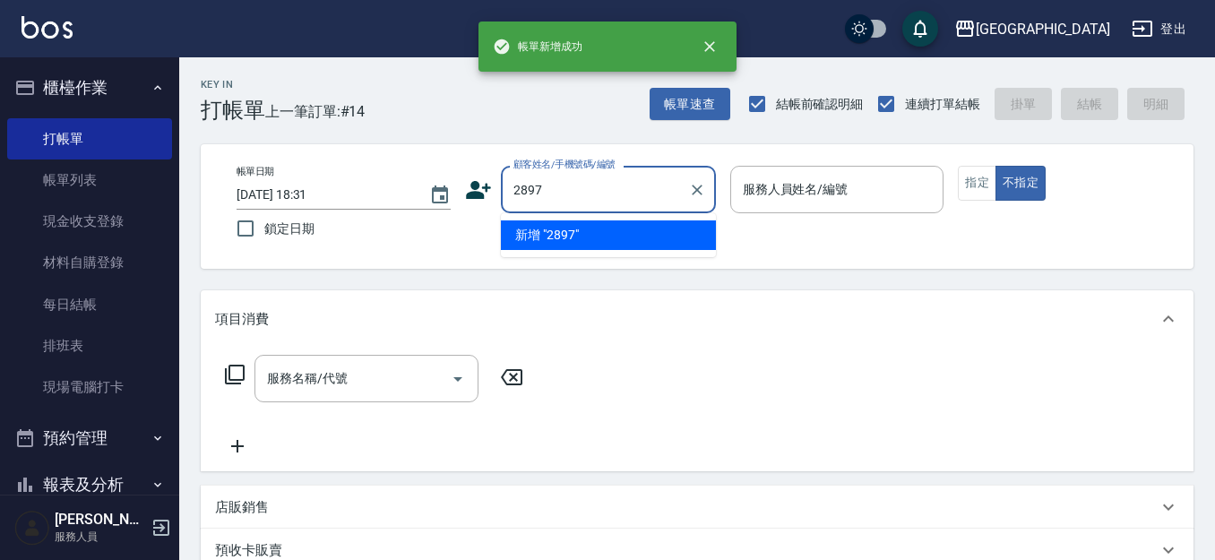
type input "2897"
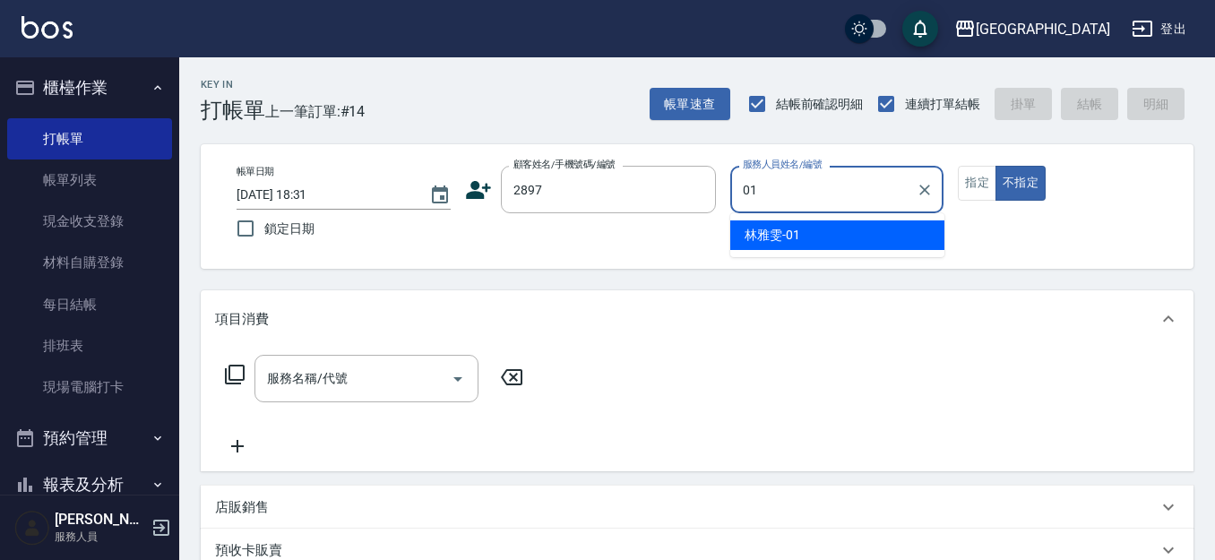
type input "[PERSON_NAME]-01"
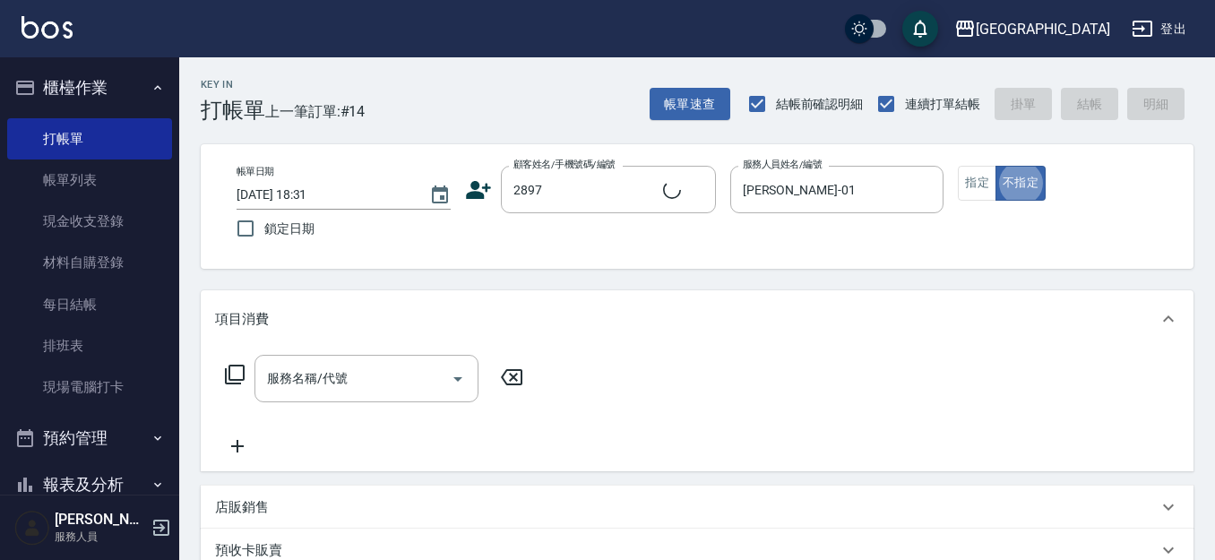
type input "[PERSON_NAME]/0953748732/2897"
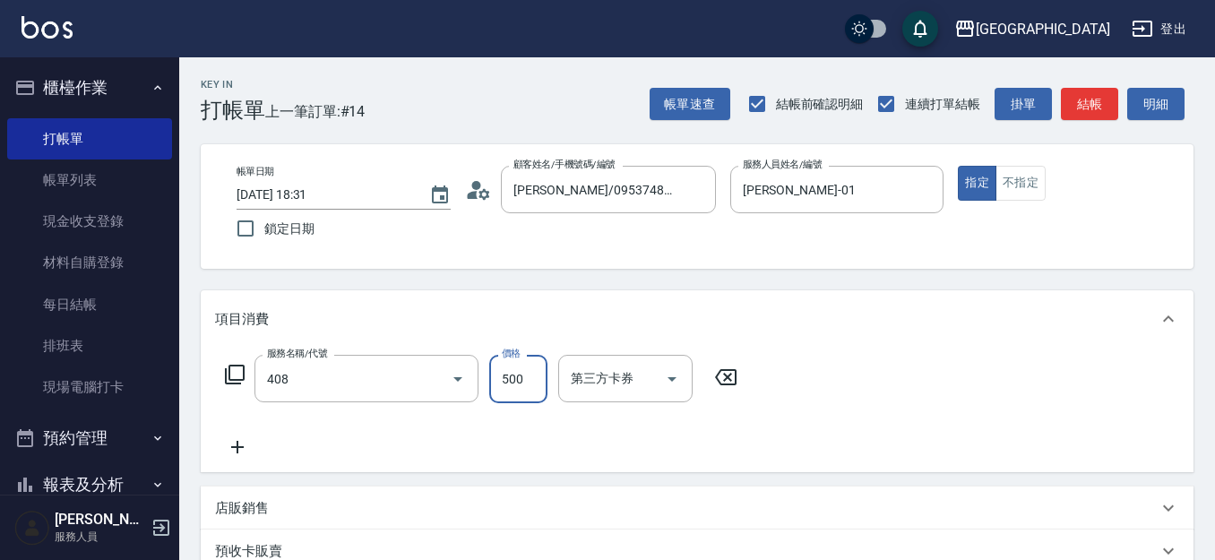
type input "剪髮(500)(408)"
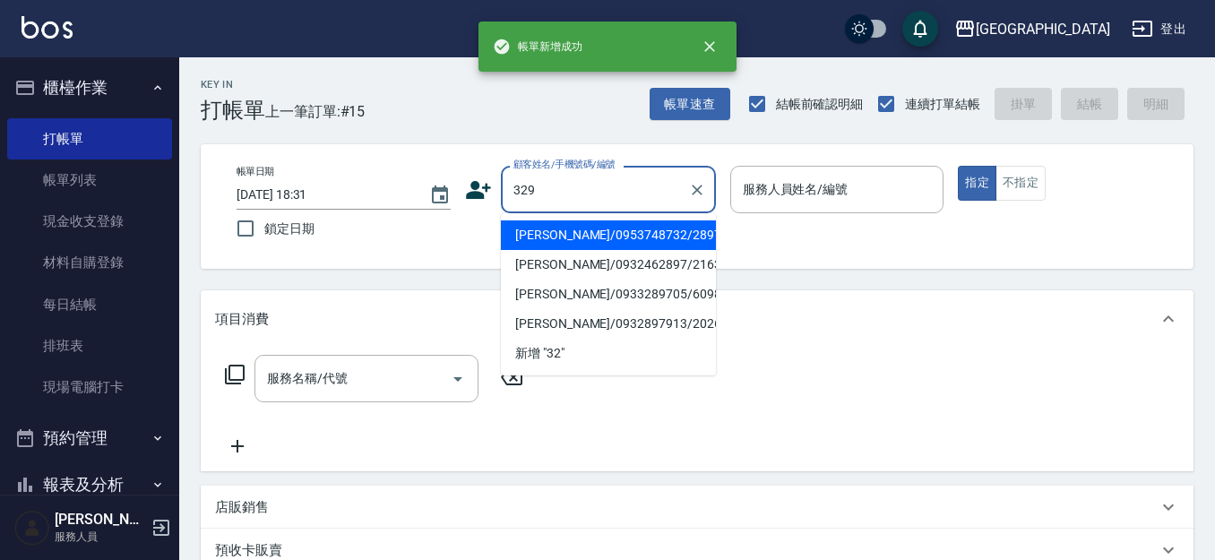
type input "329"
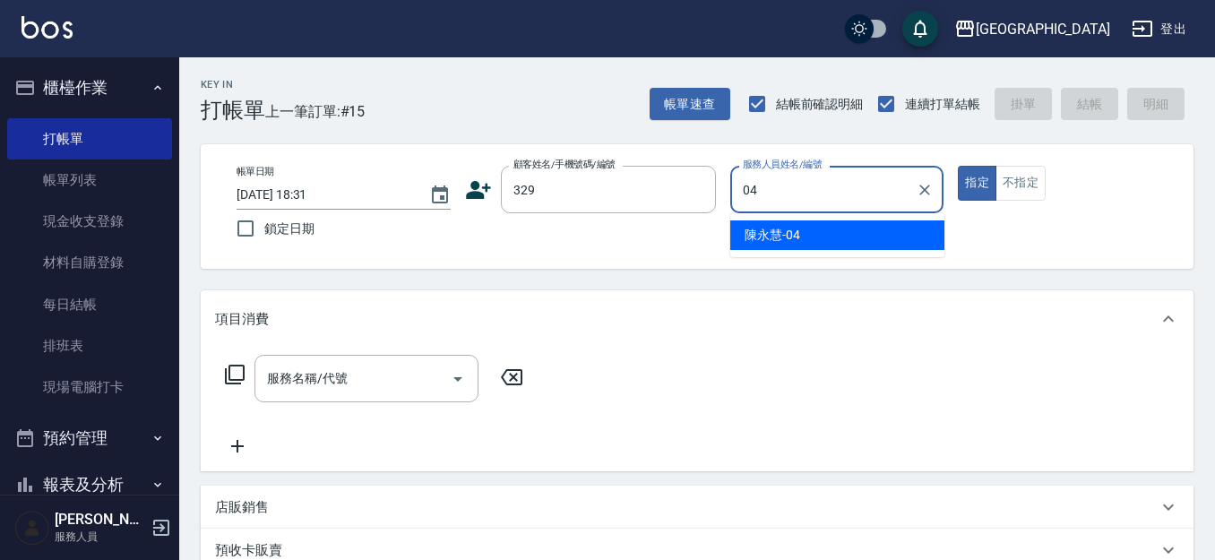
type input "[PERSON_NAME]-04"
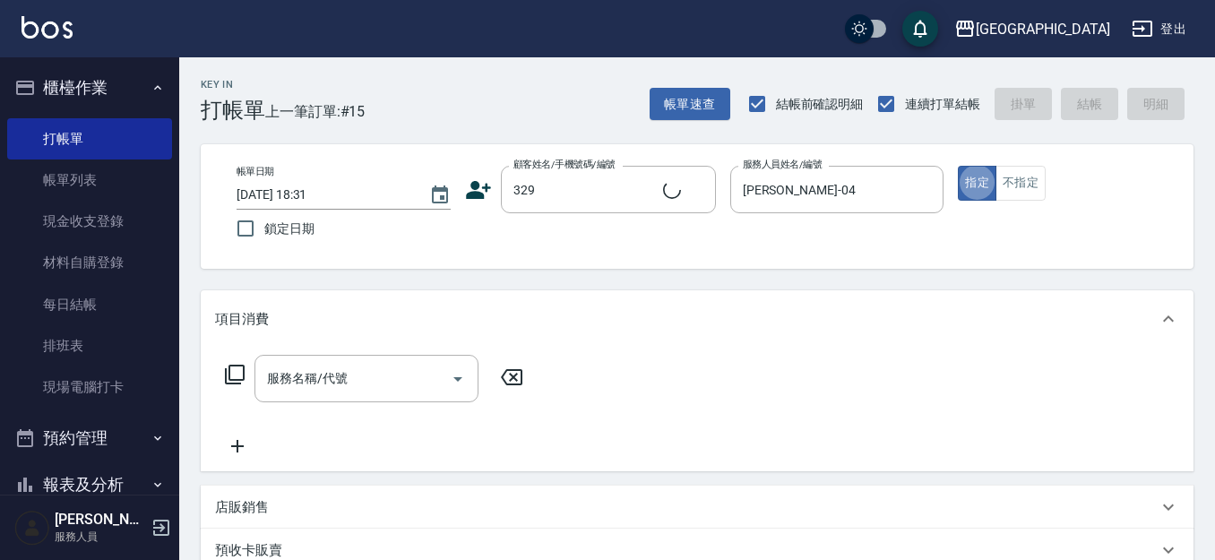
type input "2"
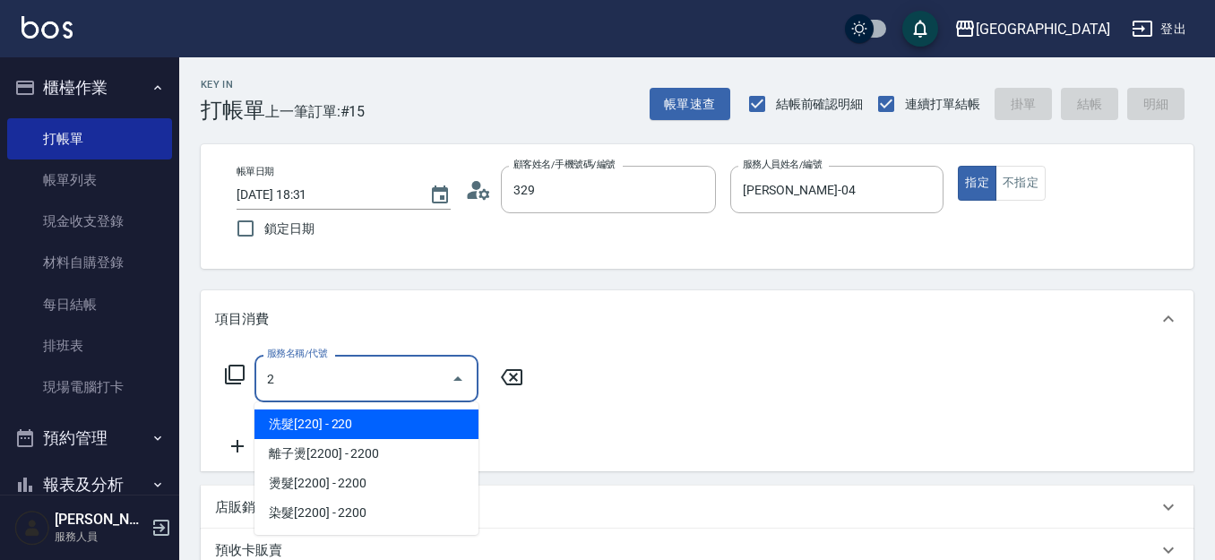
type input "[PERSON_NAME]/0956931299/329"
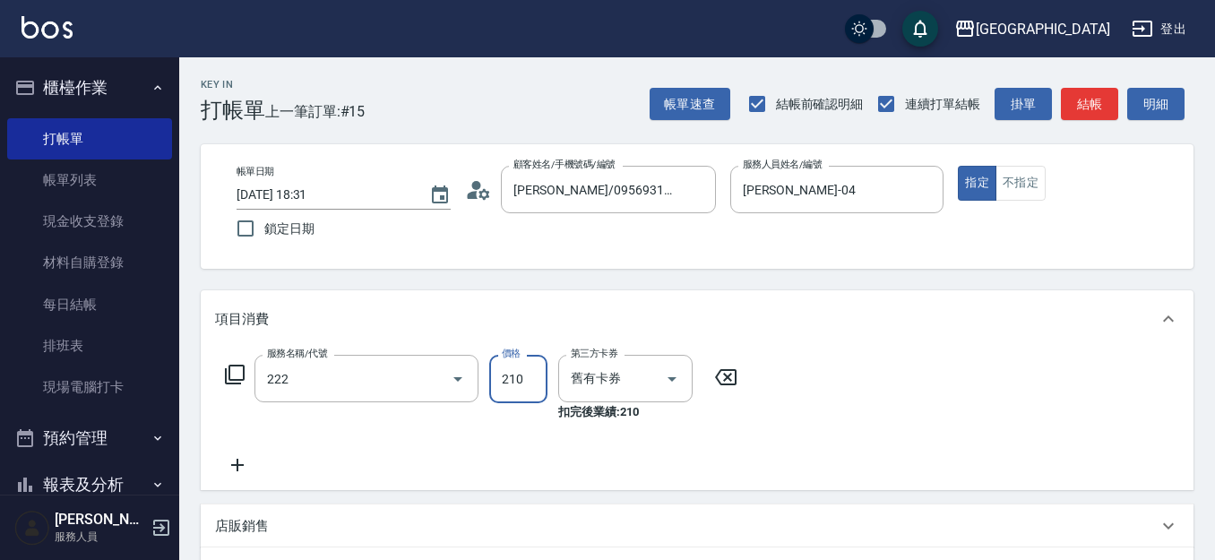
type input "洗髮卡券[210](222)"
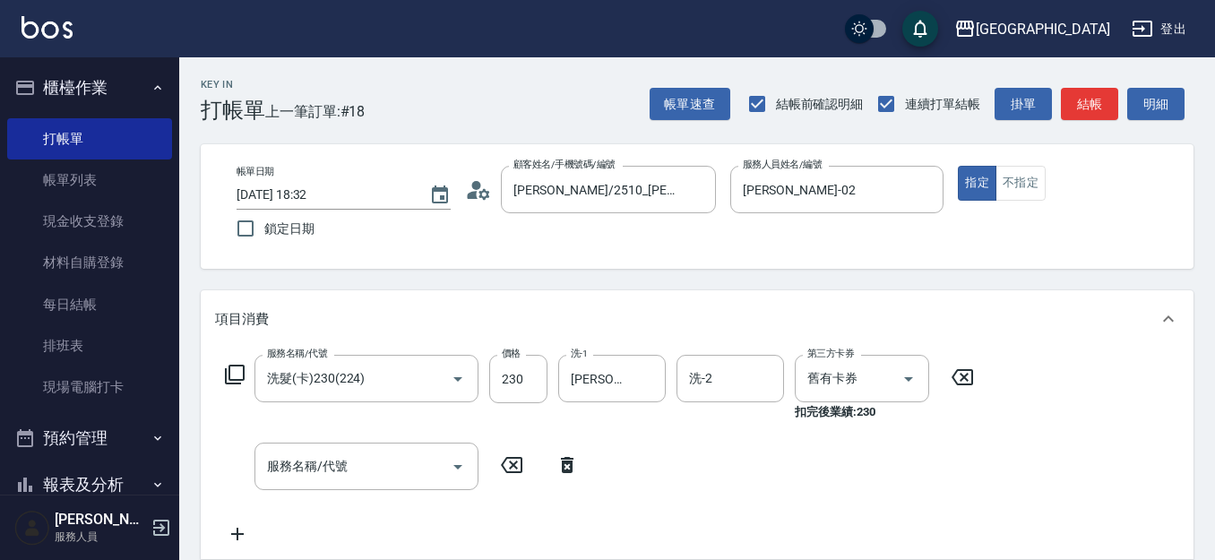
drag, startPoint x: 572, startPoint y: 442, endPoint x: 585, endPoint y: 437, distance: 14.2
click at [572, 443] on div "服務名稱/代號 洗髮(卡)230(224) 服務名稱/代號 價格 230 價格 洗-1 [PERSON_NAME]-02 洗-1 洗-2 洗-2 第三方卡券 …" at bounding box center [600, 450] width 770 height 190
drag, startPoint x: 1108, startPoint y: 96, endPoint x: 1066, endPoint y: 114, distance: 45.8
click at [1105, 96] on button "結帳" at bounding box center [1089, 104] width 57 height 33
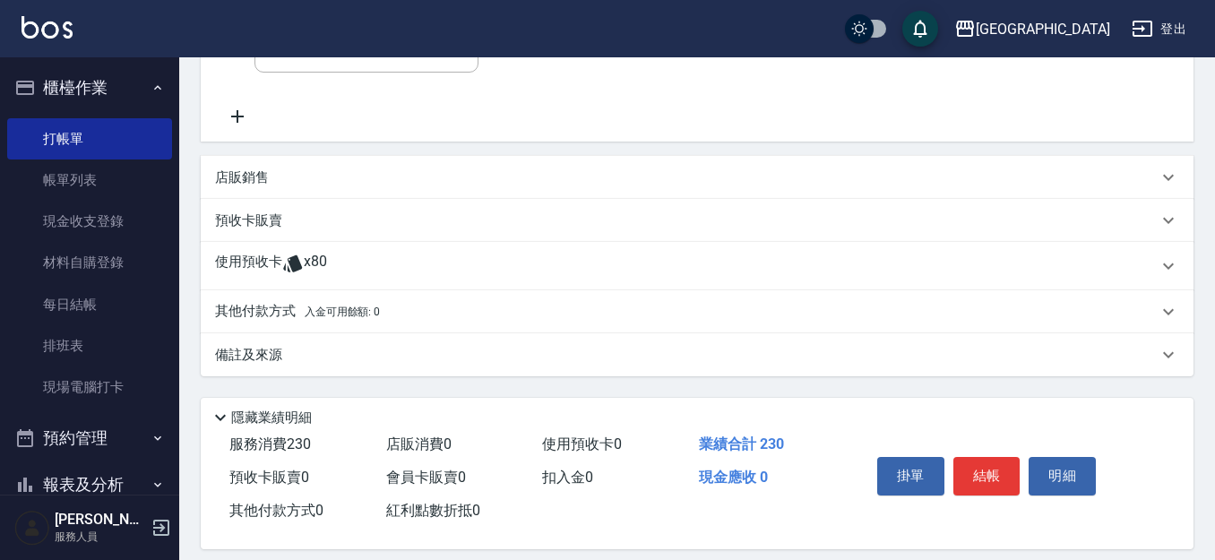
scroll to position [419, 0]
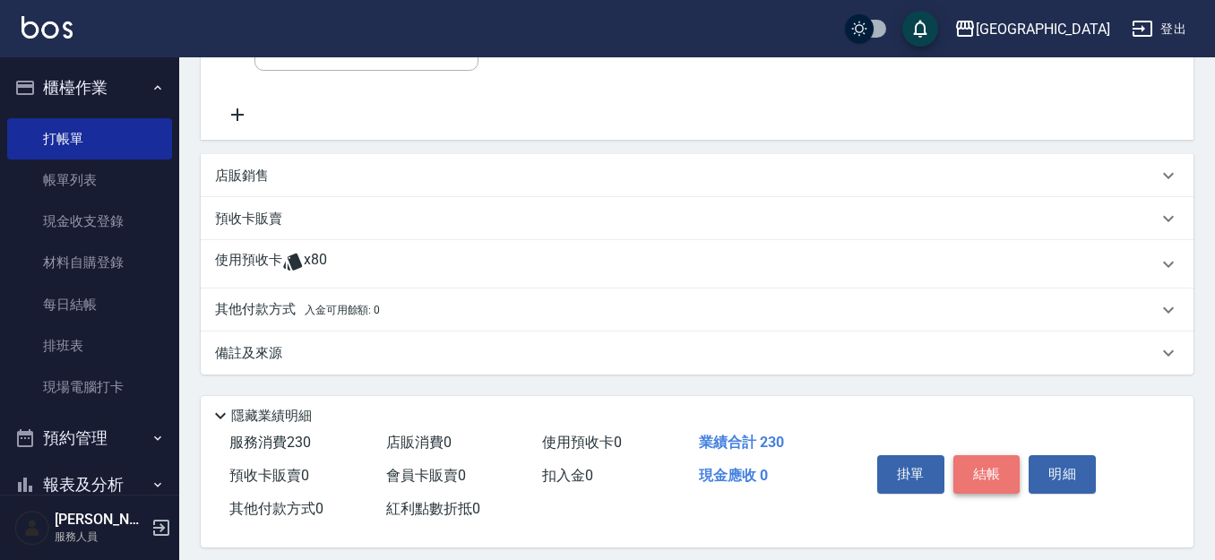
click at [994, 478] on button "結帳" at bounding box center [986, 474] width 67 height 38
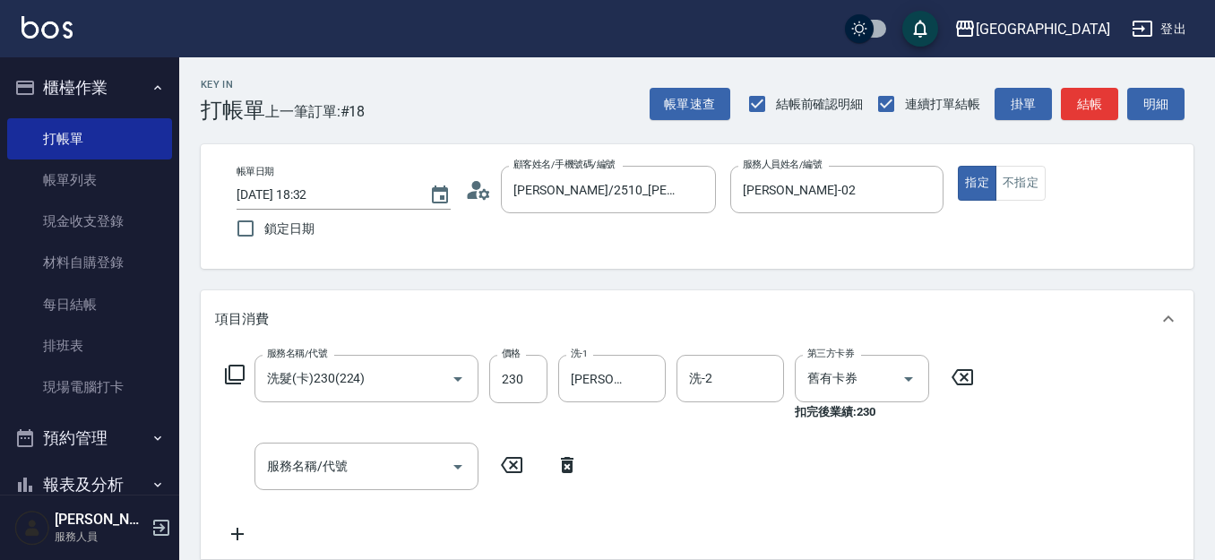
scroll to position [0, 0]
click at [82, 142] on link "打帳單" at bounding box center [89, 138] width 165 height 41
click at [106, 125] on link "打帳單" at bounding box center [89, 138] width 165 height 41
click at [107, 132] on link "打帳單" at bounding box center [89, 138] width 165 height 41
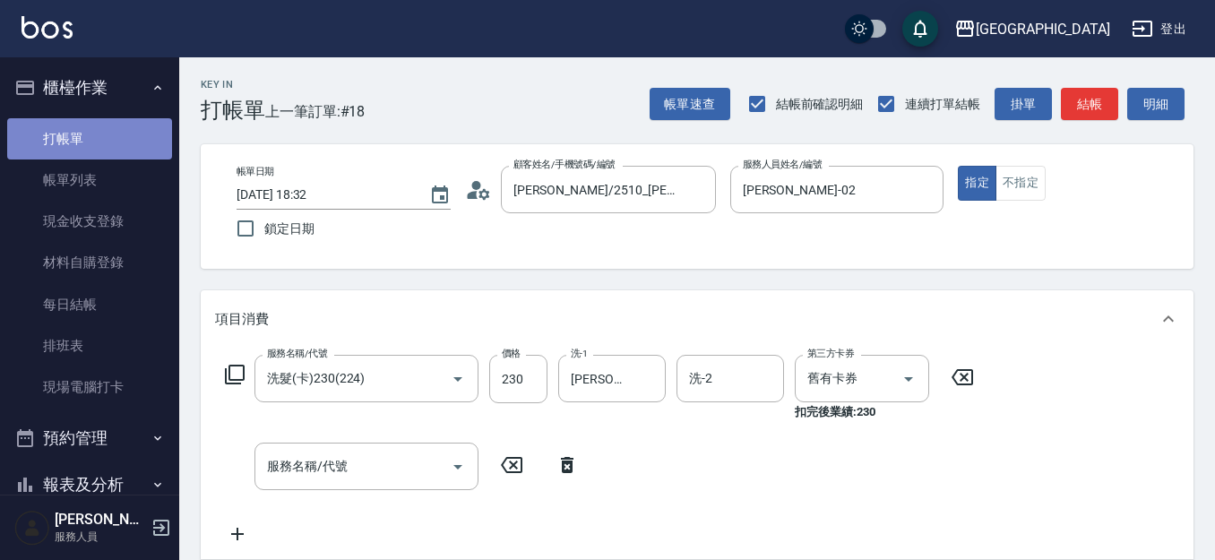
click at [107, 132] on link "打帳單" at bounding box center [89, 138] width 165 height 41
click at [58, 140] on link "打帳單" at bounding box center [89, 138] width 165 height 41
click at [679, 194] on input "[PERSON_NAME]/2510_[PERSON_NAME]/2510" at bounding box center [595, 189] width 172 height 31
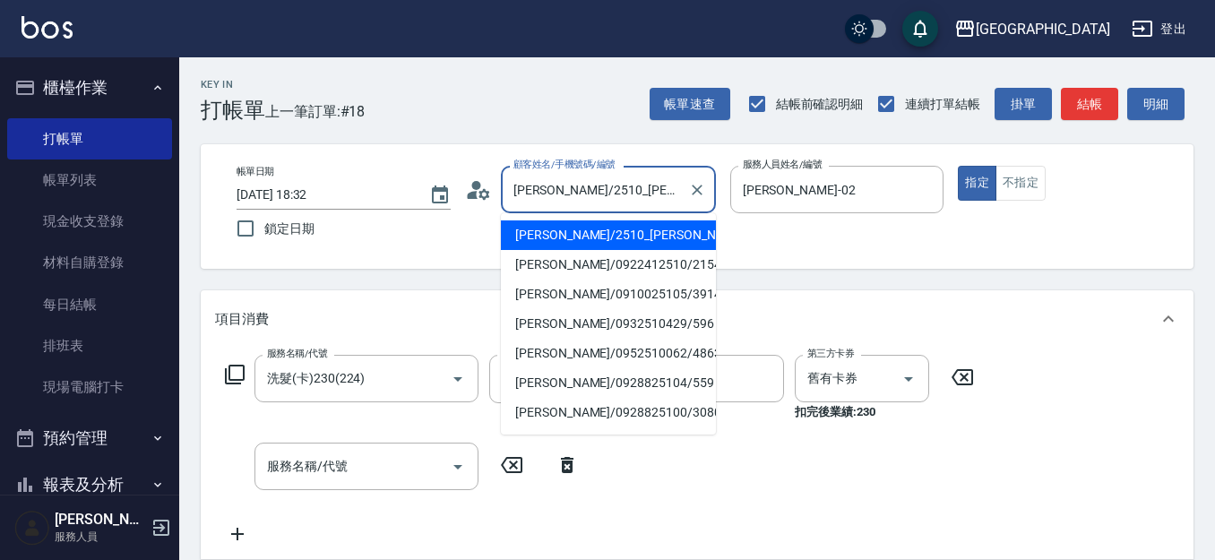
click at [638, 241] on li "[PERSON_NAME]/2510_[PERSON_NAME]/2510" at bounding box center [608, 235] width 215 height 30
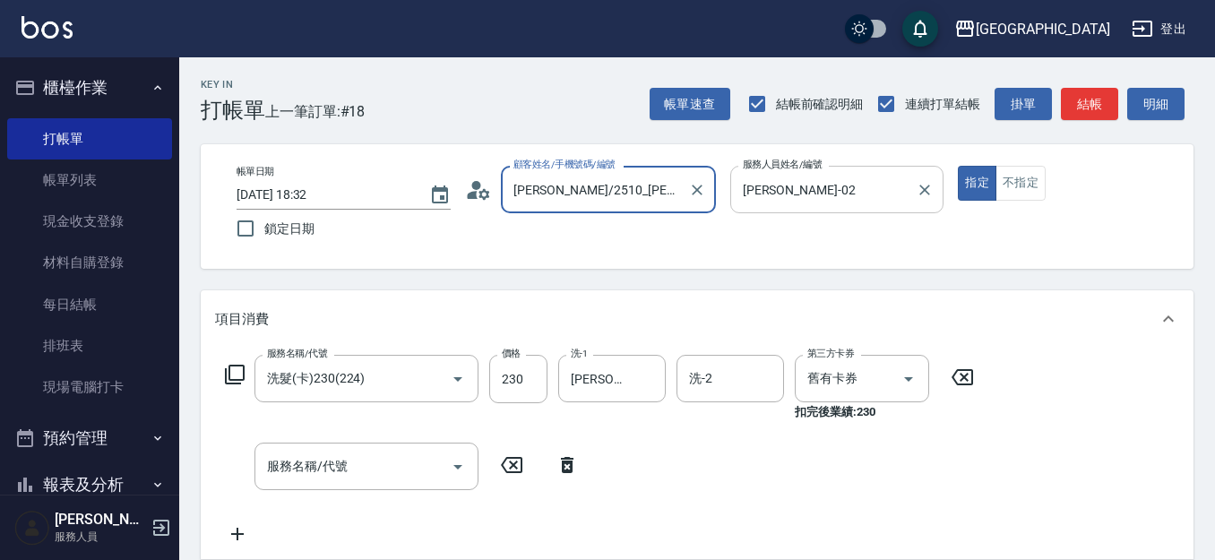
click at [819, 200] on input "[PERSON_NAME]-02" at bounding box center [823, 189] width 171 height 31
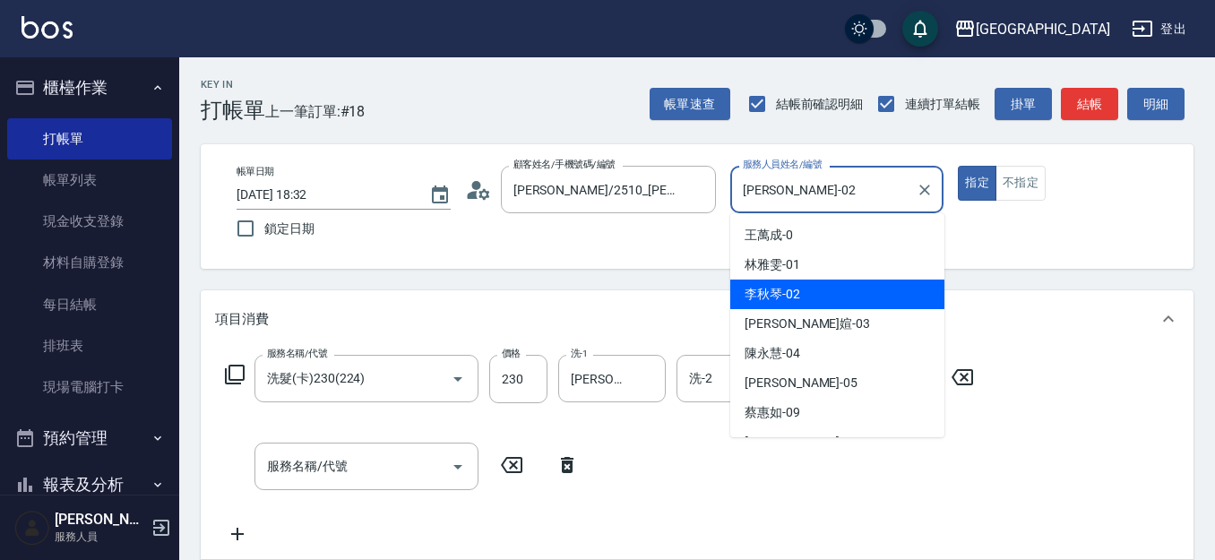
click at [814, 296] on div "[PERSON_NAME]-02" at bounding box center [837, 295] width 214 height 30
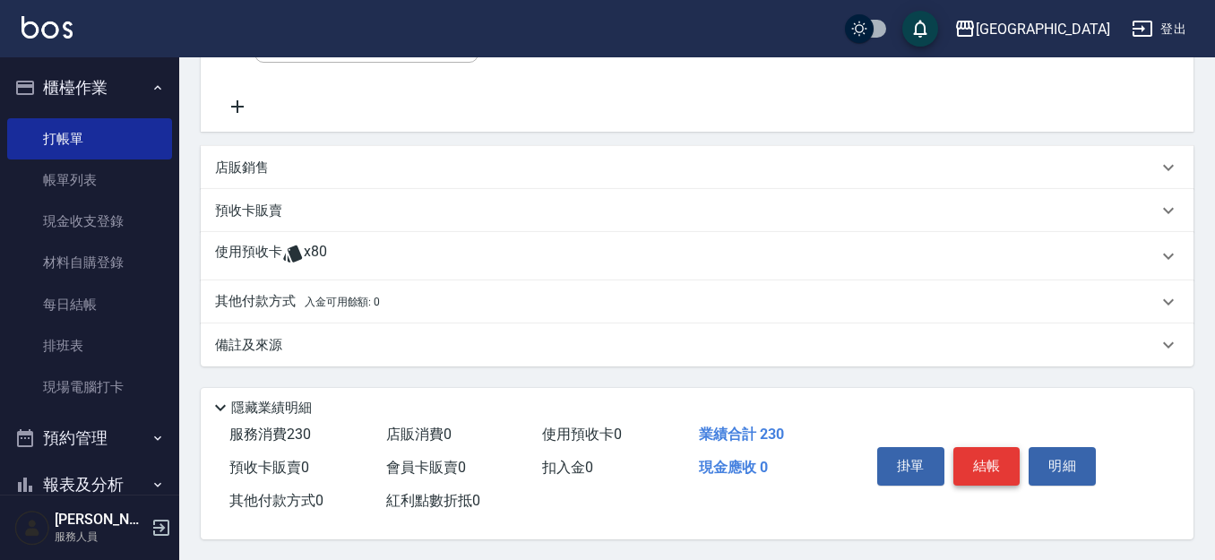
scroll to position [436, 0]
click at [985, 463] on button "結帳" at bounding box center [986, 465] width 67 height 38
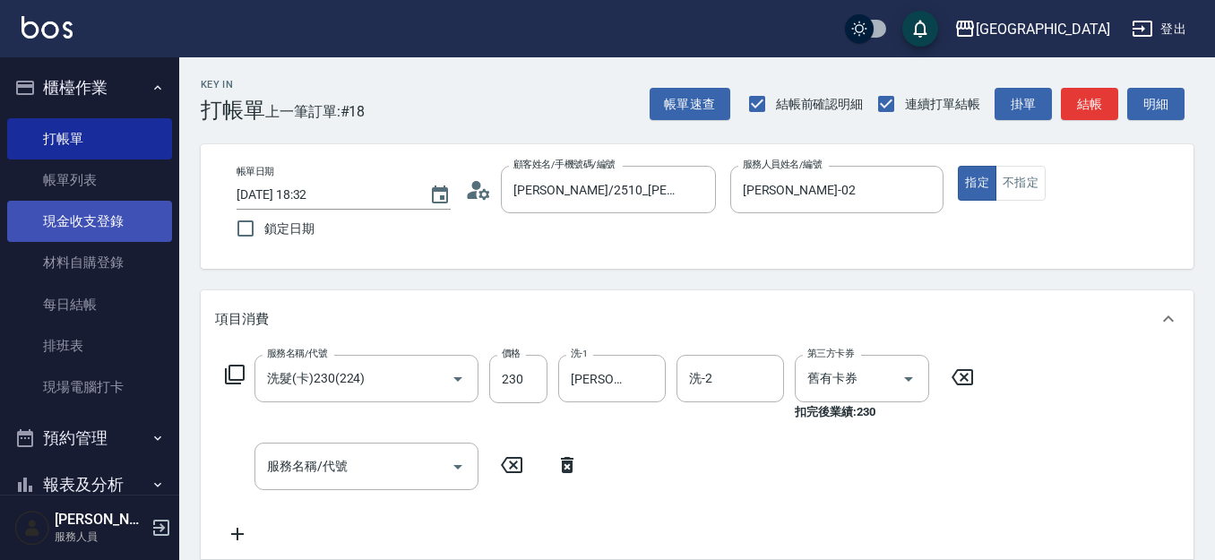
scroll to position [0, 0]
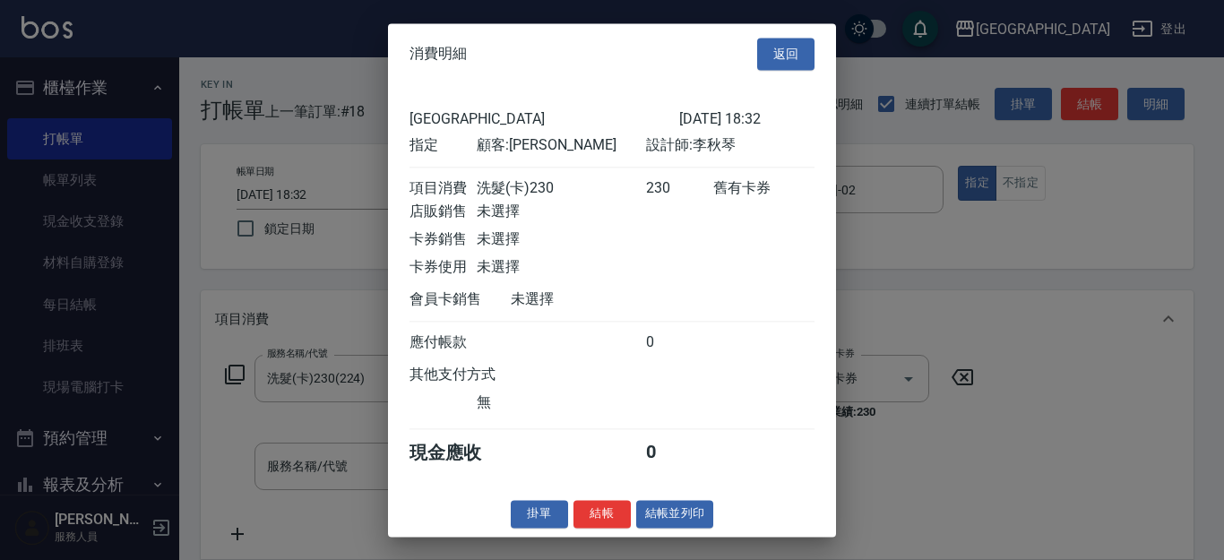
drag, startPoint x: 606, startPoint y: 535, endPoint x: 604, endPoint y: 526, distance: 9.1
click at [605, 528] on button "結帳" at bounding box center [601, 514] width 57 height 28
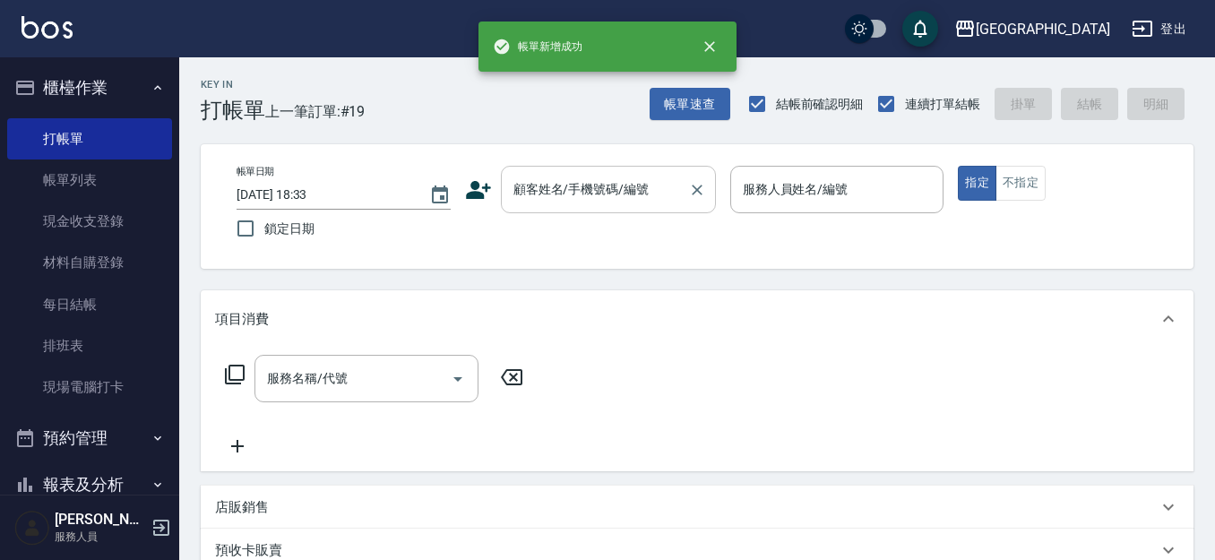
click at [582, 185] on input "顧客姓名/手機號碼/編號" at bounding box center [595, 189] width 172 height 31
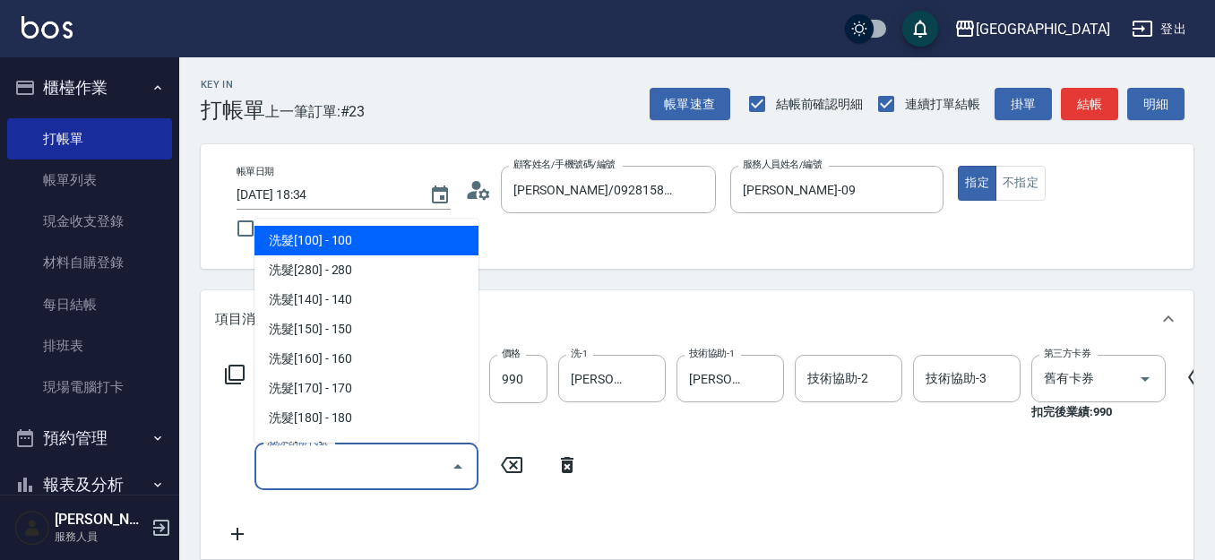
click at [363, 469] on input "服務名稱/代號" at bounding box center [353, 466] width 181 height 31
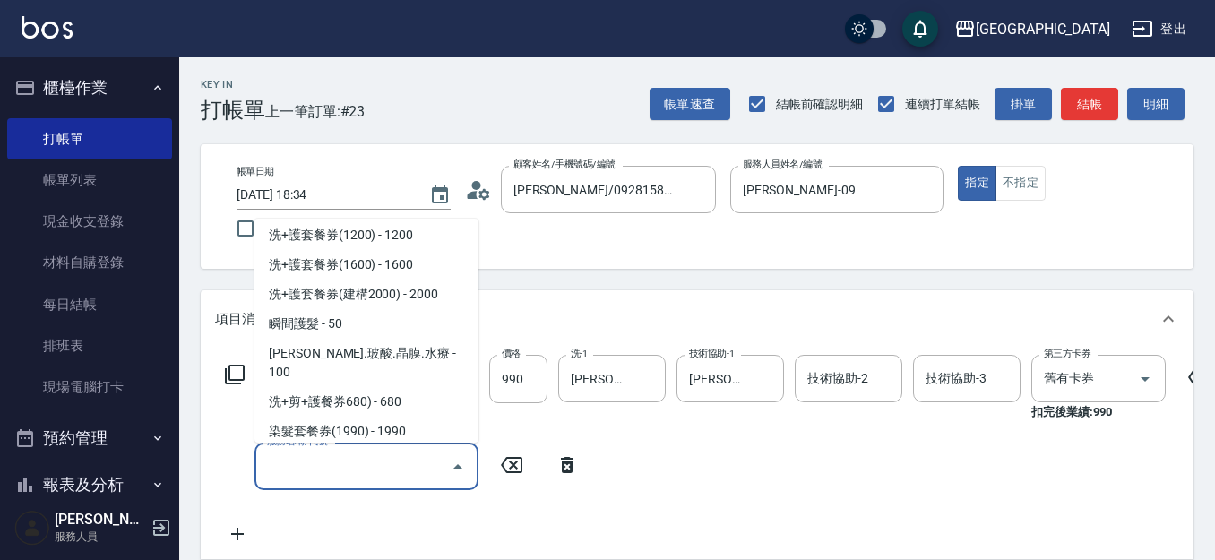
scroll to position [2519, 0]
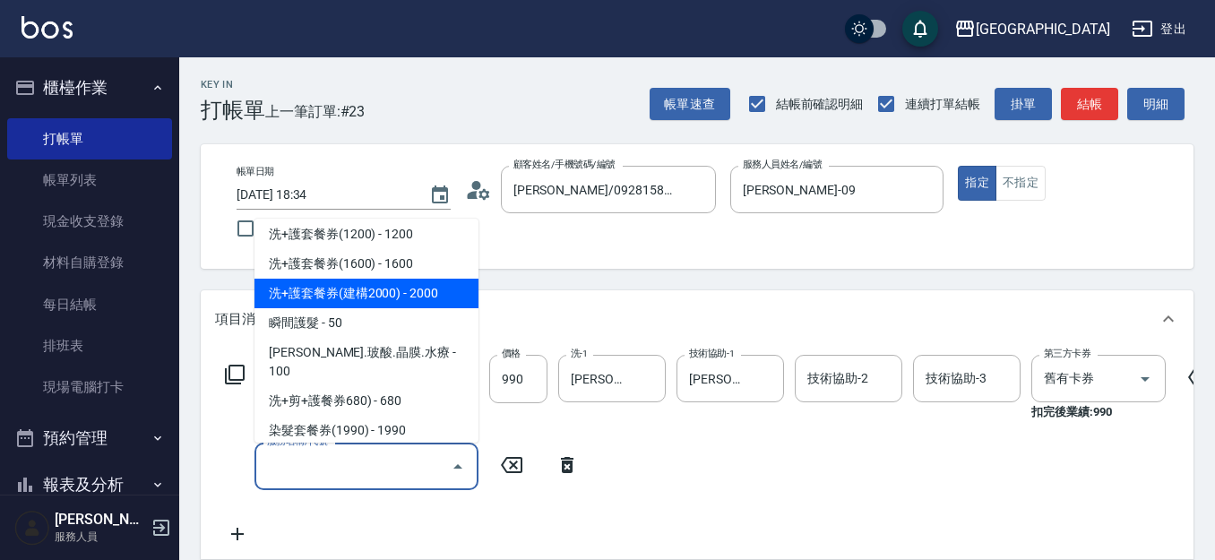
click at [438, 293] on span "洗+護套餐券(建構2000) - 2000" at bounding box center [366, 294] width 224 height 30
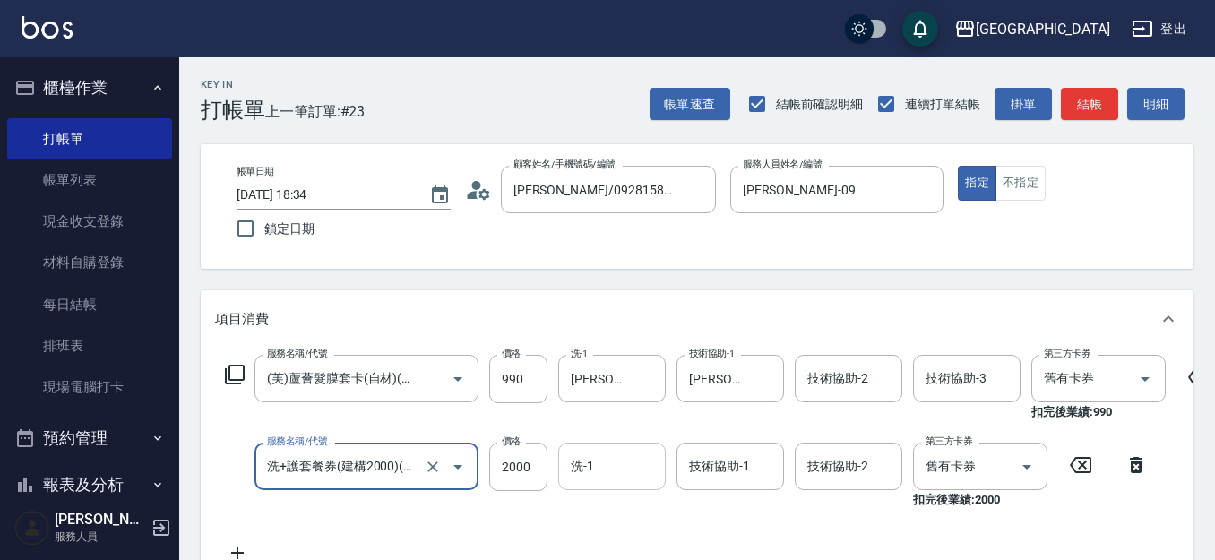
click at [598, 465] on input "洗-1" at bounding box center [611, 466] width 91 height 31
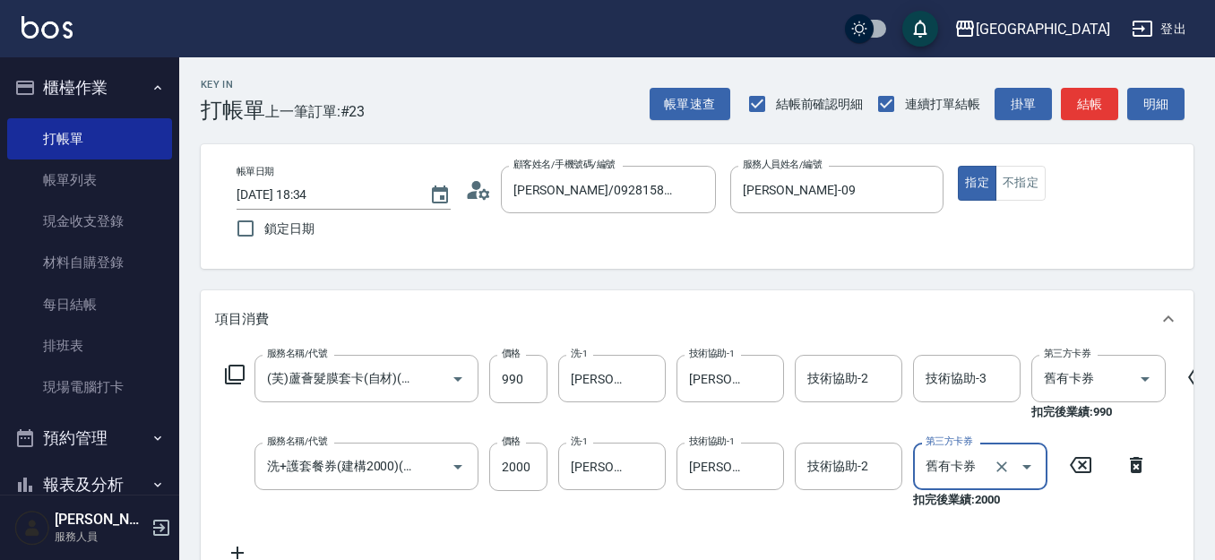
click at [232, 547] on icon at bounding box center [237, 553] width 45 height 22
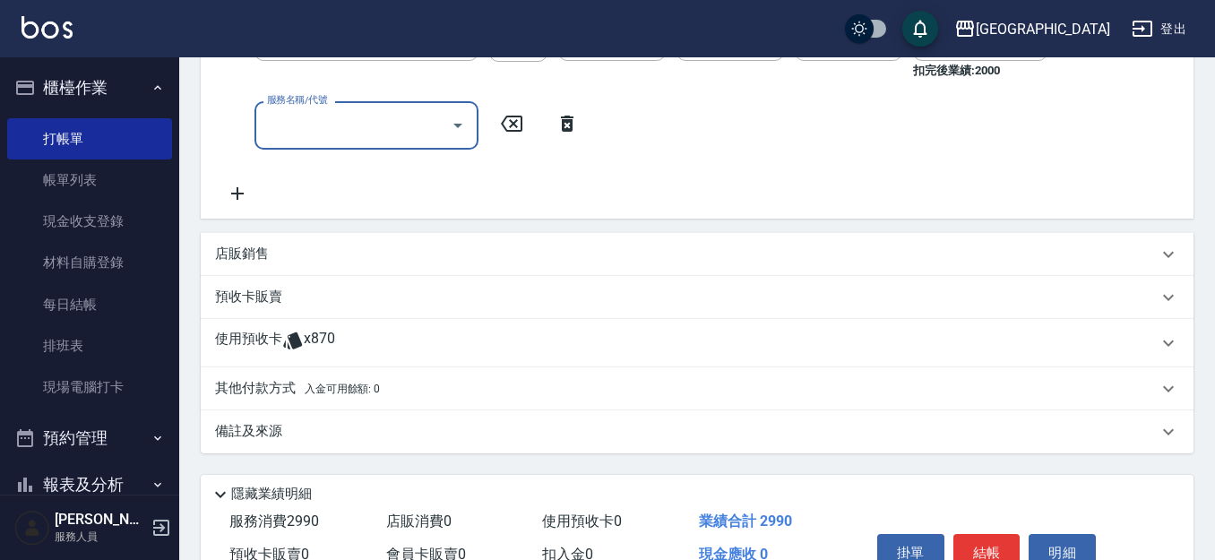
scroll to position [430, 0]
drag, startPoint x: 398, startPoint y: 102, endPoint x: 397, endPoint y: 116, distance: 14.4
click at [395, 104] on div "服務名稱/代號" at bounding box center [366, 123] width 224 height 47
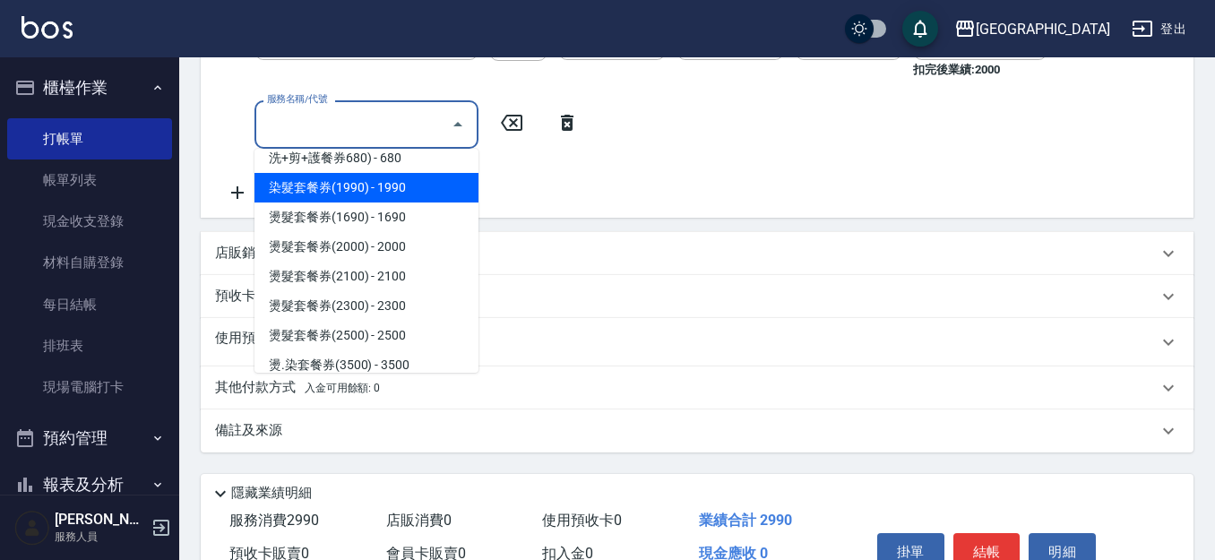
scroll to position [2721, 0]
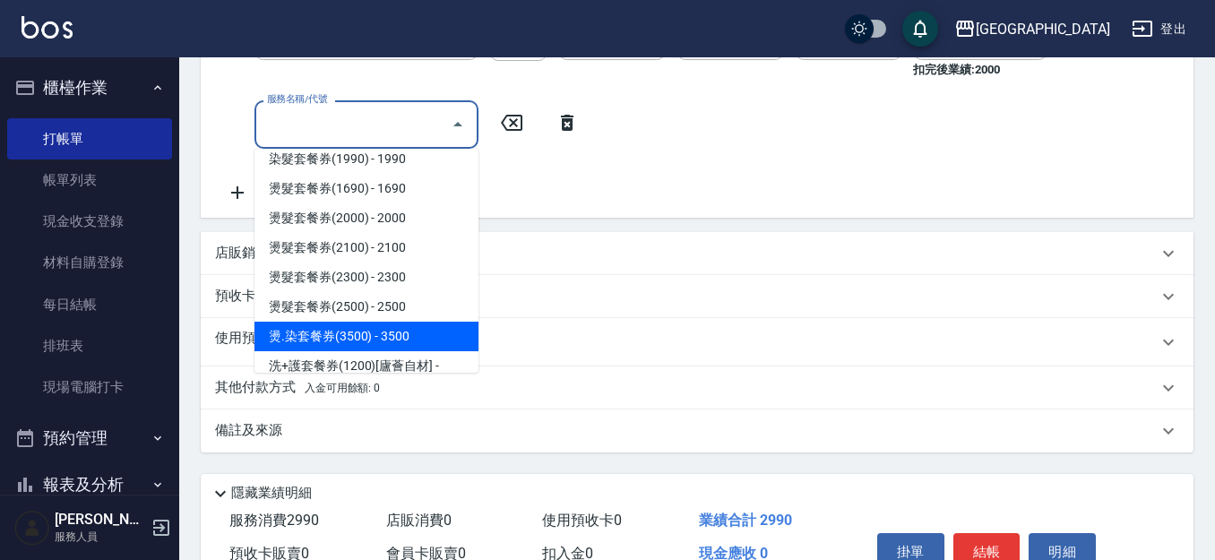
click at [419, 322] on span "燙.染套餐券(3500) - 3500" at bounding box center [366, 337] width 224 height 30
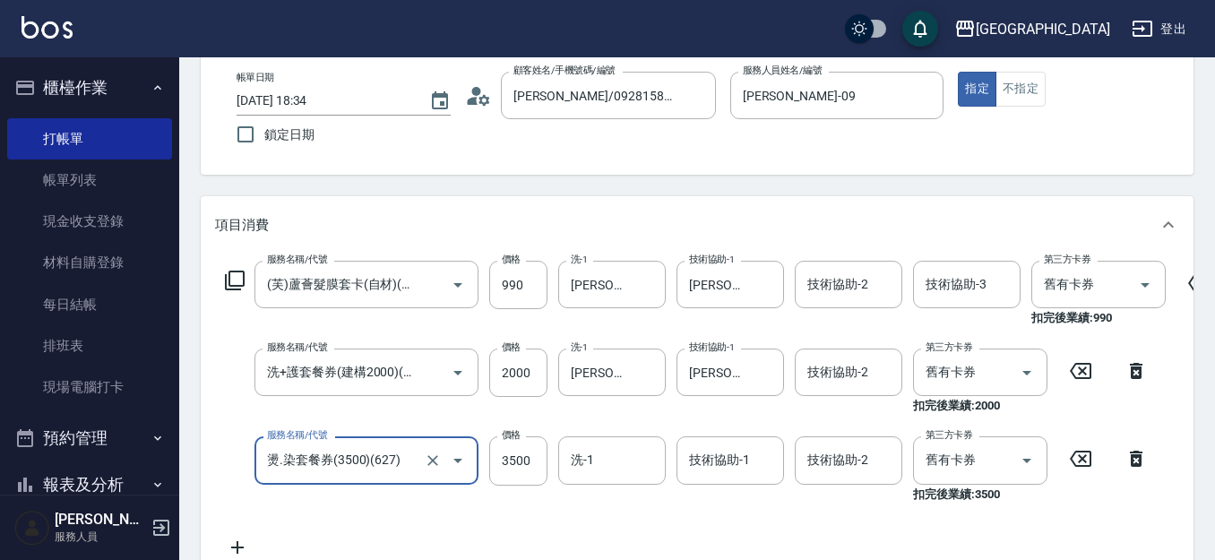
scroll to position [94, 0]
click at [532, 466] on input "3500" at bounding box center [518, 460] width 58 height 48
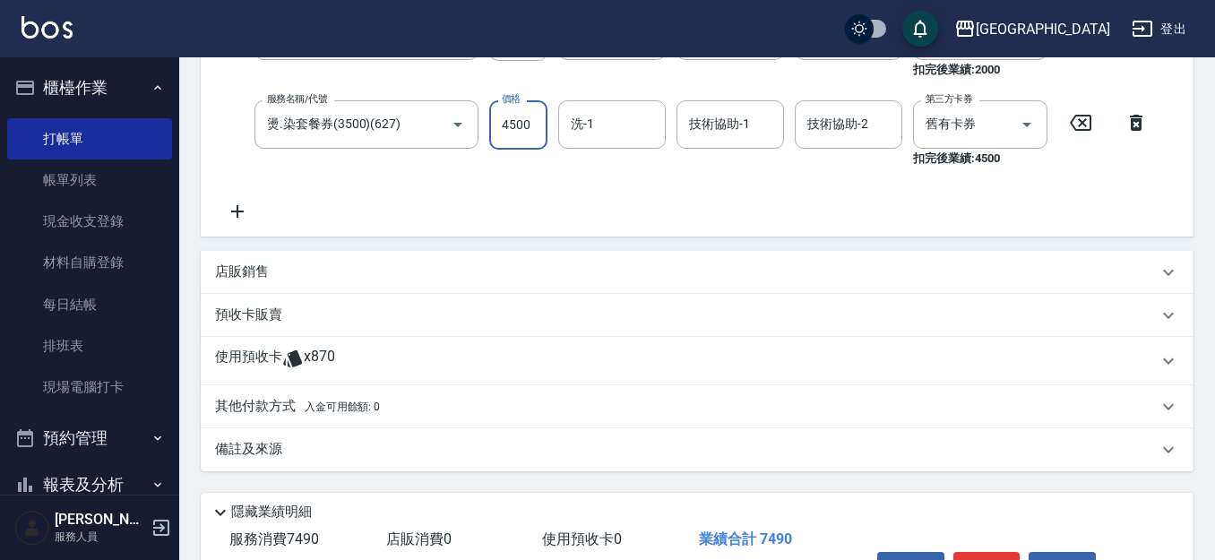
scroll to position [430, 0]
drag, startPoint x: 534, startPoint y: 132, endPoint x: 424, endPoint y: 141, distance: 110.6
click at [424, 141] on div "服務名稱/代號 燙.染套餐券(3500)(627) 服務名稱/代號 價格 4500 價格 洗-1 洗-1 技術協助-1 技術協助-1 技術協助-2 技術協助-…" at bounding box center [686, 133] width 943 height 66
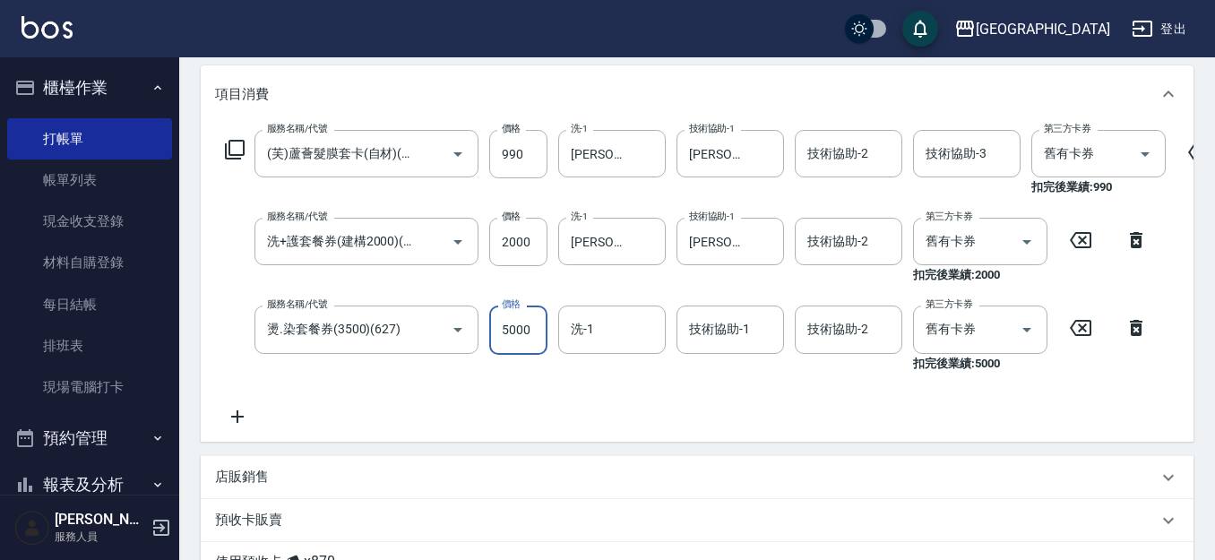
scroll to position [223, 0]
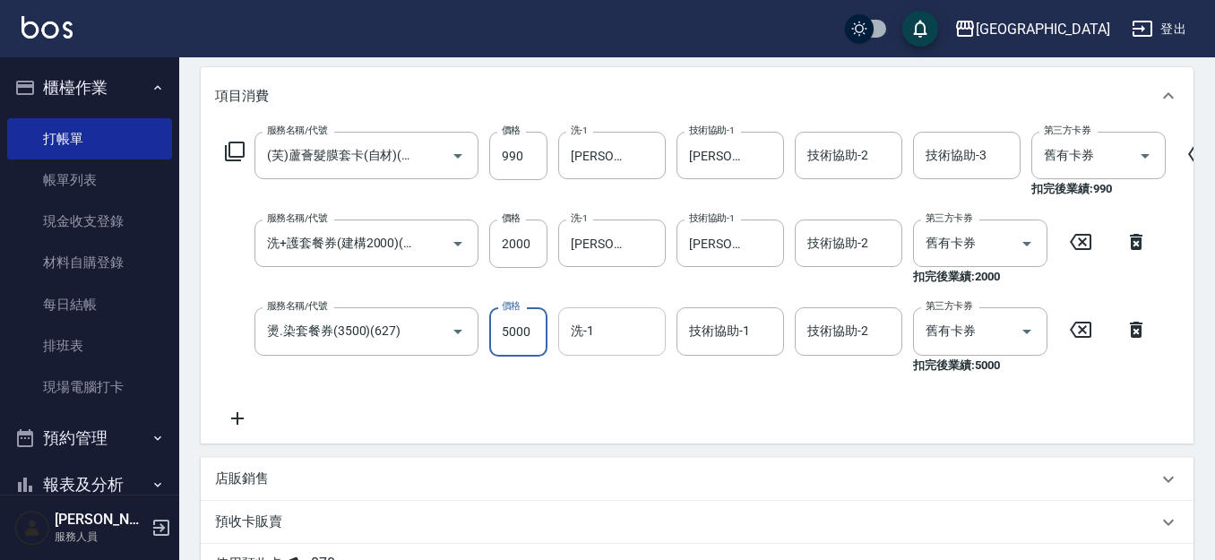
click at [600, 342] on input "洗-1" at bounding box center [611, 330] width 91 height 31
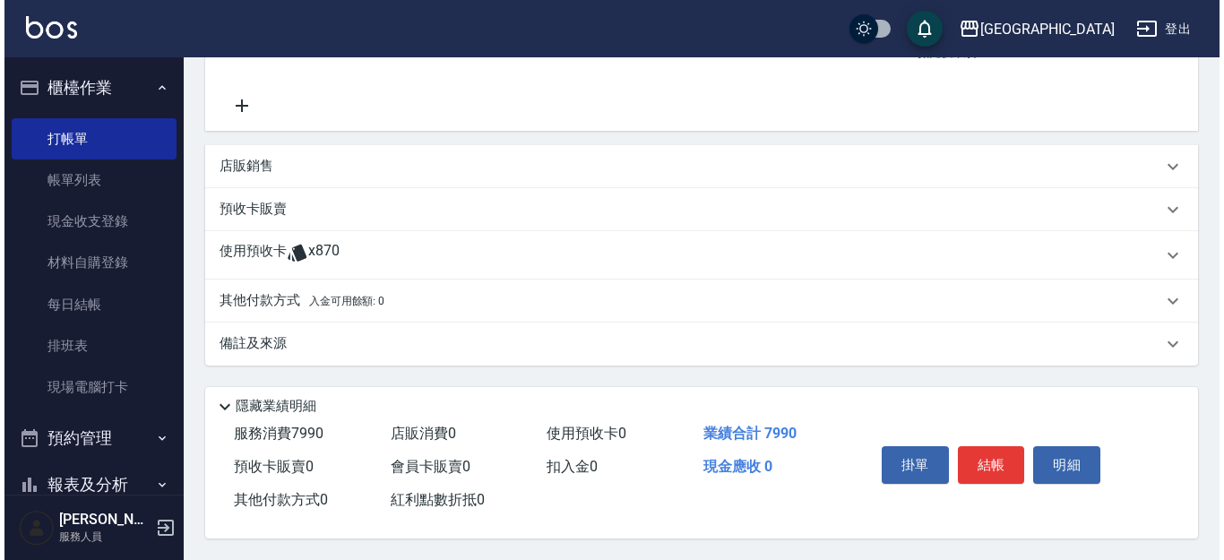
scroll to position [559, 0]
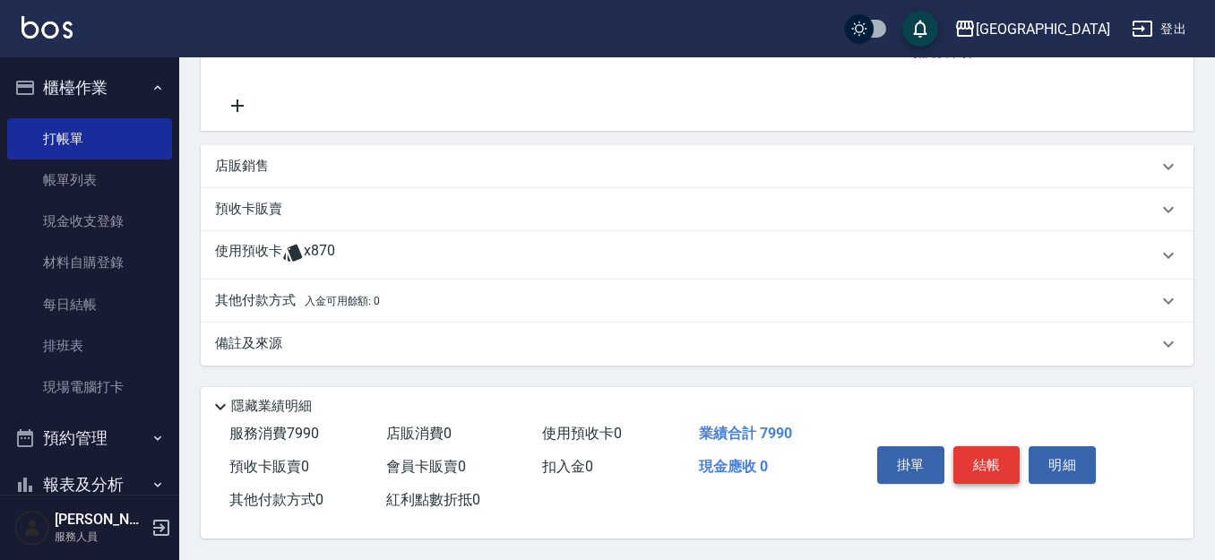
drag, startPoint x: 969, startPoint y: 453, endPoint x: 959, endPoint y: 453, distance: 10.8
click at [972, 453] on button "結帳" at bounding box center [986, 465] width 67 height 38
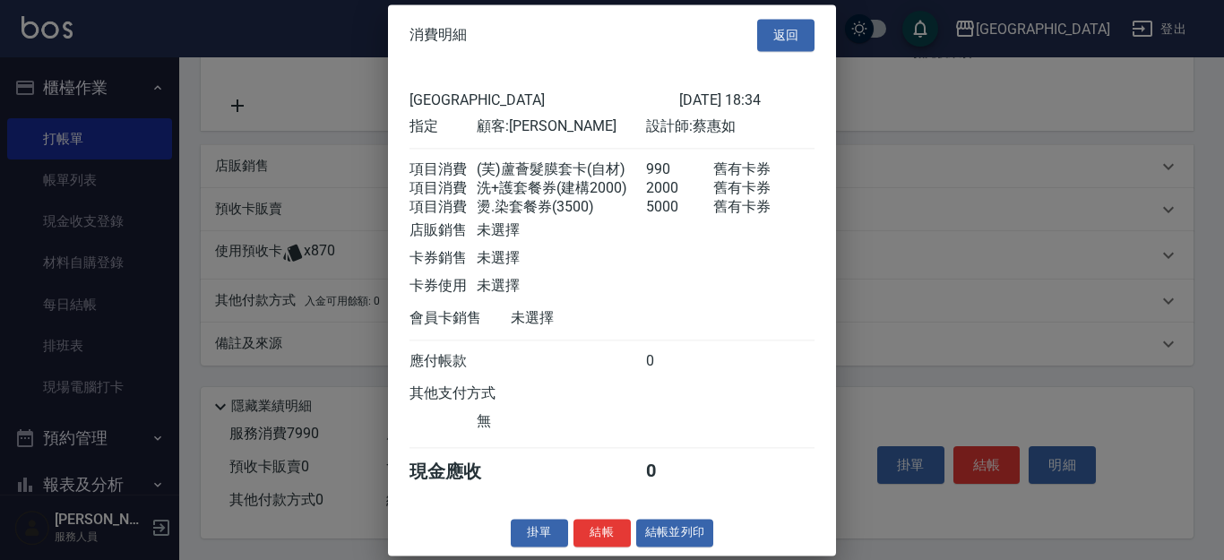
scroll to position [27, 0]
drag, startPoint x: 591, startPoint y: 538, endPoint x: 596, endPoint y: 497, distance: 40.6
click at [590, 536] on button "結帳" at bounding box center [601, 533] width 57 height 28
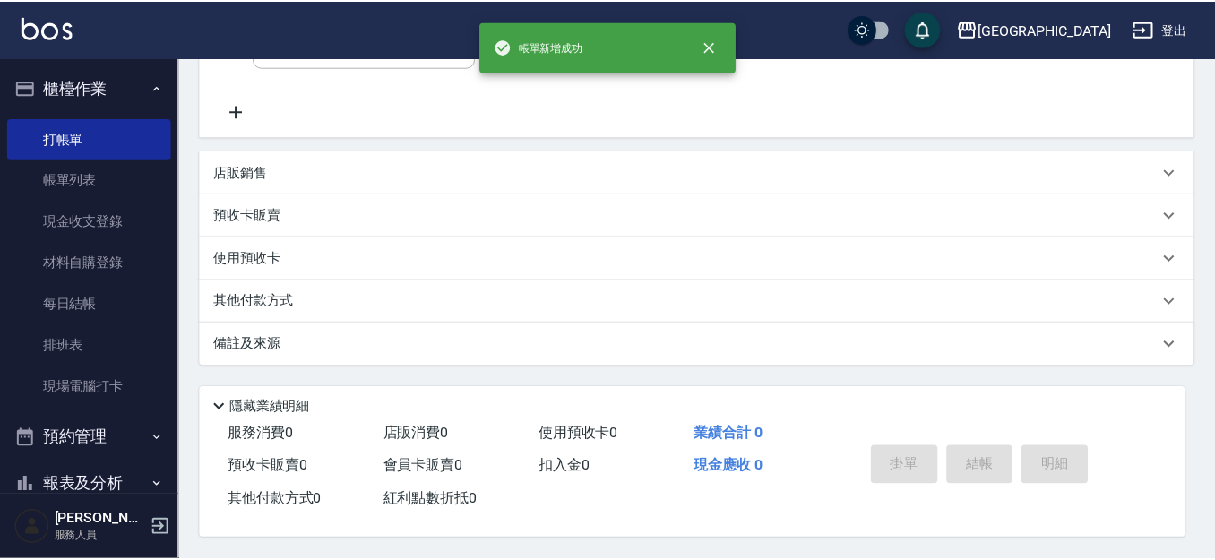
scroll to position [0, 0]
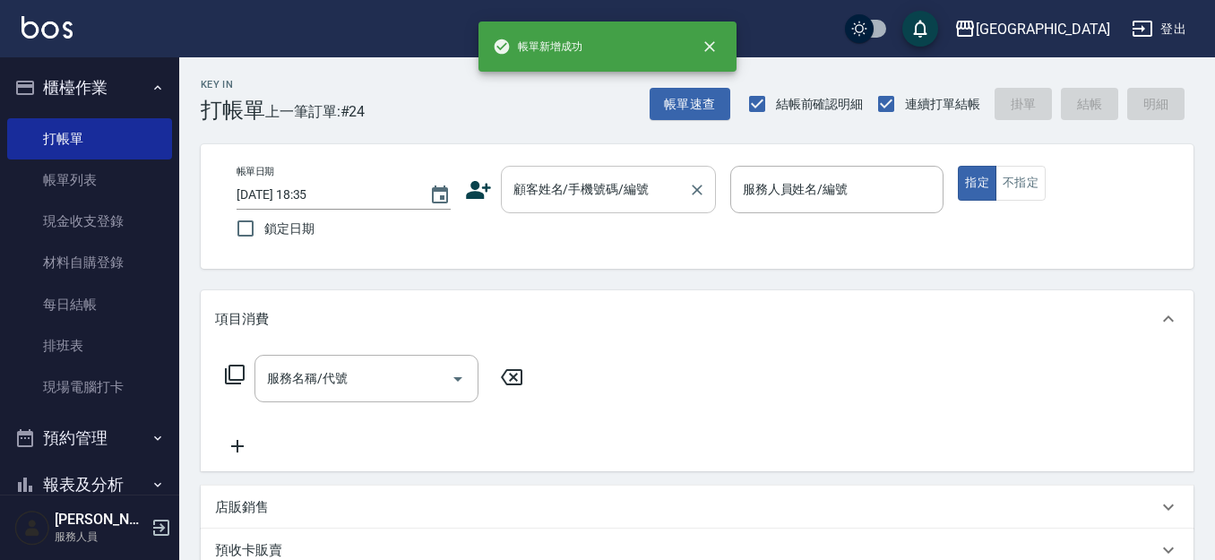
click at [574, 194] on input "顧客姓名/手機號碼/編號" at bounding box center [595, 189] width 172 height 31
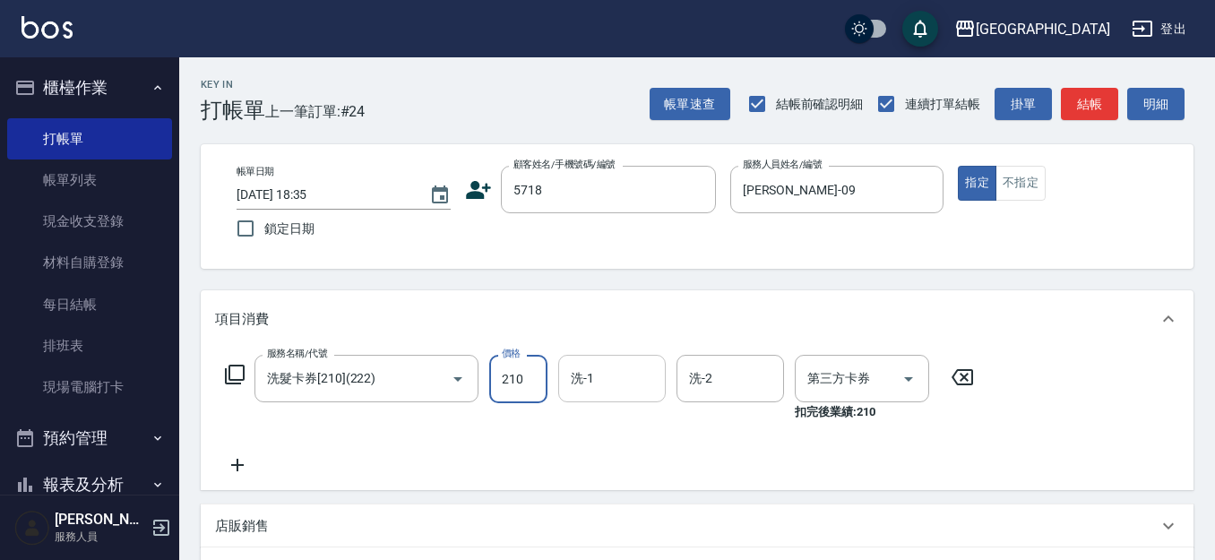
drag, startPoint x: 606, startPoint y: 374, endPoint x: 597, endPoint y: 375, distance: 9.0
click at [602, 375] on input "洗-1" at bounding box center [611, 378] width 91 height 31
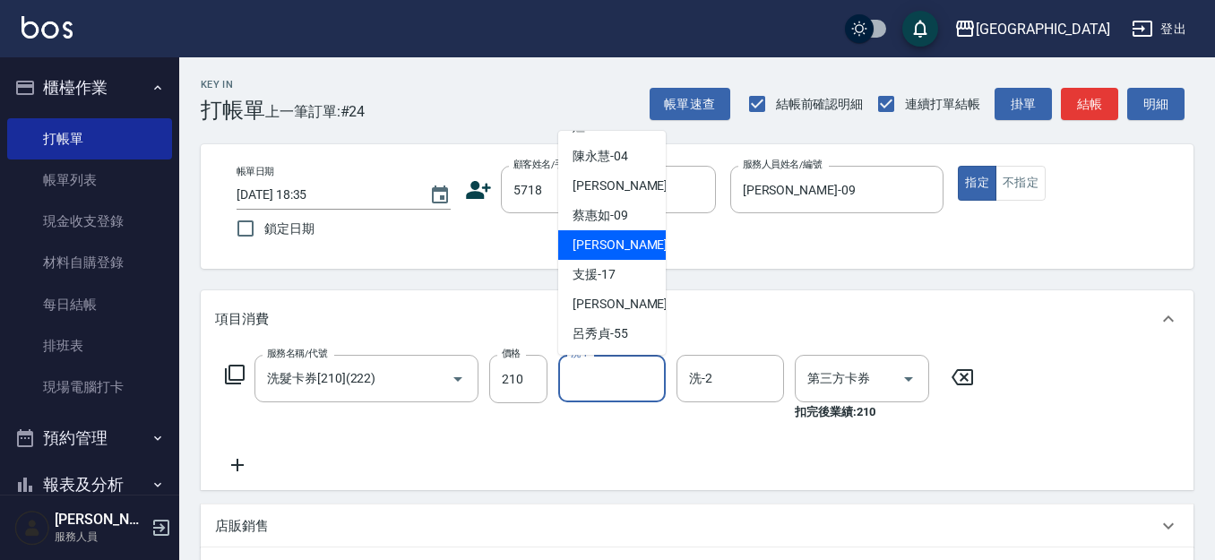
scroll to position [134, 0]
click at [624, 235] on span "[PERSON_NAME]-15" at bounding box center [628, 244] width 113 height 19
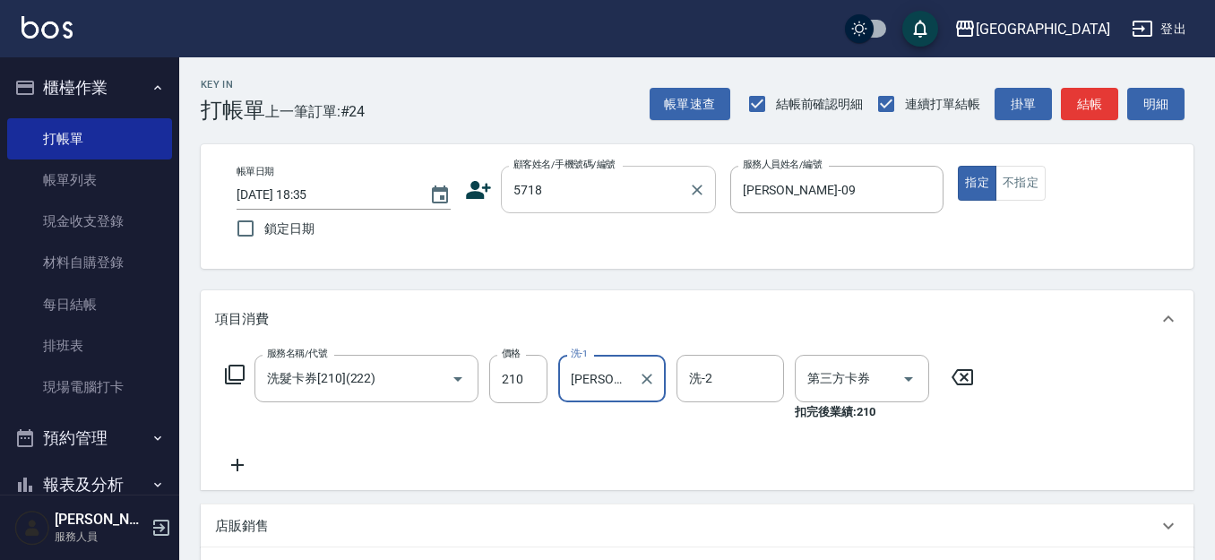
click at [615, 209] on div "5718 顧客姓名/手機號碼/編號" at bounding box center [608, 189] width 215 height 47
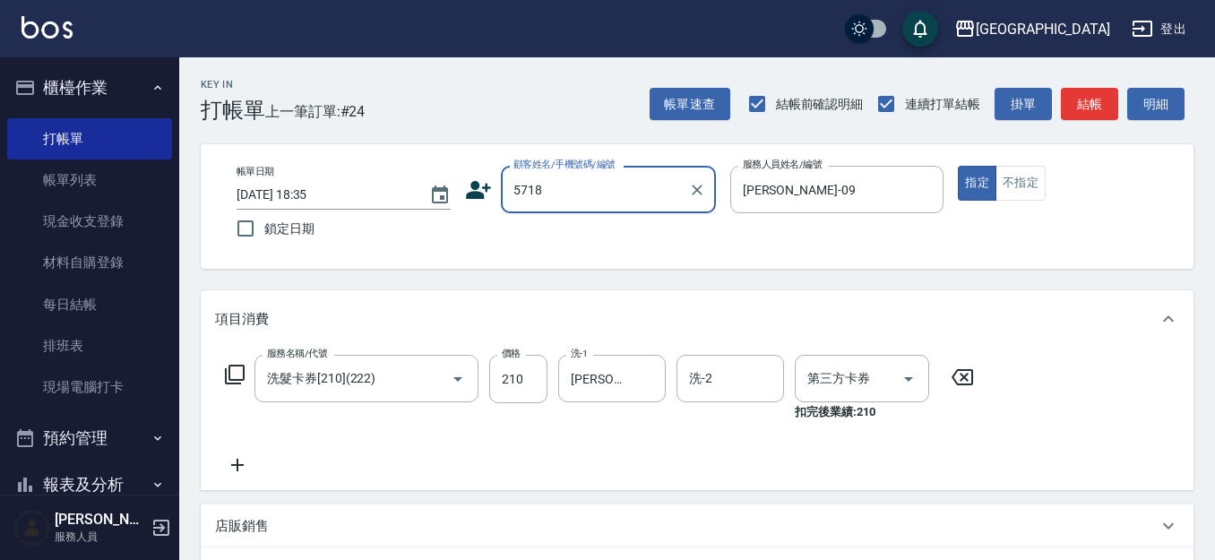
click at [616, 194] on input "5718" at bounding box center [595, 189] width 172 height 31
click at [629, 250] on div "帳單日期 [DATE] 18:35 鎖定日期 顧客姓名/手機號碼/編號 5718 顧客姓名/手機號碼/編號 服務人員姓名/編號 [PERSON_NAME]-0…" at bounding box center [697, 206] width 993 height 125
click at [641, 191] on input "5718" at bounding box center [595, 189] width 172 height 31
click at [612, 188] on input "5718" at bounding box center [595, 189] width 172 height 31
click at [608, 186] on input "5718" at bounding box center [595, 189] width 172 height 31
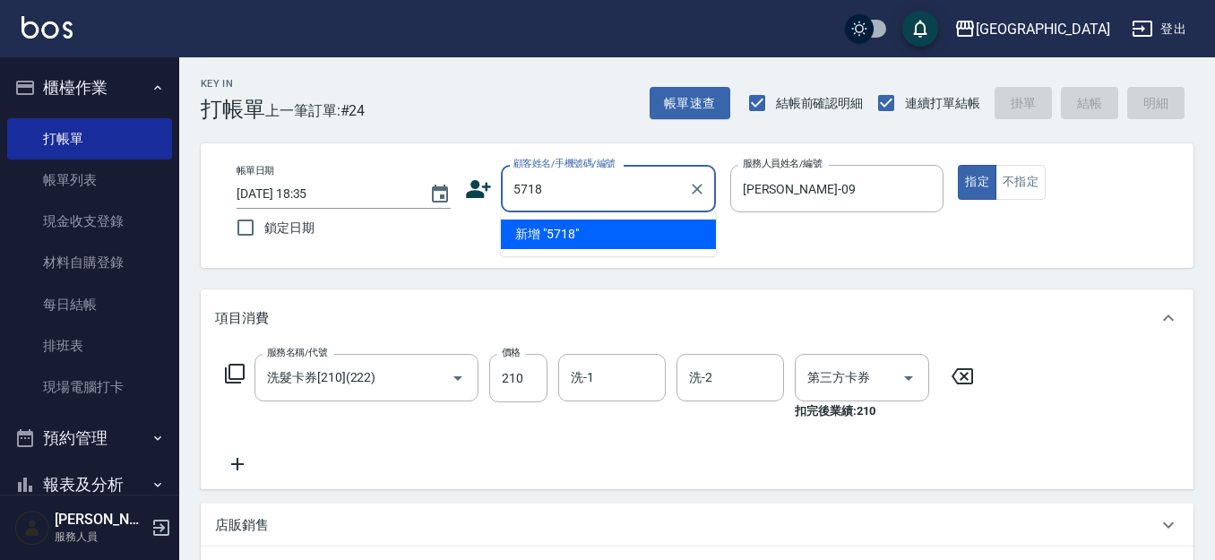
scroll to position [0, 0]
click at [606, 376] on input "洗-1" at bounding box center [611, 378] width 91 height 31
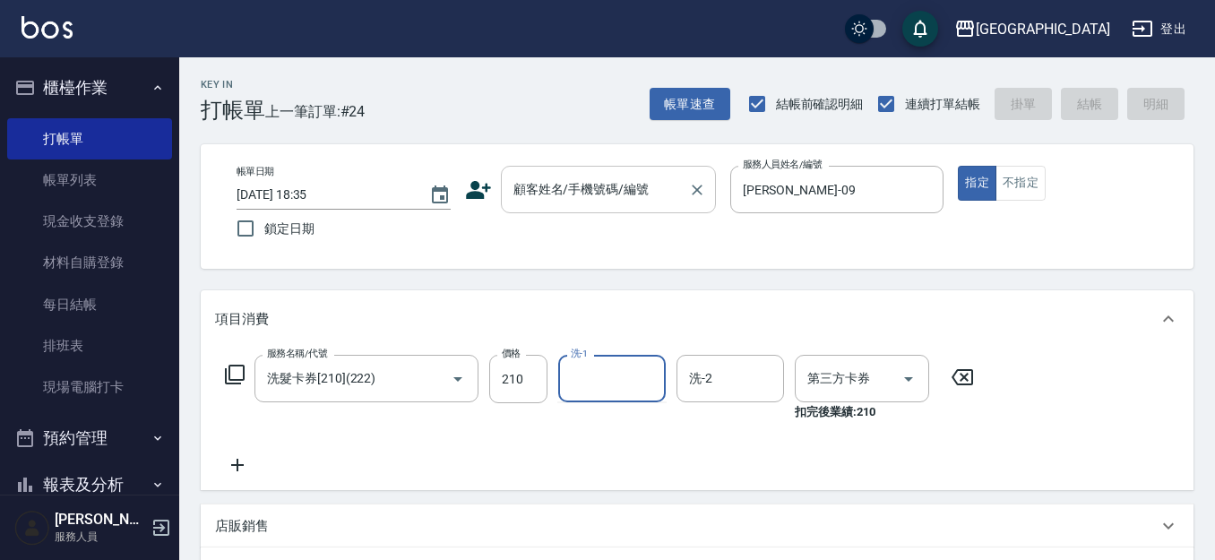
click at [616, 175] on input "顧客姓名/手機號碼/編號" at bounding box center [595, 189] width 172 height 31
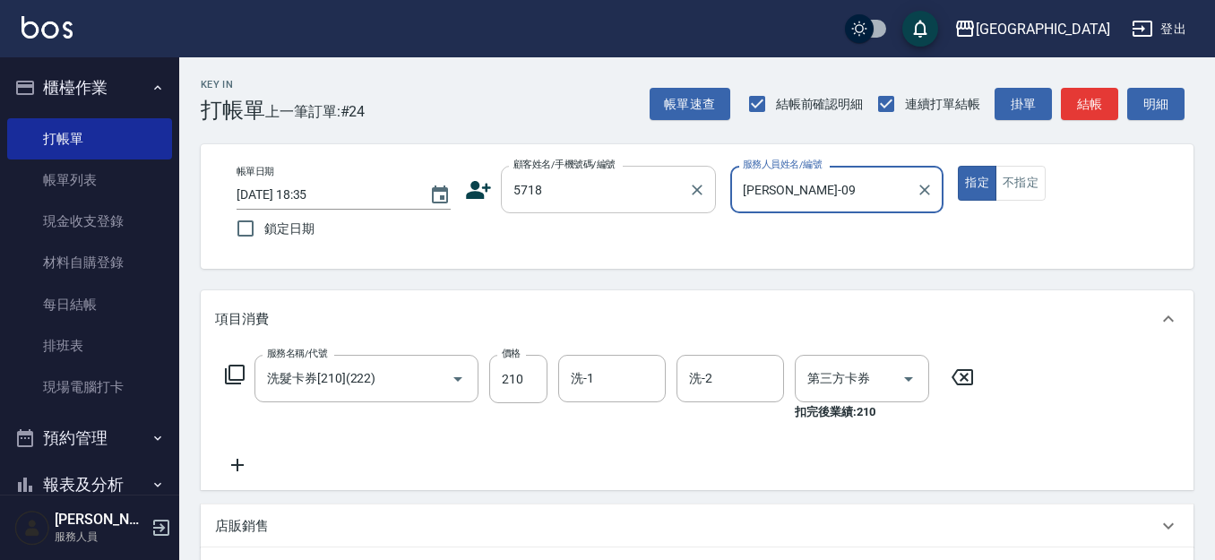
click at [958, 166] on button "指定" at bounding box center [977, 183] width 39 height 35
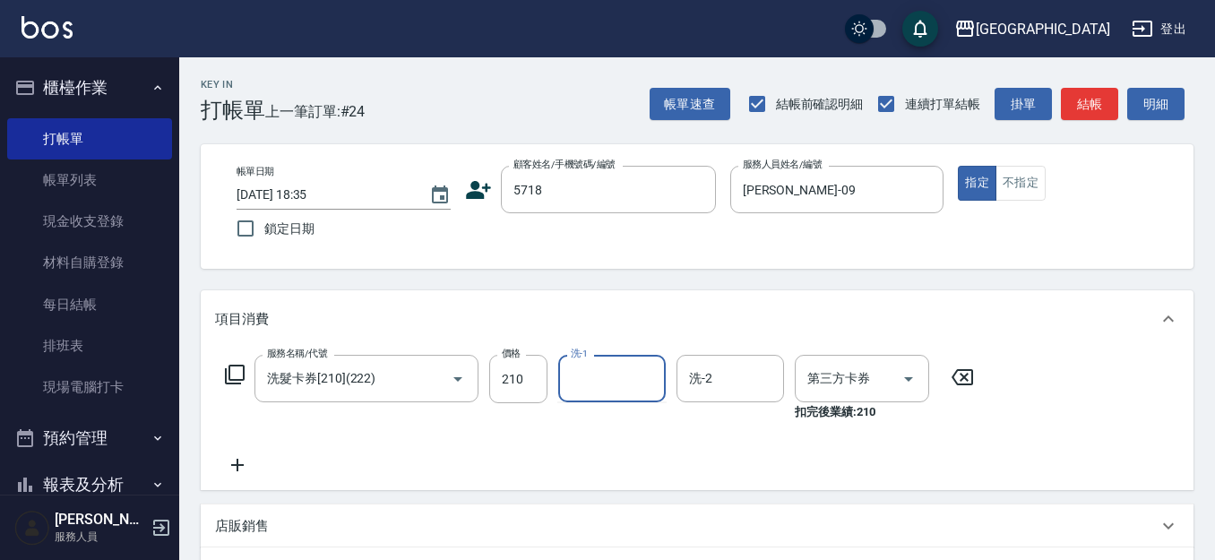
click at [639, 376] on input "洗-1" at bounding box center [611, 378] width 91 height 31
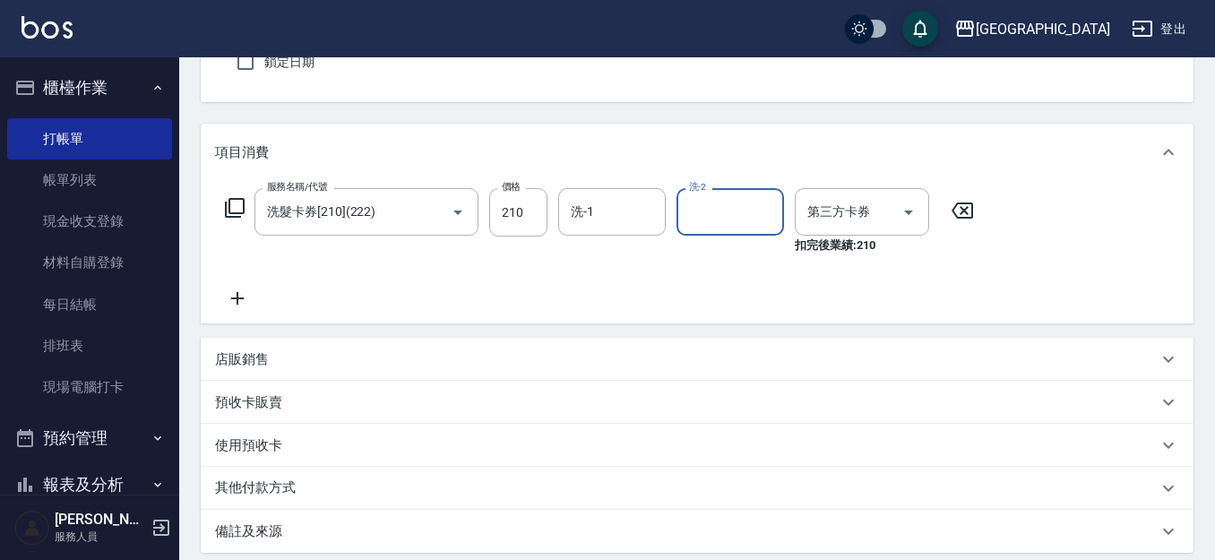
scroll to position [168, 0]
click at [587, 222] on input "洗-1" at bounding box center [611, 210] width 91 height 31
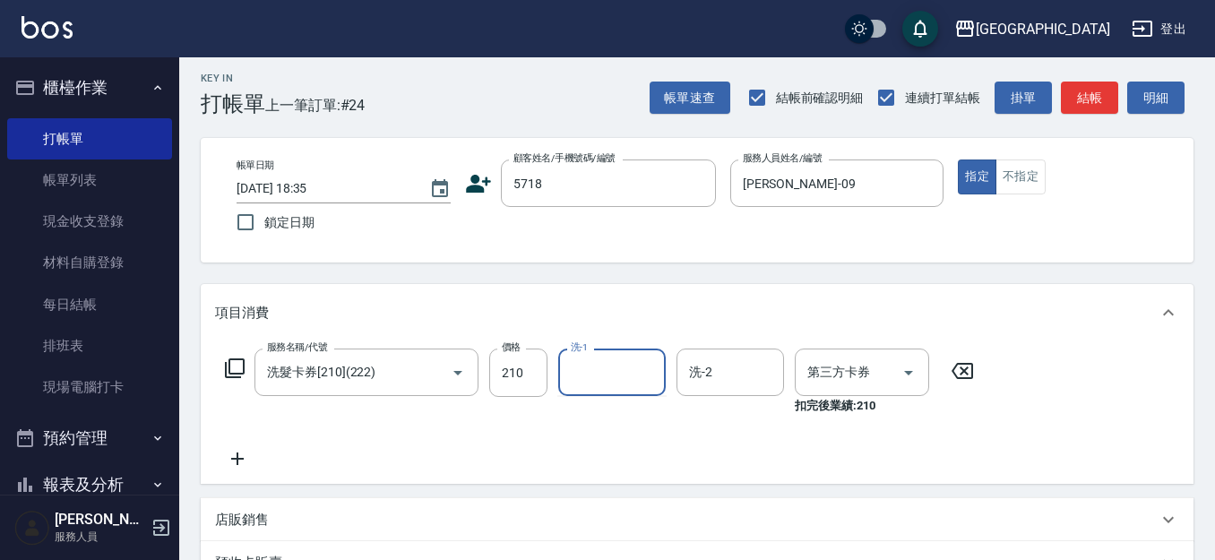
scroll to position [0, 0]
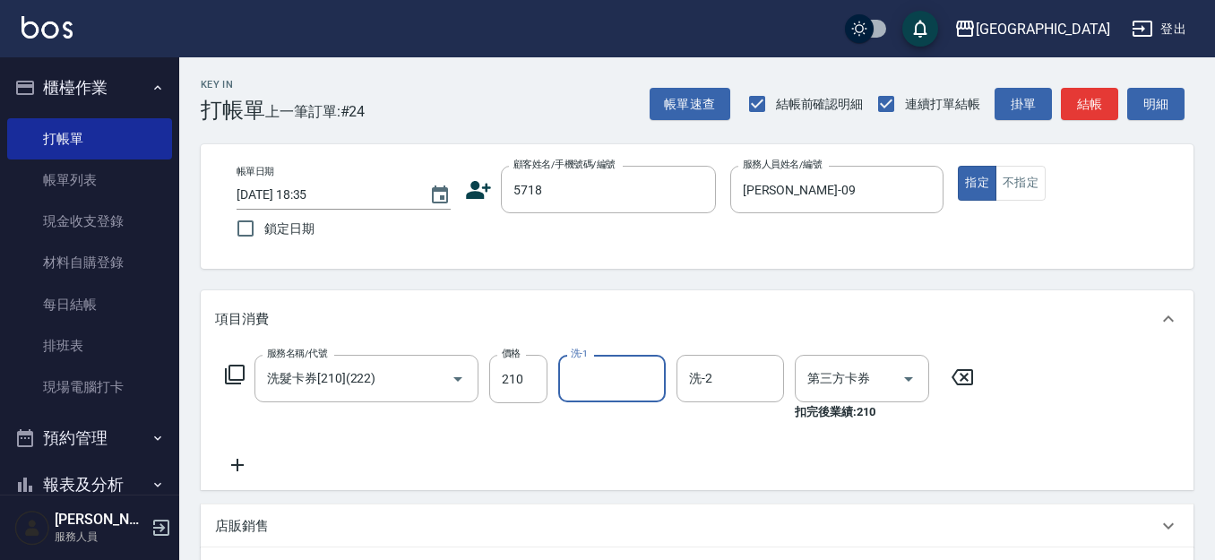
click at [597, 373] on input "洗-1" at bounding box center [611, 378] width 91 height 31
click at [616, 375] on input "洗-1" at bounding box center [611, 378] width 91 height 31
click at [624, 376] on input "洗-1" at bounding box center [611, 378] width 91 height 31
click at [622, 376] on input "洗-1" at bounding box center [611, 378] width 91 height 31
click at [580, 198] on input "5718" at bounding box center [595, 189] width 172 height 31
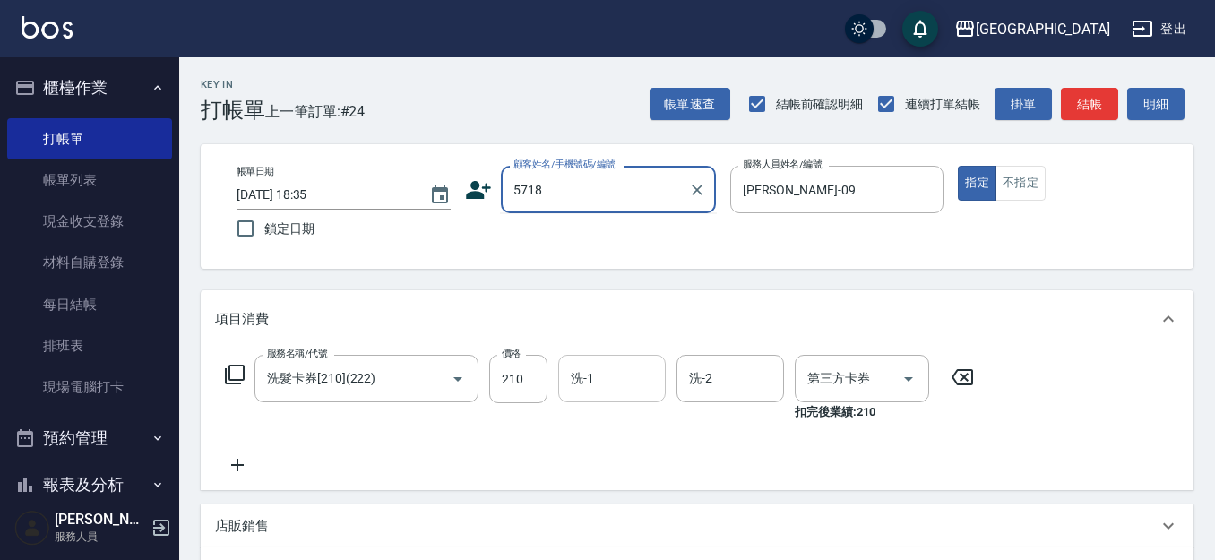
click at [606, 372] on input "洗-1" at bounding box center [611, 378] width 91 height 31
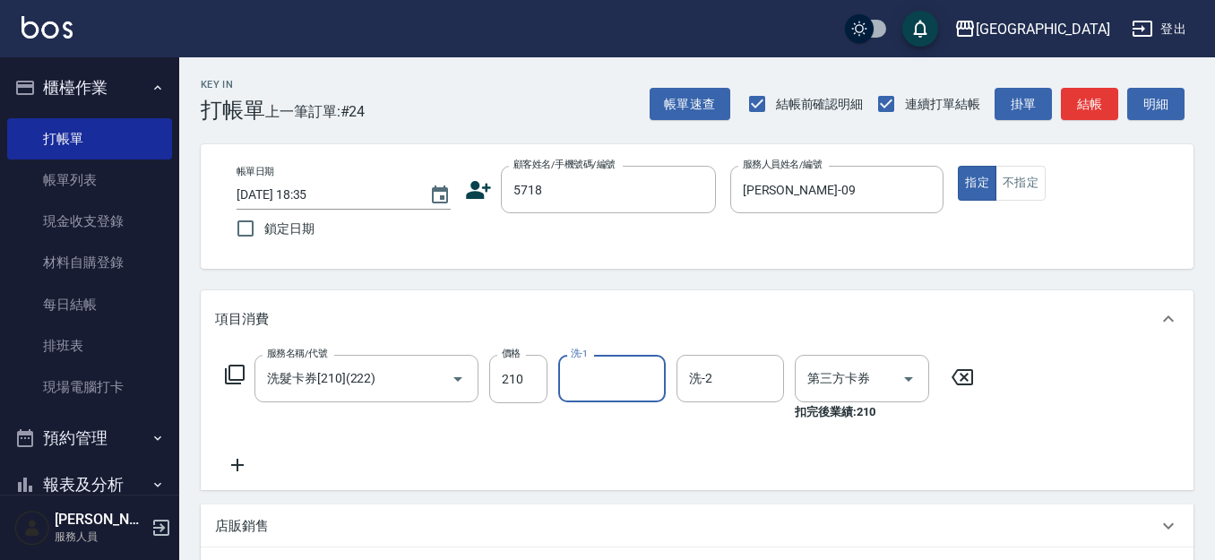
click at [607, 372] on input "洗-1" at bounding box center [611, 378] width 91 height 31
click at [607, 370] on input "洗-1" at bounding box center [611, 378] width 91 height 31
click at [586, 202] on input "5718" at bounding box center [595, 189] width 172 height 31
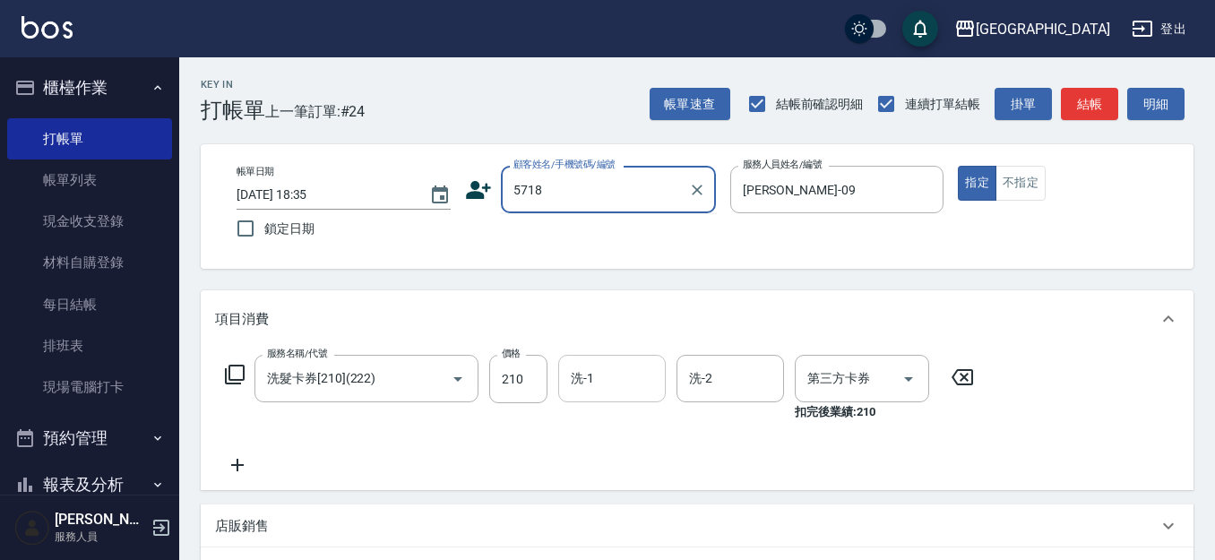
click at [625, 371] on input "洗-1" at bounding box center [611, 378] width 91 height 31
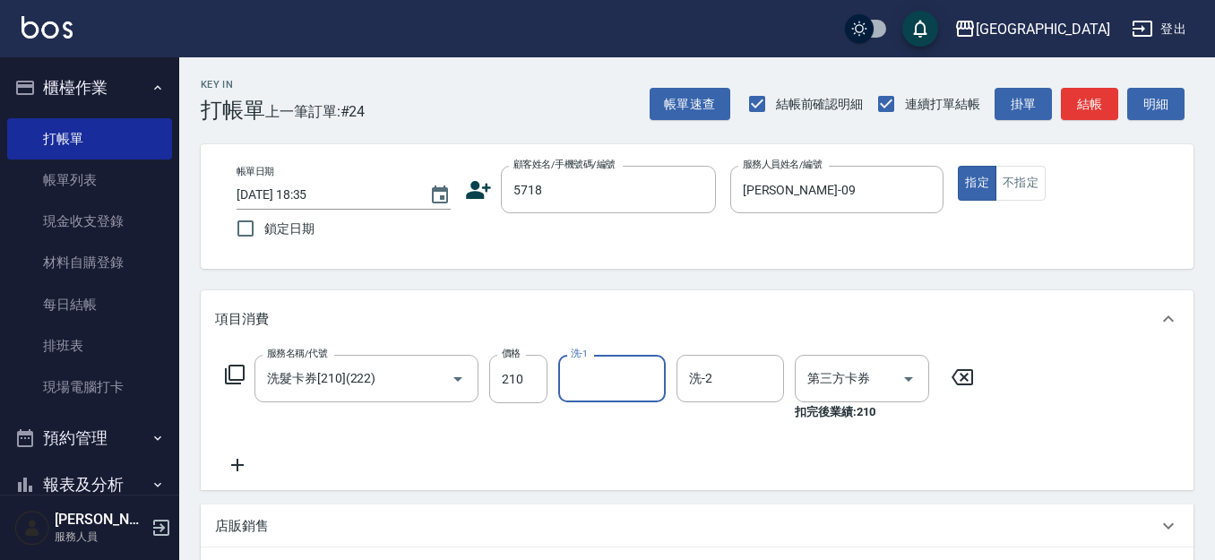
click at [625, 374] on input "洗-1" at bounding box center [611, 378] width 91 height 31
click at [642, 382] on icon "Clear" at bounding box center [647, 379] width 18 height 18
click at [626, 381] on input "洗-1" at bounding box center [611, 378] width 91 height 31
click at [121, 149] on link "打帳單" at bounding box center [89, 138] width 165 height 41
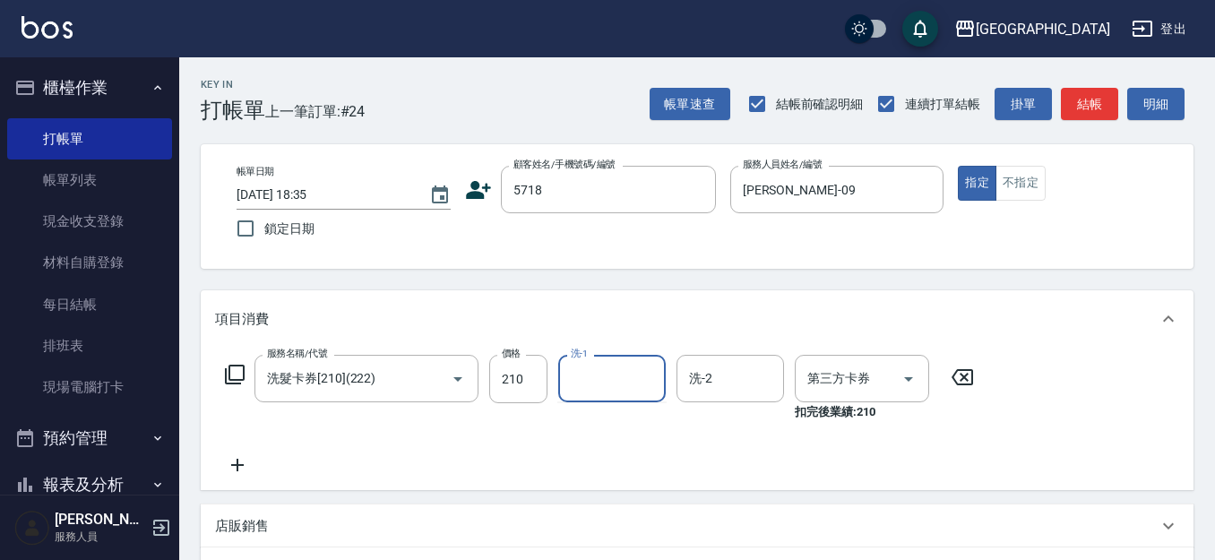
click at [618, 393] on input "洗-1" at bounding box center [611, 378] width 91 height 31
click at [612, 385] on input "洗-1" at bounding box center [611, 378] width 91 height 31
click at [611, 381] on input "洗-1" at bounding box center [611, 378] width 91 height 31
drag, startPoint x: 610, startPoint y: 375, endPoint x: 616, endPoint y: 326, distance: 49.7
click at [610, 368] on input "洗-1" at bounding box center [611, 378] width 91 height 31
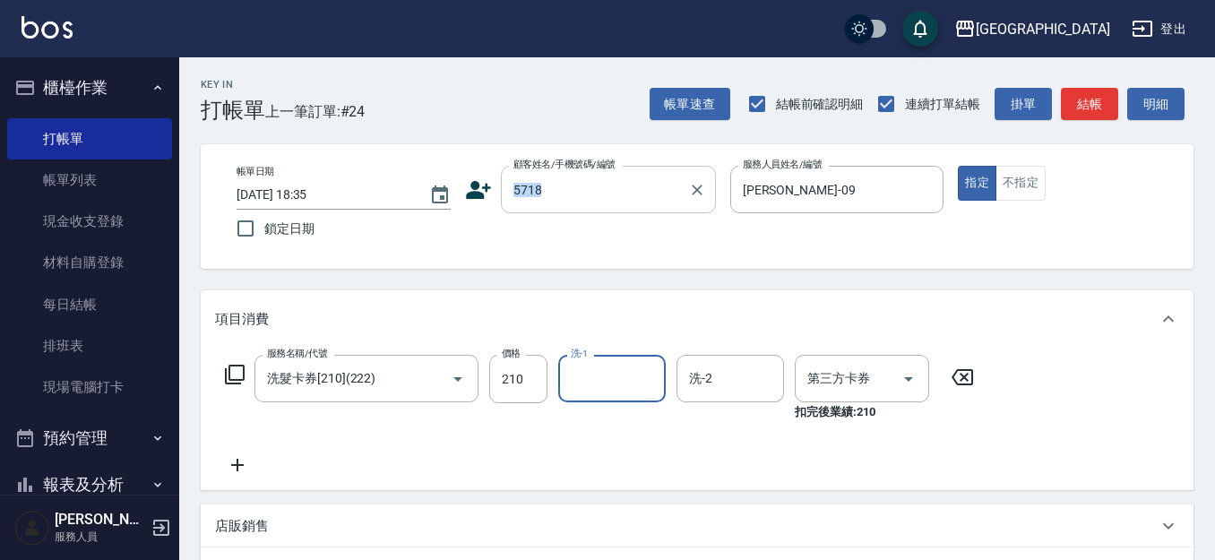
click at [641, 168] on div "帳單日期 [DATE] 18:35 鎖定日期 顧客姓名/手機號碼/編號 5718 顧客姓名/手機號碼/編號 服務人員姓名/編號 [PERSON_NAME]-0…" at bounding box center [697, 206] width 993 height 125
drag, startPoint x: 641, startPoint y: 168, endPoint x: 646, endPoint y: 200, distance: 31.7
click at [646, 200] on input "5718" at bounding box center [595, 189] width 172 height 31
drag, startPoint x: 590, startPoint y: 275, endPoint x: 593, endPoint y: 257, distance: 18.3
click at [589, 275] on div "Key In 打帳單 上一筆訂單:#24 帳單速查 結帳前確認明細 連續打單結帳 掛單 結帳 明細 帳單日期 [DATE] 18:35 鎖定日期 顧客姓名/手…" at bounding box center [697, 485] width 1036 height 856
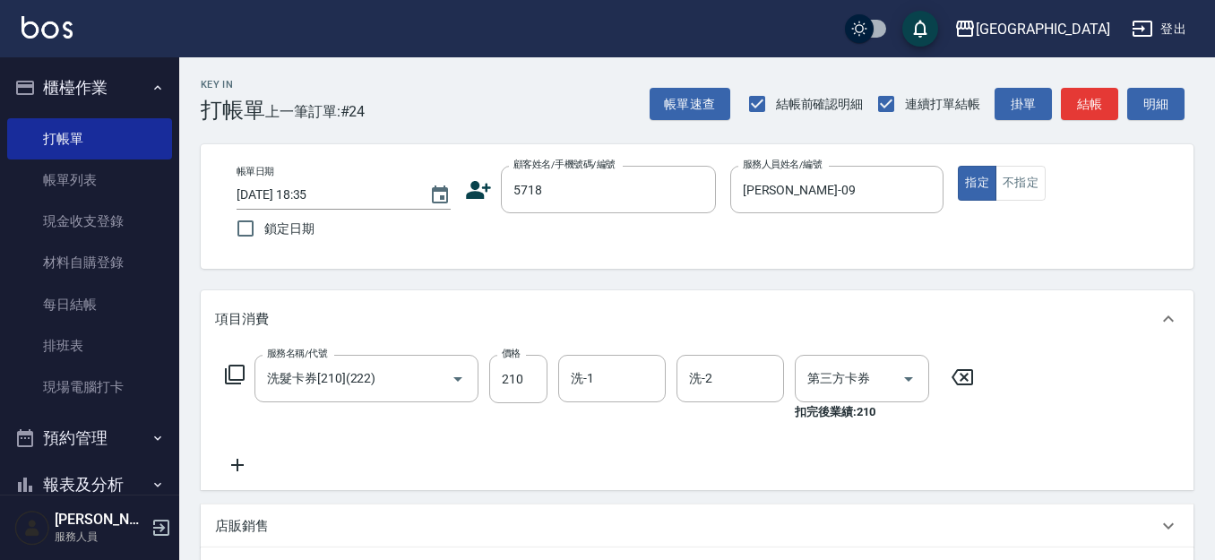
click at [596, 245] on div "帳單日期 [DATE] 18:35 鎖定日期 顧客姓名/手機號碼/編號 5718 顧客姓名/手機號碼/編號 服務人員姓名/編號 [PERSON_NAME]-0…" at bounding box center [697, 207] width 950 height 82
click at [606, 191] on input "5718" at bounding box center [595, 189] width 172 height 31
drag, startPoint x: 606, startPoint y: 191, endPoint x: 491, endPoint y: 202, distance: 115.3
click at [491, 202] on div "顧客姓名/手機號碼/編號 5718 顧客姓名/手機號碼/編號" at bounding box center [590, 189] width 251 height 47
click at [696, 194] on icon "Clear" at bounding box center [697, 190] width 18 height 18
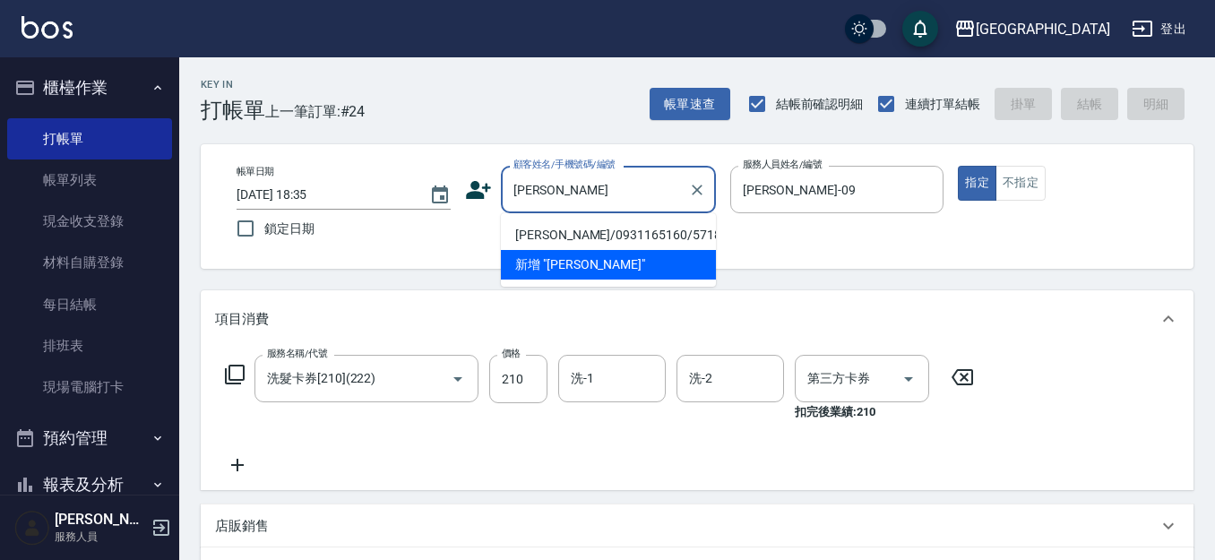
click at [643, 237] on li "[PERSON_NAME]/0931165160/5718" at bounding box center [608, 235] width 215 height 30
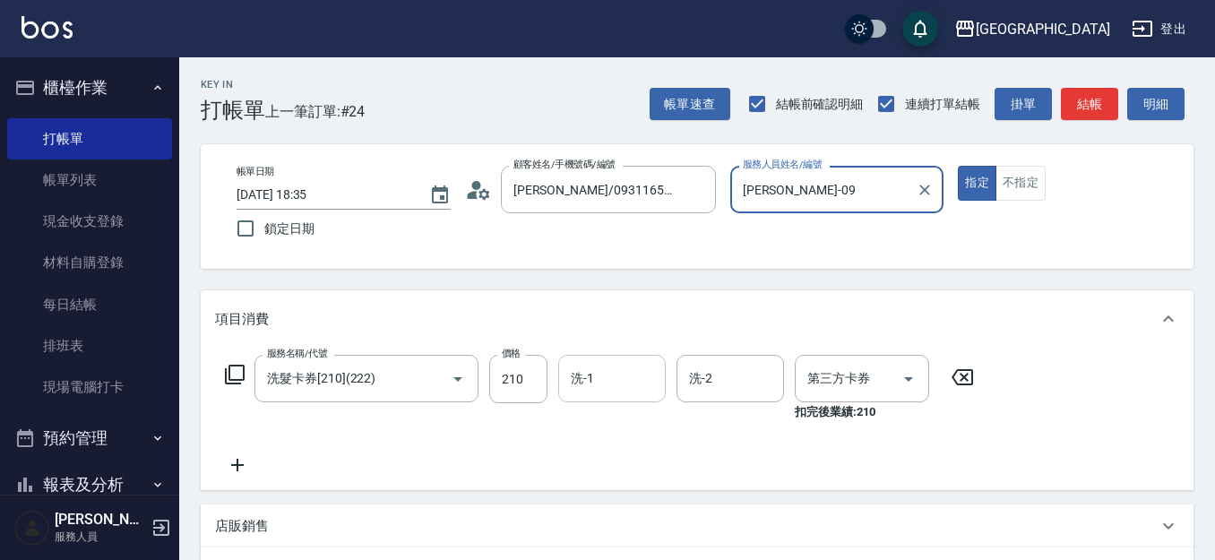
click at [609, 374] on input "洗-1" at bounding box center [611, 378] width 91 height 31
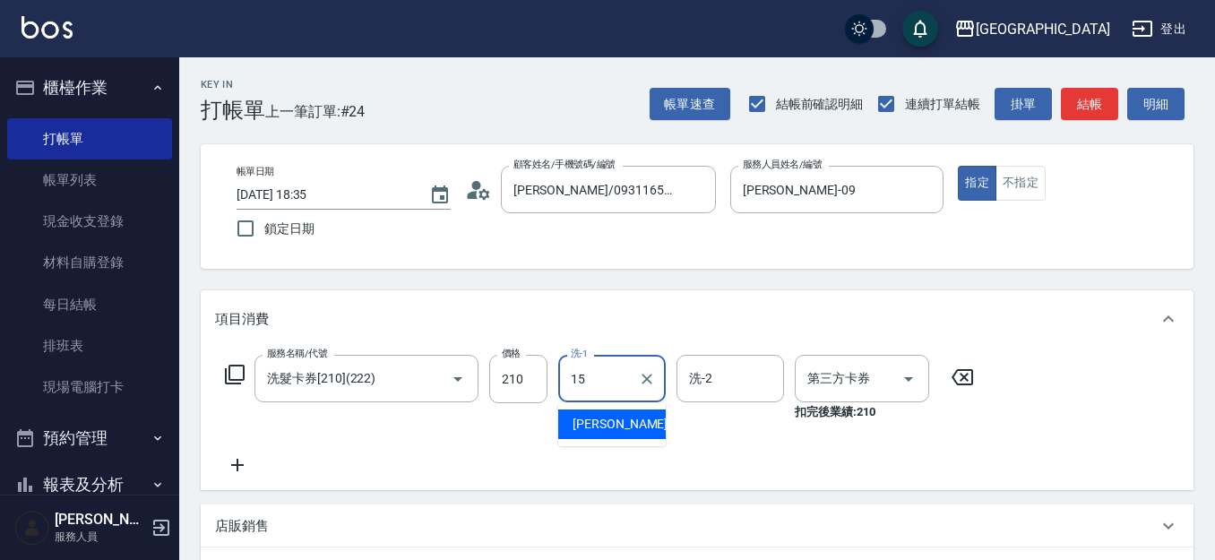
click at [646, 426] on div "[PERSON_NAME]-15" at bounding box center [612, 424] width 108 height 30
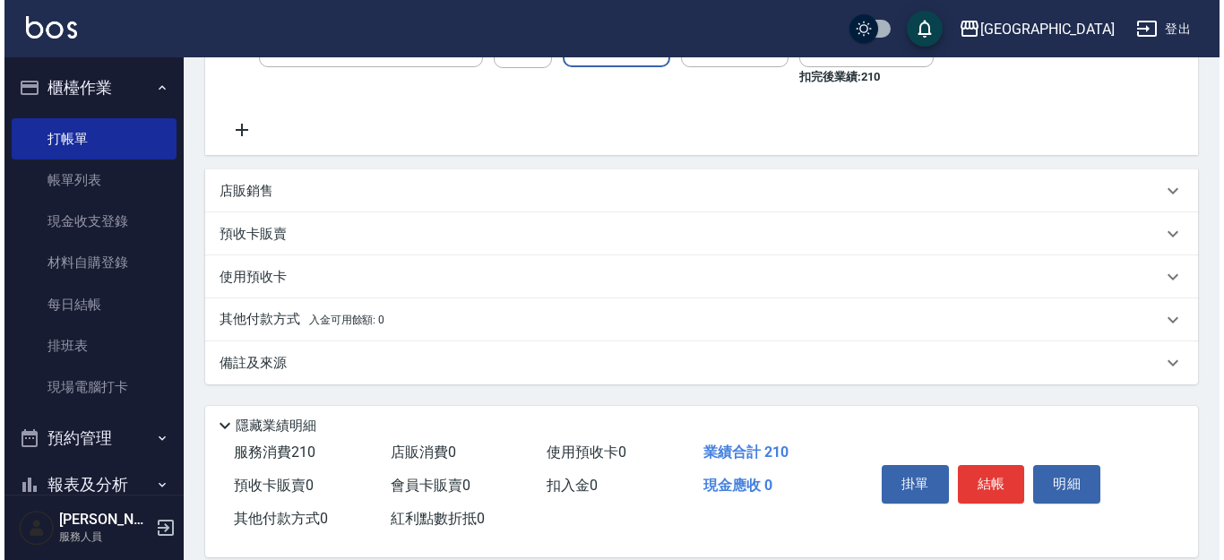
scroll to position [336, 0]
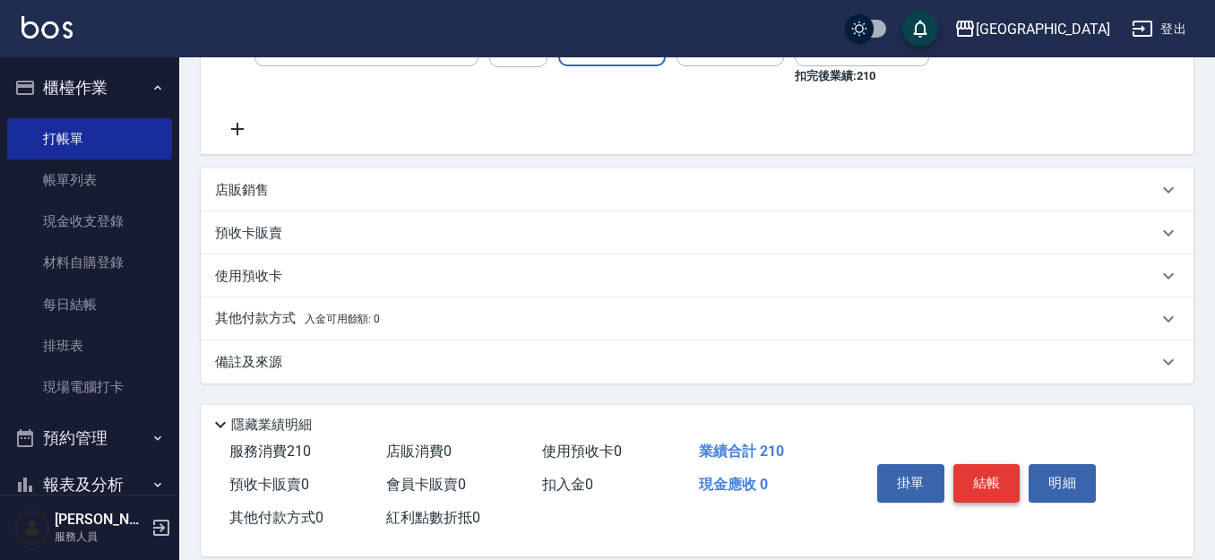
drag, startPoint x: 1010, startPoint y: 486, endPoint x: 986, endPoint y: 482, distance: 24.6
click at [1008, 484] on button "結帳" at bounding box center [986, 483] width 67 height 38
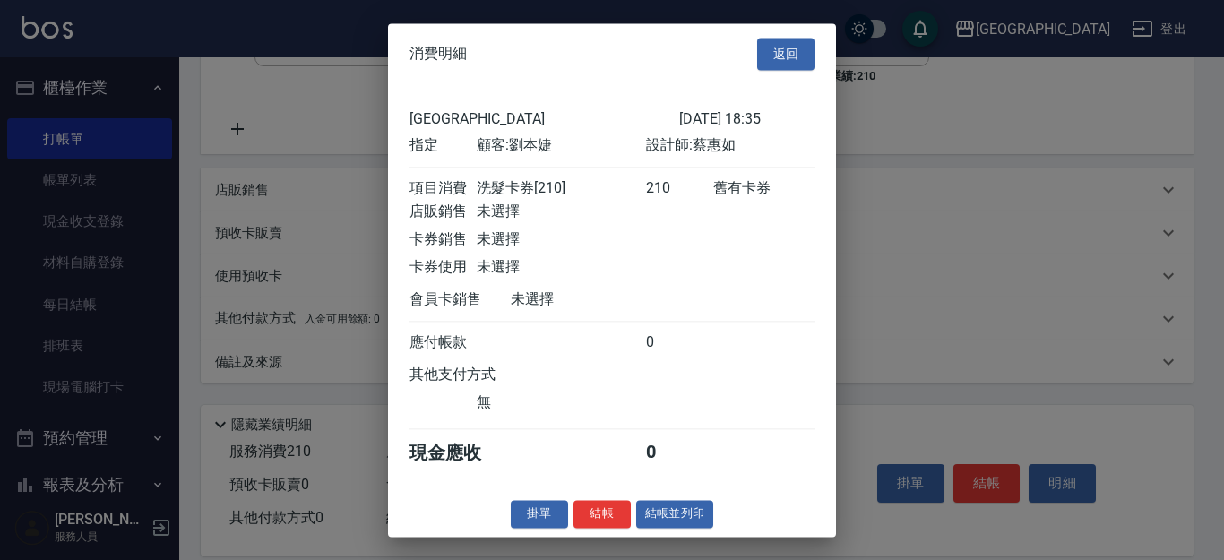
click at [613, 528] on button "結帳" at bounding box center [601, 514] width 57 height 28
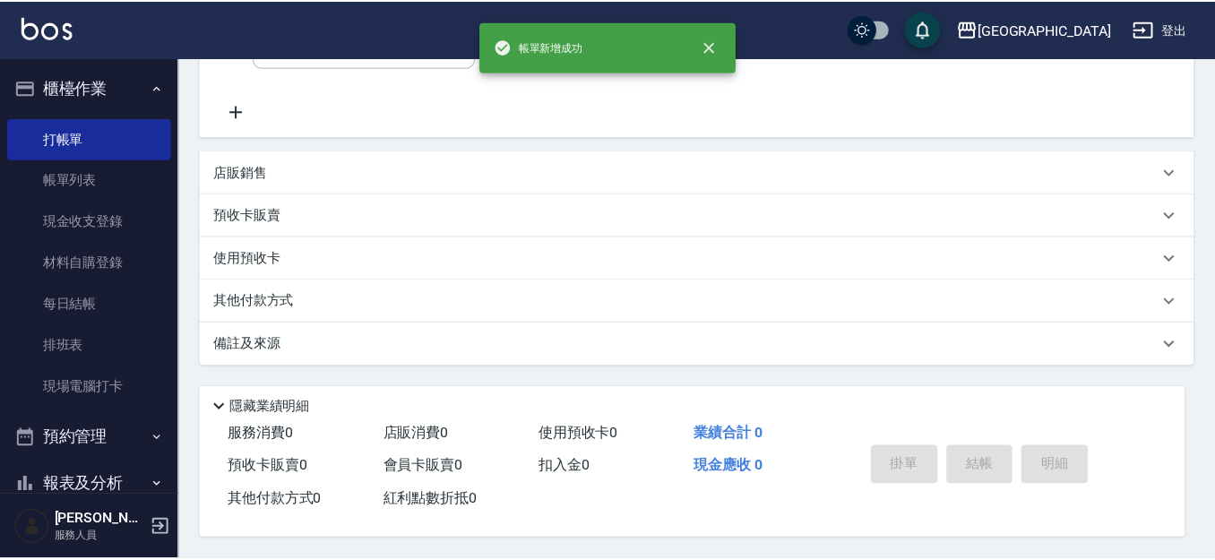
scroll to position [0, 0]
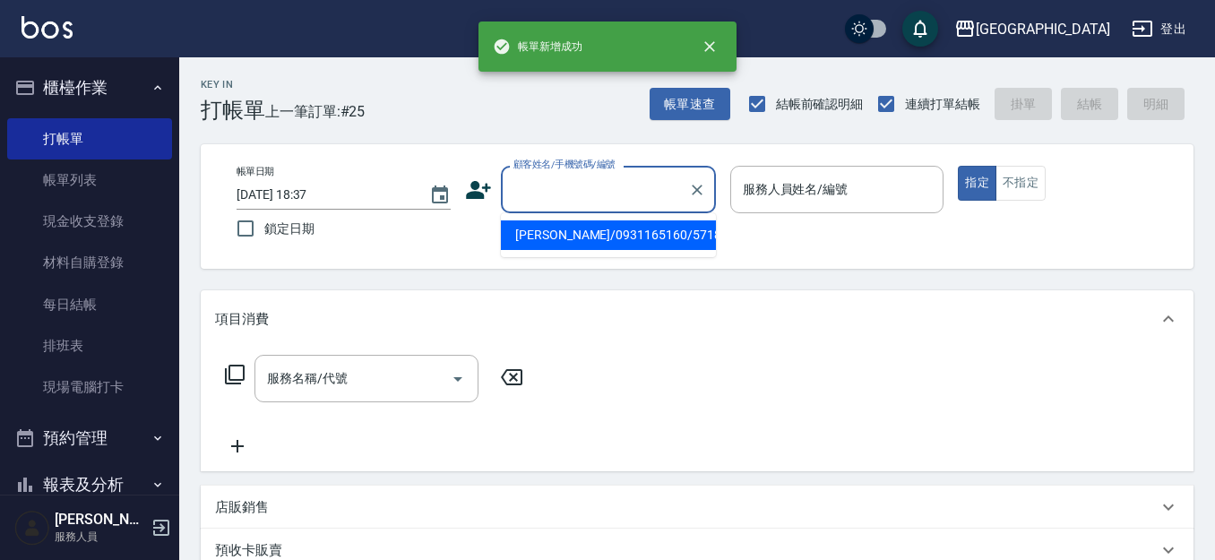
click at [593, 197] on input "顧客姓名/手機號碼/編號" at bounding box center [595, 189] width 172 height 31
